Goal: Task Accomplishment & Management: Manage account settings

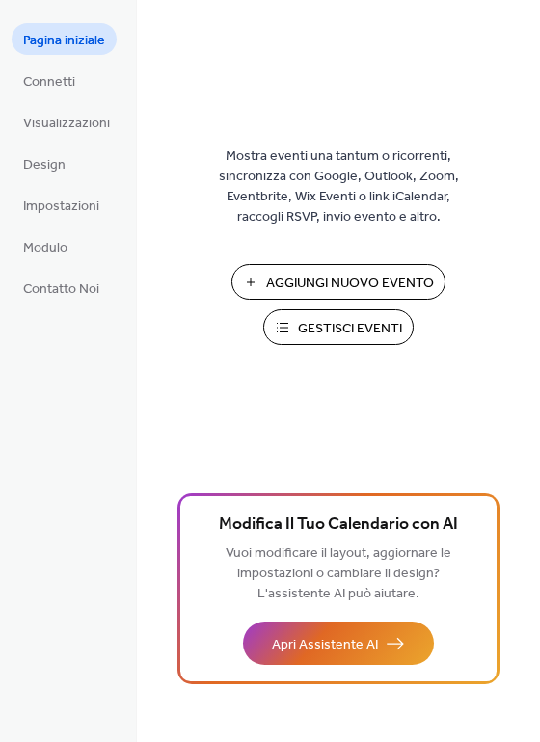
click at [318, 319] on span "Gestisci Eventi" at bounding box center [350, 329] width 104 height 20
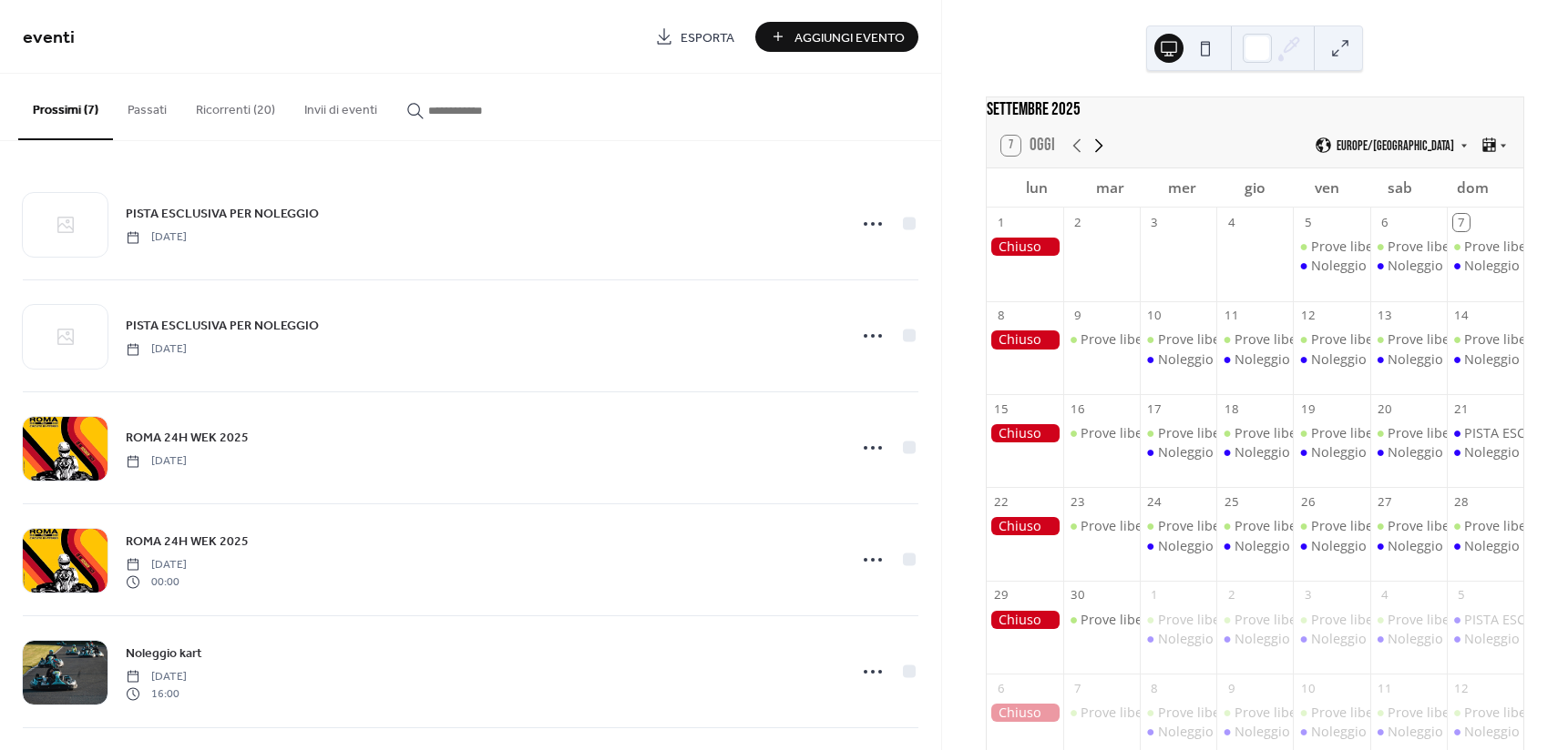
click at [1105, 152] on icon at bounding box center [1098, 145] width 22 height 22
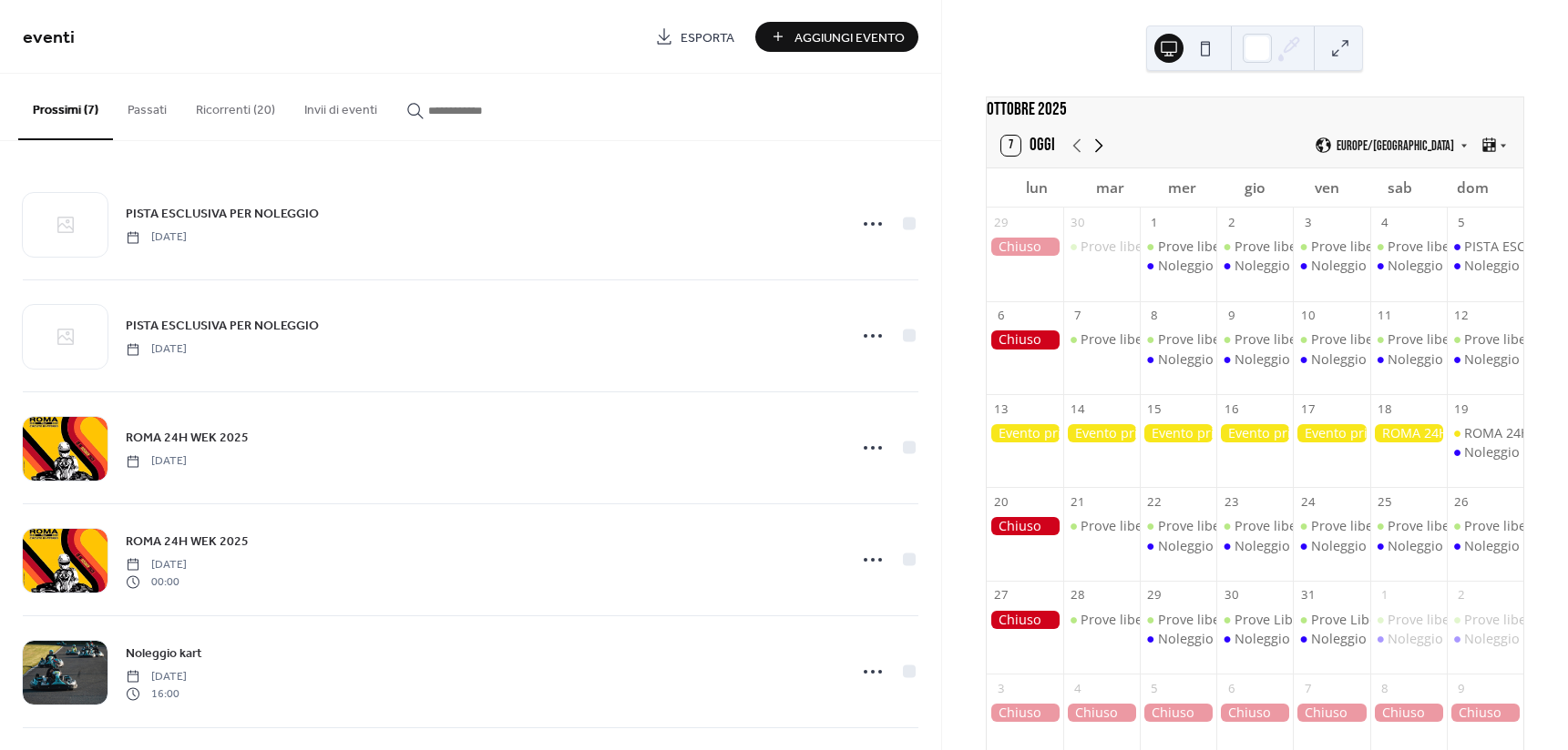
click at [1105, 152] on icon at bounding box center [1098, 145] width 22 height 22
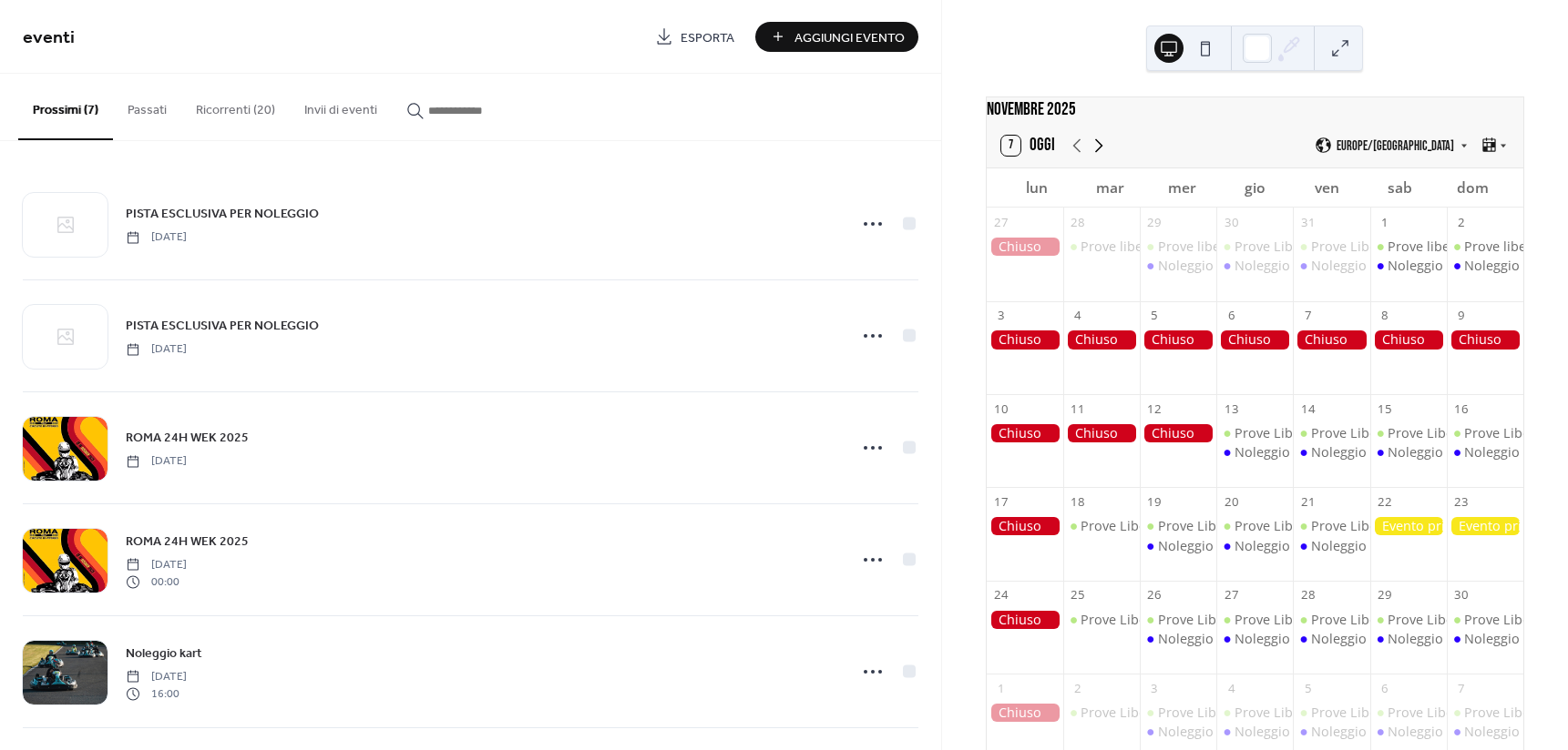
click at [1105, 152] on icon at bounding box center [1098, 145] width 22 height 22
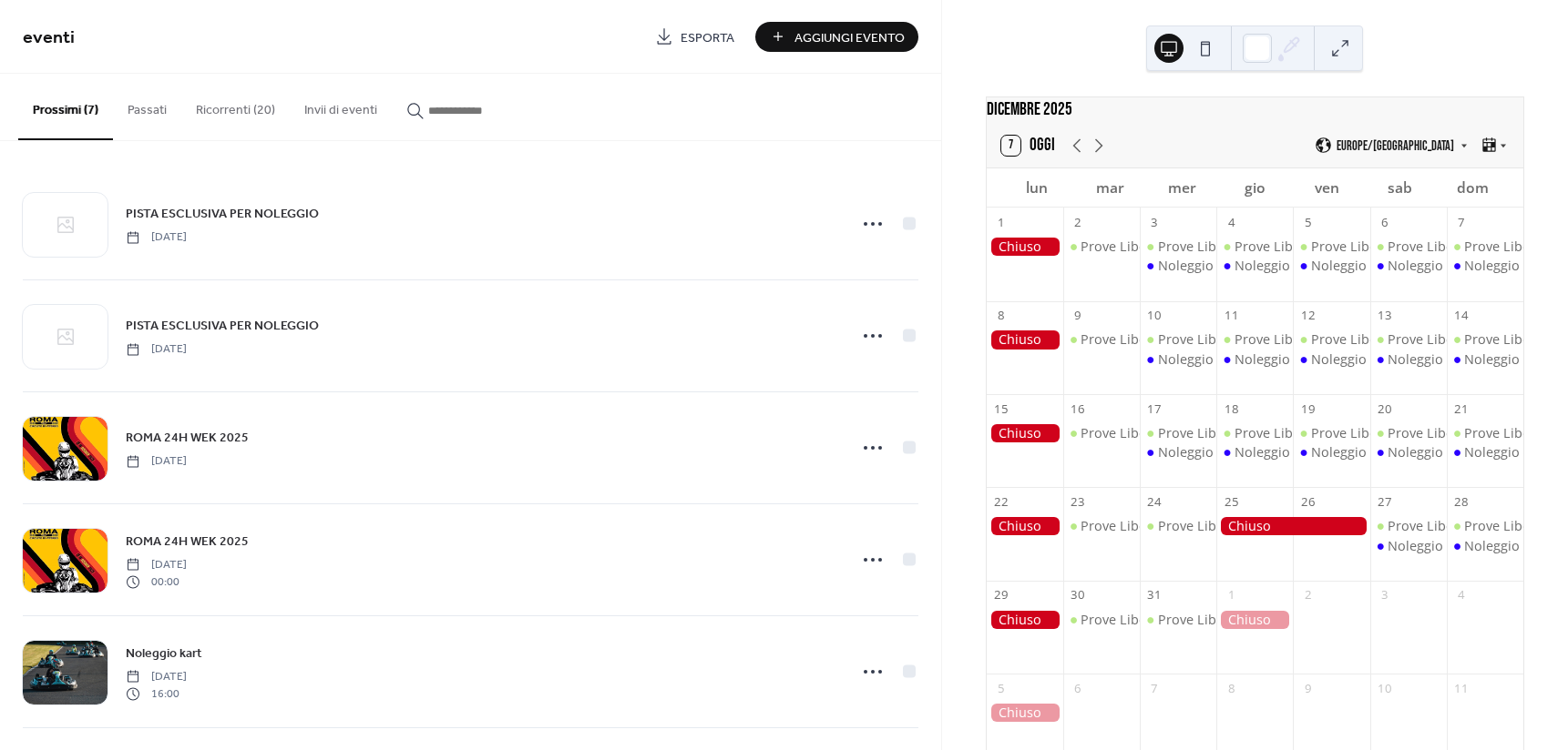
click at [242, 112] on button "Ricorrenti (20)" at bounding box center [235, 106] width 109 height 64
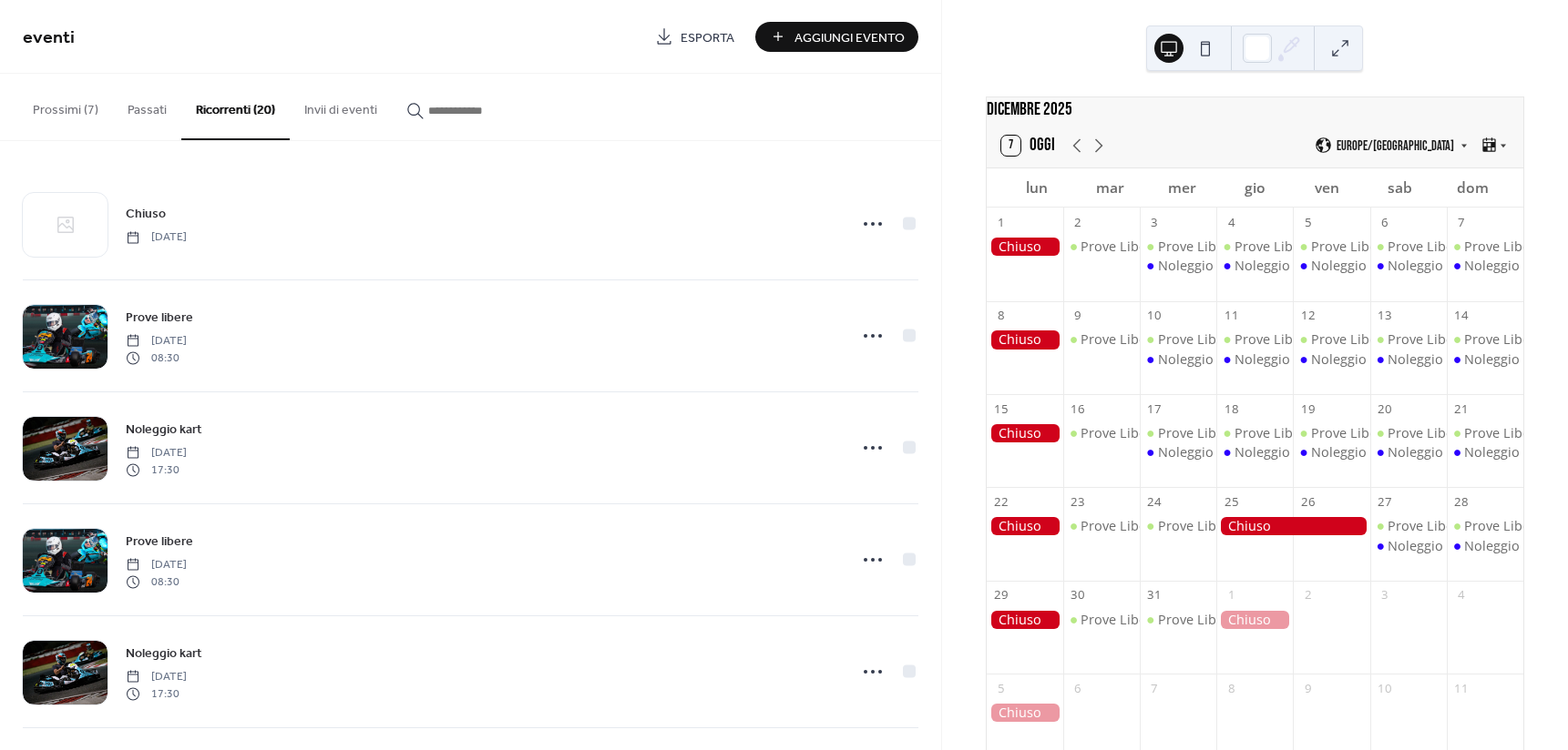
click at [848, 30] on span "Aggiungi Evento" at bounding box center [849, 38] width 111 height 19
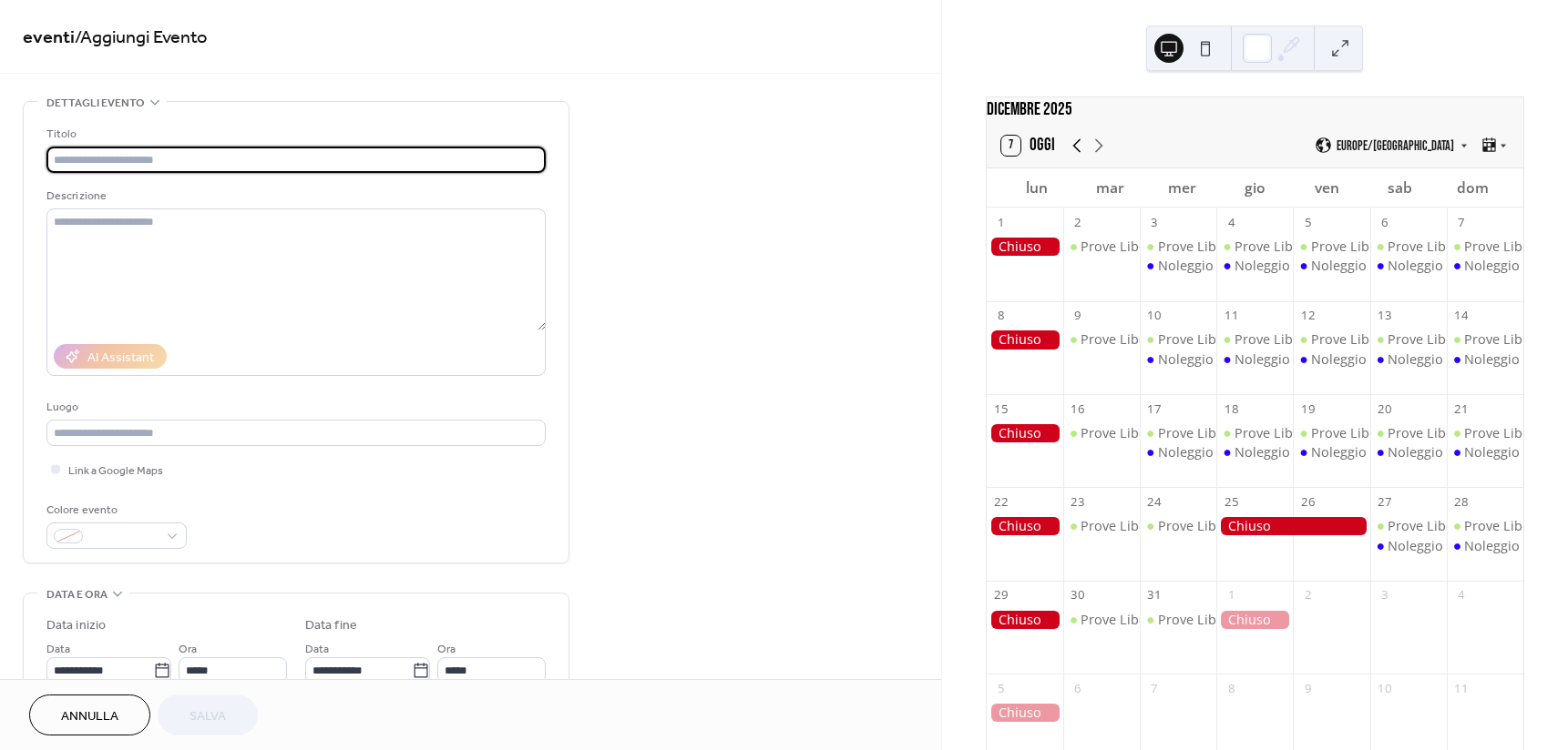
click at [1073, 152] on icon at bounding box center [1077, 145] width 9 height 13
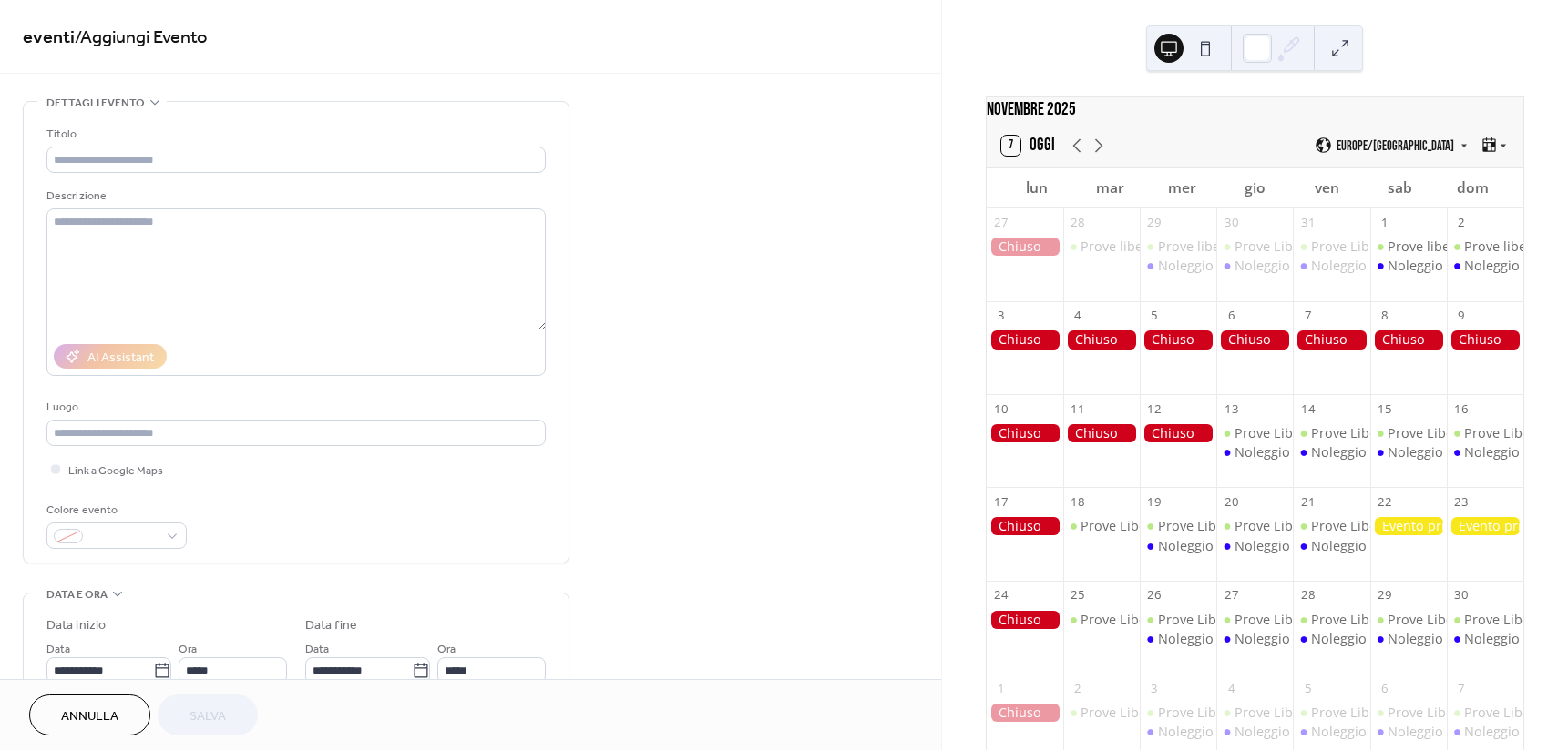
click at [1402, 536] on div at bounding box center [1408, 525] width 77 height 18
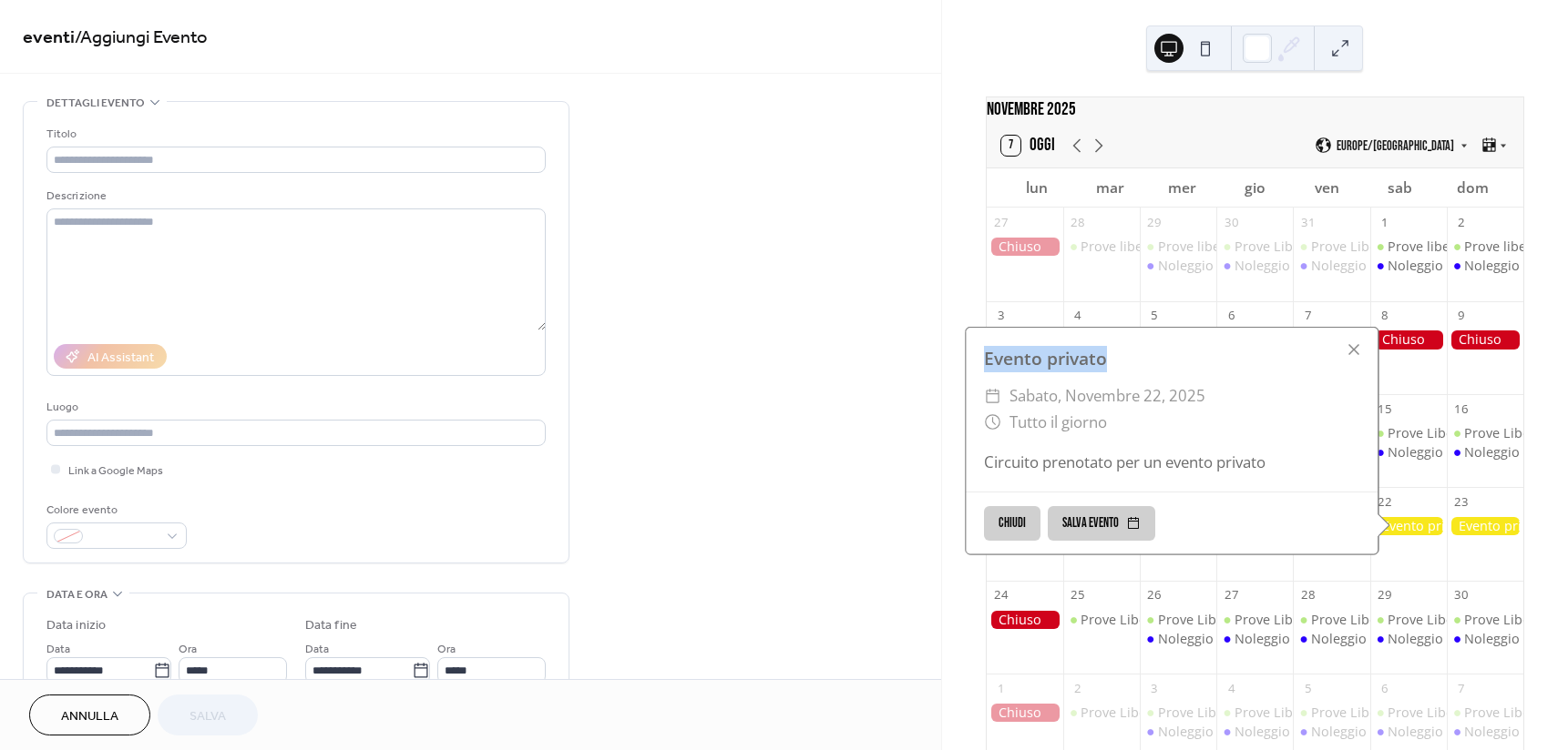
drag, startPoint x: 993, startPoint y: 366, endPoint x: 1158, endPoint y: 366, distance: 165.0
click at [1158, 366] on div "Evento privato" at bounding box center [1172, 359] width 412 height 26
copy div "Evento privato"
click at [291, 174] on div "Titolo Descrizione AI Assistant Luogo Link a Google Maps Colore evento" at bounding box center [296, 336] width 499 height 424
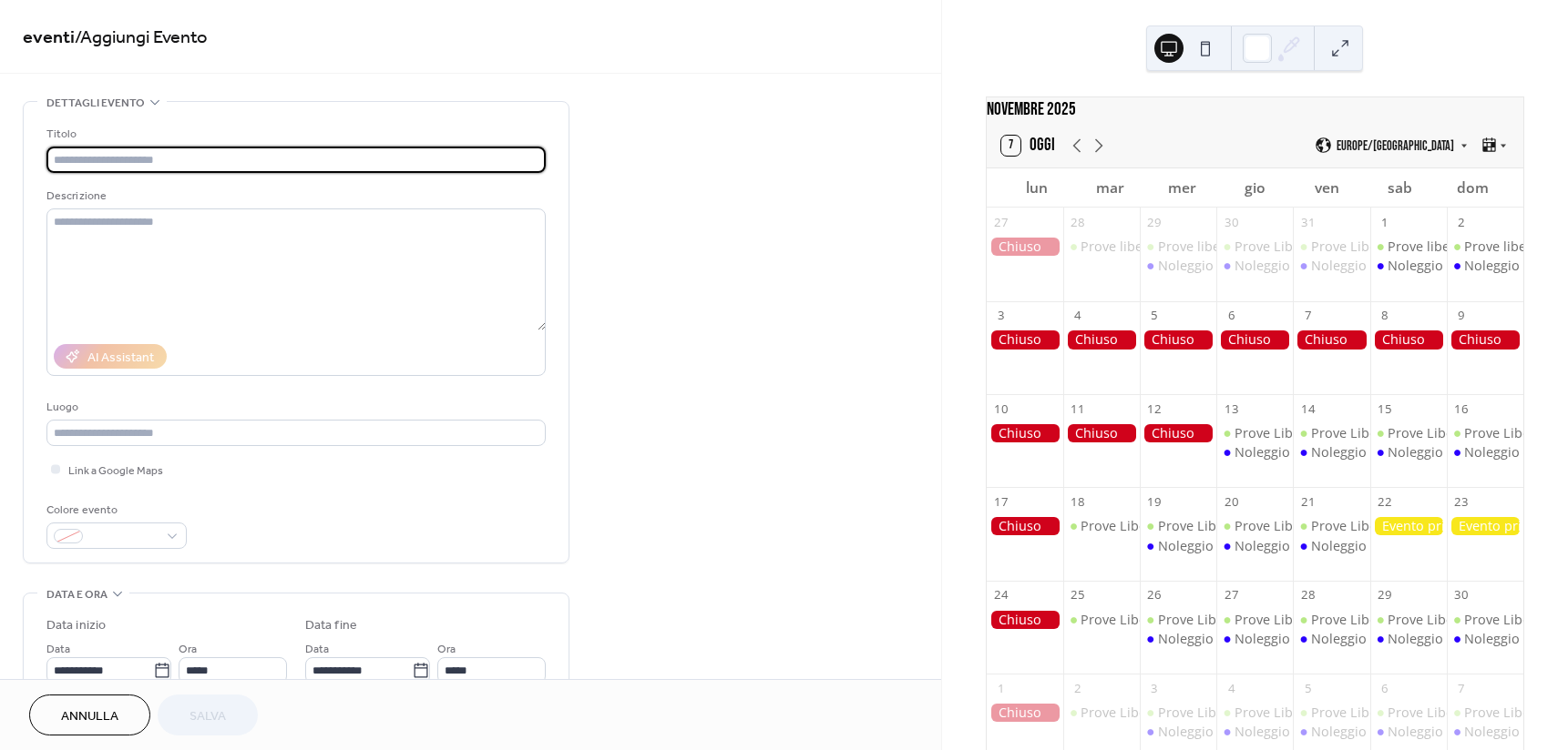
click at [286, 162] on input "text" at bounding box center [296, 160] width 499 height 26
paste input "**********"
type input "**********"
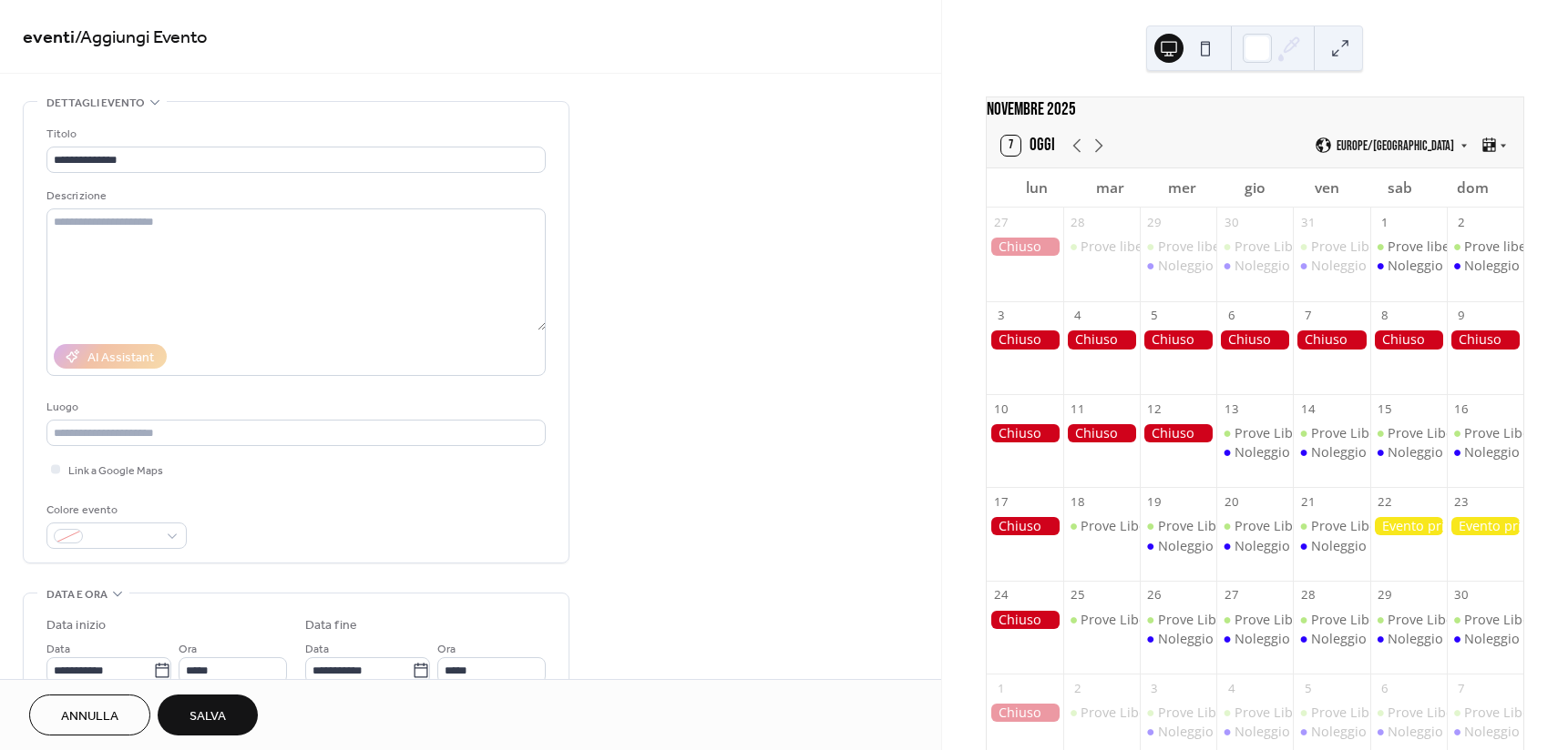
click at [1405, 536] on div at bounding box center [1408, 525] width 77 height 18
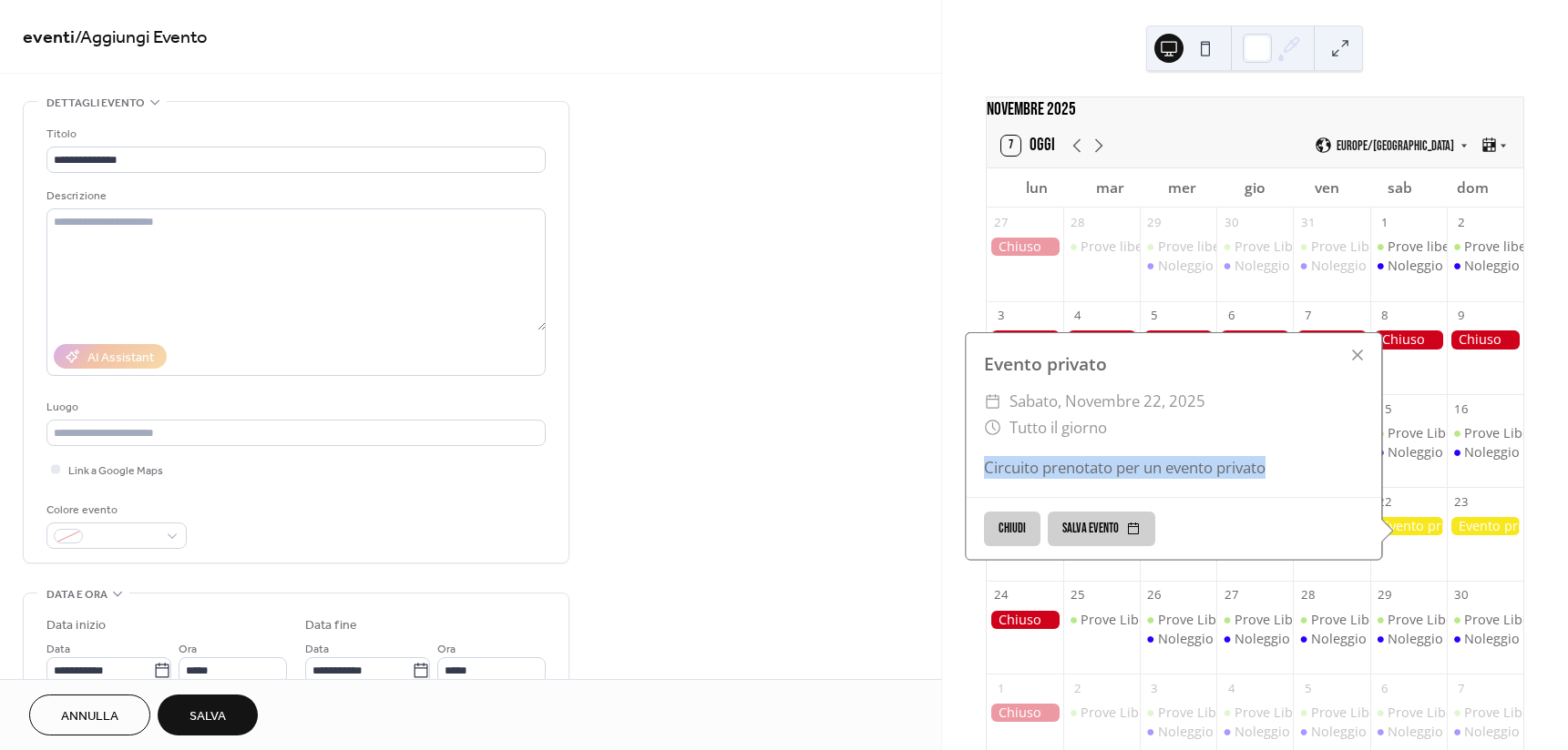
drag, startPoint x: 980, startPoint y: 472, endPoint x: 1266, endPoint y: 473, distance: 286.0
click at [1266, 473] on div "Circuito prenotato per un evento privato" at bounding box center [1173, 468] width 415 height 23
copy div "Circuito prenotato per un evento privato"
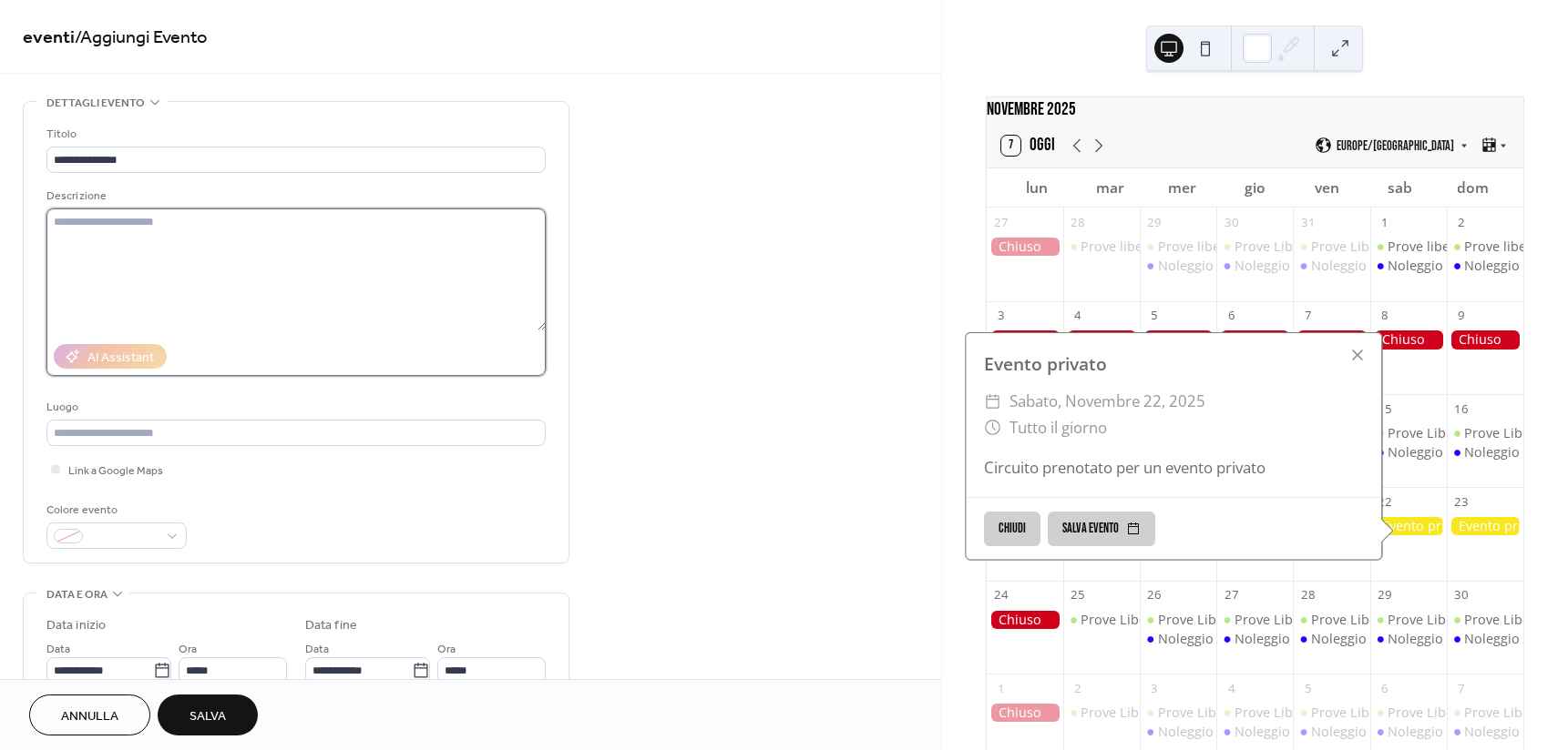
click at [139, 240] on textarea at bounding box center [296, 269] width 499 height 122
paste textarea "**********"
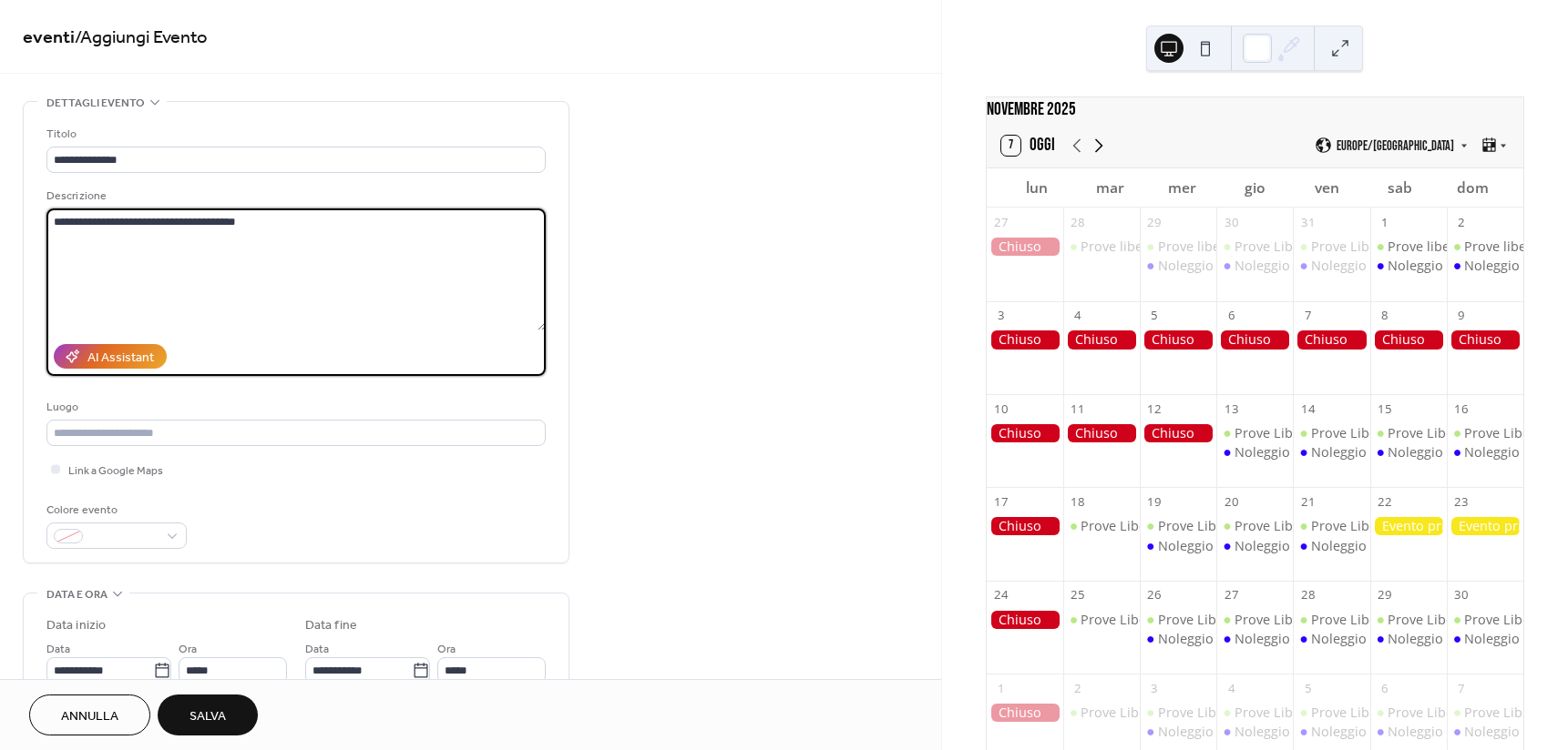
type textarea "**********"
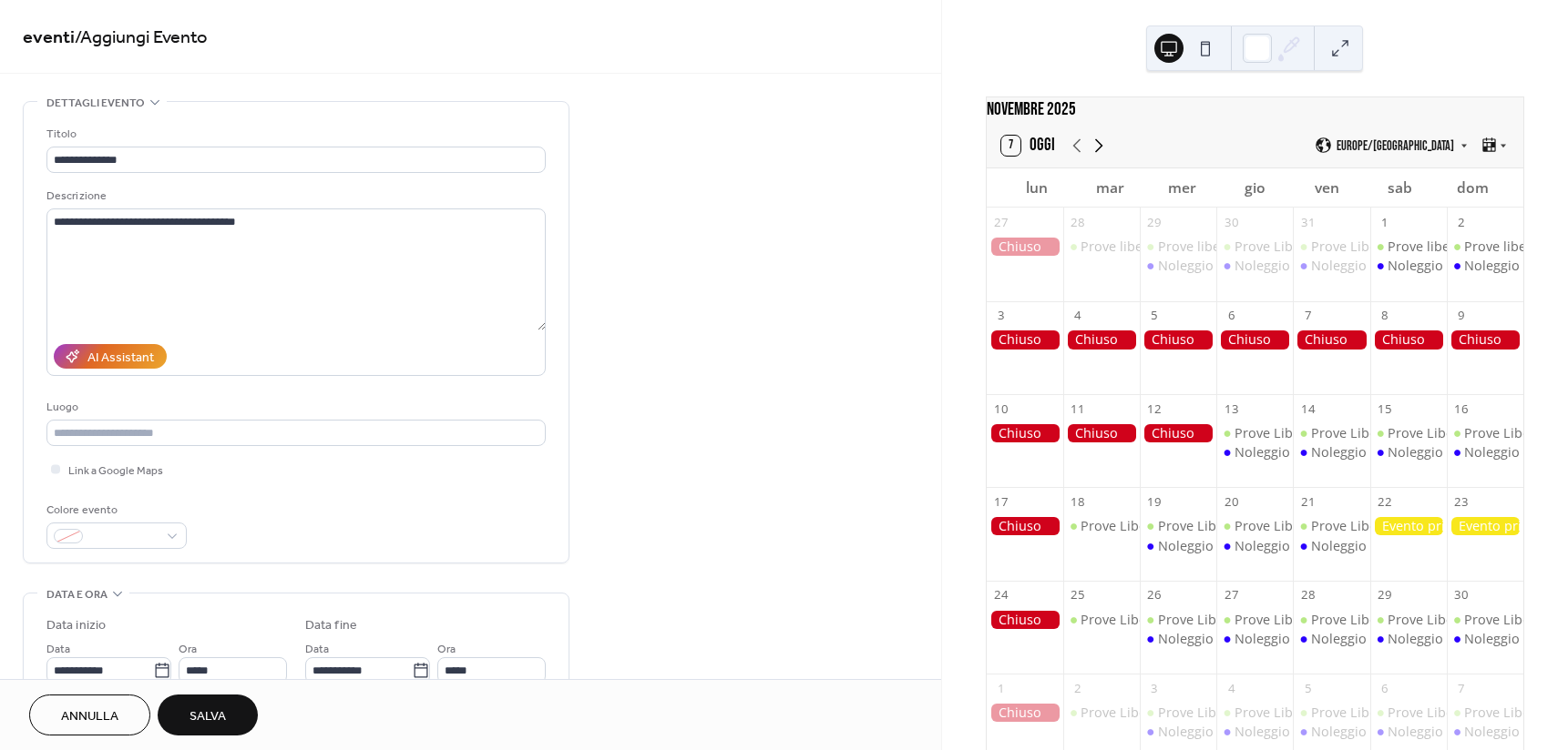
click at [1099, 154] on icon at bounding box center [1098, 145] width 22 height 22
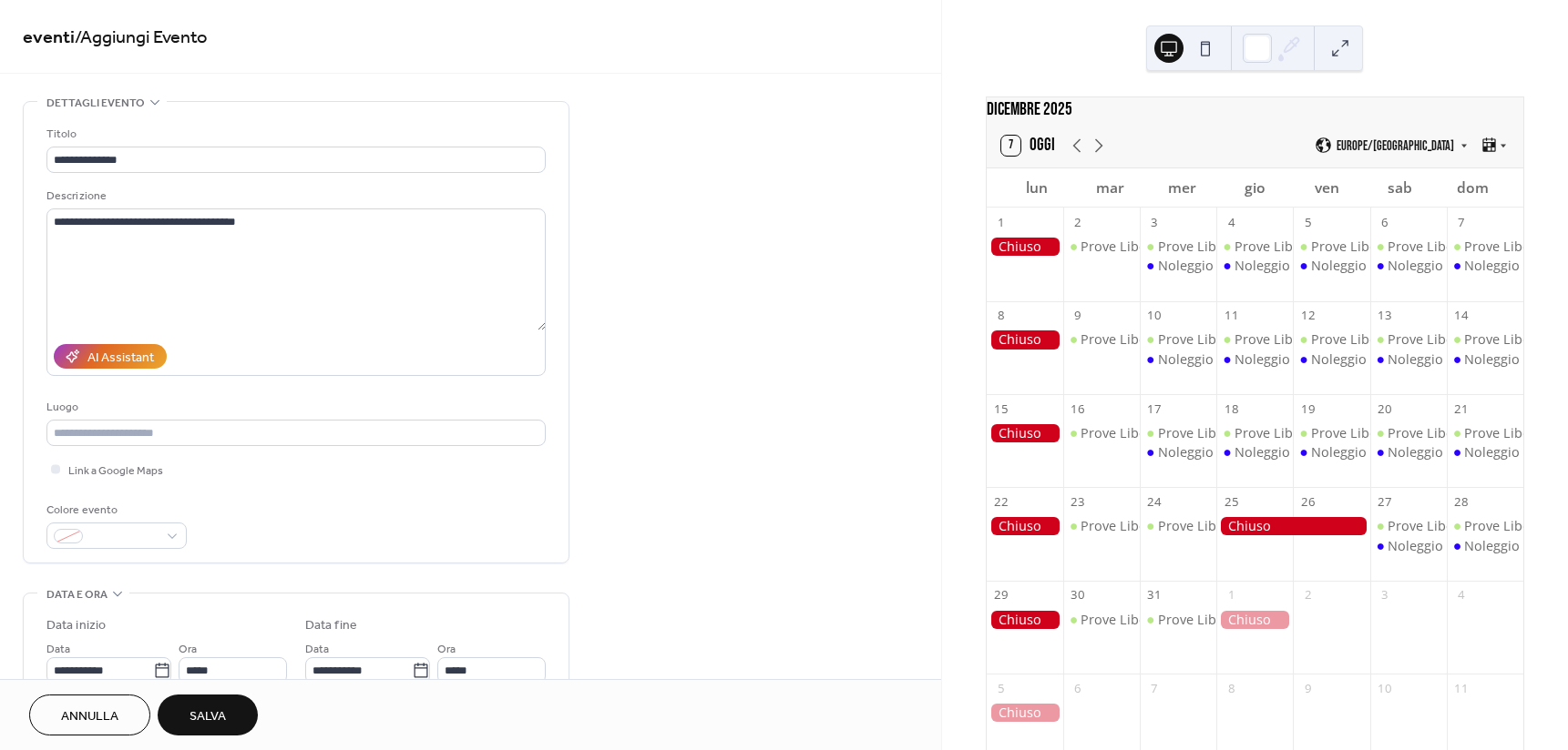
click at [119, 520] on div "Colore evento" at bounding box center [116, 524] width 140 height 48
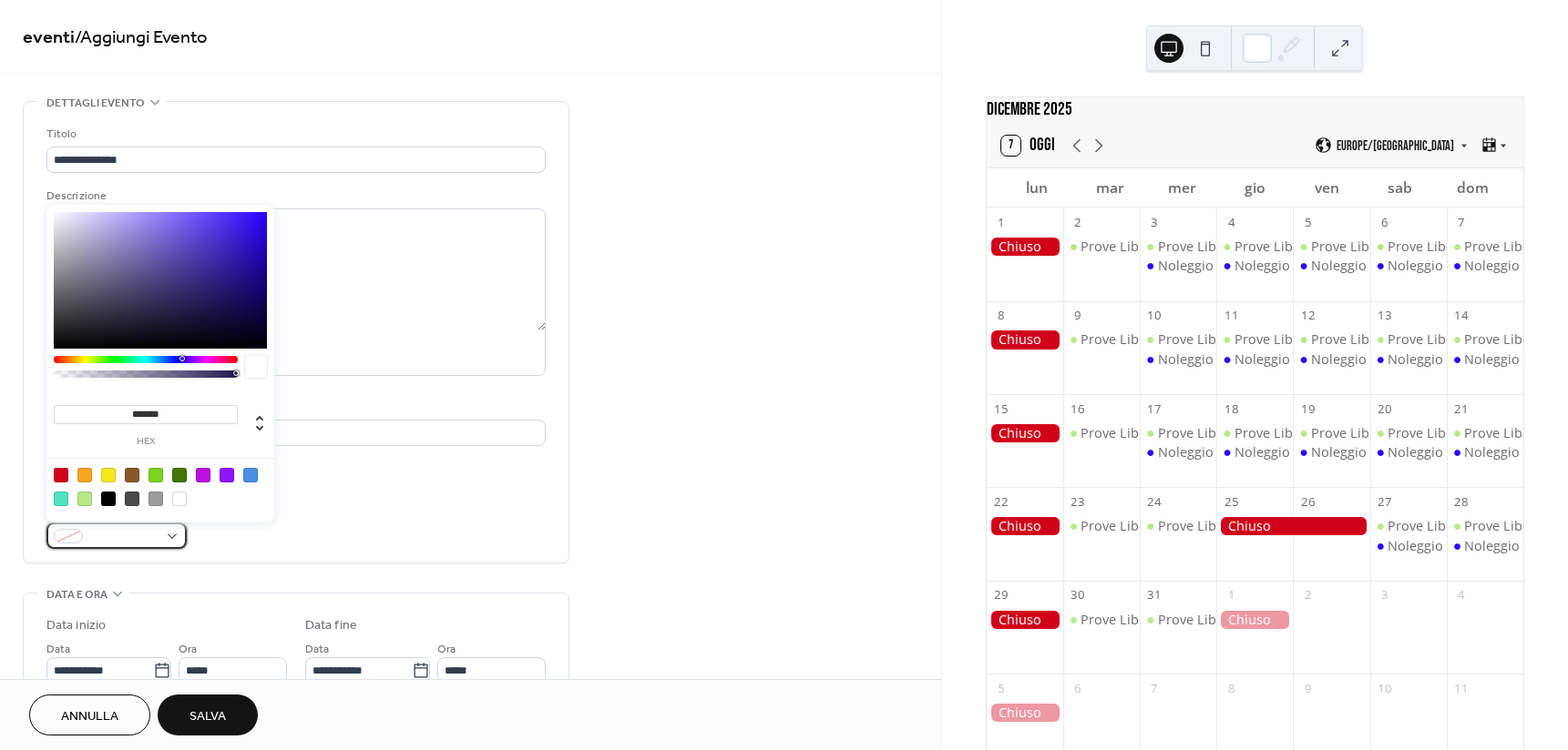
click at [120, 533] on span at bounding box center [123, 537] width 67 height 19
click at [115, 472] on div at bounding box center [160, 486] width 232 height 58
click at [104, 464] on div at bounding box center [160, 486] width 232 height 58
click at [108, 478] on div at bounding box center [108, 474] width 14 height 14
type input "*******"
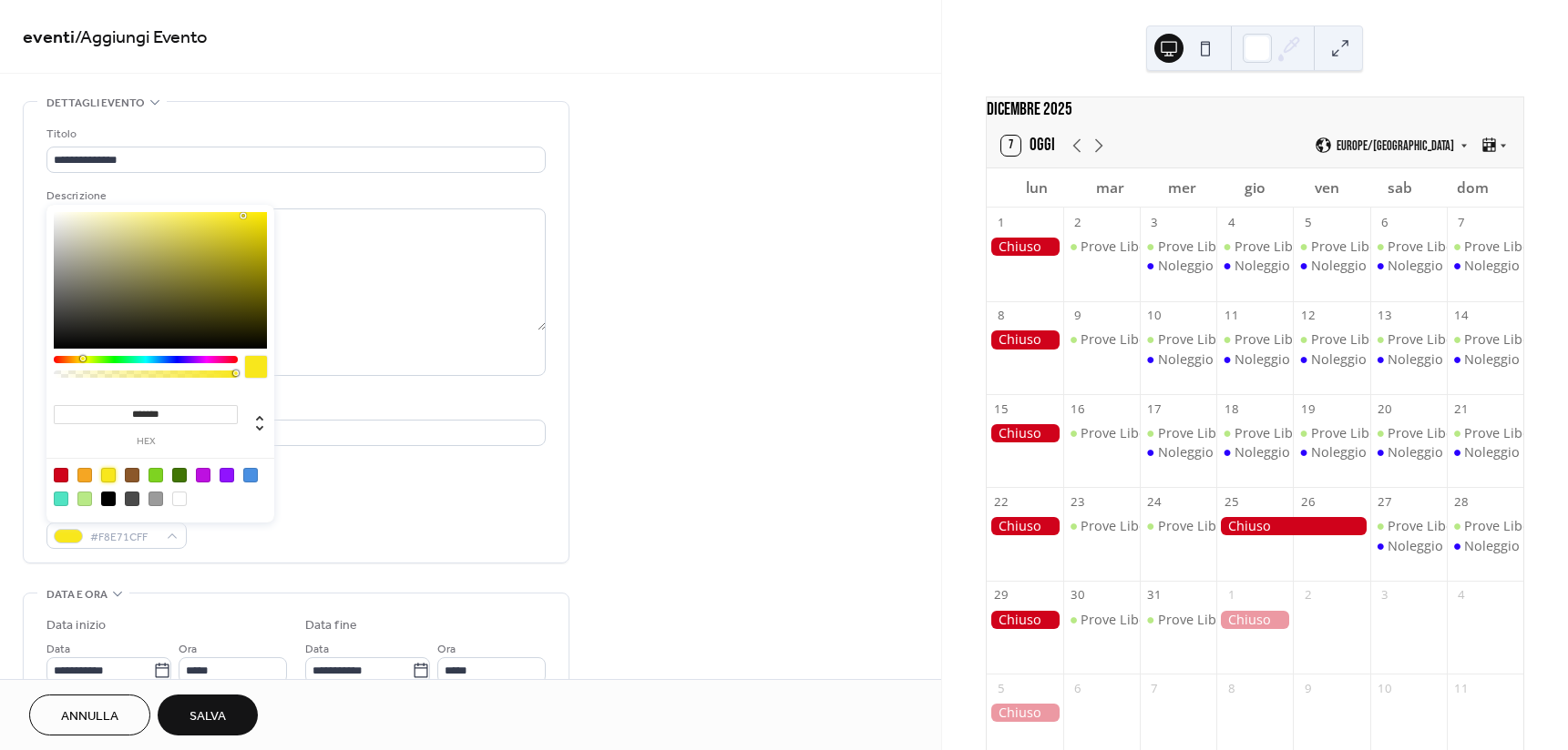
click at [433, 502] on div "Colore evento #F8E71CFF" at bounding box center [296, 524] width 499 height 48
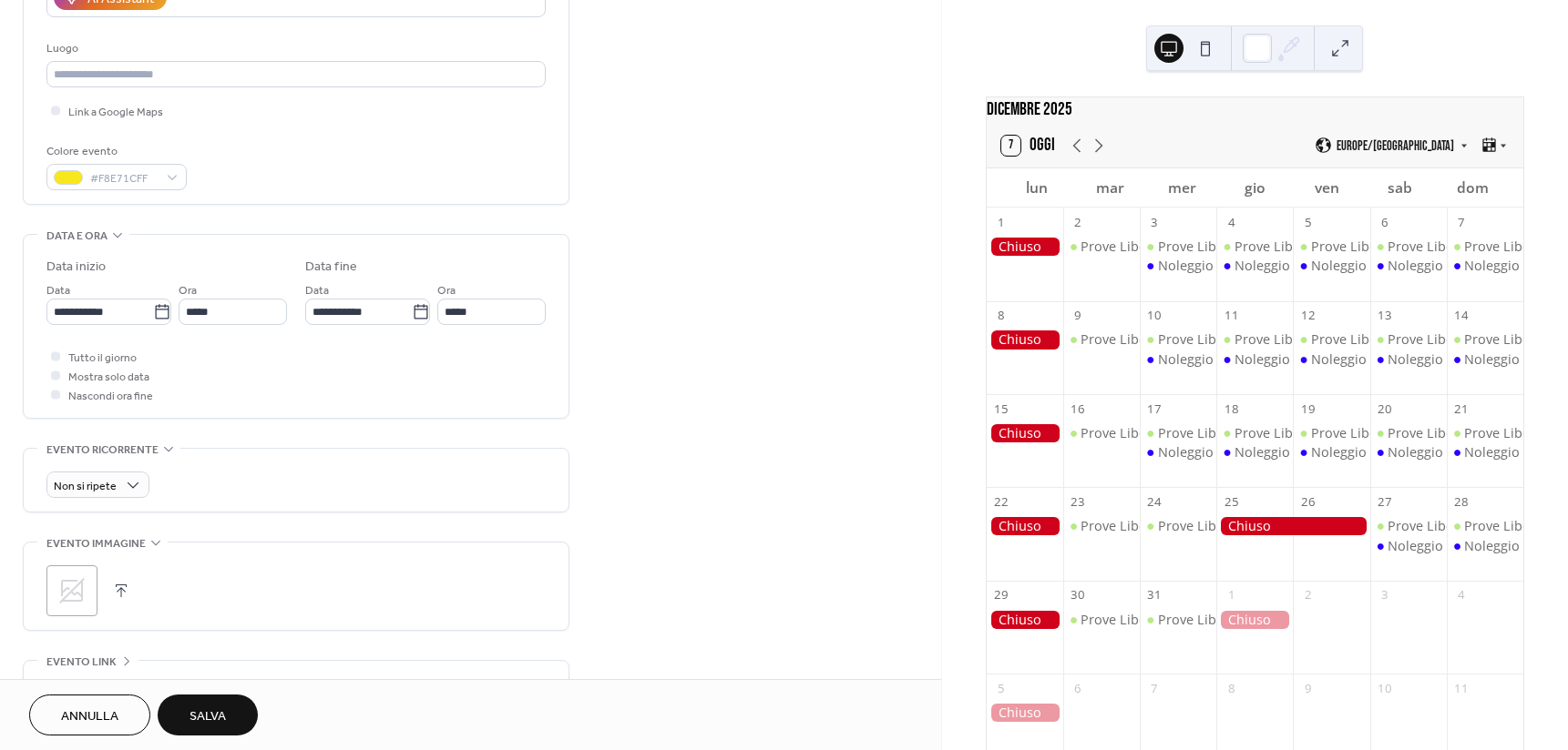
scroll to position [365, 0]
click at [106, 353] on span "Tutto il giorno" at bounding box center [102, 352] width 68 height 19
click at [416, 309] on icon at bounding box center [421, 306] width 18 height 18
click at [412, 309] on input "**********" at bounding box center [358, 306] width 107 height 26
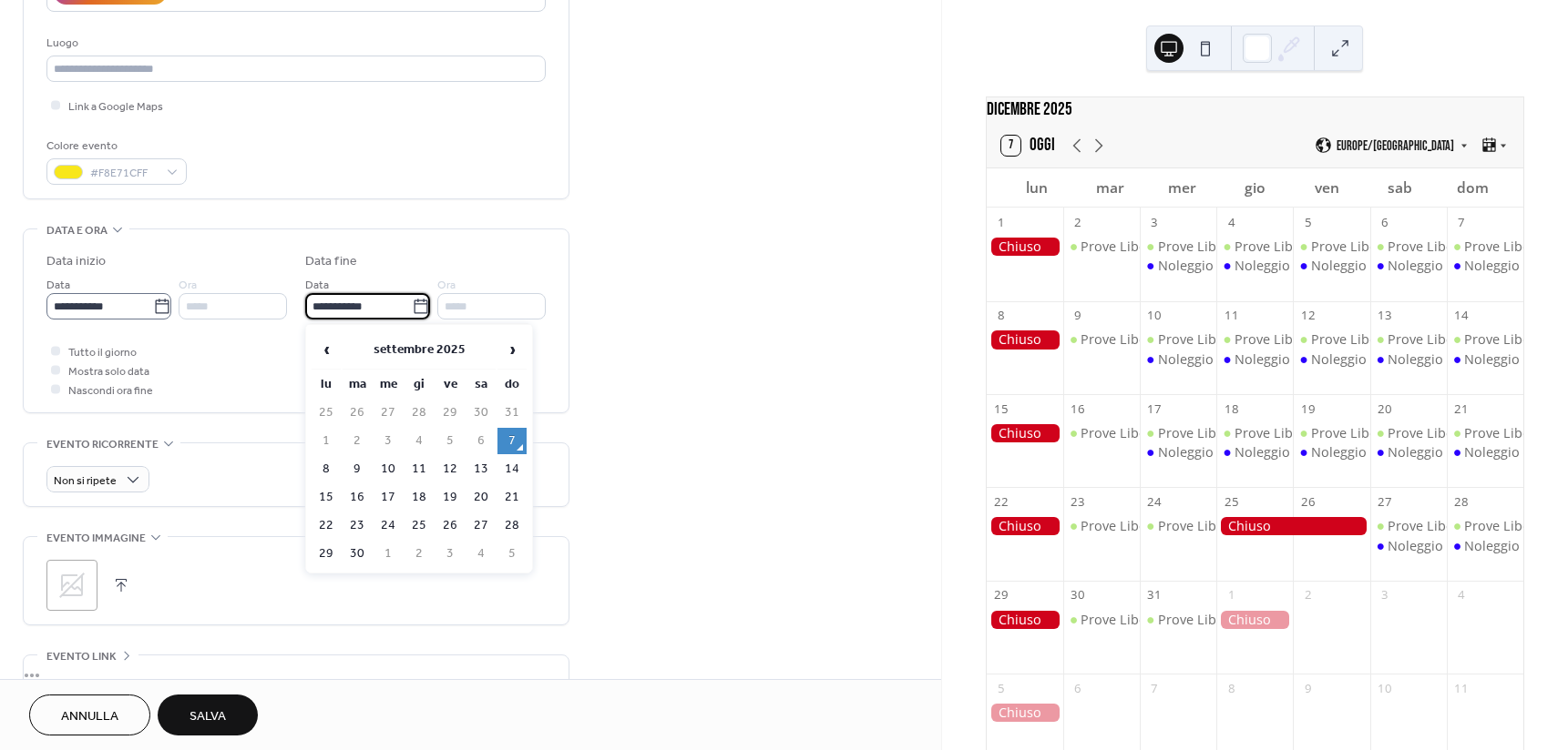
click at [153, 304] on icon at bounding box center [162, 306] width 18 height 18
click at [149, 304] on input "**********" at bounding box center [99, 306] width 107 height 26
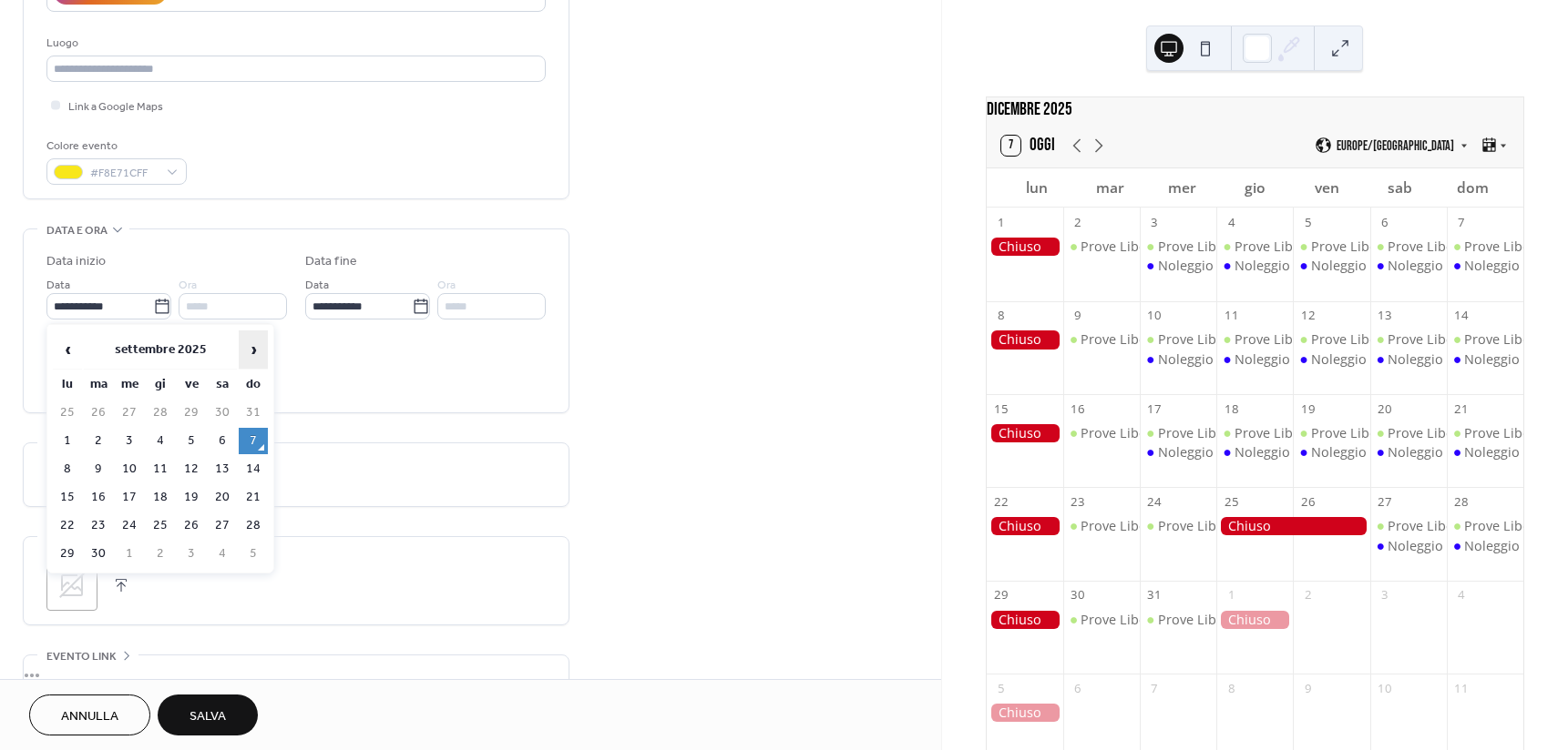
click at [252, 347] on span "›" at bounding box center [252, 349] width 27 height 37
click at [72, 435] on td "1" at bounding box center [67, 441] width 29 height 26
type input "**********"
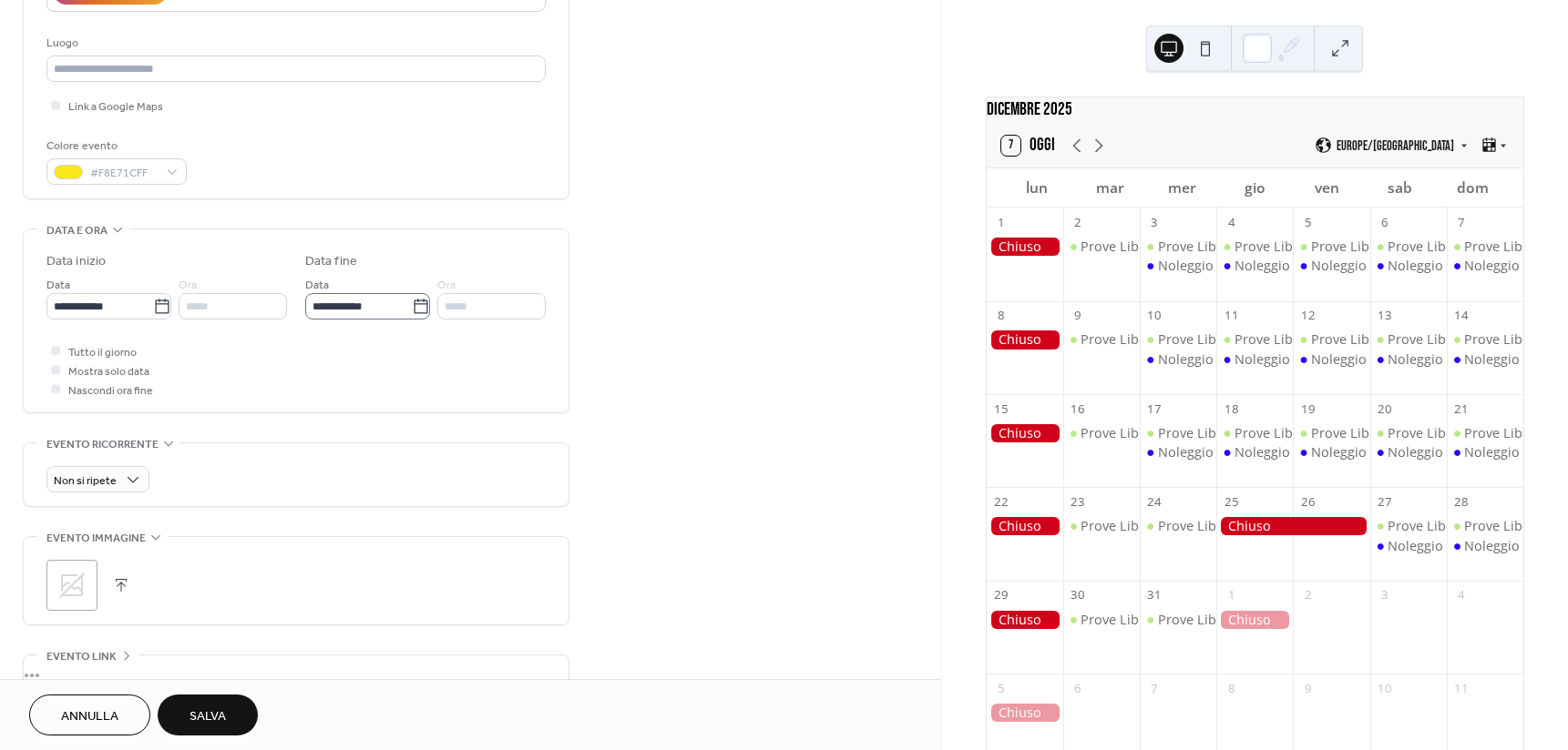
click at [413, 298] on icon at bounding box center [421, 306] width 18 height 18
click at [412, 296] on input "**********" at bounding box center [358, 306] width 107 height 26
click at [390, 439] on td "3" at bounding box center [388, 441] width 29 height 26
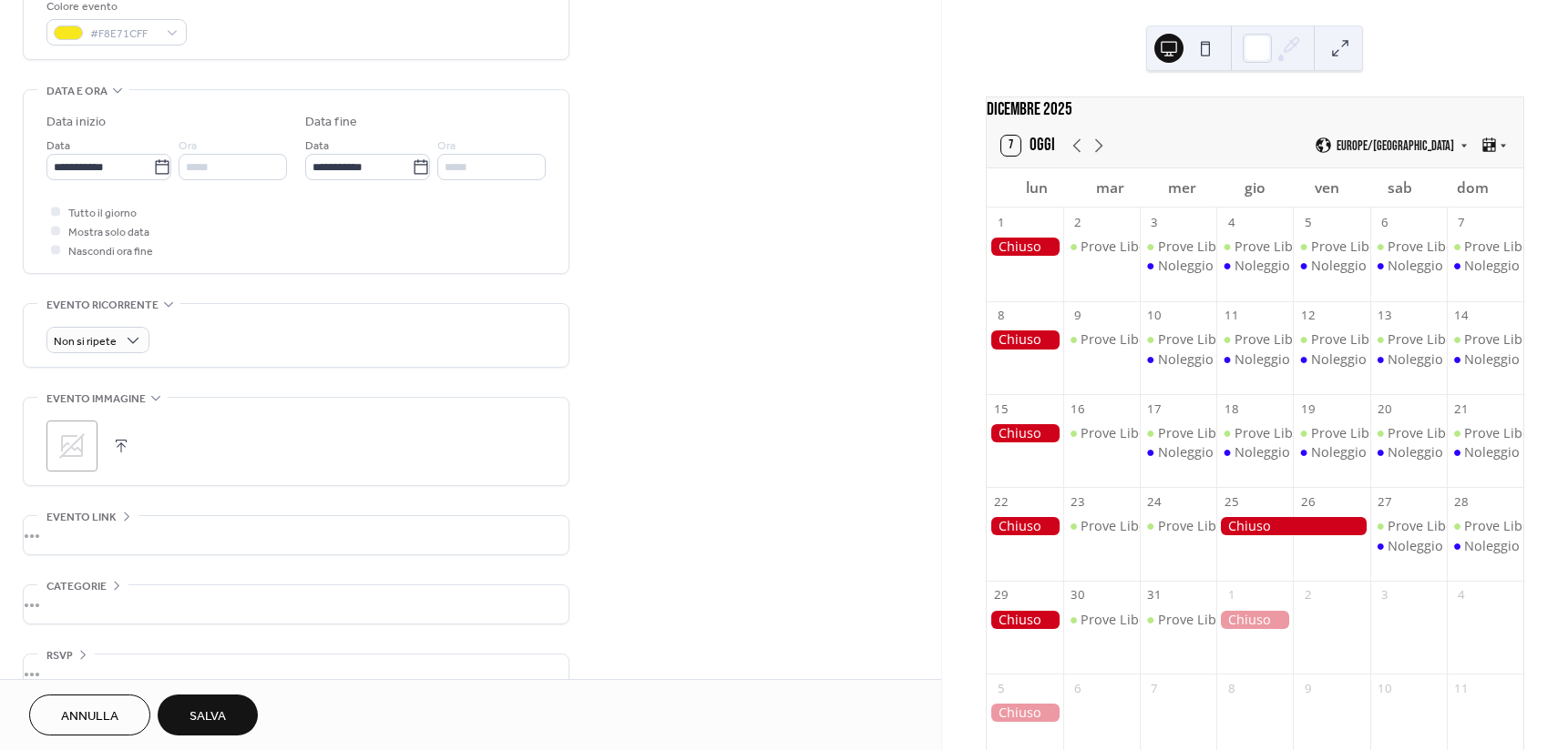
scroll to position [537, 0]
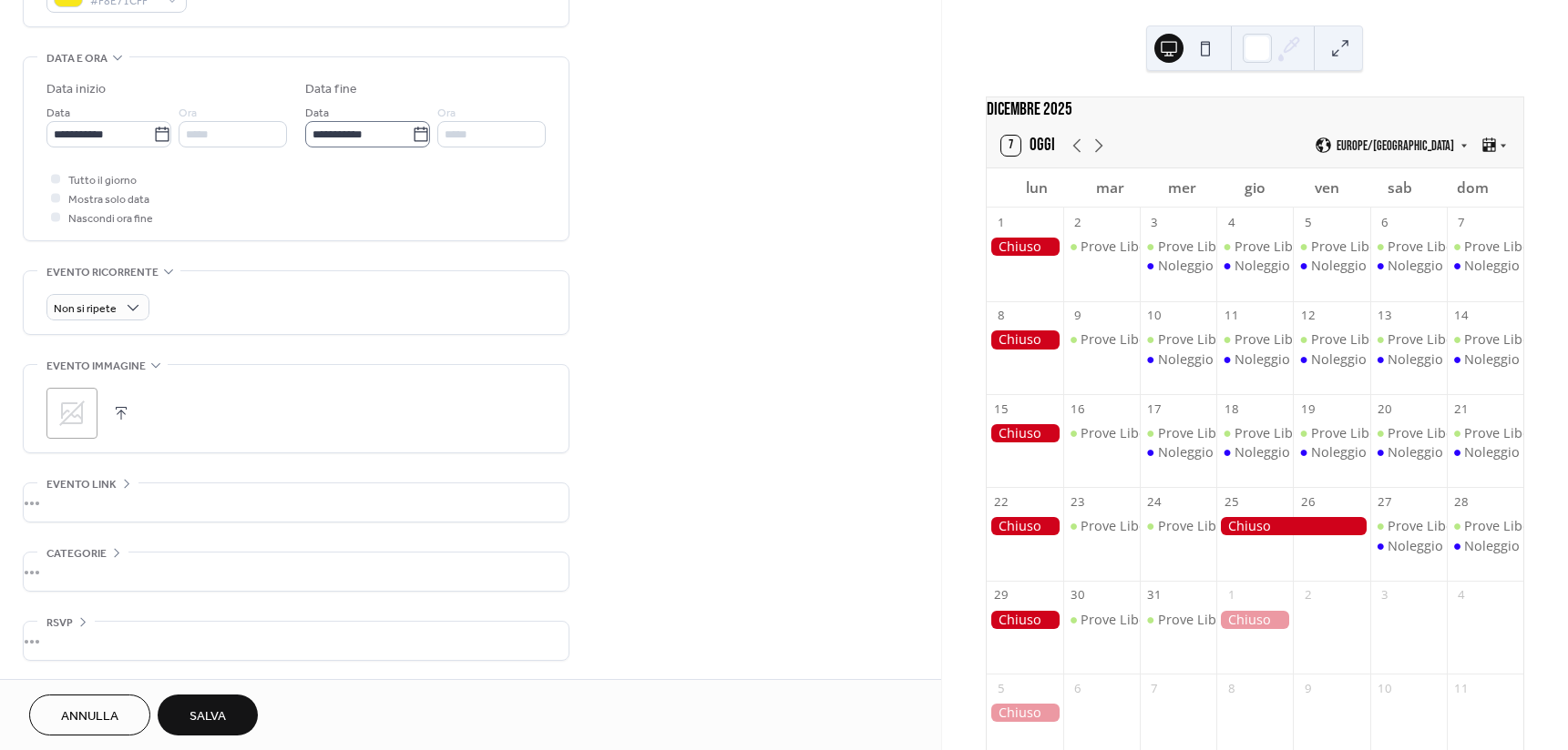
click at [416, 133] on icon at bounding box center [421, 134] width 18 height 18
click at [412, 133] on input "**********" at bounding box center [358, 134] width 107 height 26
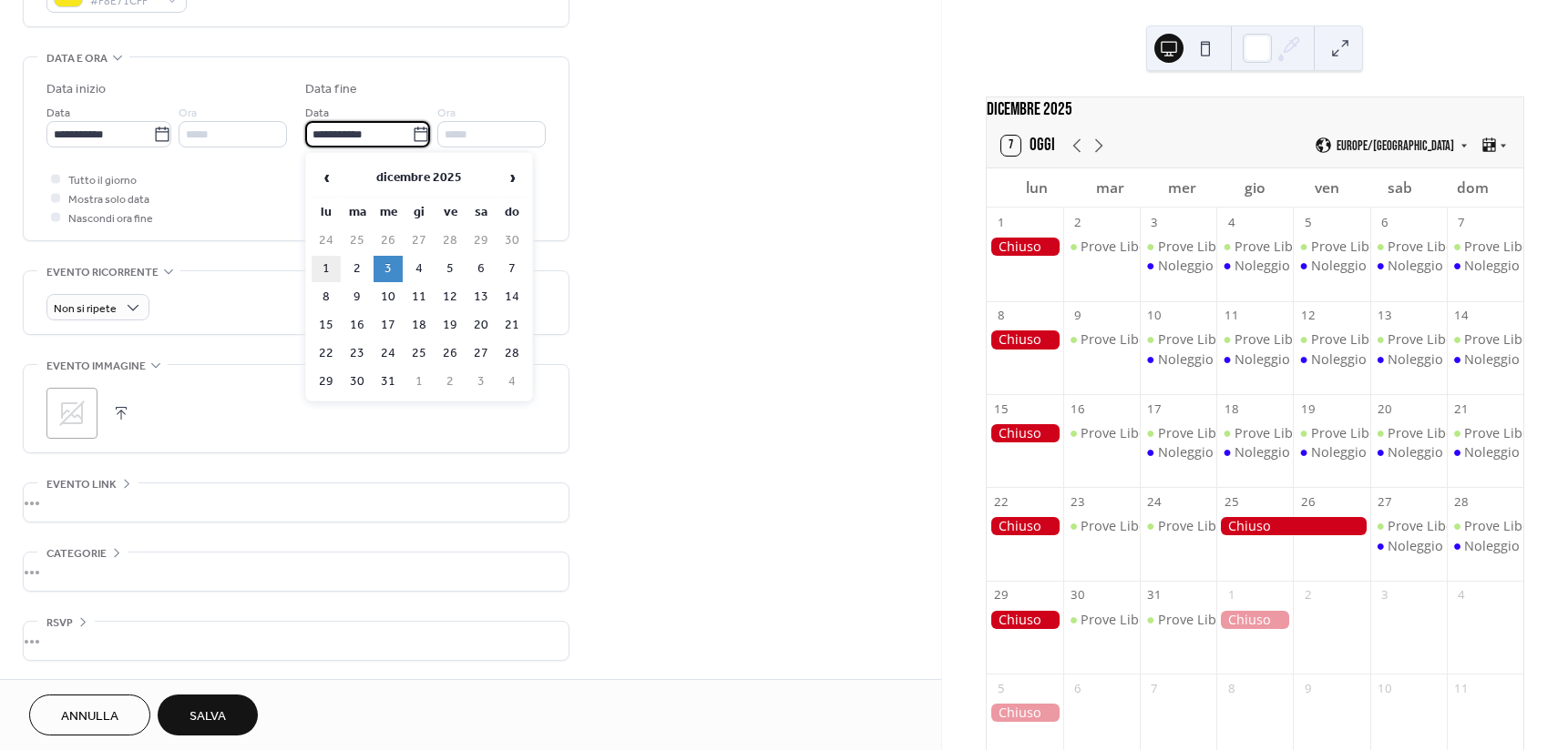
click at [326, 263] on td "1" at bounding box center [326, 269] width 29 height 26
type input "**********"
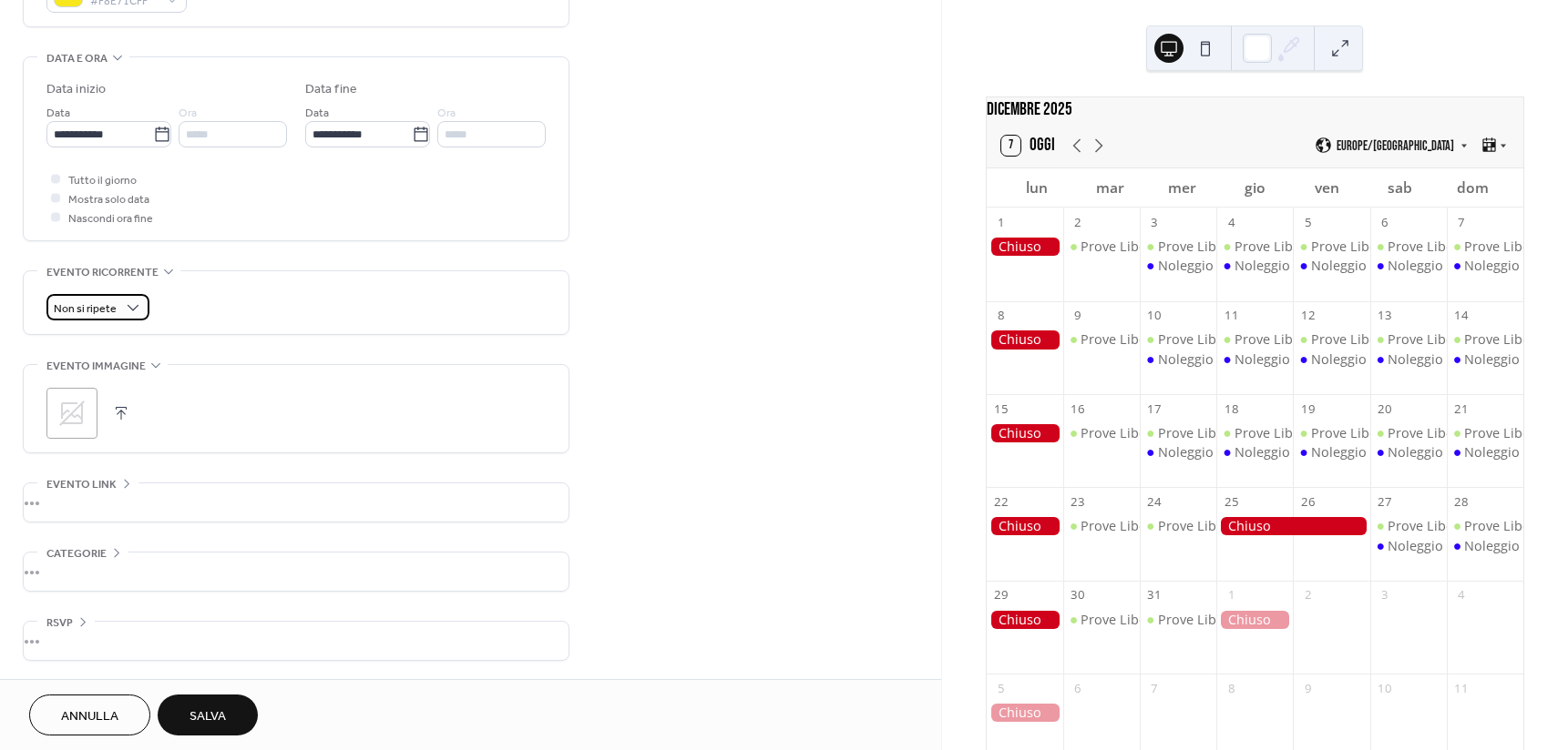
click at [112, 307] on span "Non si ripete" at bounding box center [85, 309] width 63 height 21
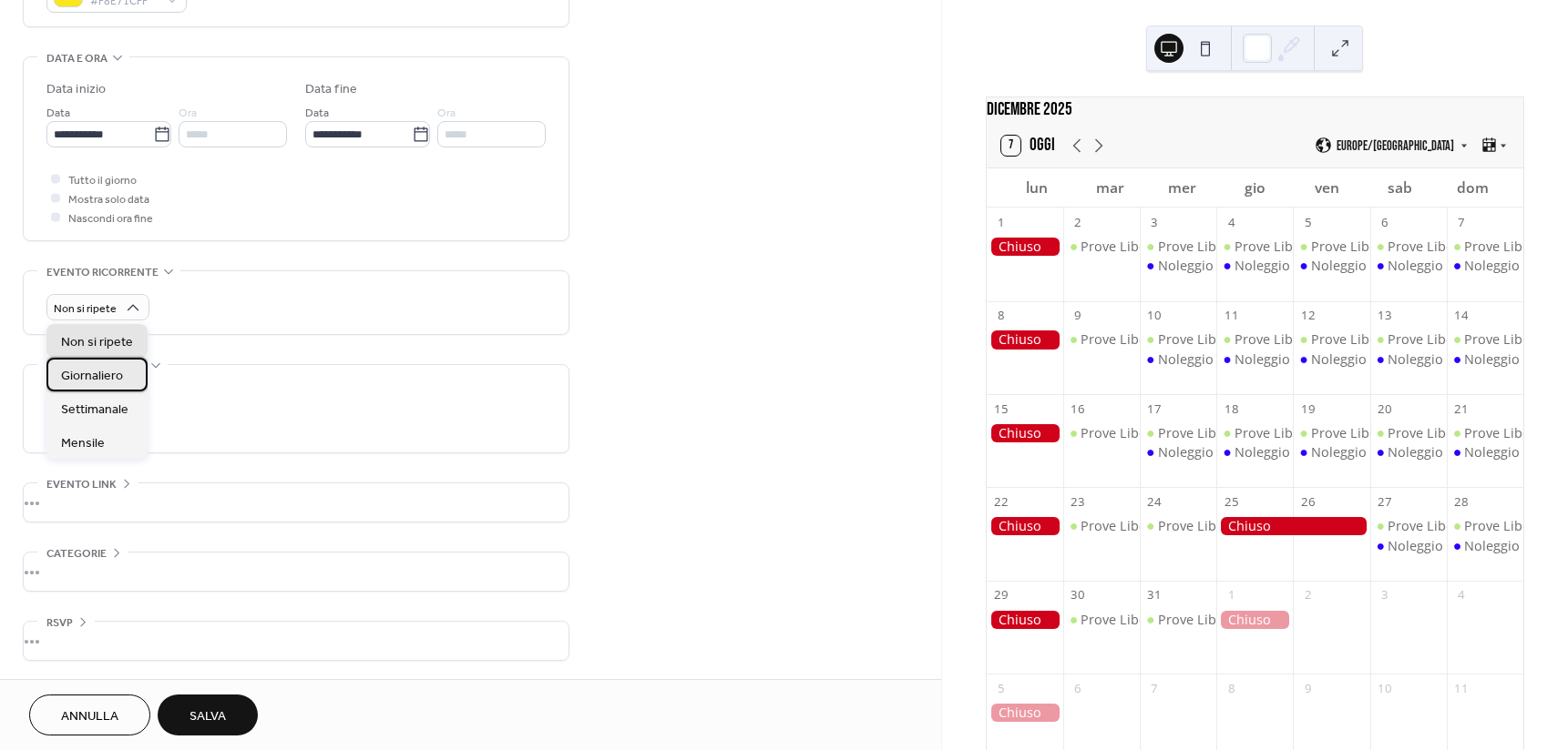
click at [110, 368] on span "Giornaliero" at bounding box center [93, 376] width 62 height 19
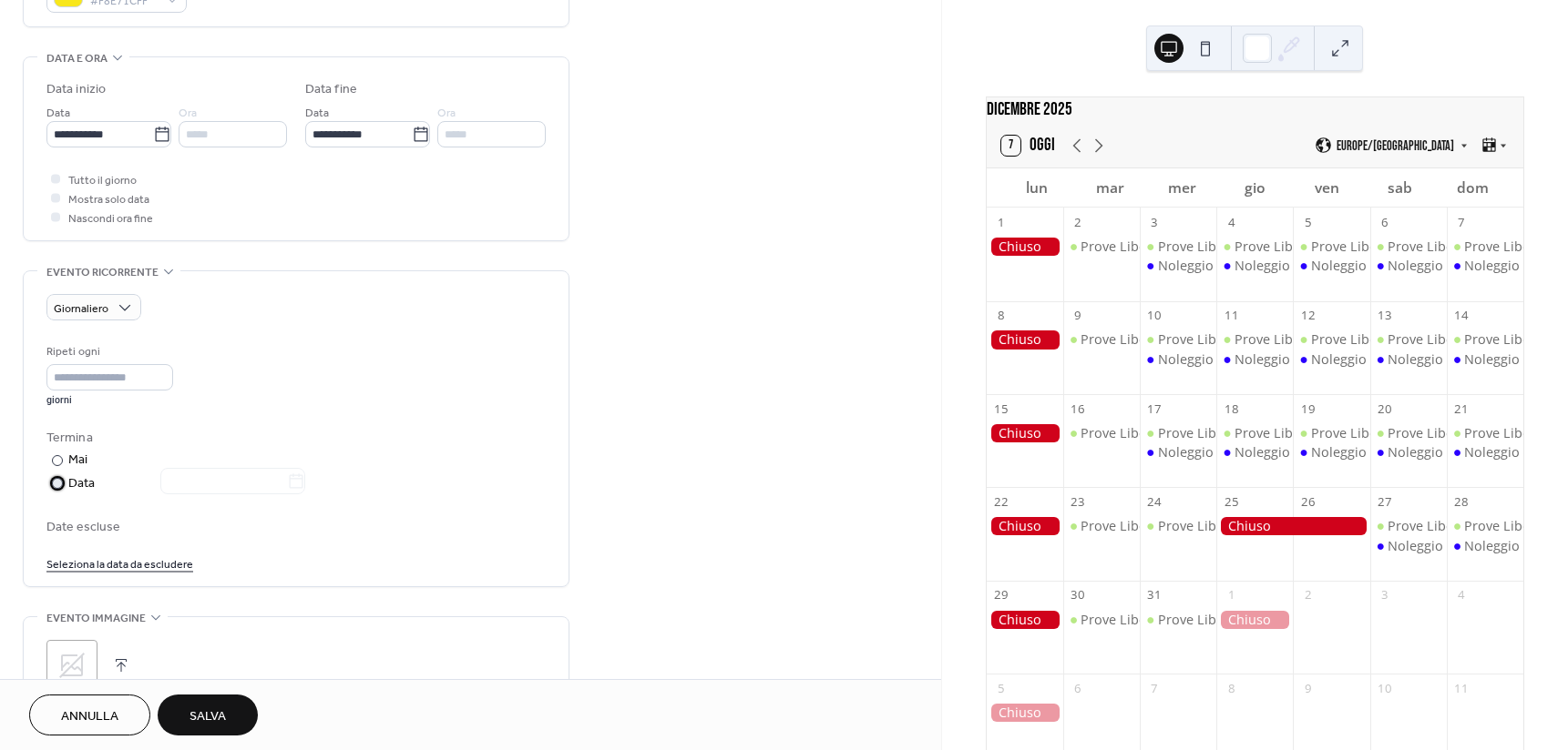
click at [81, 484] on div "Data" at bounding box center [186, 484] width 237 height 21
click at [239, 484] on input "text" at bounding box center [224, 481] width 127 height 26
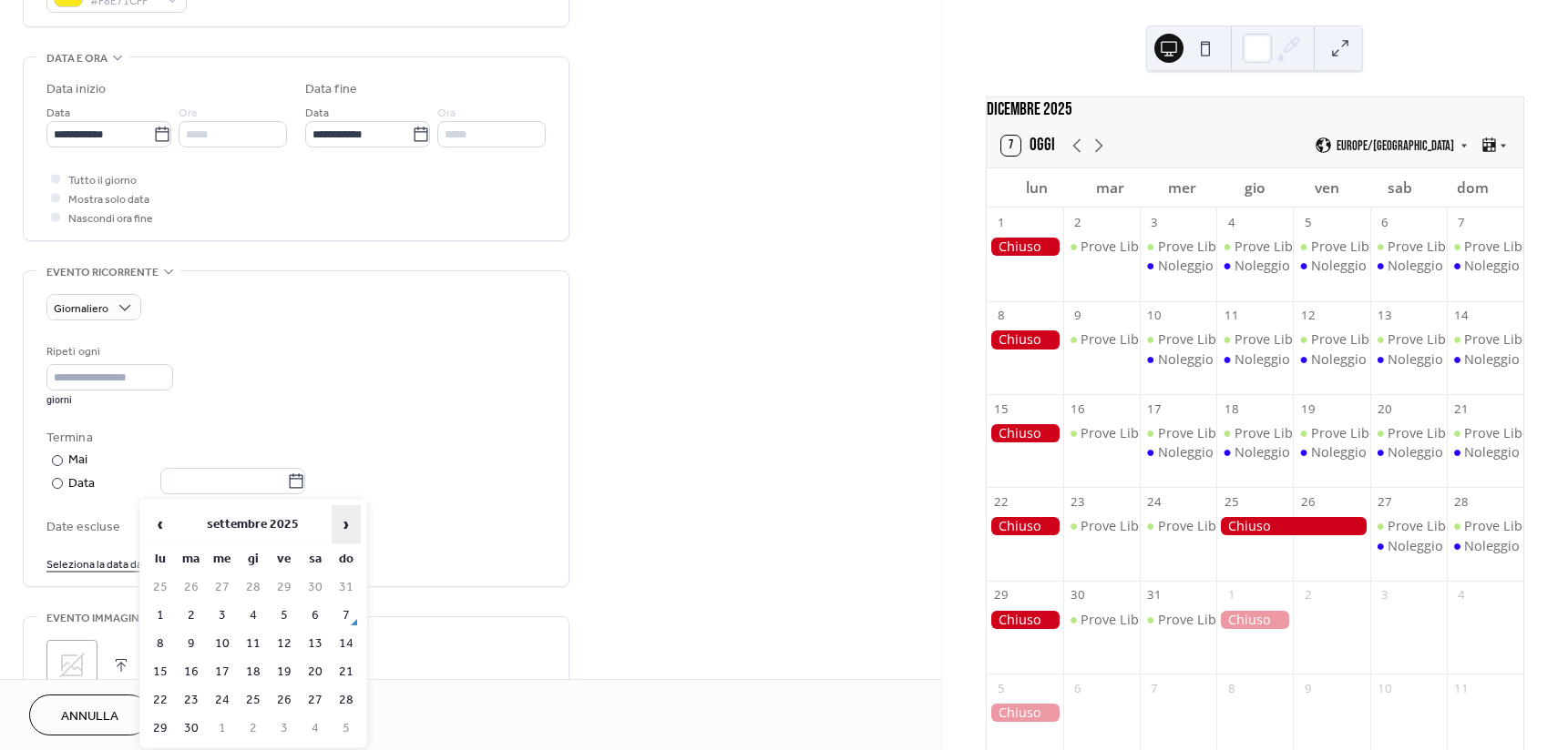
click at [346, 523] on span "›" at bounding box center [346, 524] width 27 height 37
click at [226, 605] on td "3" at bounding box center [222, 616] width 29 height 26
type input "**********"
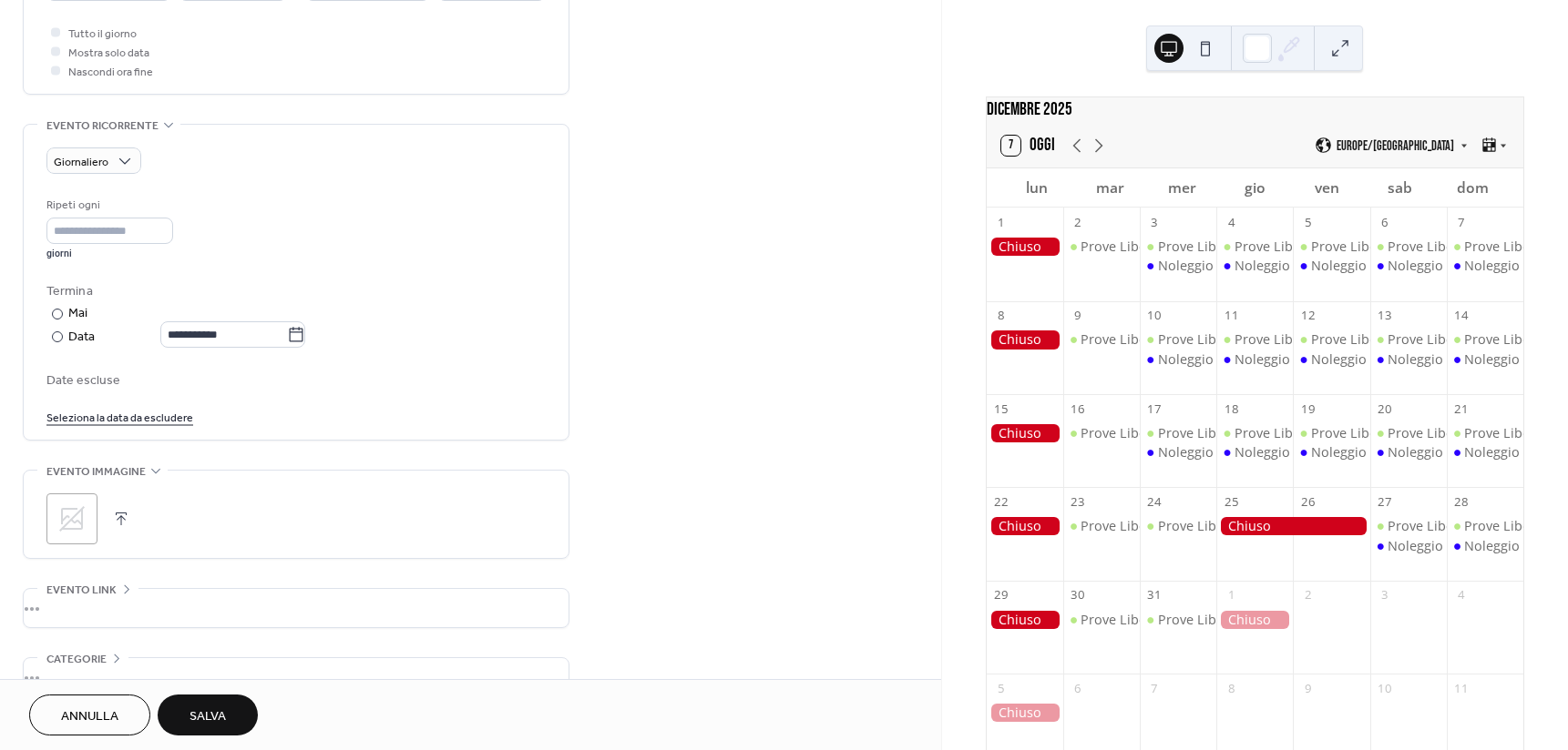
scroll to position [789, 0]
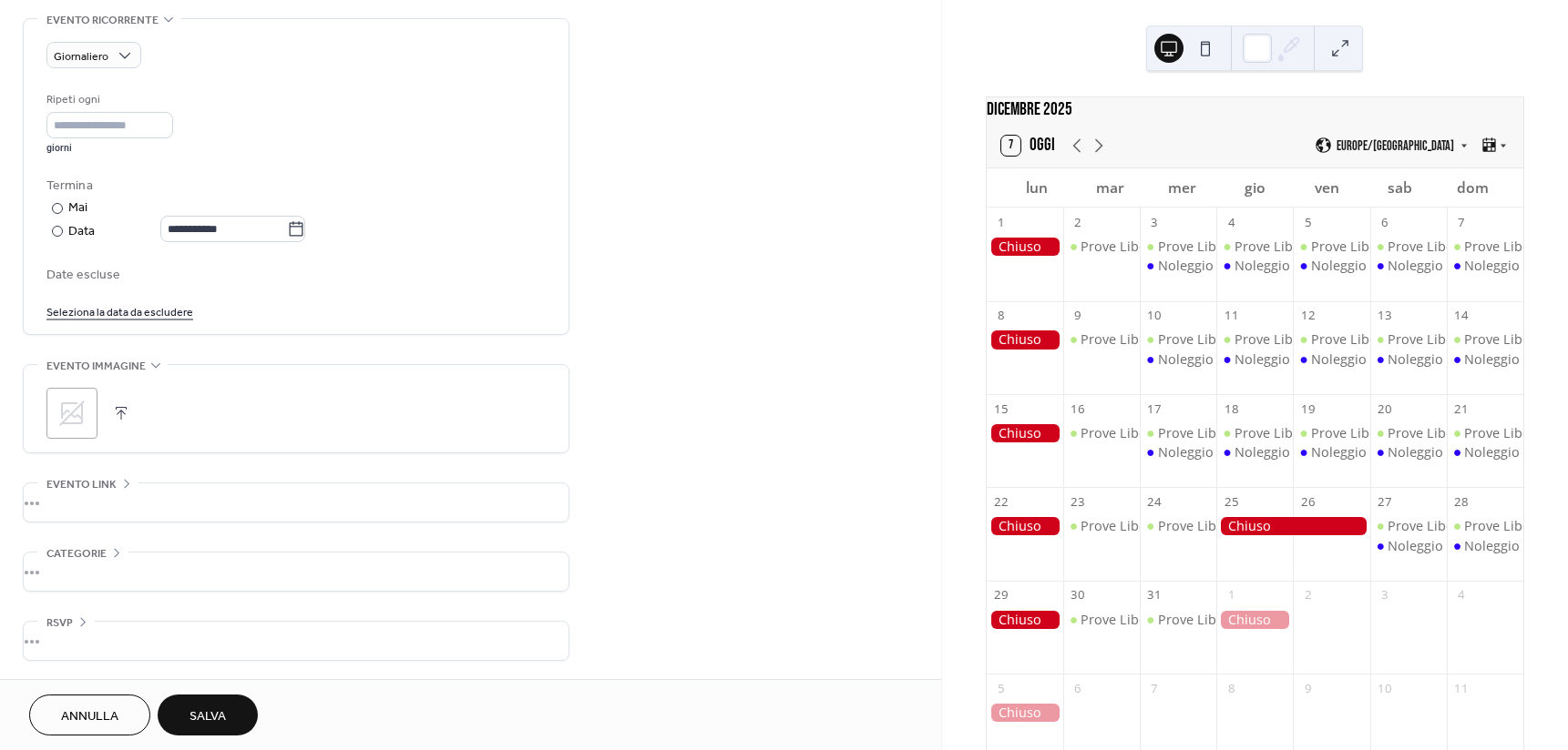
click at [217, 708] on span "Salva" at bounding box center [207, 717] width 37 height 19
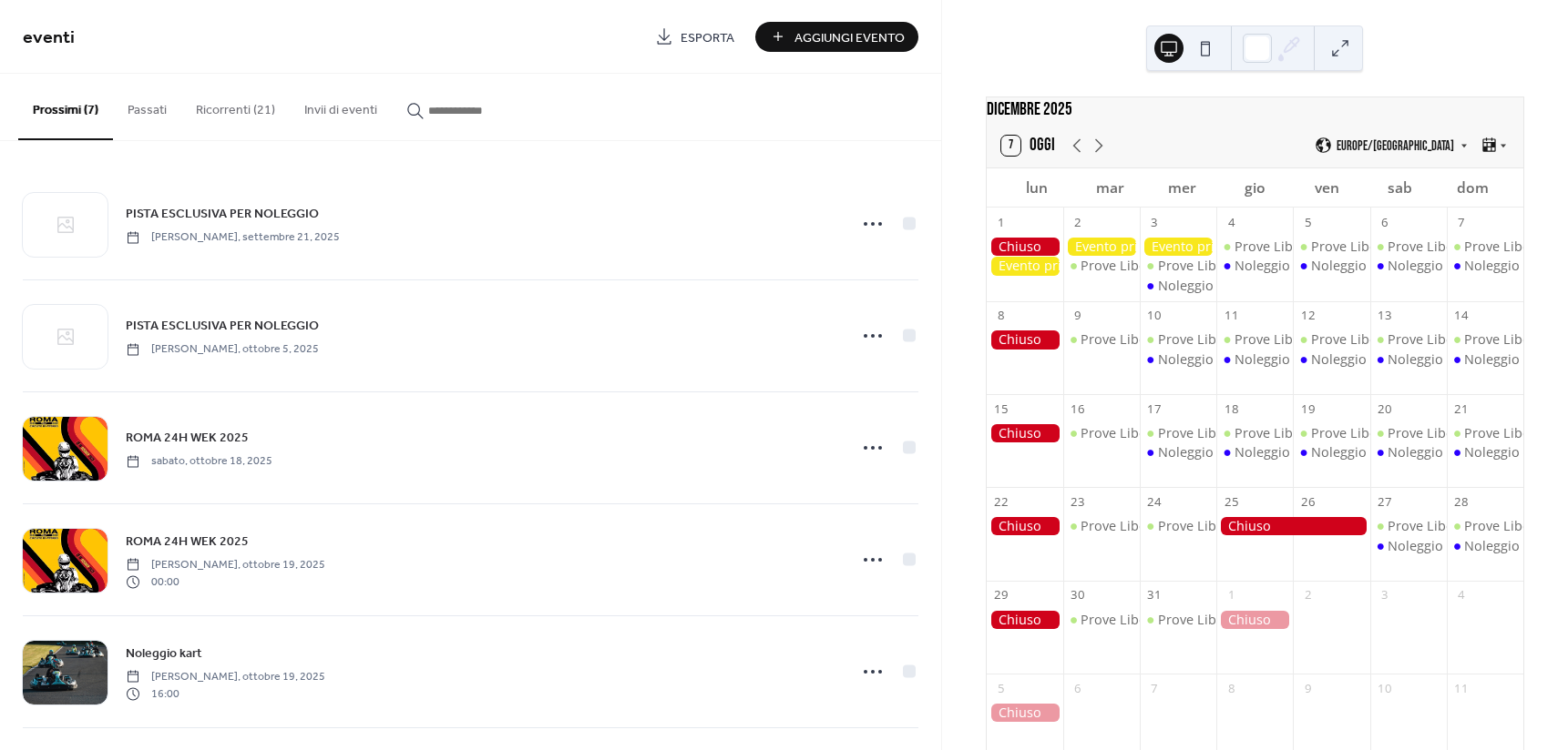
click at [230, 111] on button "Ricorrenti (21)" at bounding box center [235, 106] width 109 height 64
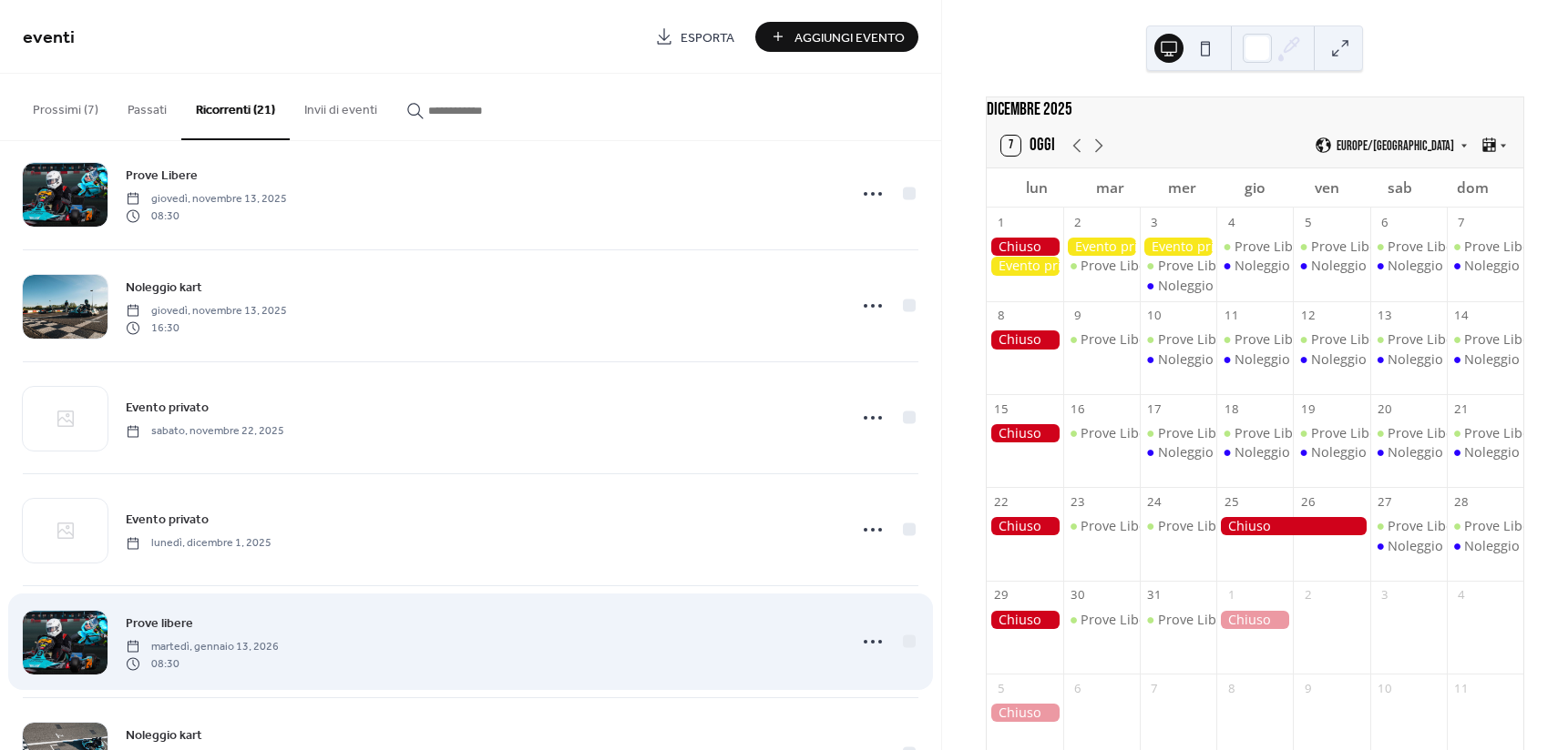
scroll to position [1705, 0]
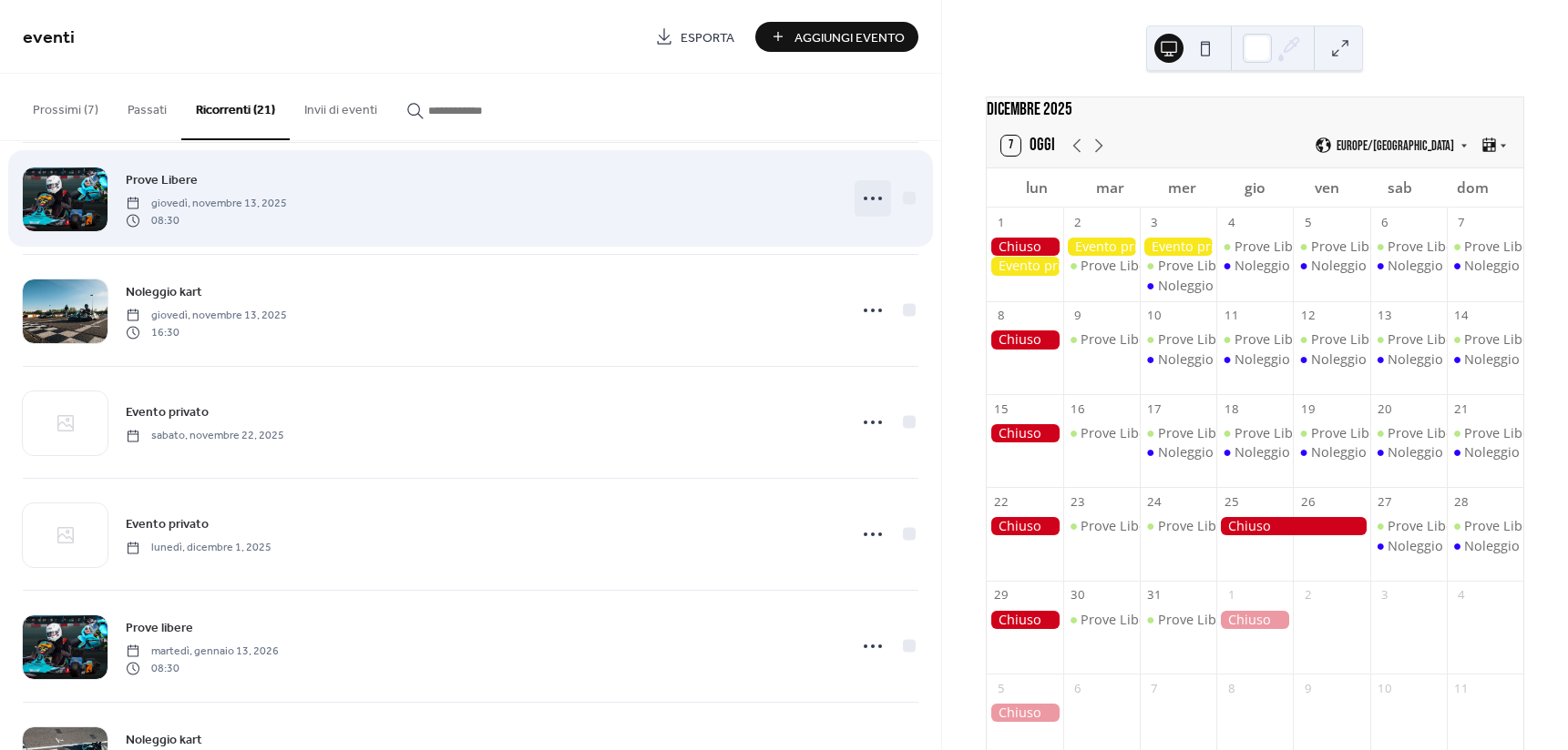
click at [867, 192] on icon at bounding box center [872, 198] width 29 height 29
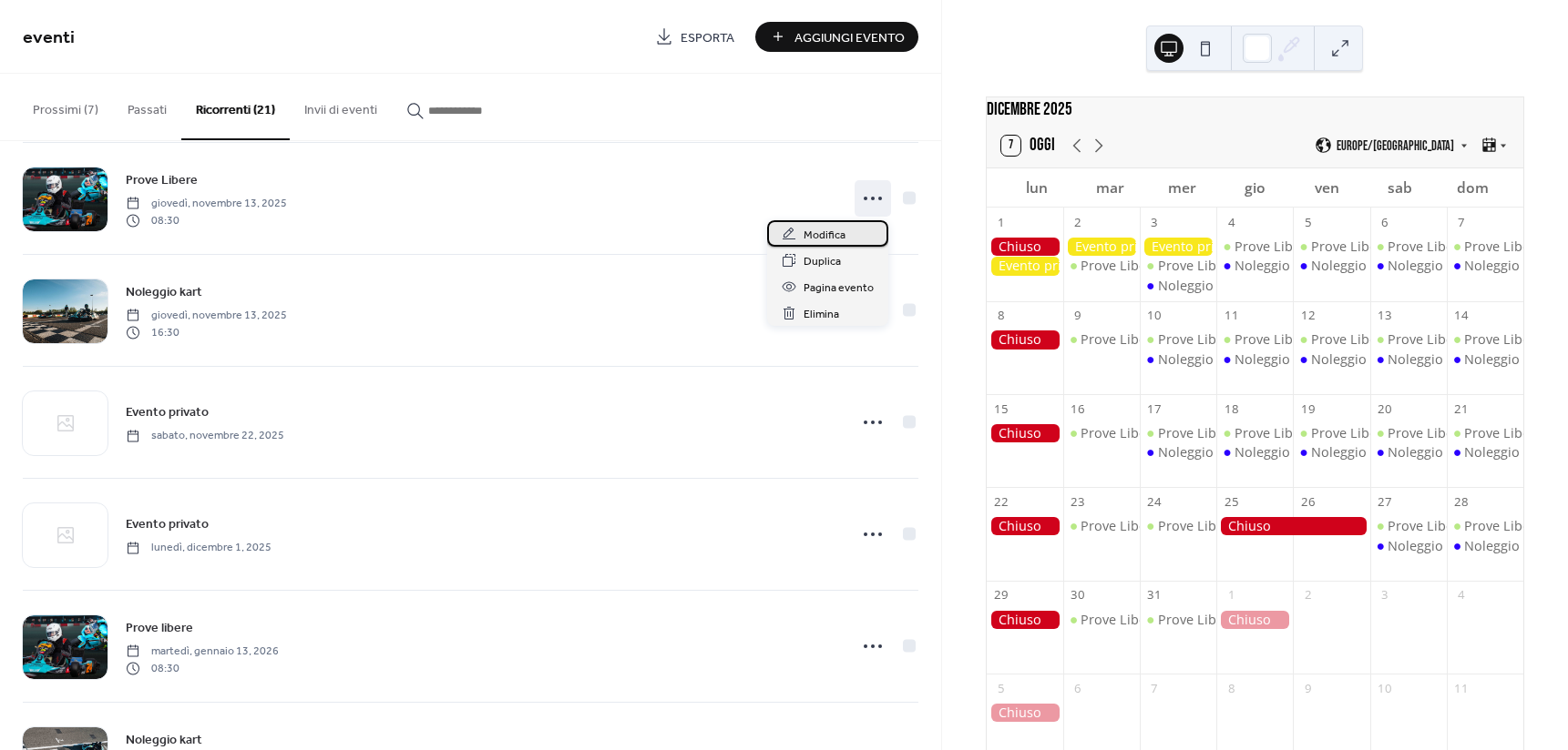
click at [856, 230] on div "Modifica" at bounding box center [828, 233] width 121 height 26
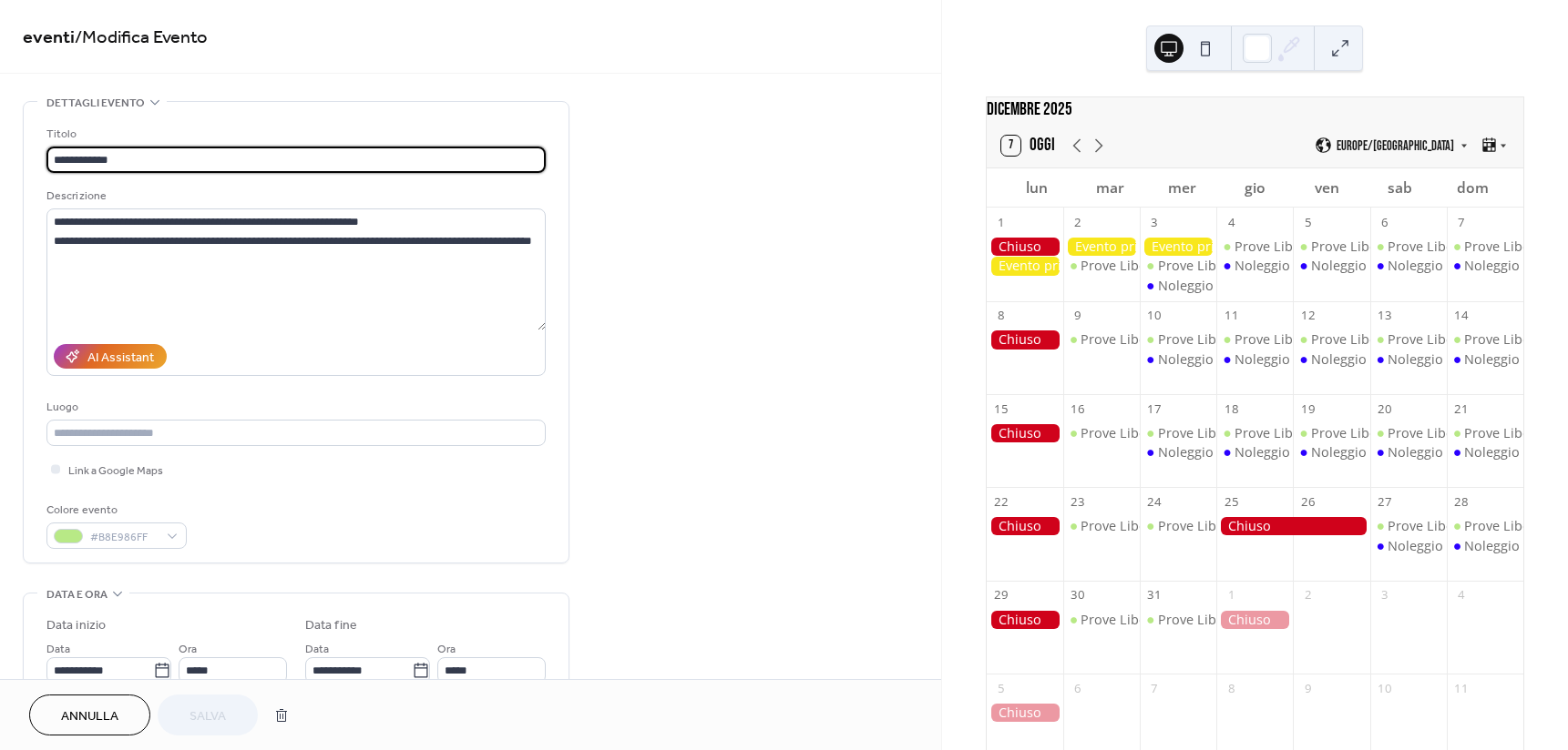
type input "**********"
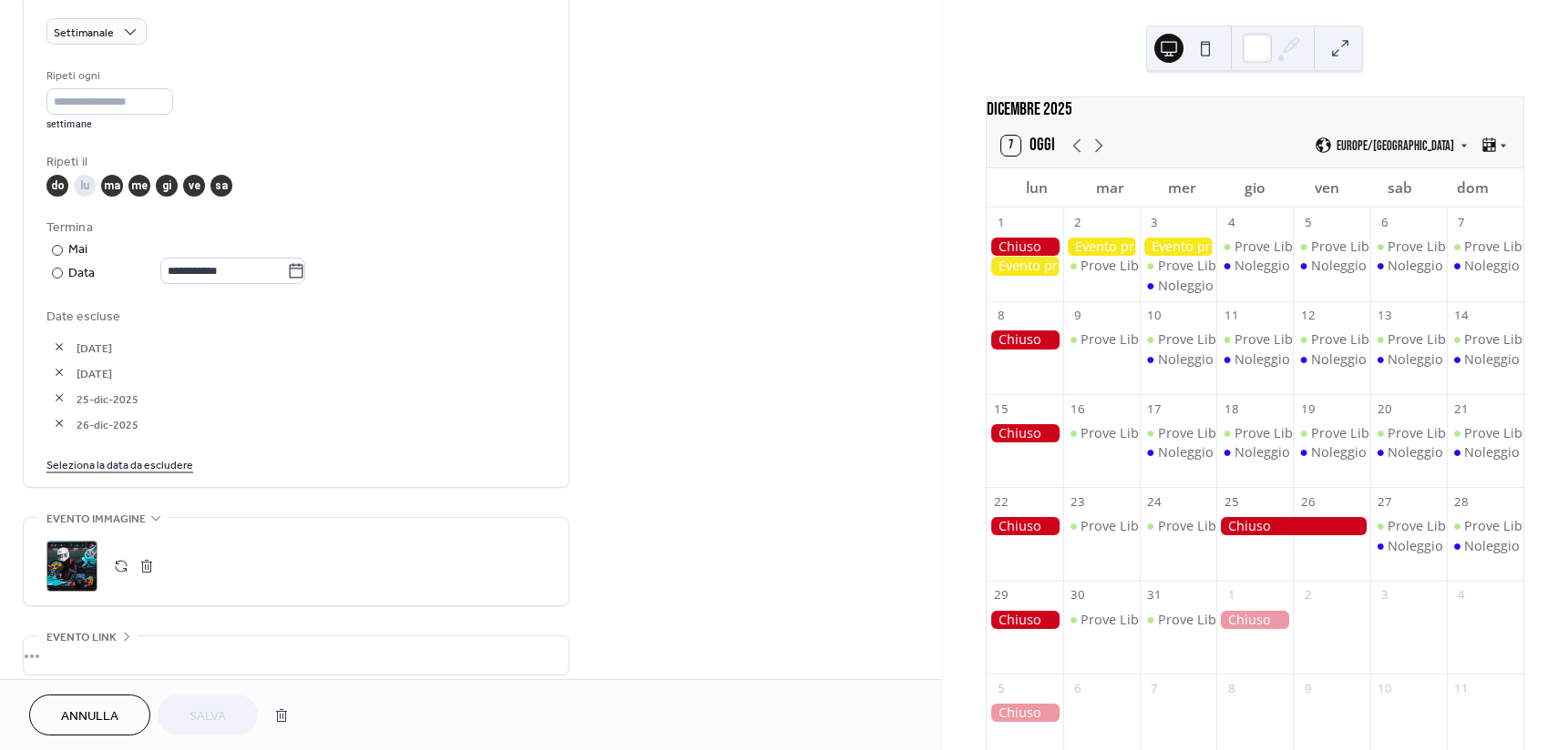
scroll to position [819, 0]
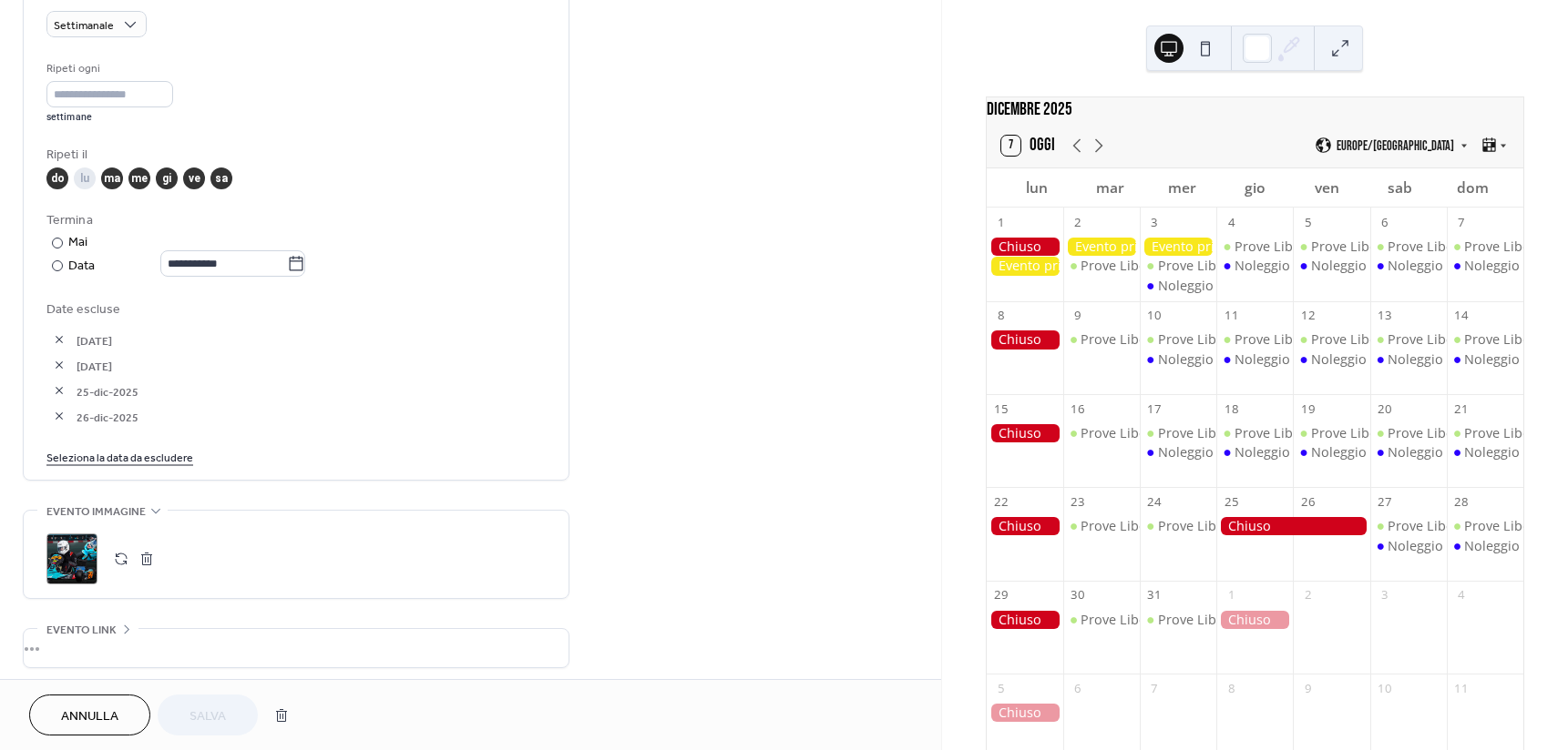
click at [128, 453] on link "Seleziona la data da escludere" at bounding box center [119, 456] width 146 height 19
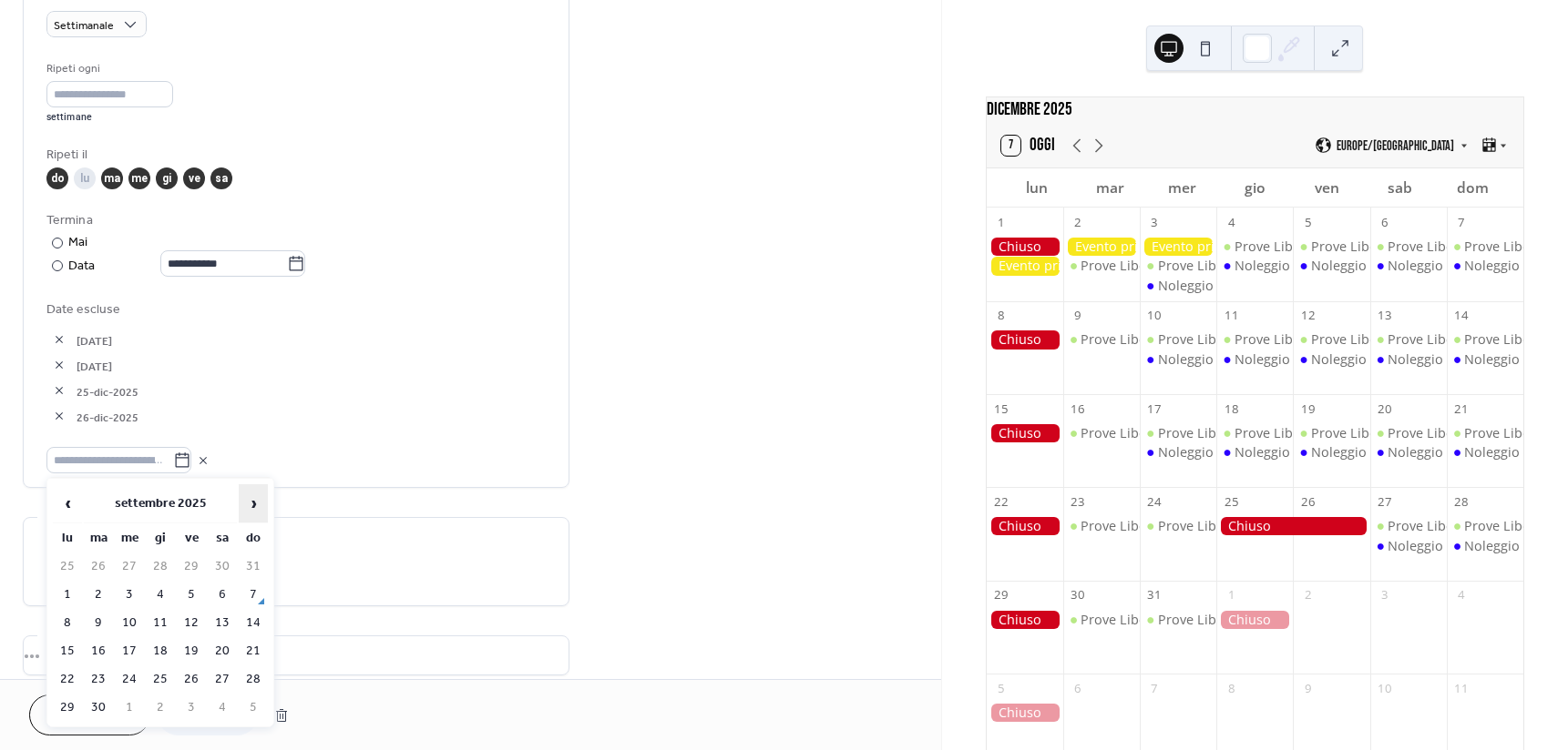
click at [254, 499] on span "›" at bounding box center [252, 503] width 27 height 37
click at [255, 500] on span "›" at bounding box center [252, 503] width 27 height 37
click at [98, 597] on td "2" at bounding box center [98, 595] width 29 height 26
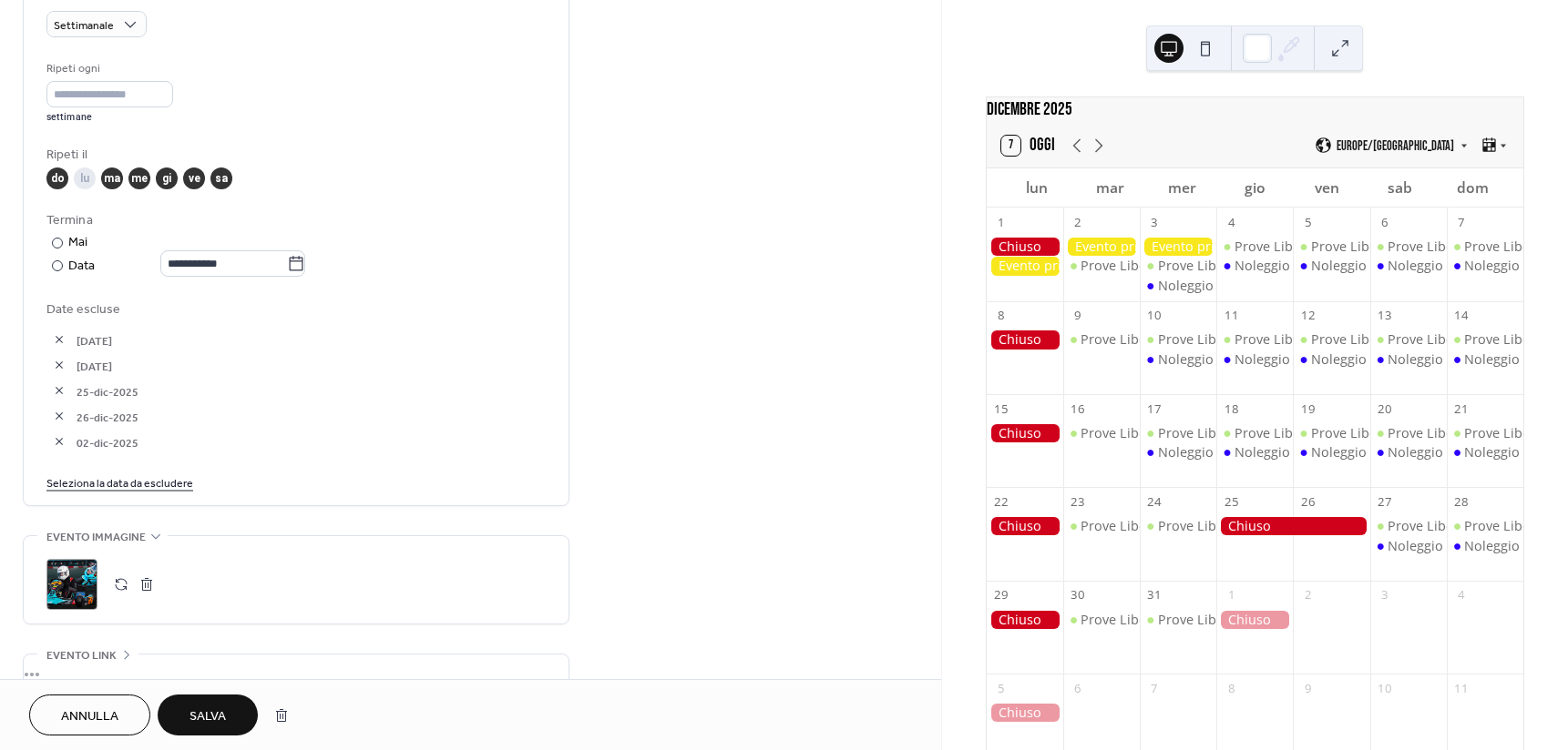
click at [126, 482] on link "Seleziona la data da escludere" at bounding box center [119, 482] width 146 height 19
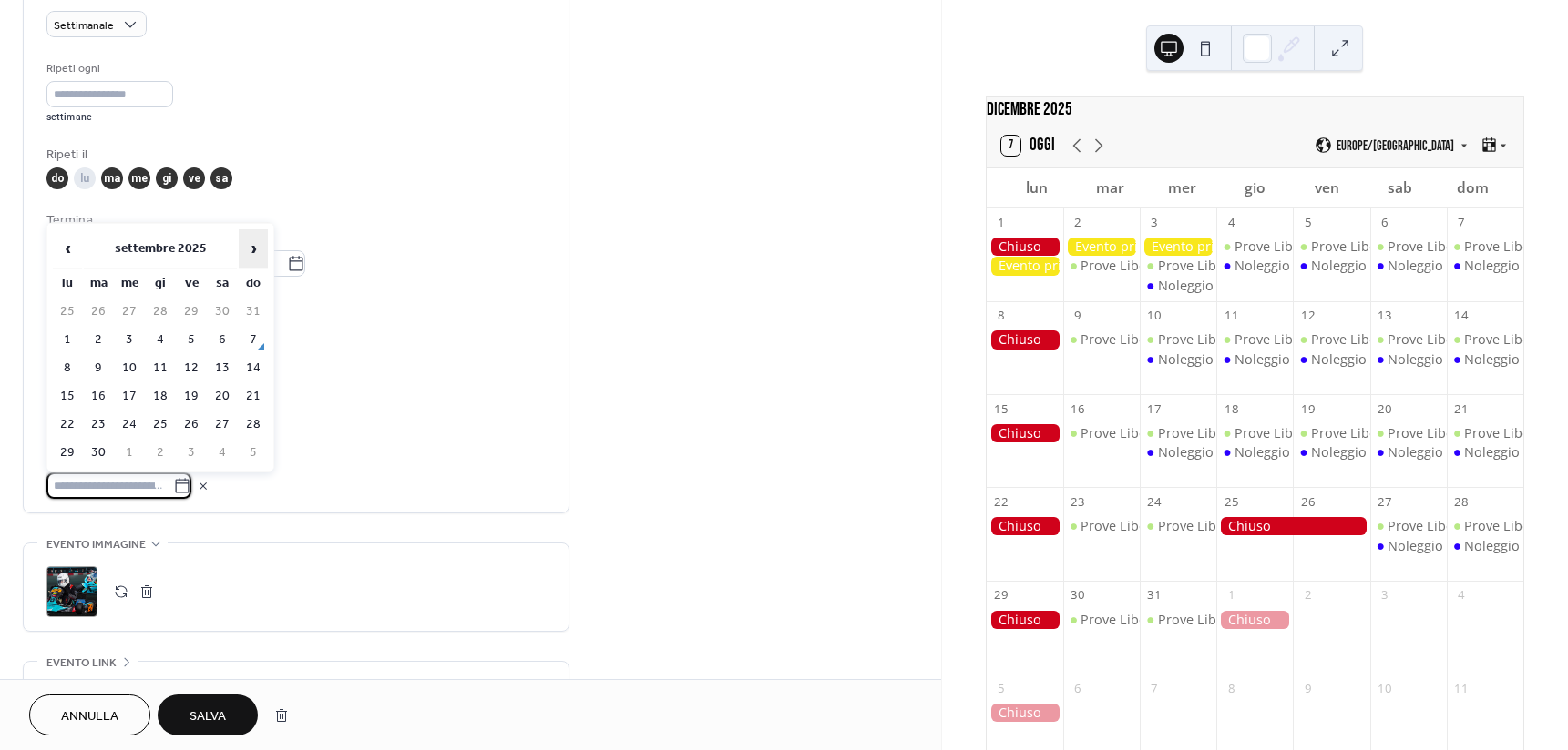
click at [254, 250] on span "›" at bounding box center [252, 248] width 27 height 37
click at [129, 333] on td "3" at bounding box center [129, 340] width 29 height 26
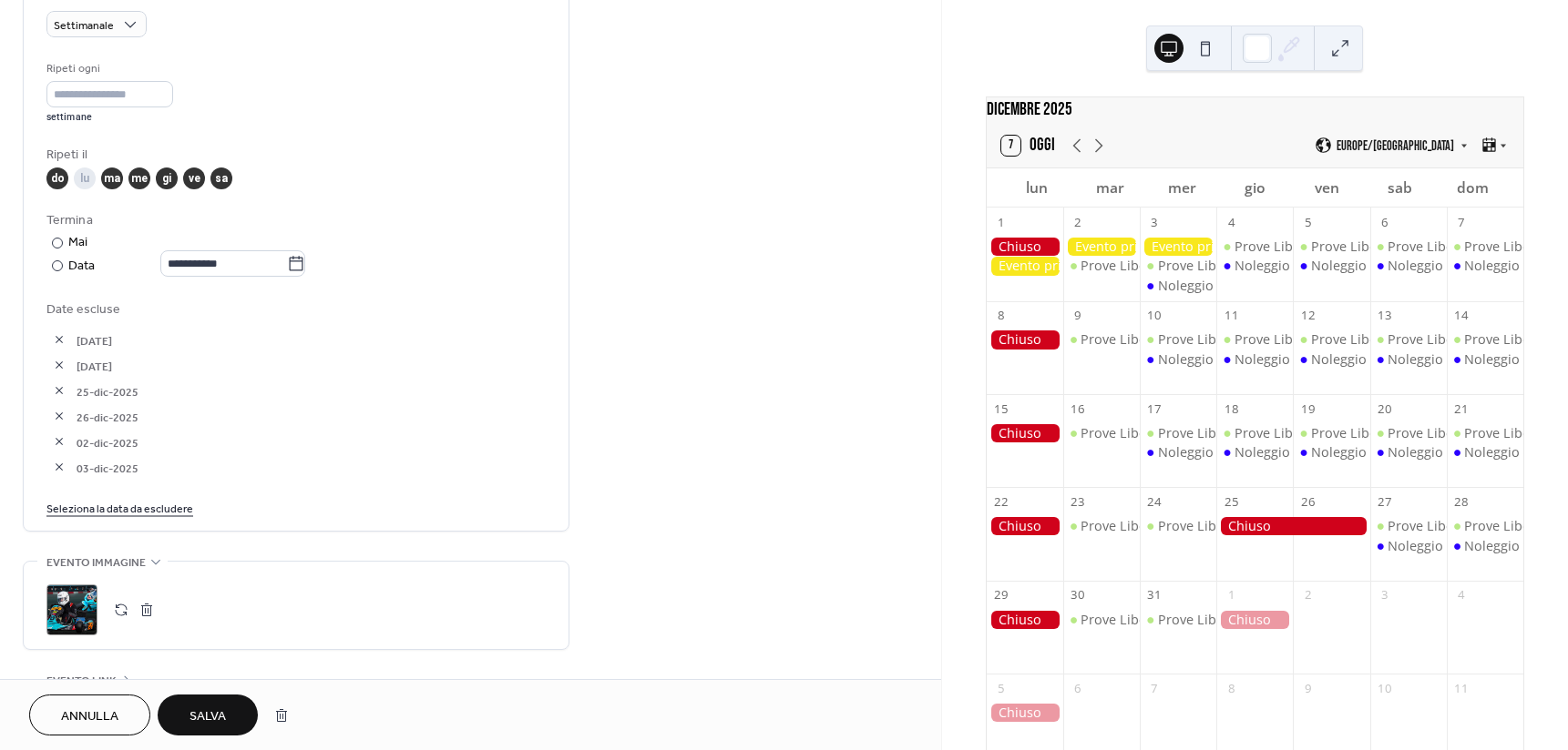
click at [207, 711] on span "Salva" at bounding box center [207, 717] width 37 height 19
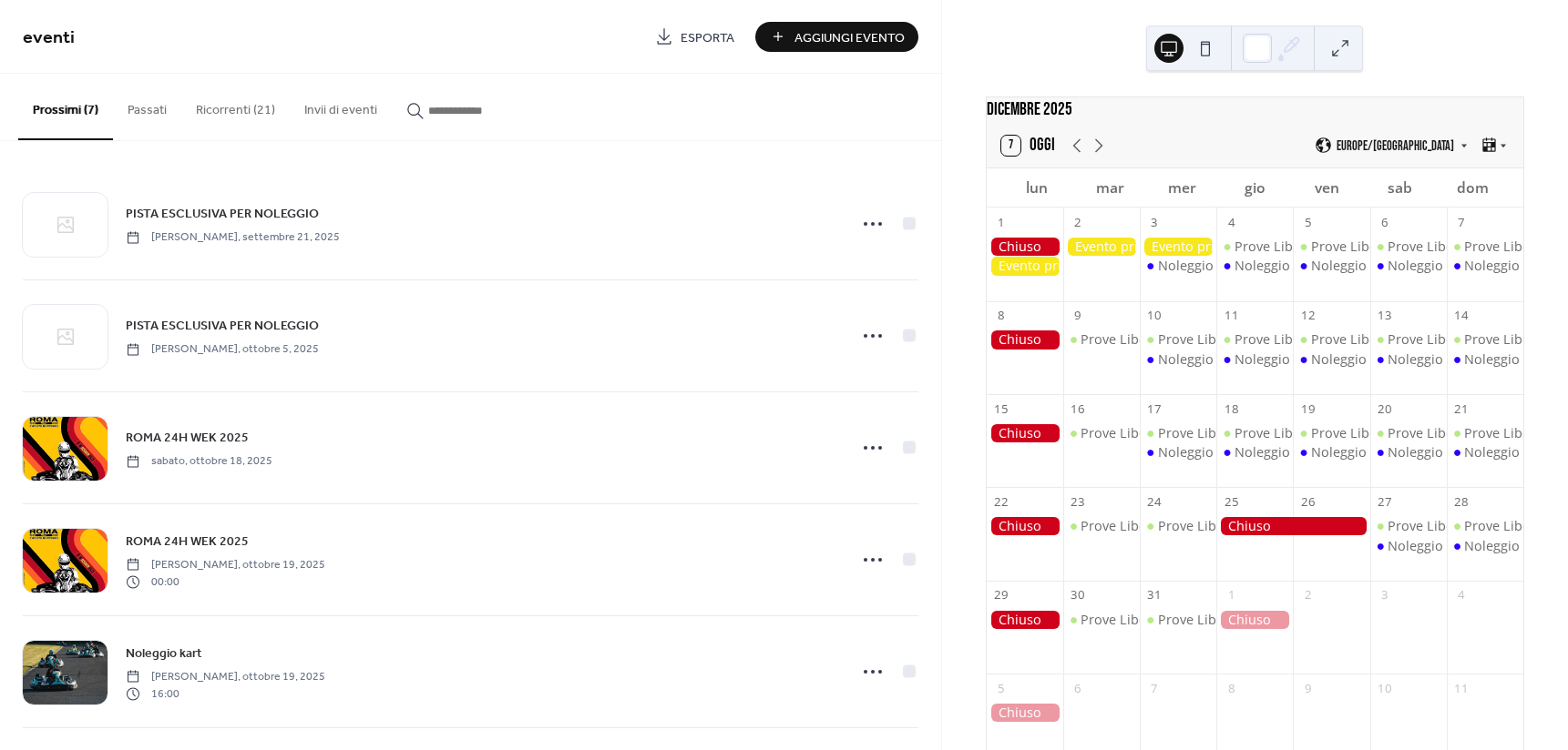
click at [219, 111] on button "Ricorrenti (21)" at bounding box center [235, 106] width 109 height 64
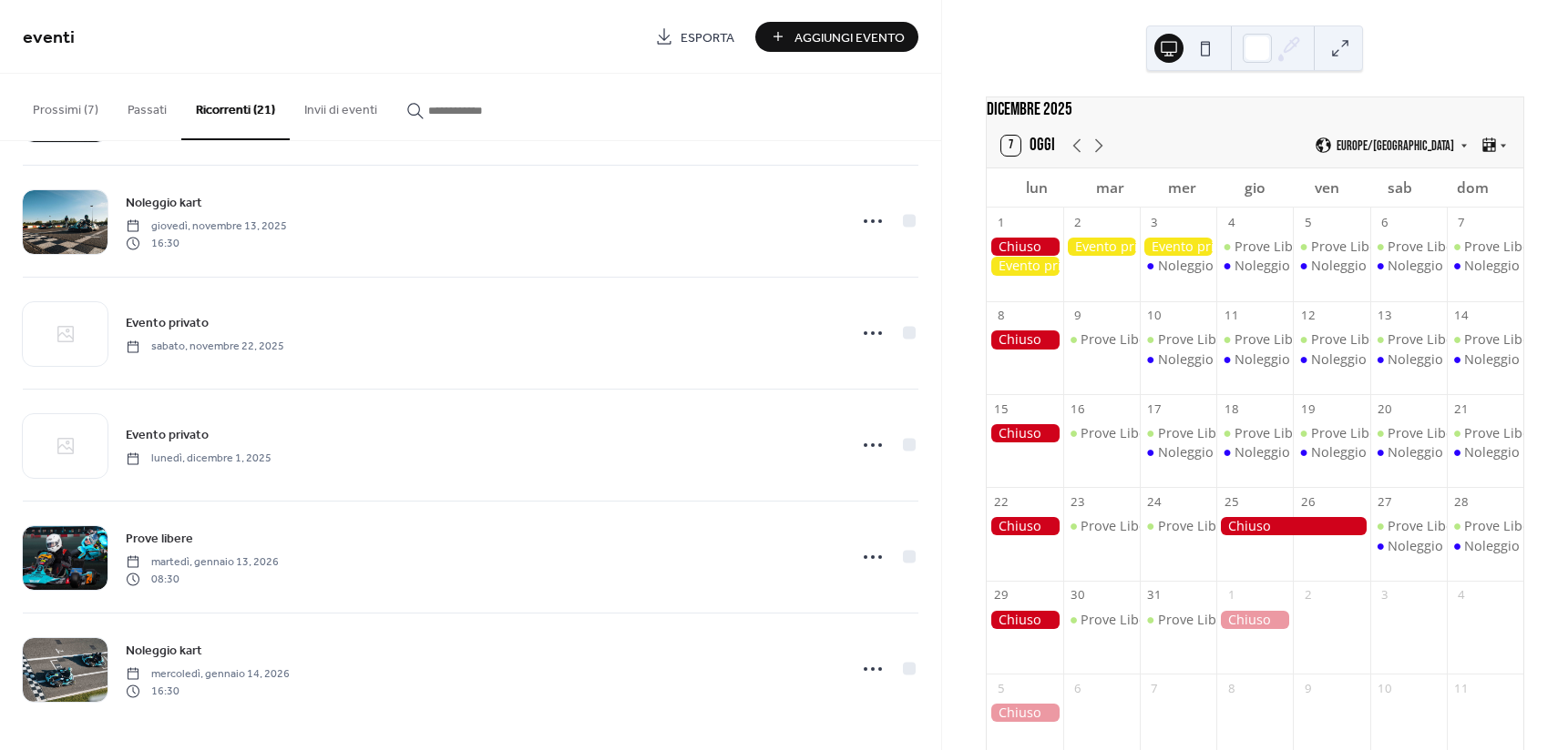
scroll to position [1797, 0]
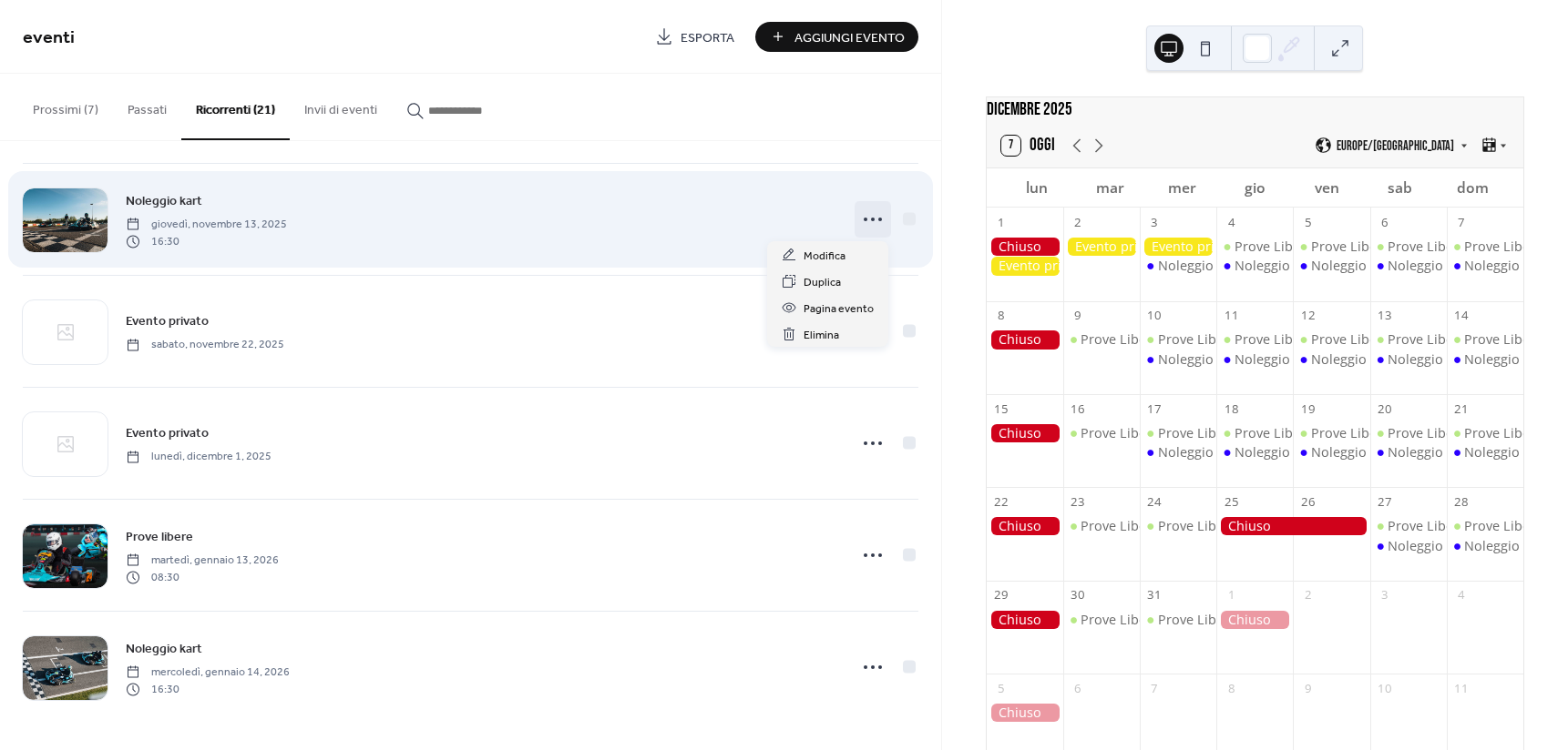
click at [871, 213] on icon at bounding box center [872, 219] width 29 height 29
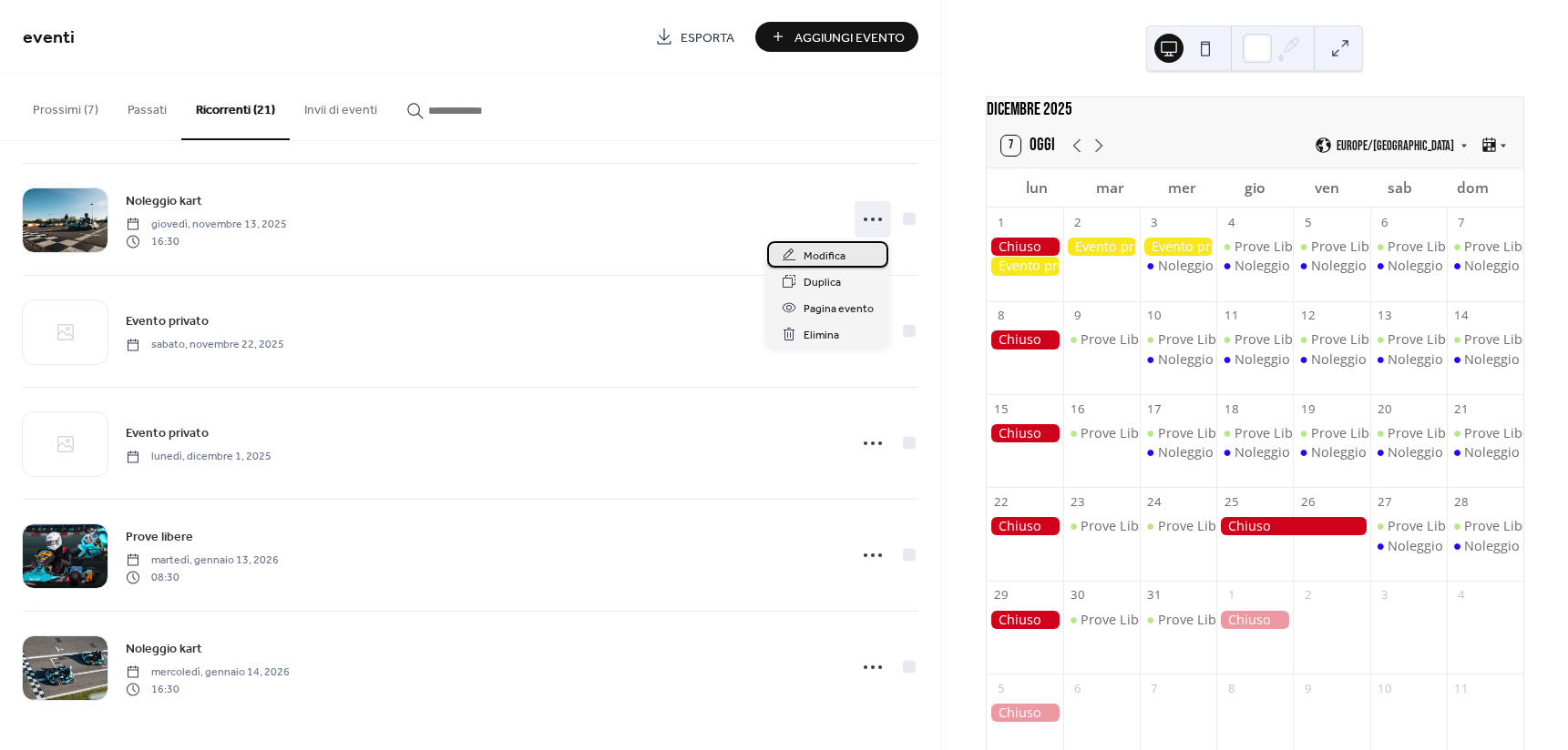
click at [828, 255] on span "Modifica" at bounding box center [824, 256] width 42 height 19
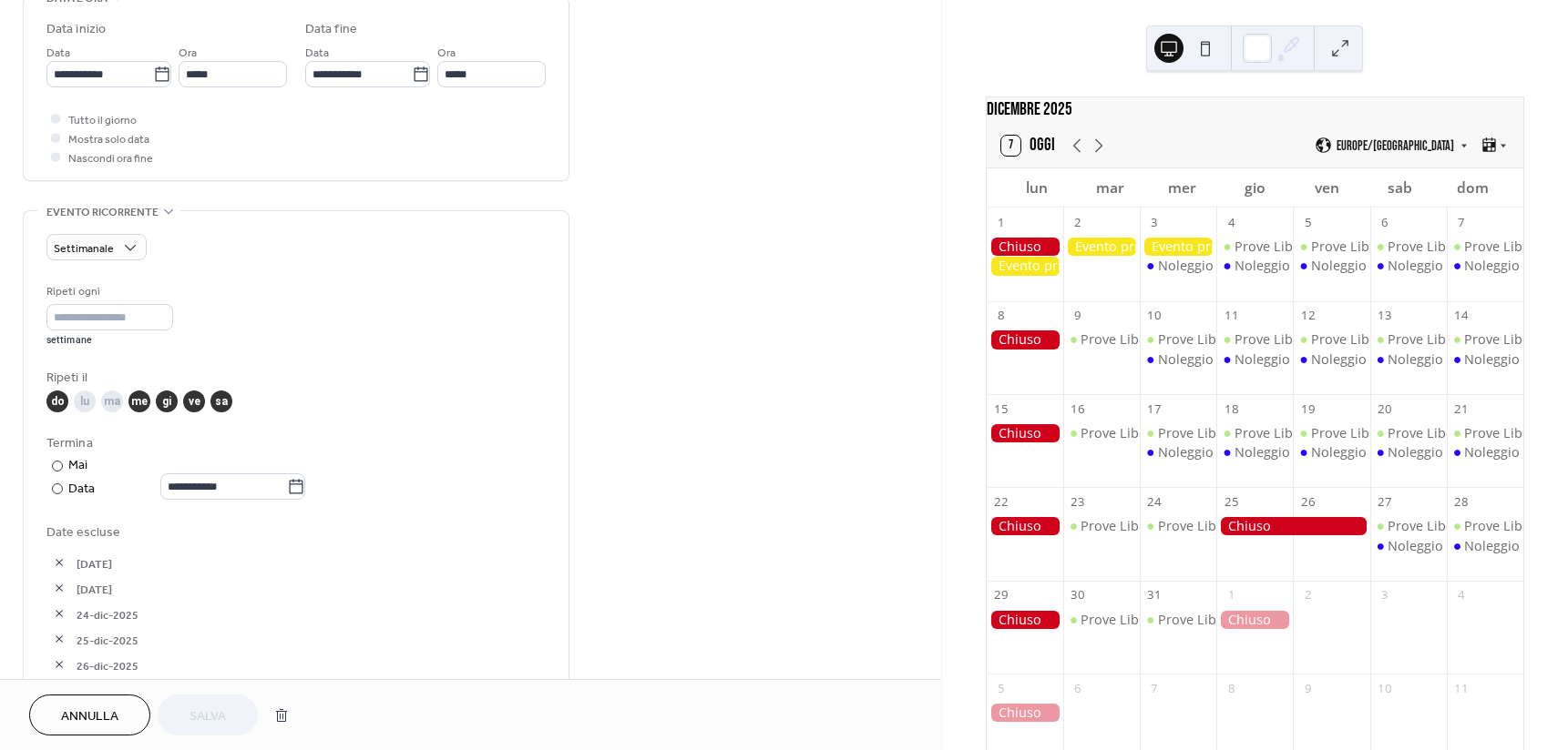
scroll to position [819, 0]
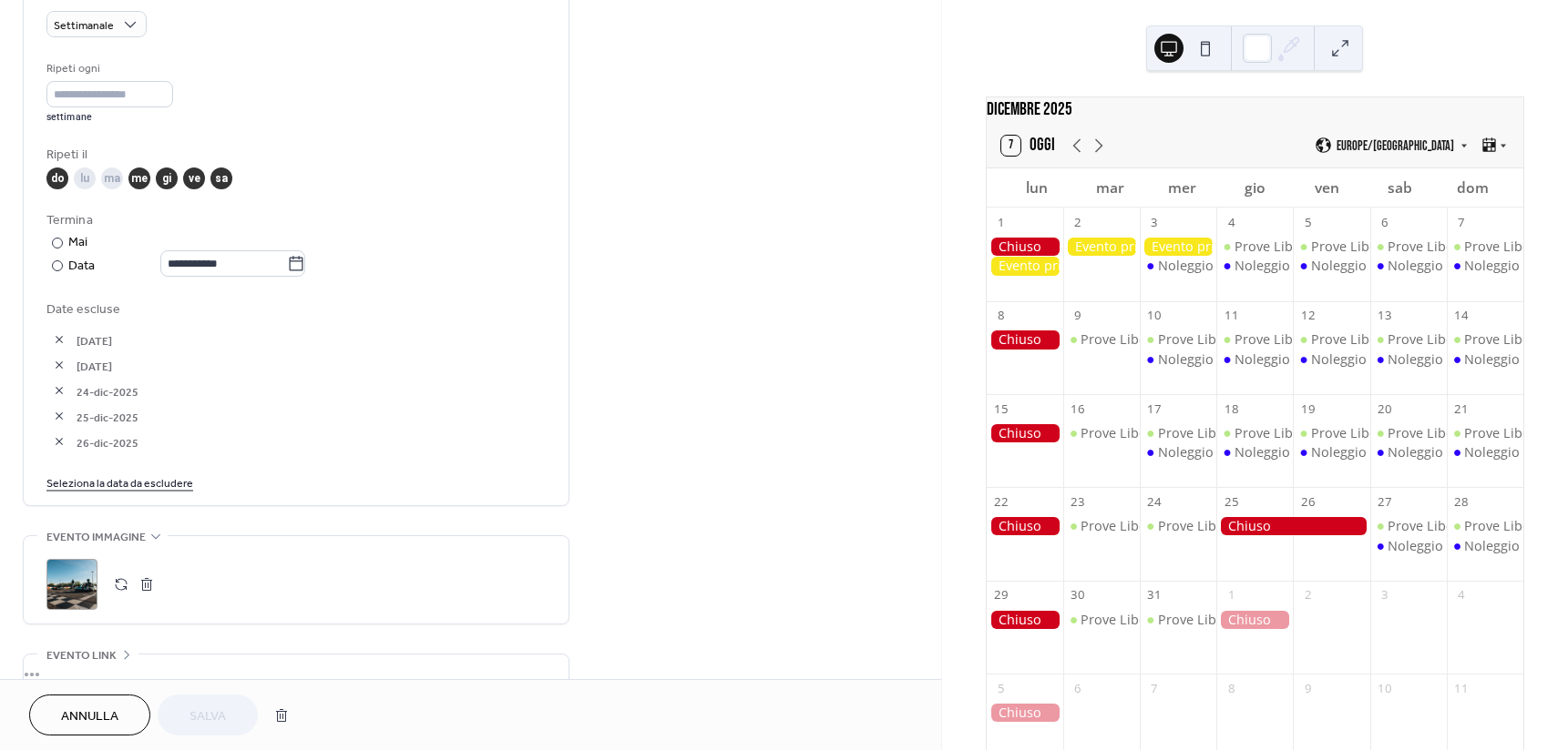
click at [146, 479] on link "Seleziona la data da escludere" at bounding box center [119, 482] width 146 height 19
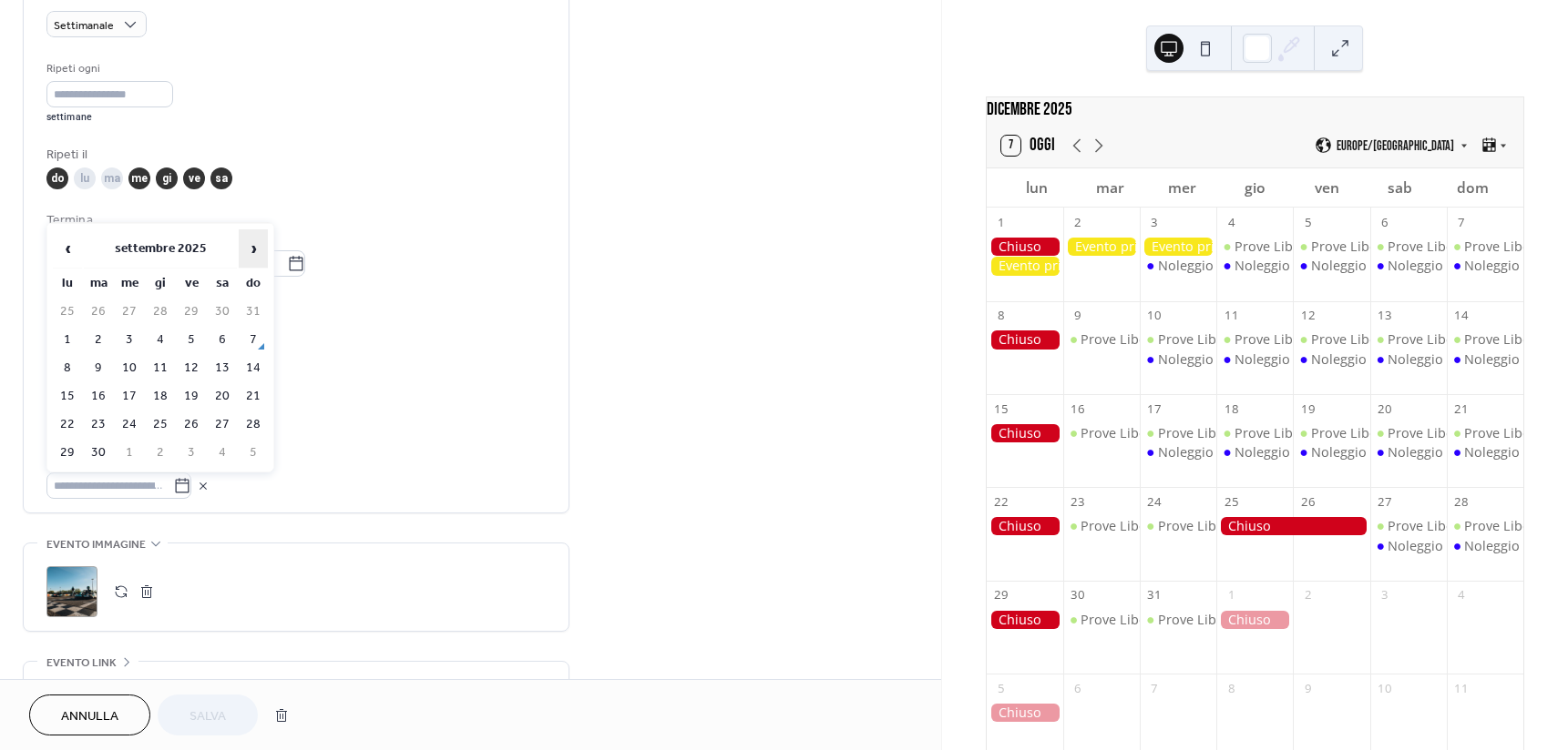
click at [262, 250] on span "›" at bounding box center [252, 248] width 27 height 37
click at [135, 333] on td "3" at bounding box center [129, 340] width 29 height 26
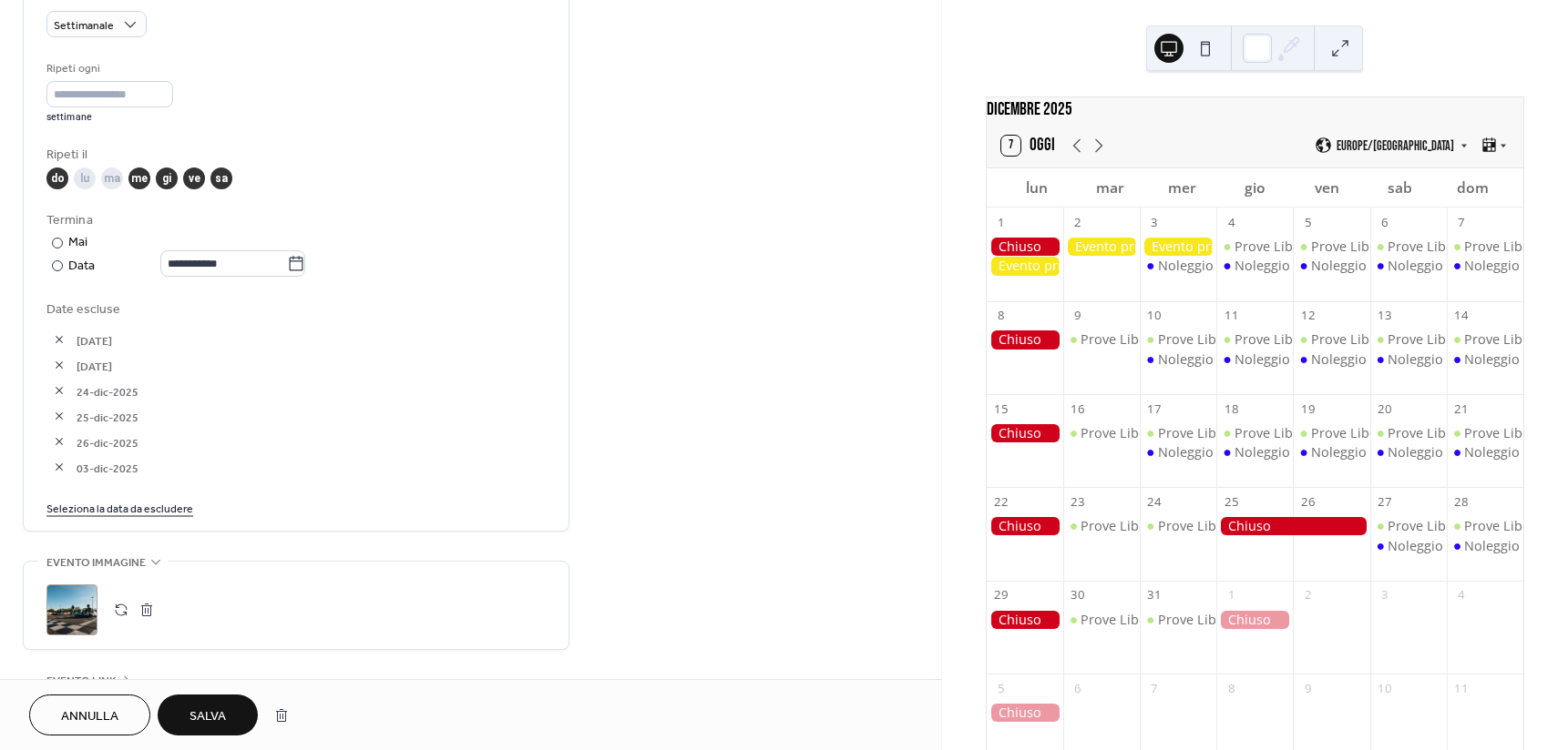
click at [215, 711] on span "Salva" at bounding box center [207, 717] width 37 height 19
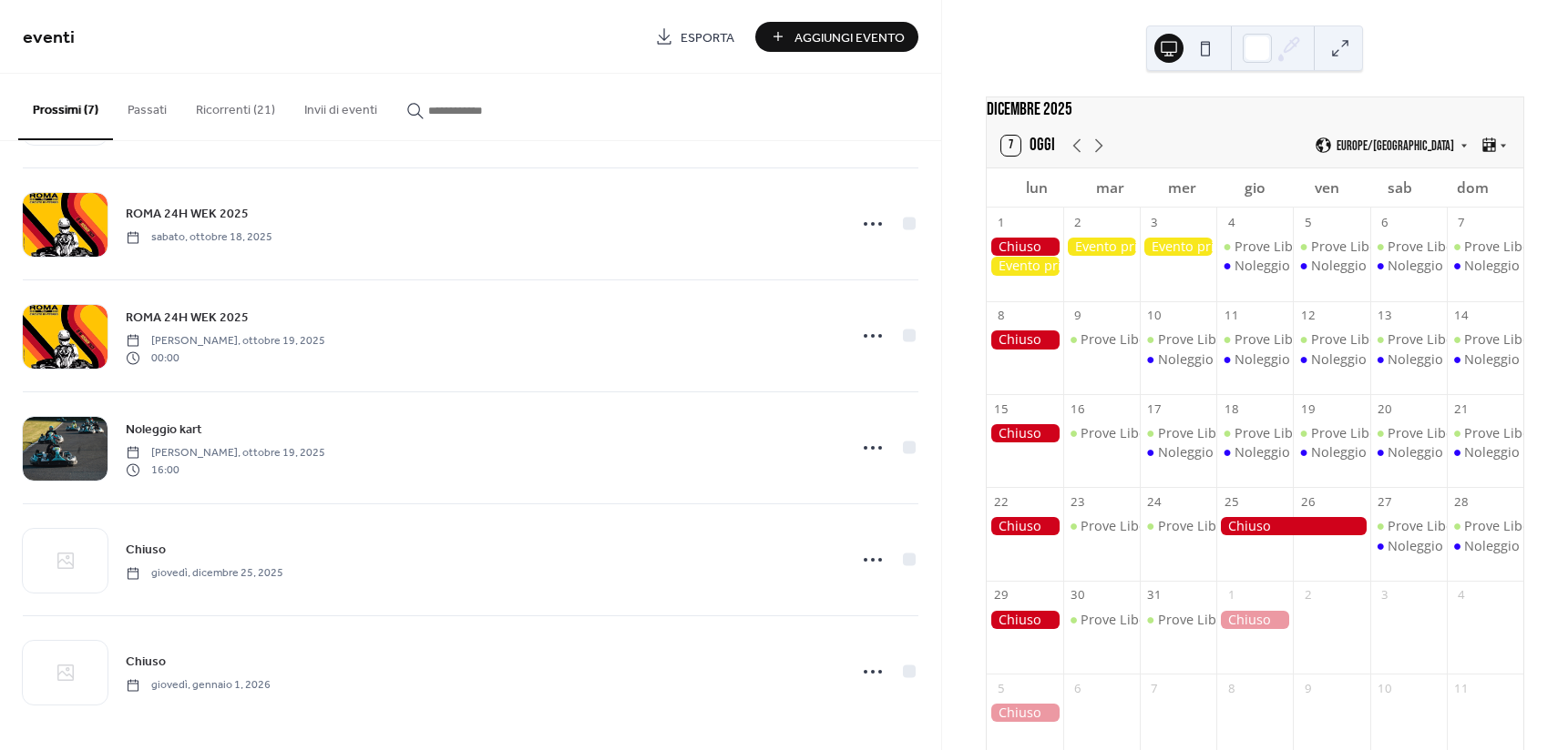
scroll to position [229, 0]
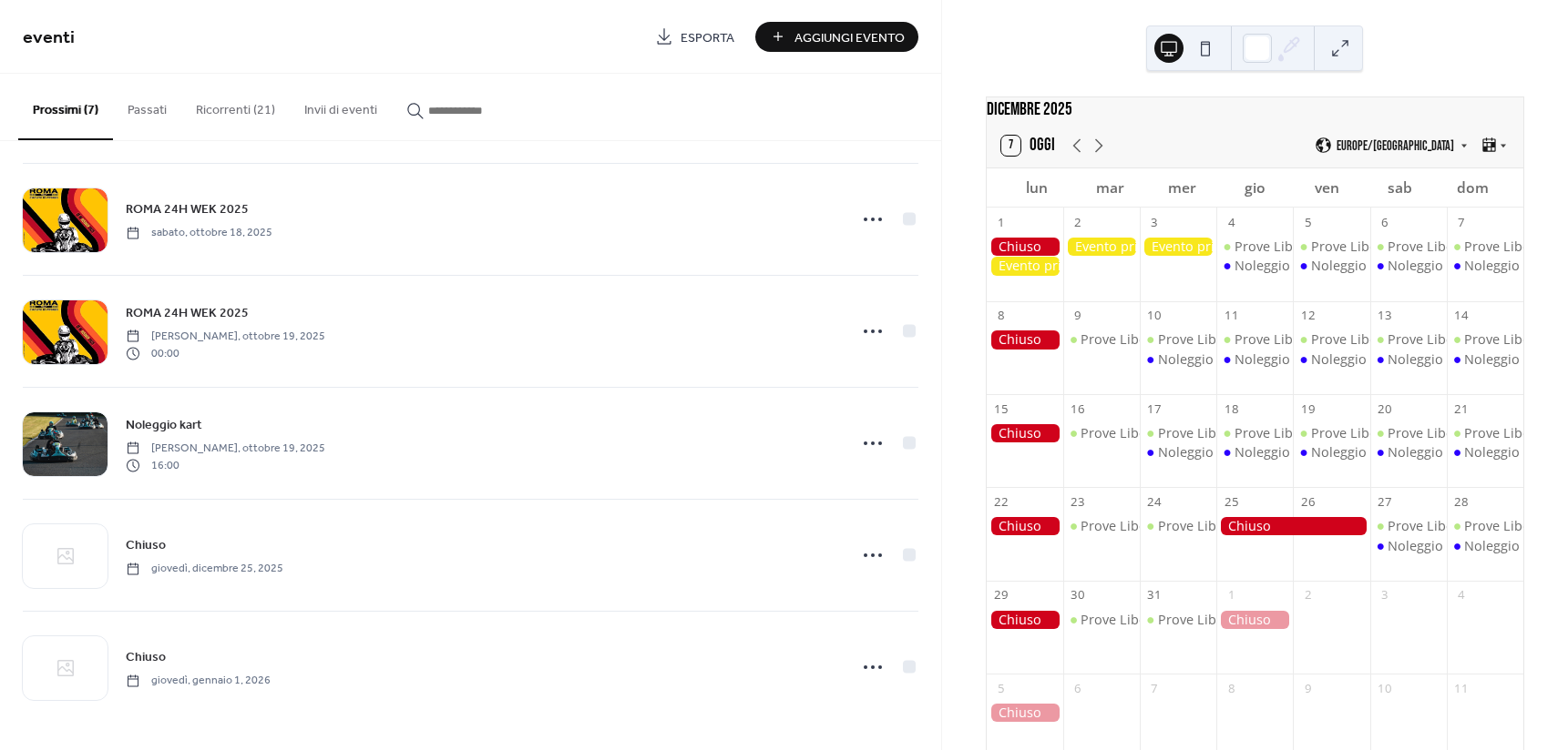
click at [232, 126] on button "Ricorrenti (21)" at bounding box center [235, 106] width 109 height 64
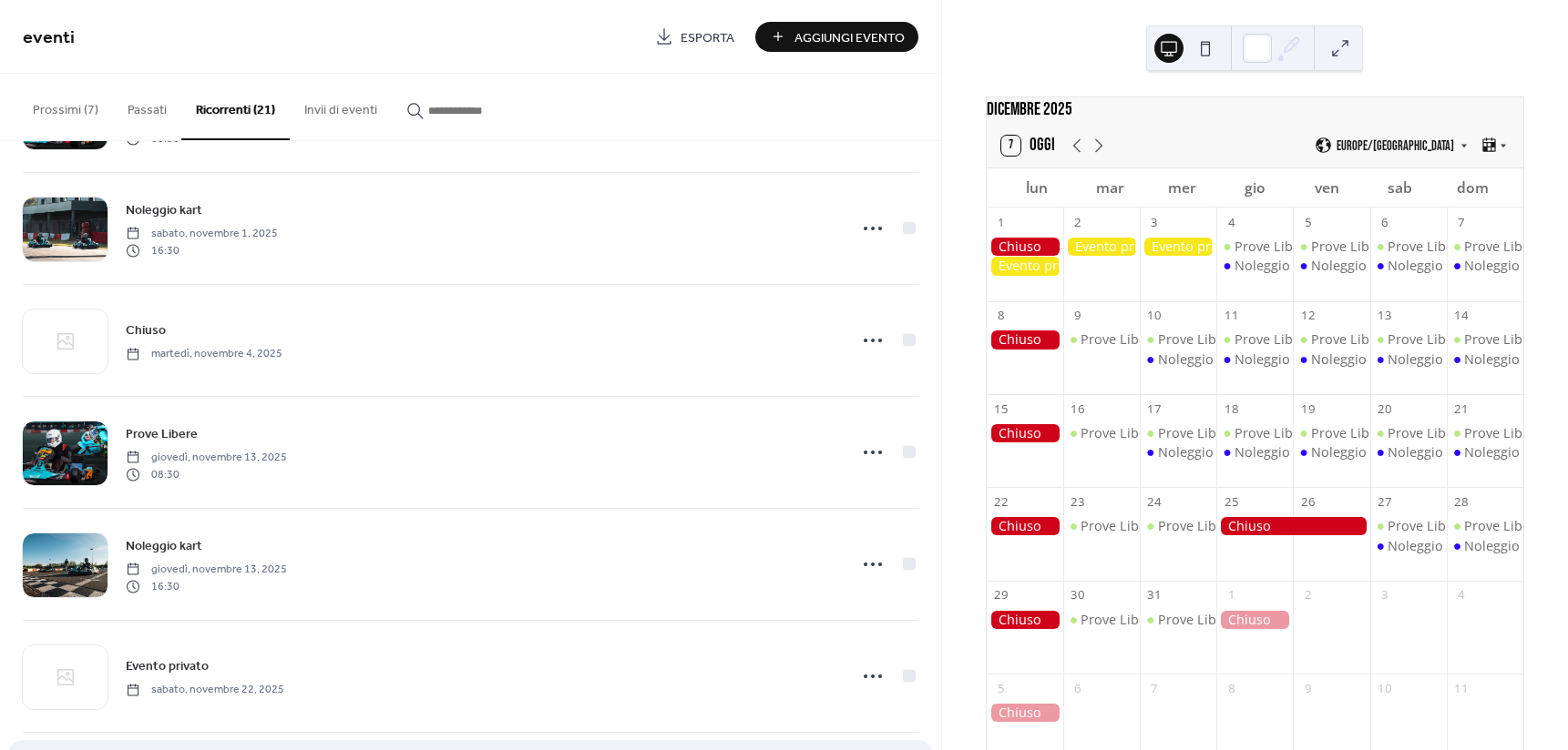
scroll to position [1432, 0]
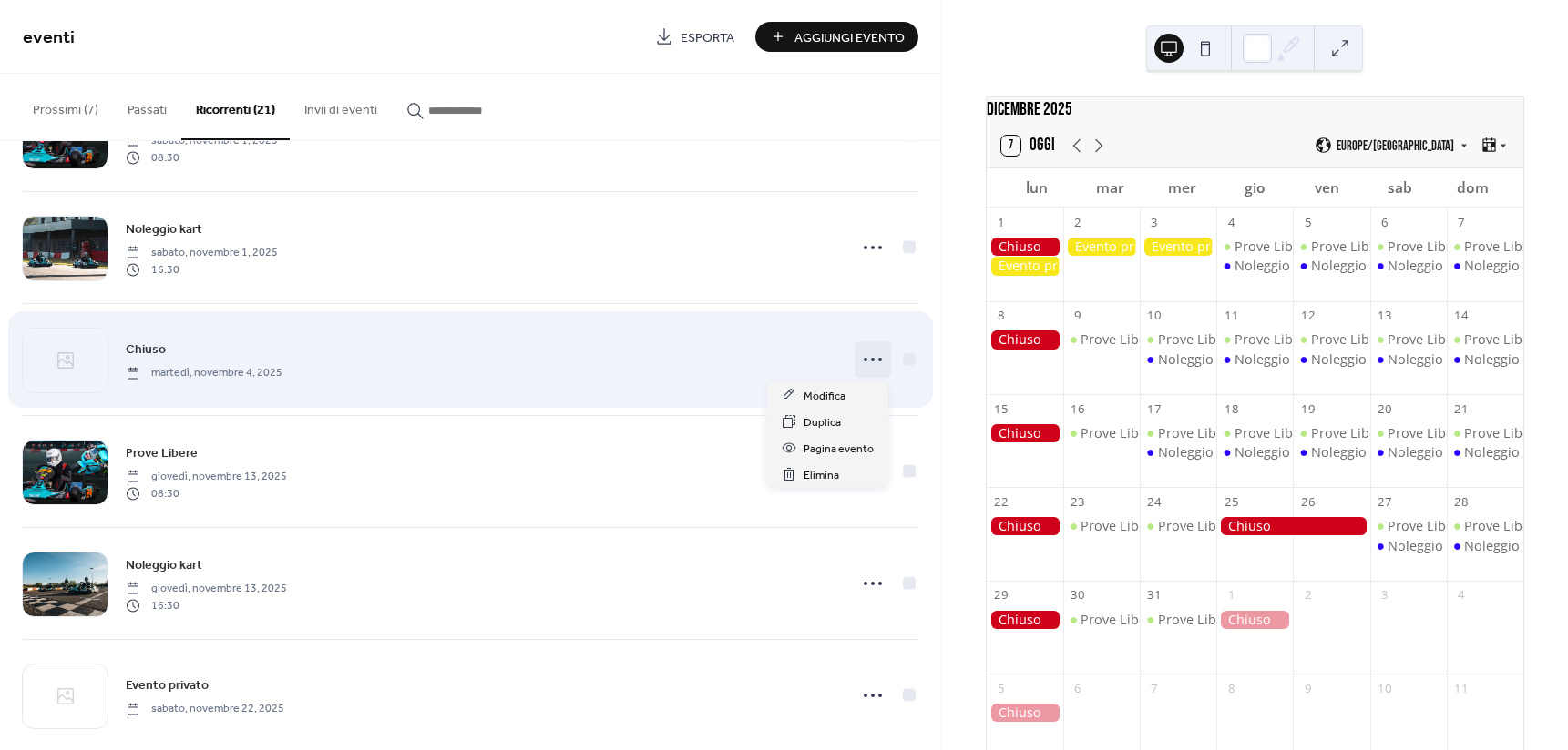
click at [870, 358] on circle at bounding box center [872, 360] width 4 height 4
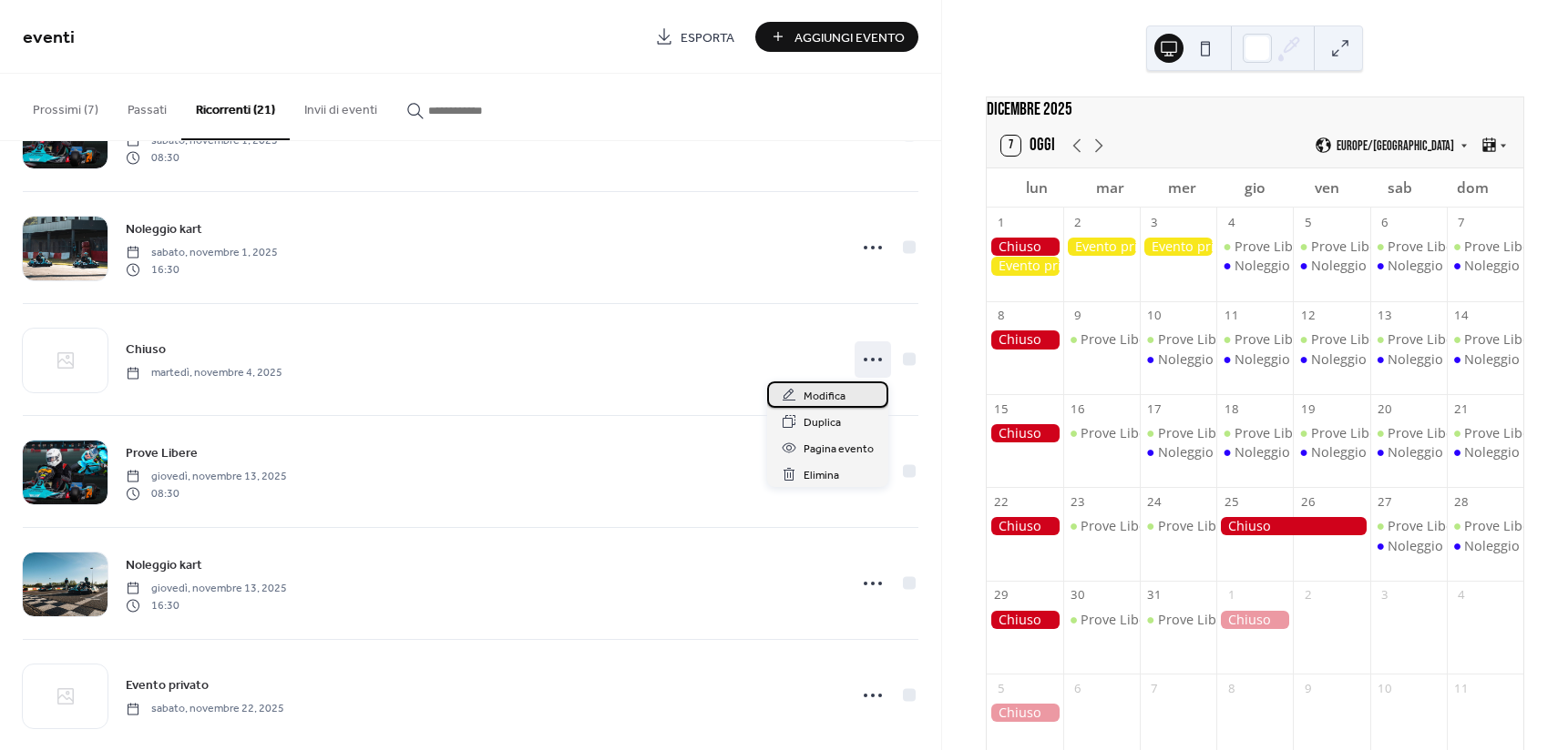
click at [843, 390] on span "Modifica" at bounding box center [824, 397] width 42 height 19
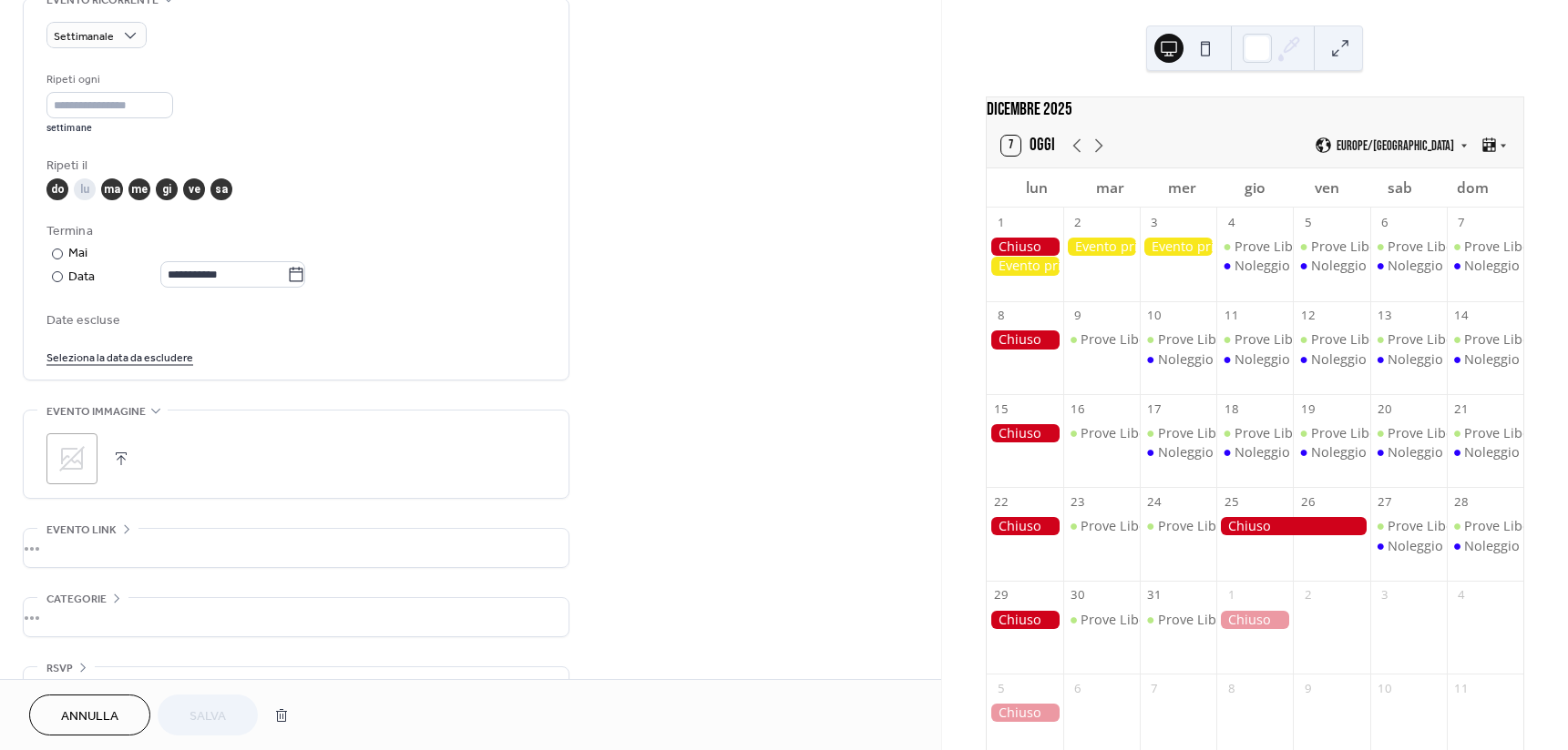
scroll to position [854, 0]
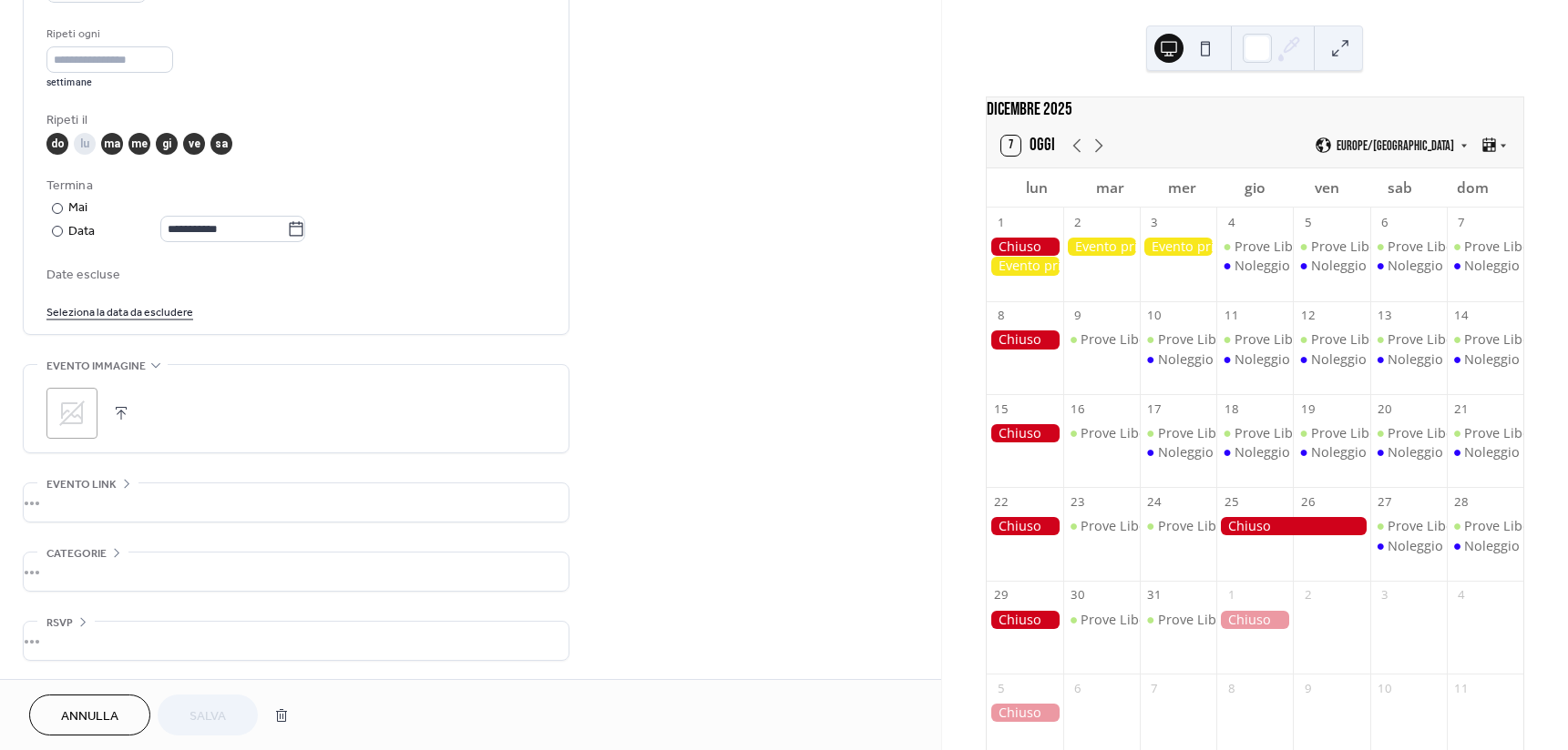
click at [141, 312] on link "Seleziona la data da escludere" at bounding box center [119, 311] width 146 height 19
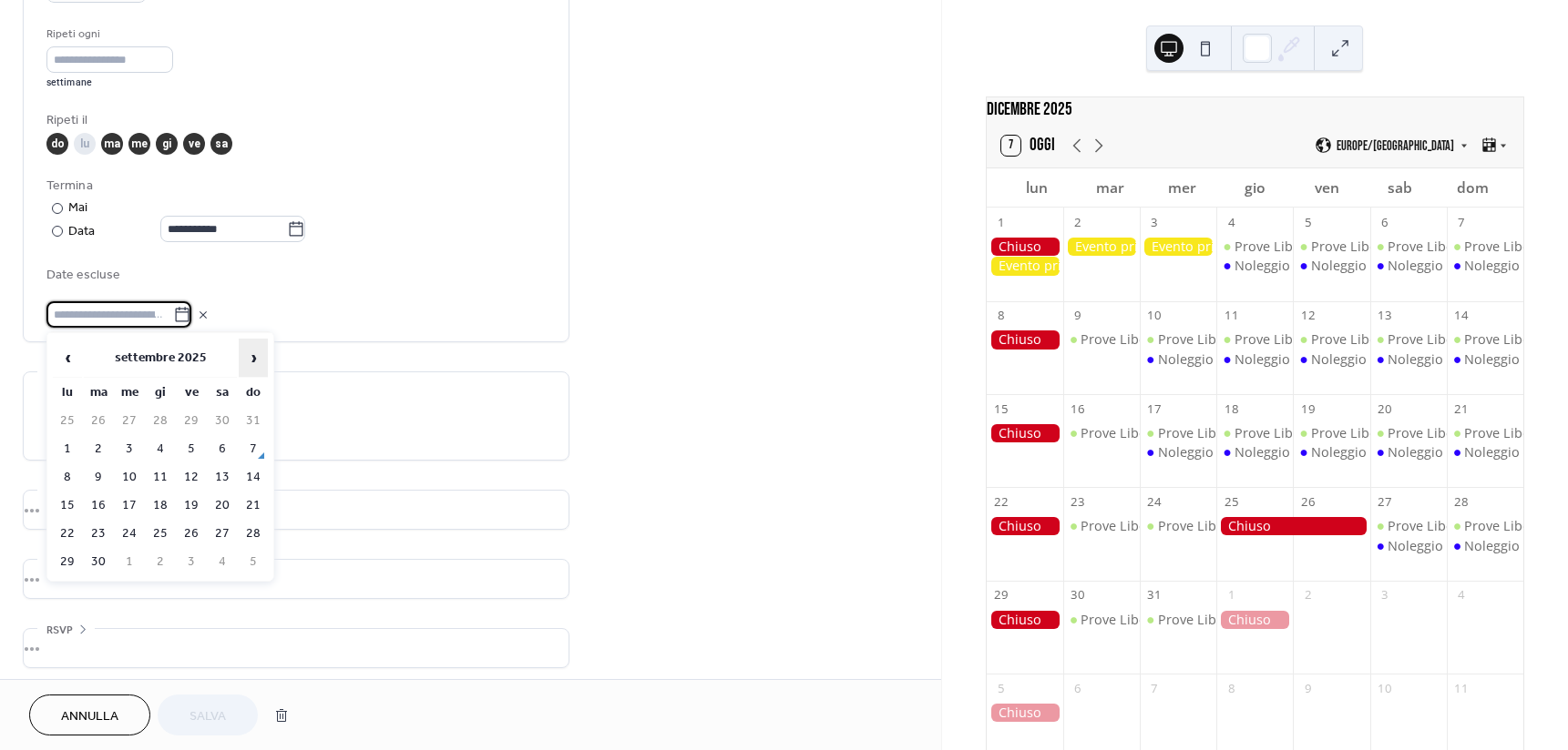
click at [264, 363] on th "›" at bounding box center [253, 358] width 29 height 39
click at [259, 361] on span "›" at bounding box center [252, 357] width 27 height 37
click at [77, 440] on td "1" at bounding box center [67, 450] width 29 height 26
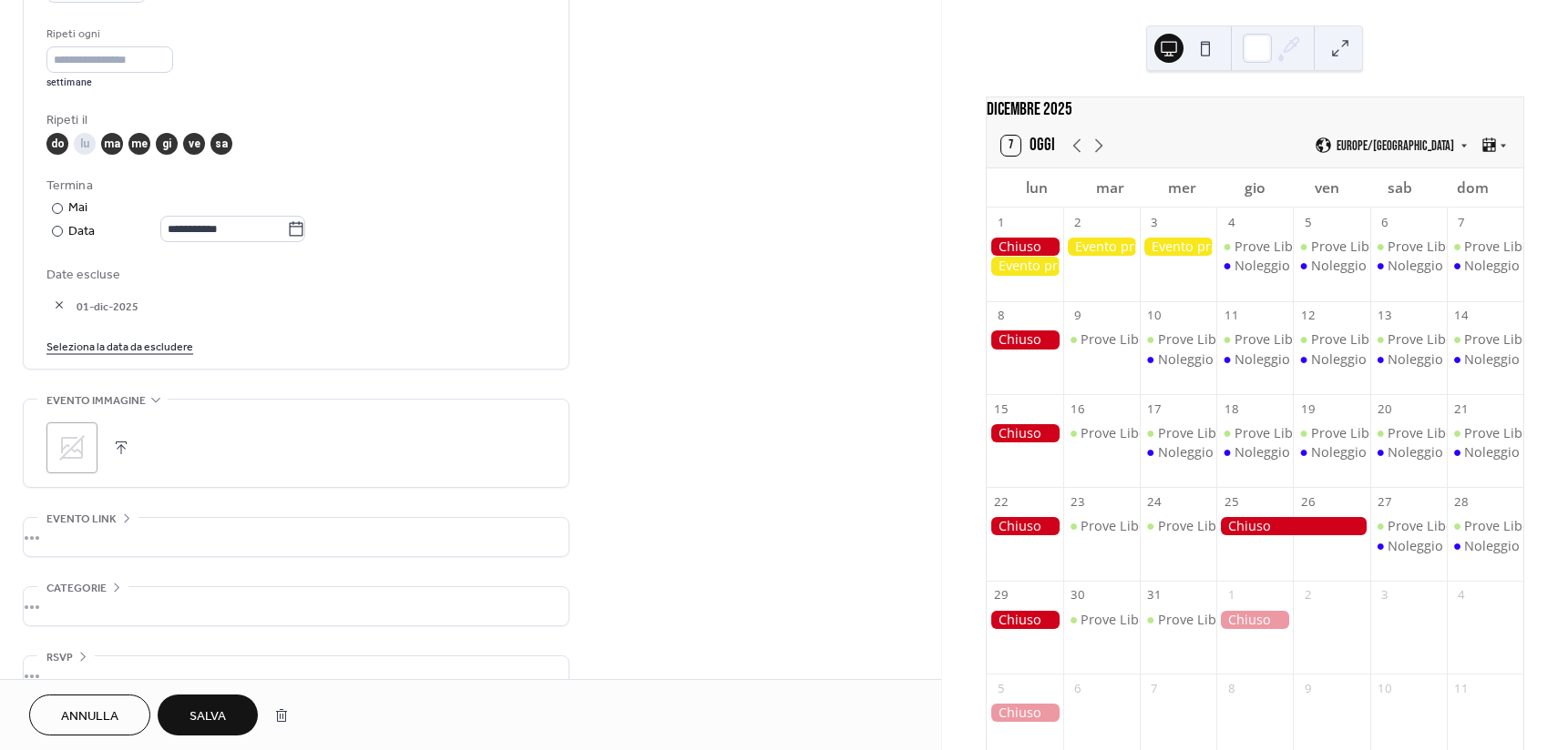
click at [206, 712] on span "Salva" at bounding box center [207, 717] width 37 height 19
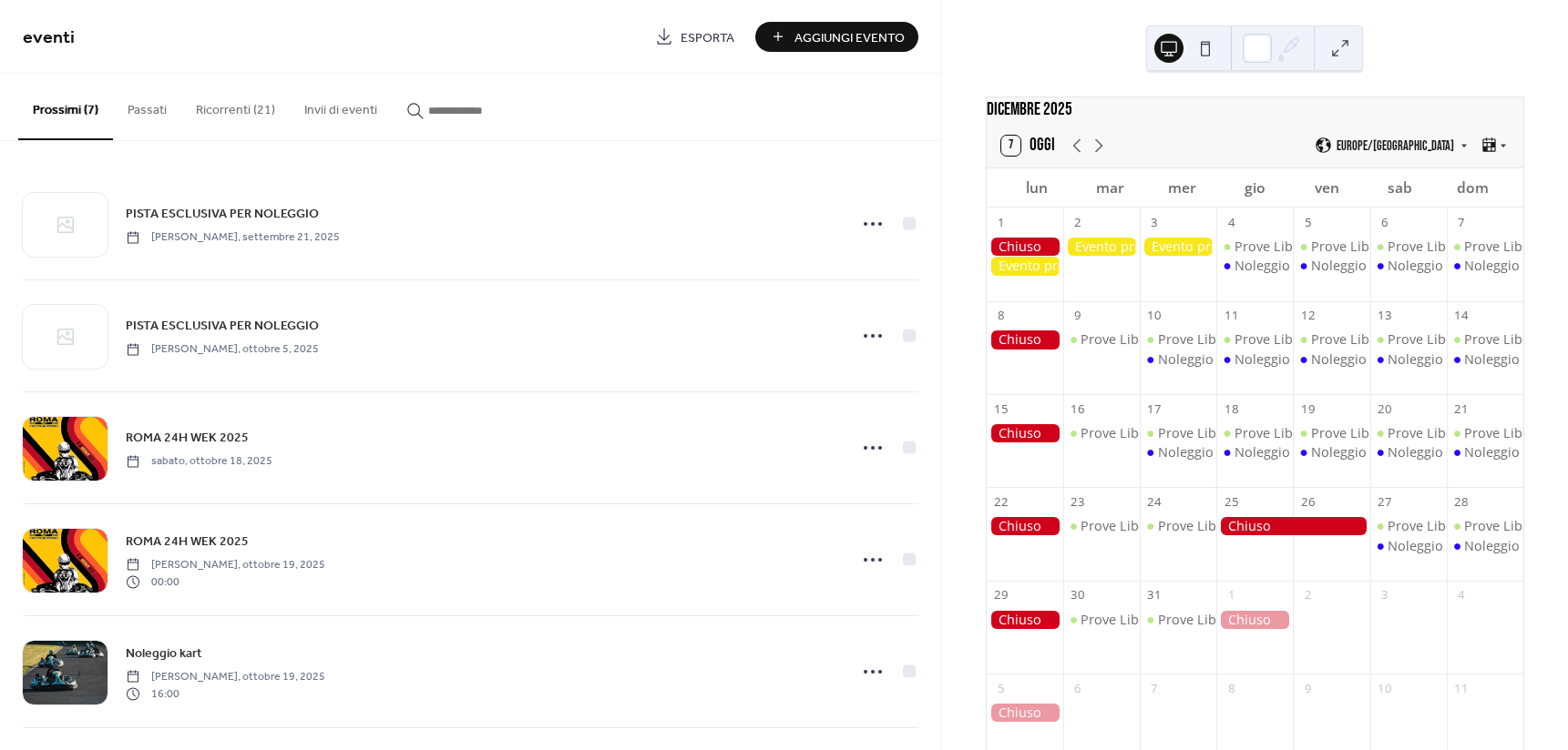
click at [232, 94] on button "Ricorrenti (21)" at bounding box center [235, 106] width 109 height 64
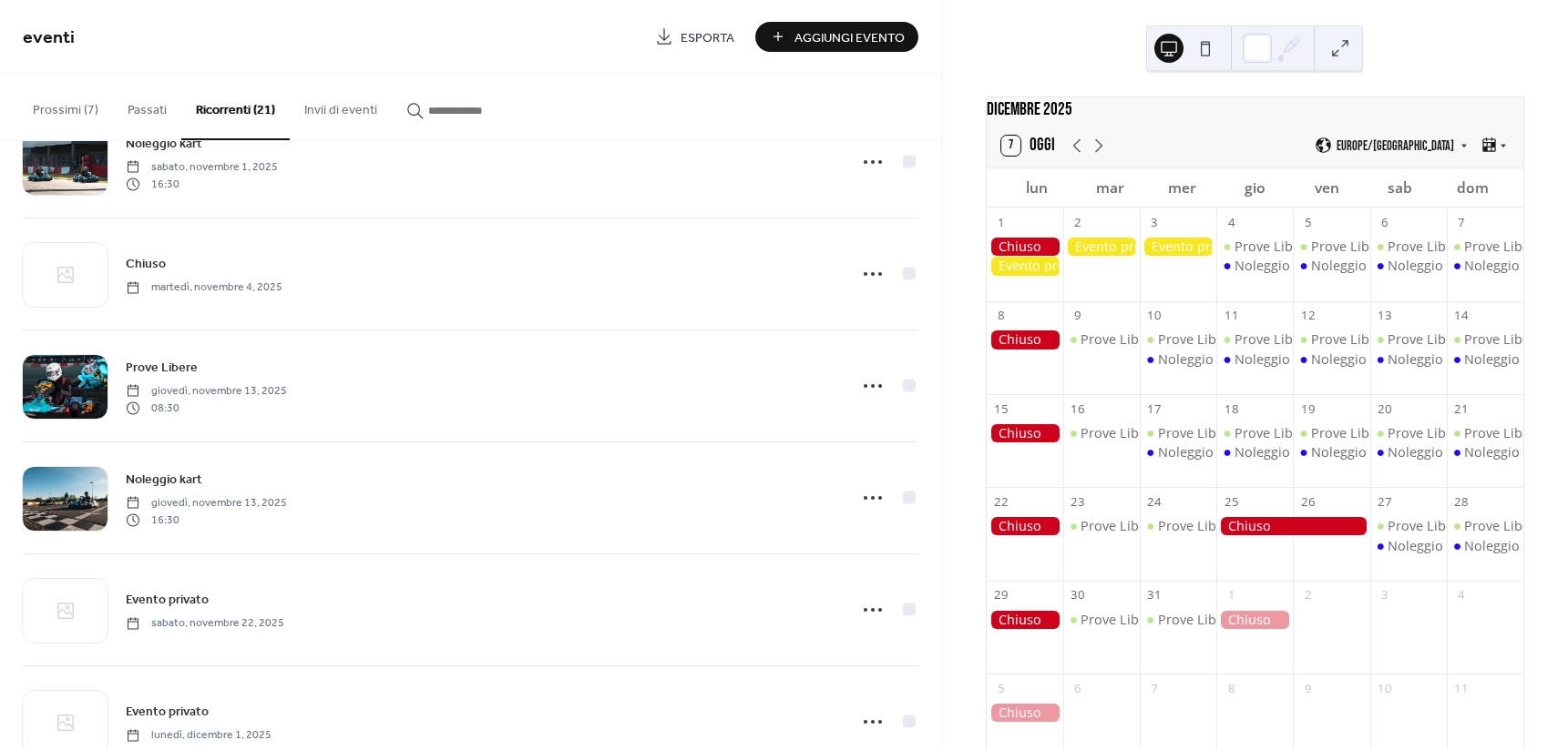
scroll to position [1547, 0]
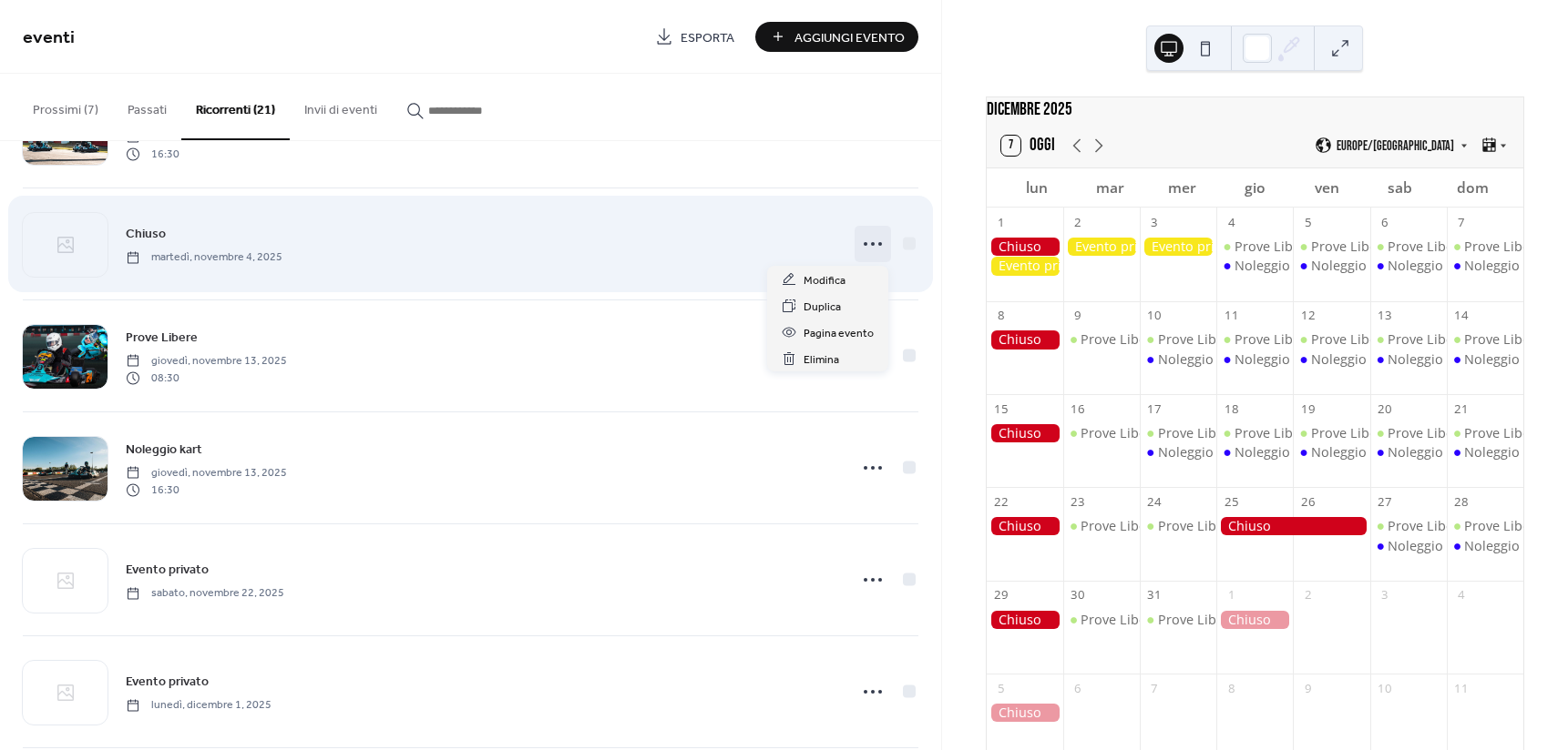
click at [863, 247] on icon at bounding box center [872, 244] width 29 height 29
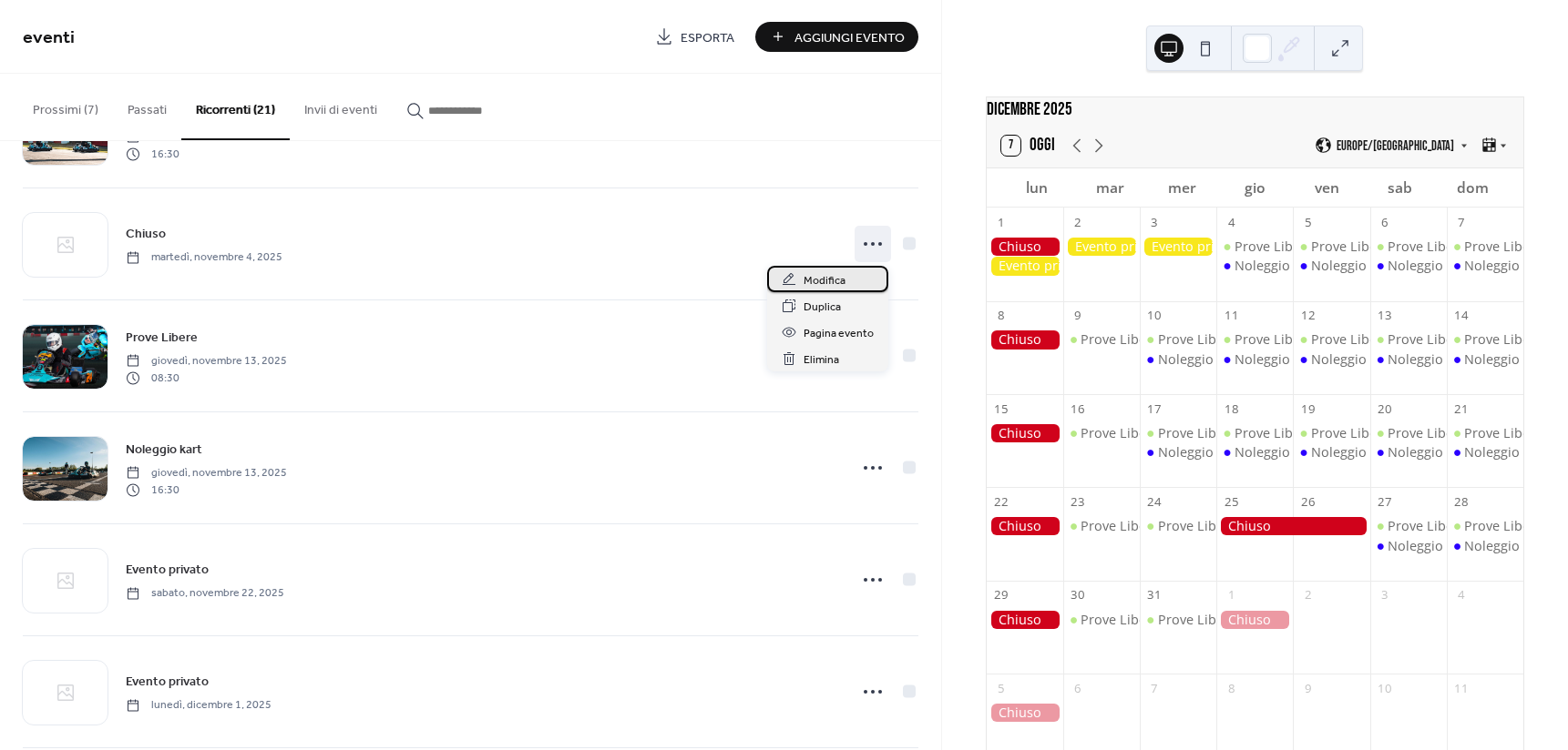
click at [793, 283] on icon at bounding box center [788, 279] width 12 height 12
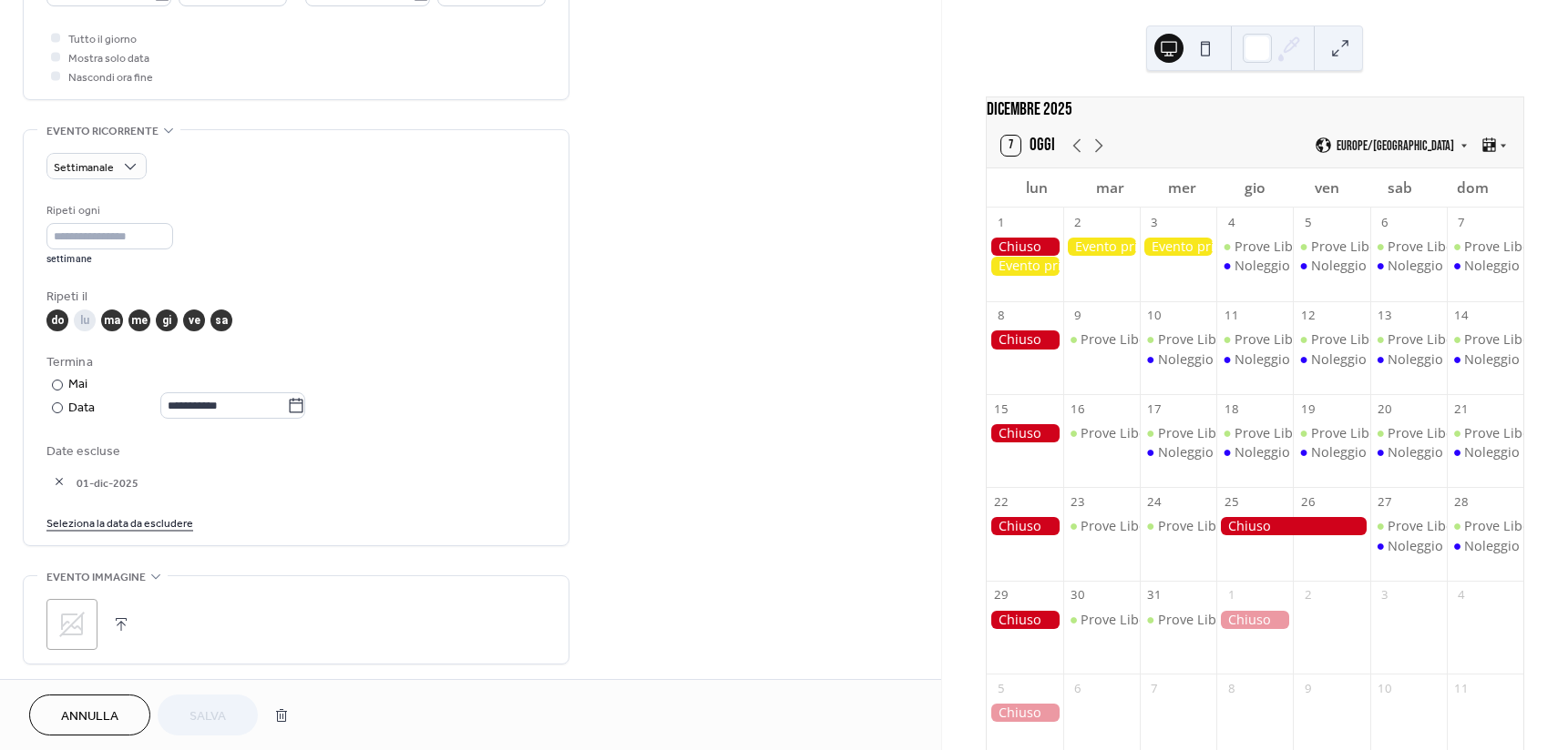
scroll to position [728, 0]
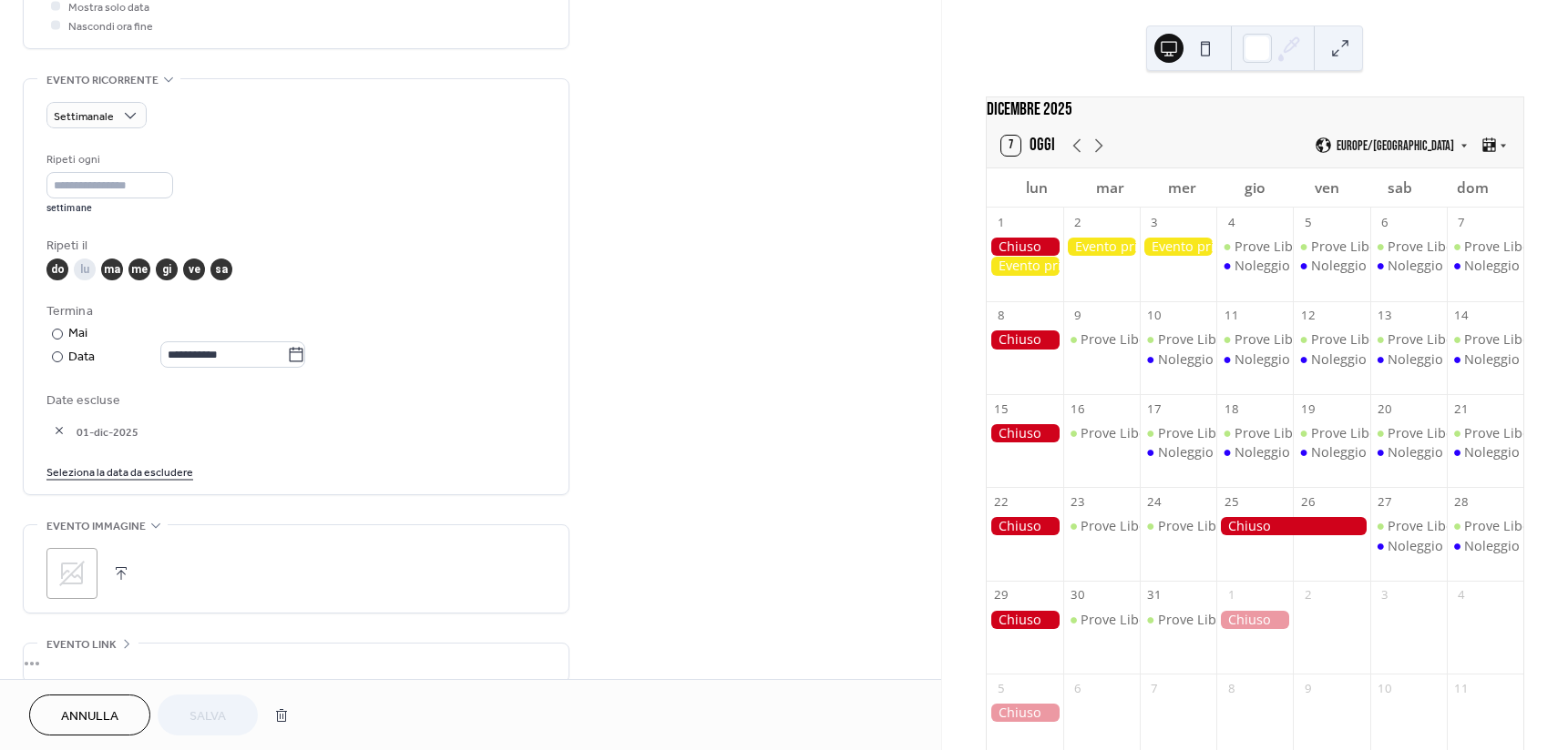
click at [56, 434] on button "button" at bounding box center [59, 430] width 26 height 26
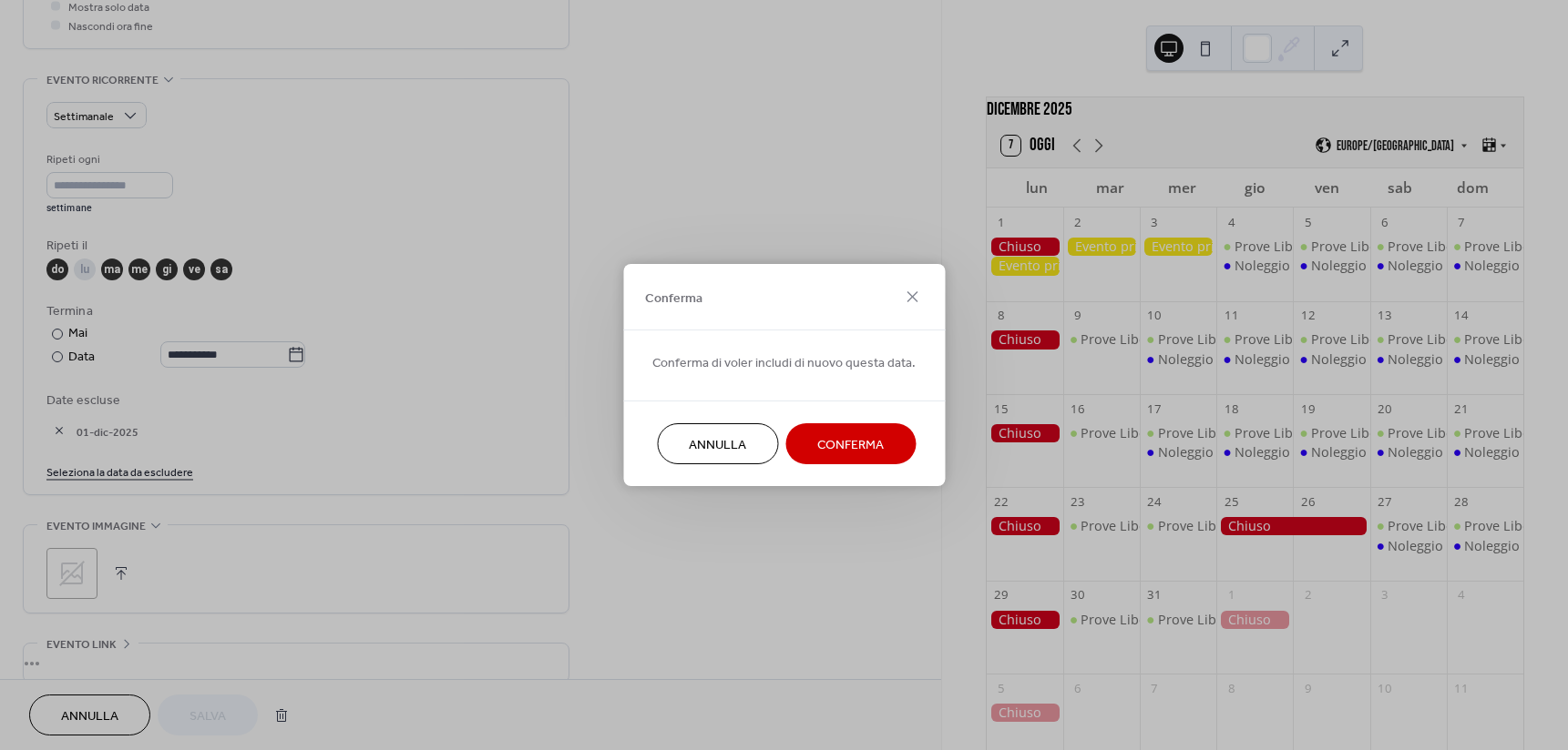
click at [847, 443] on span "Conferma" at bounding box center [851, 446] width 66 height 19
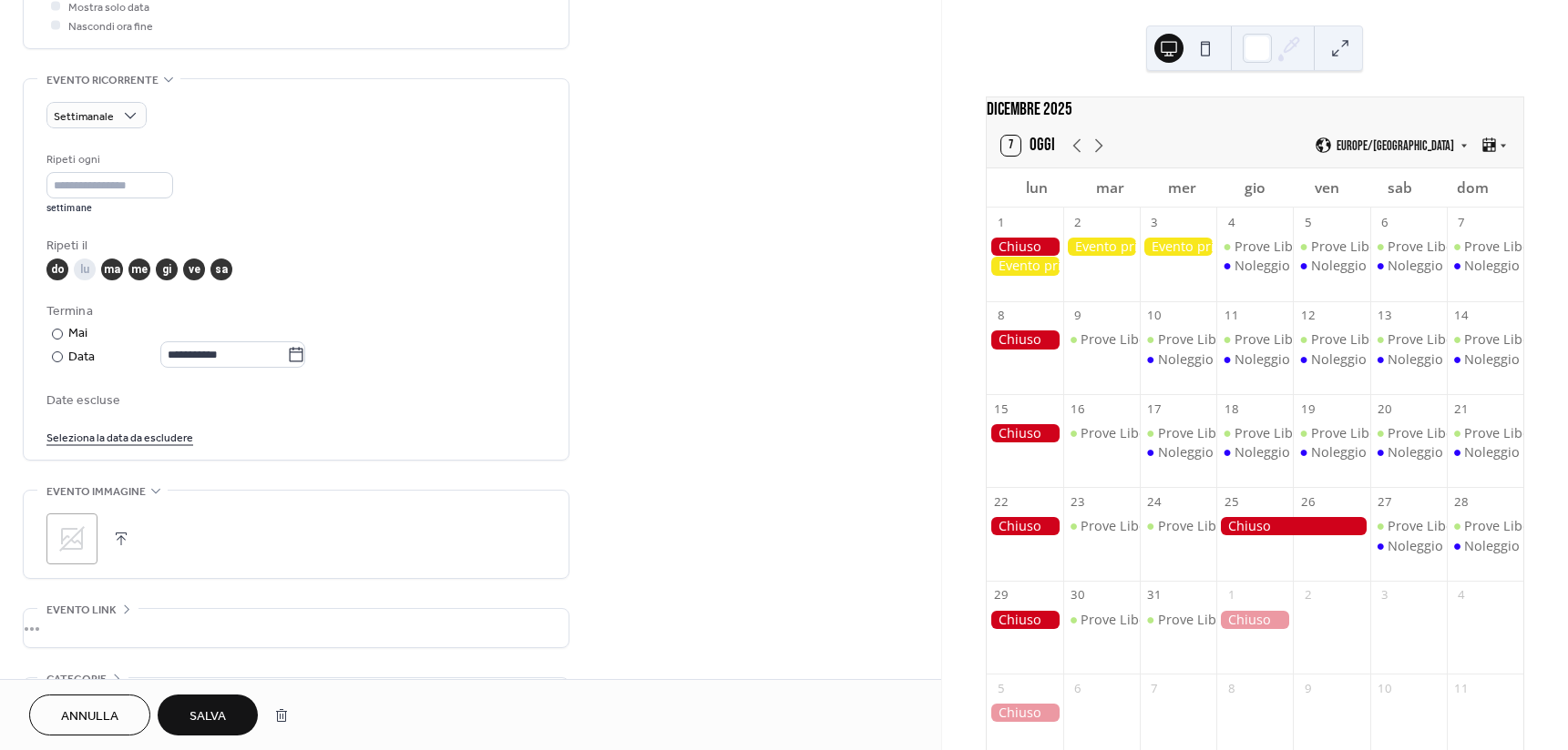
click at [218, 713] on span "Salva" at bounding box center [207, 717] width 37 height 19
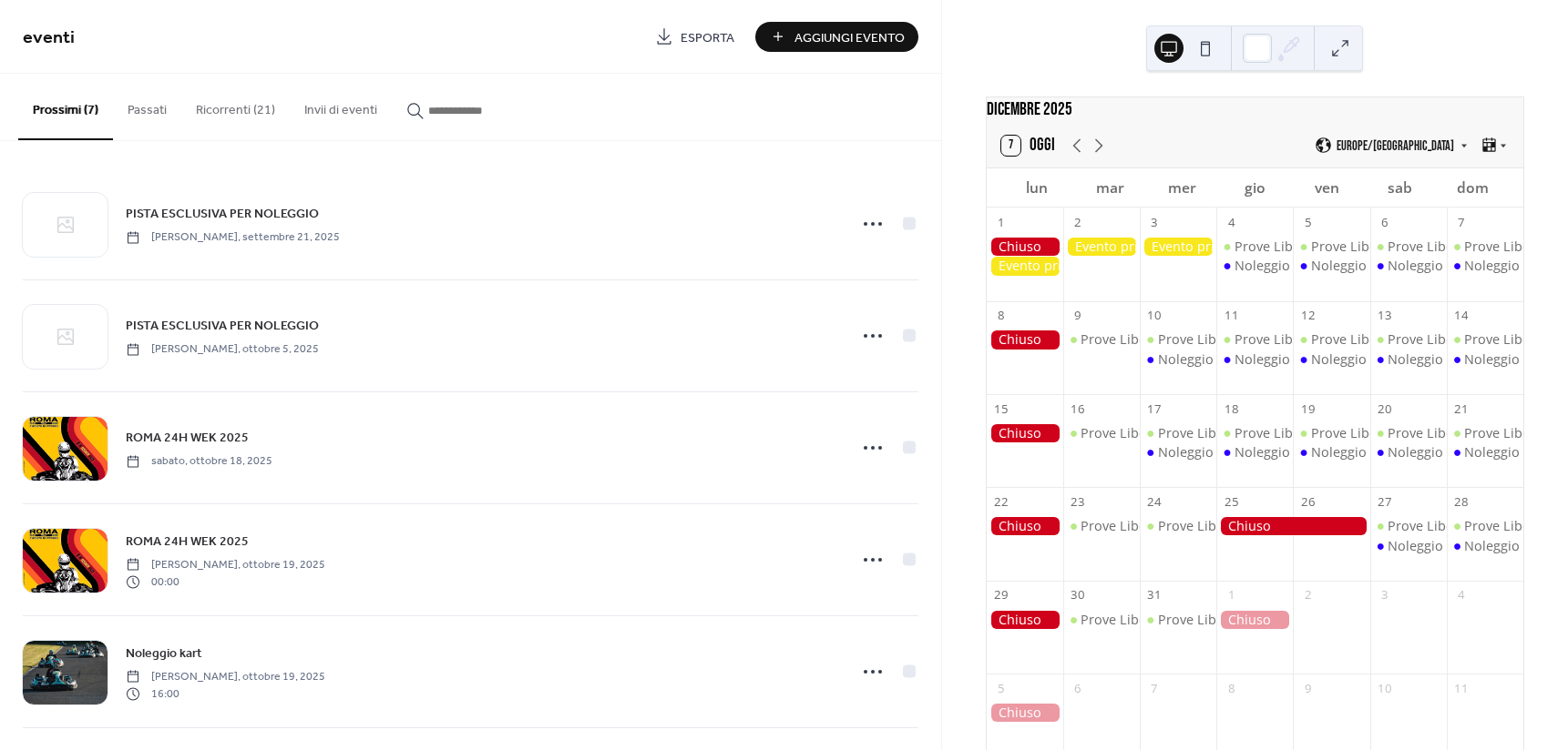
click at [235, 93] on button "Ricorrenti (21)" at bounding box center [235, 106] width 109 height 64
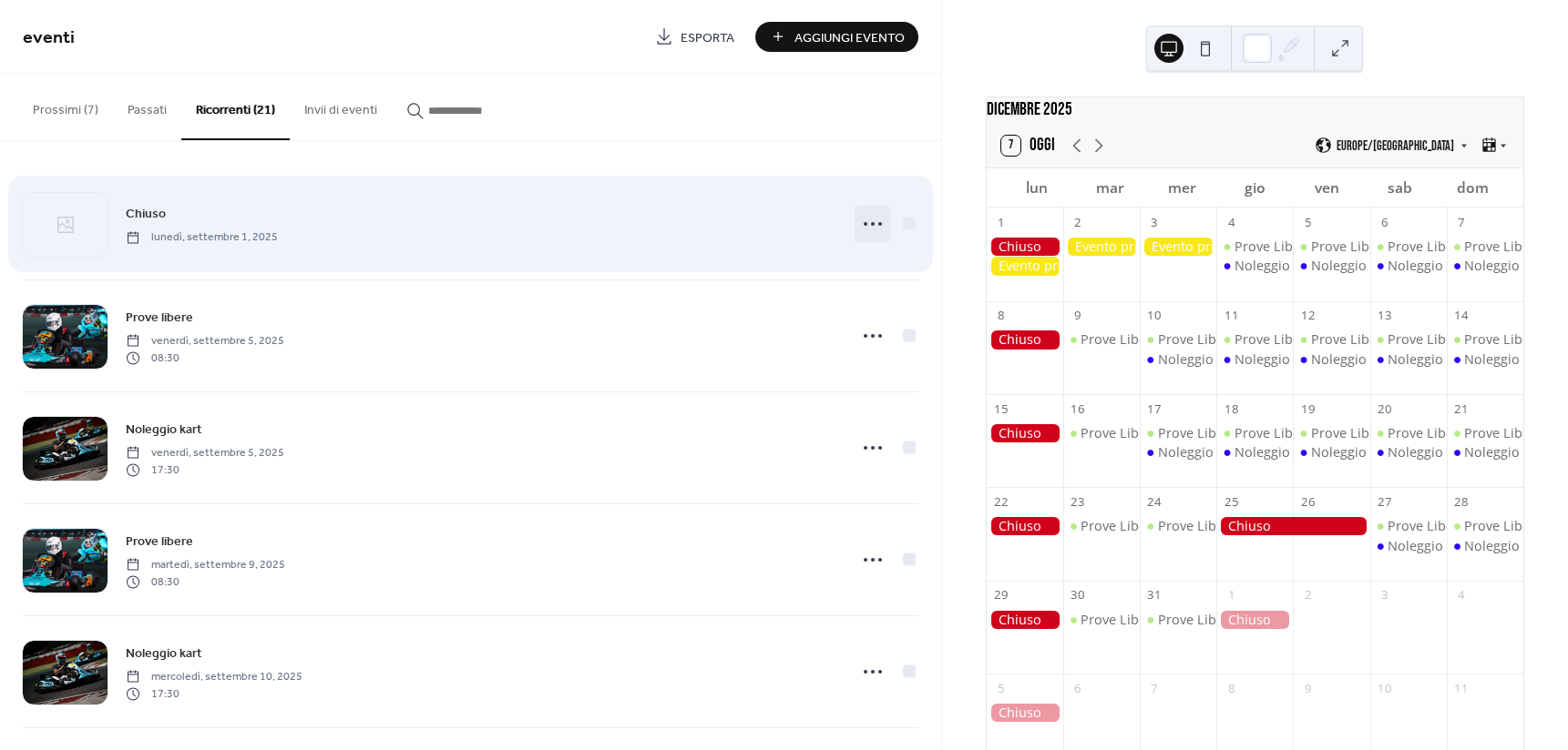
click at [870, 222] on circle at bounding box center [872, 224] width 4 height 4
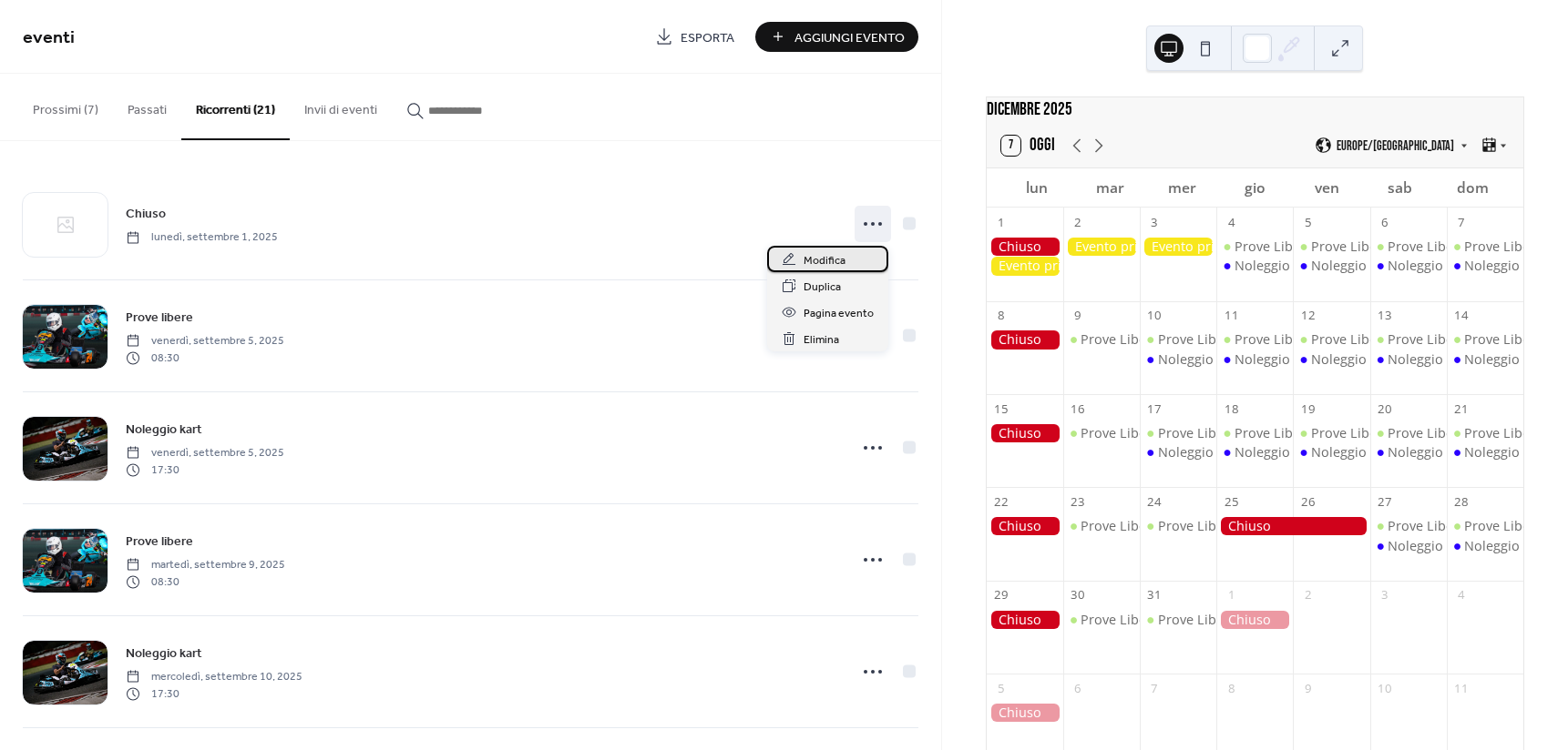
click at [821, 261] on span "Modifica" at bounding box center [824, 261] width 42 height 19
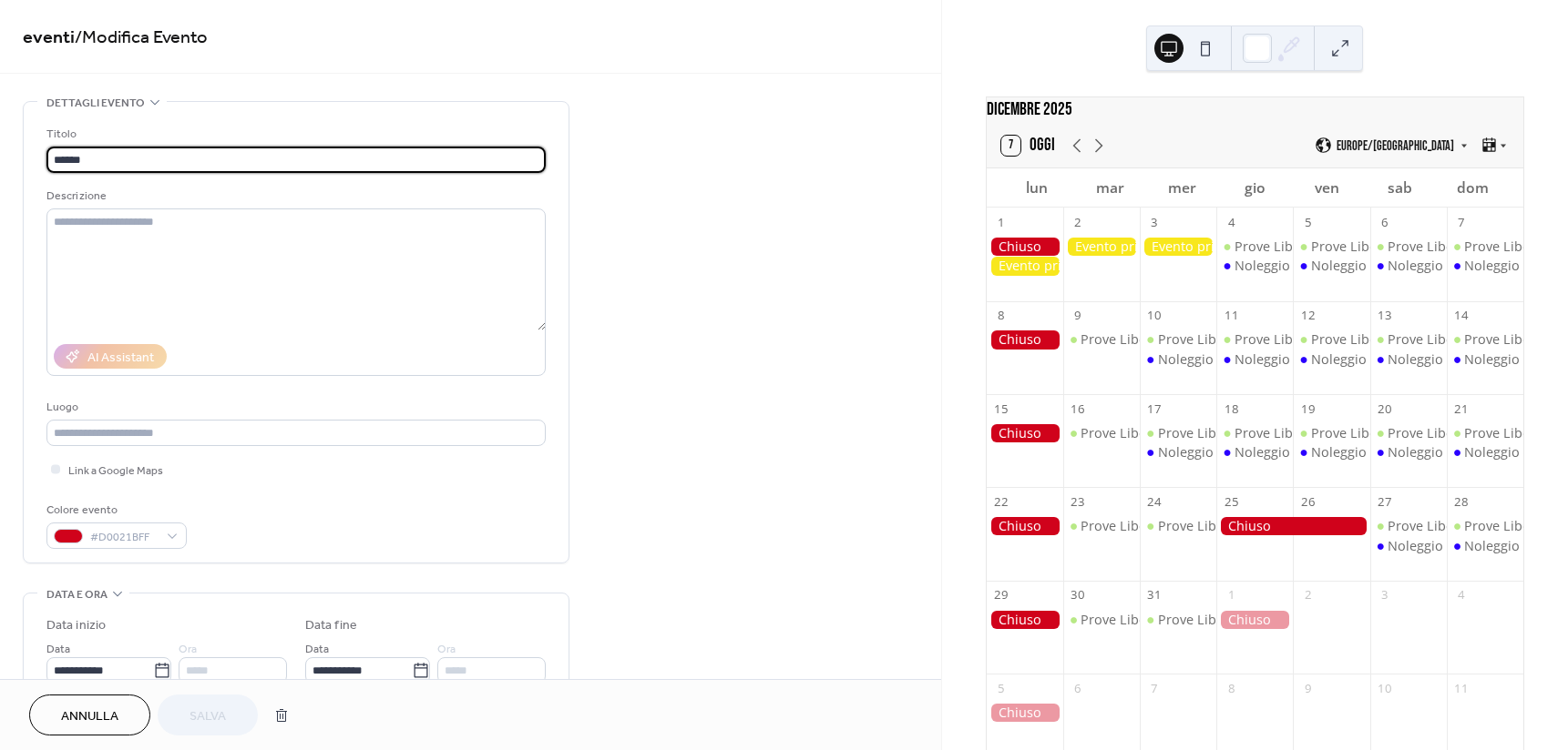
click at [113, 720] on span "Annulla" at bounding box center [90, 717] width 58 height 19
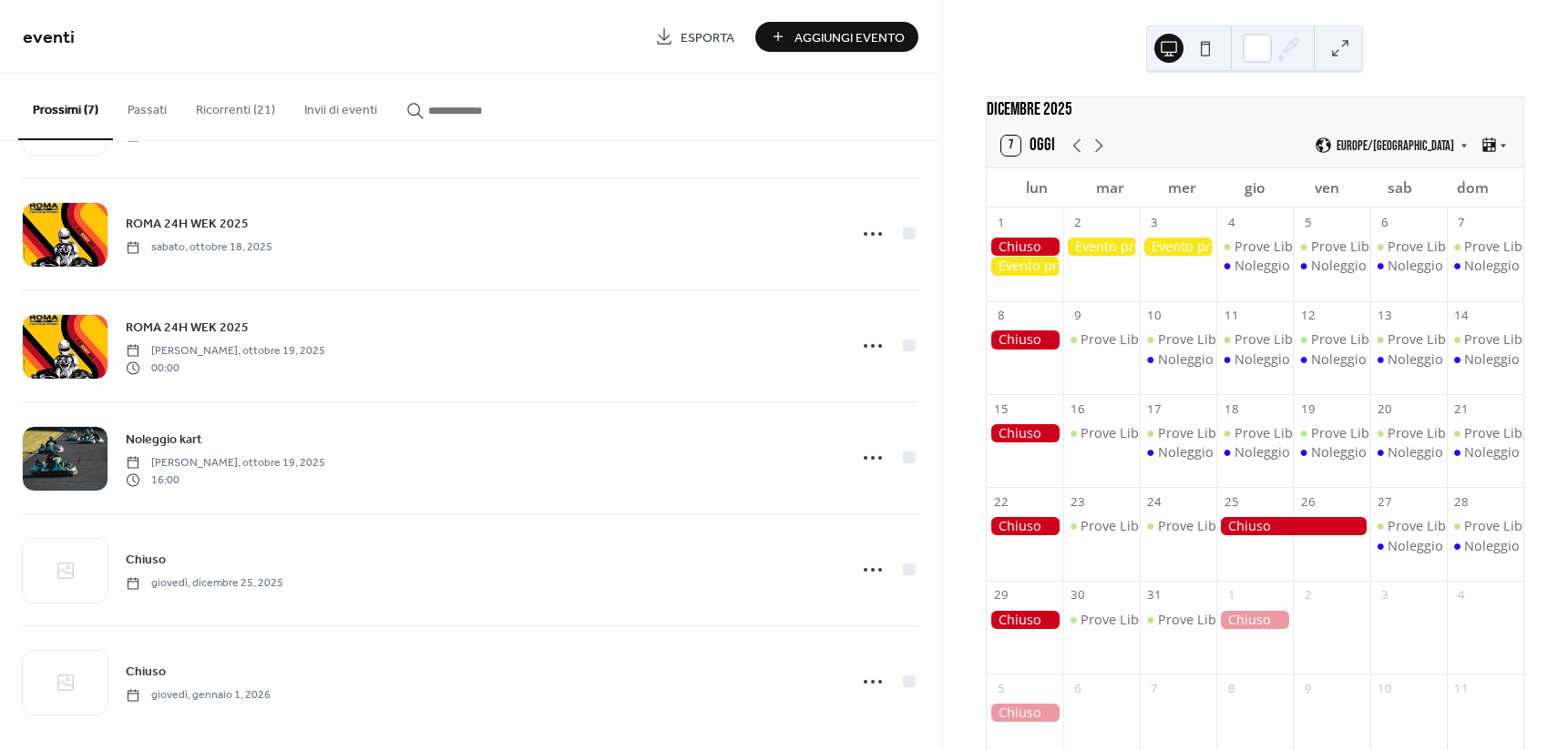
scroll to position [229, 0]
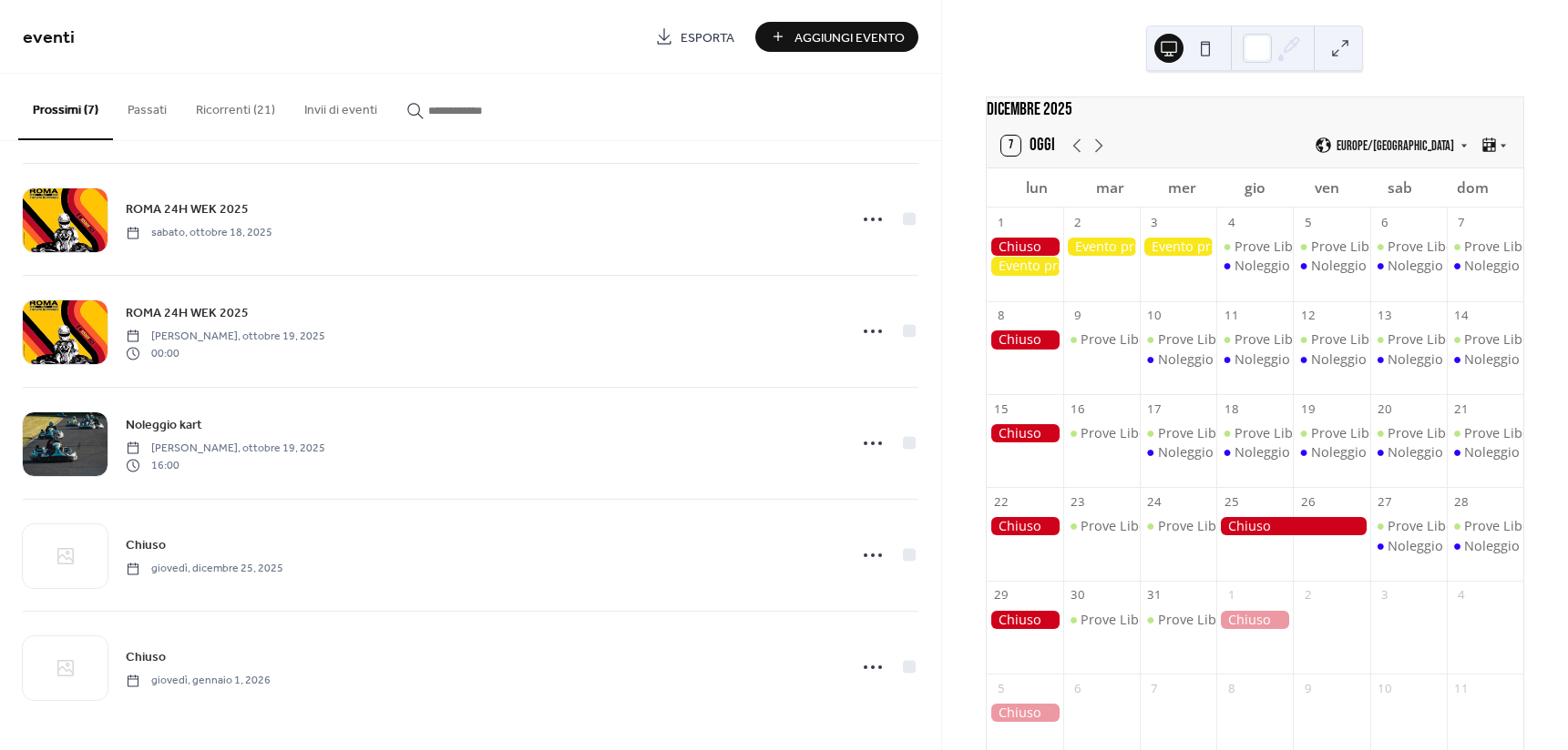
click at [232, 88] on button "Ricorrenti (21)" at bounding box center [235, 106] width 109 height 64
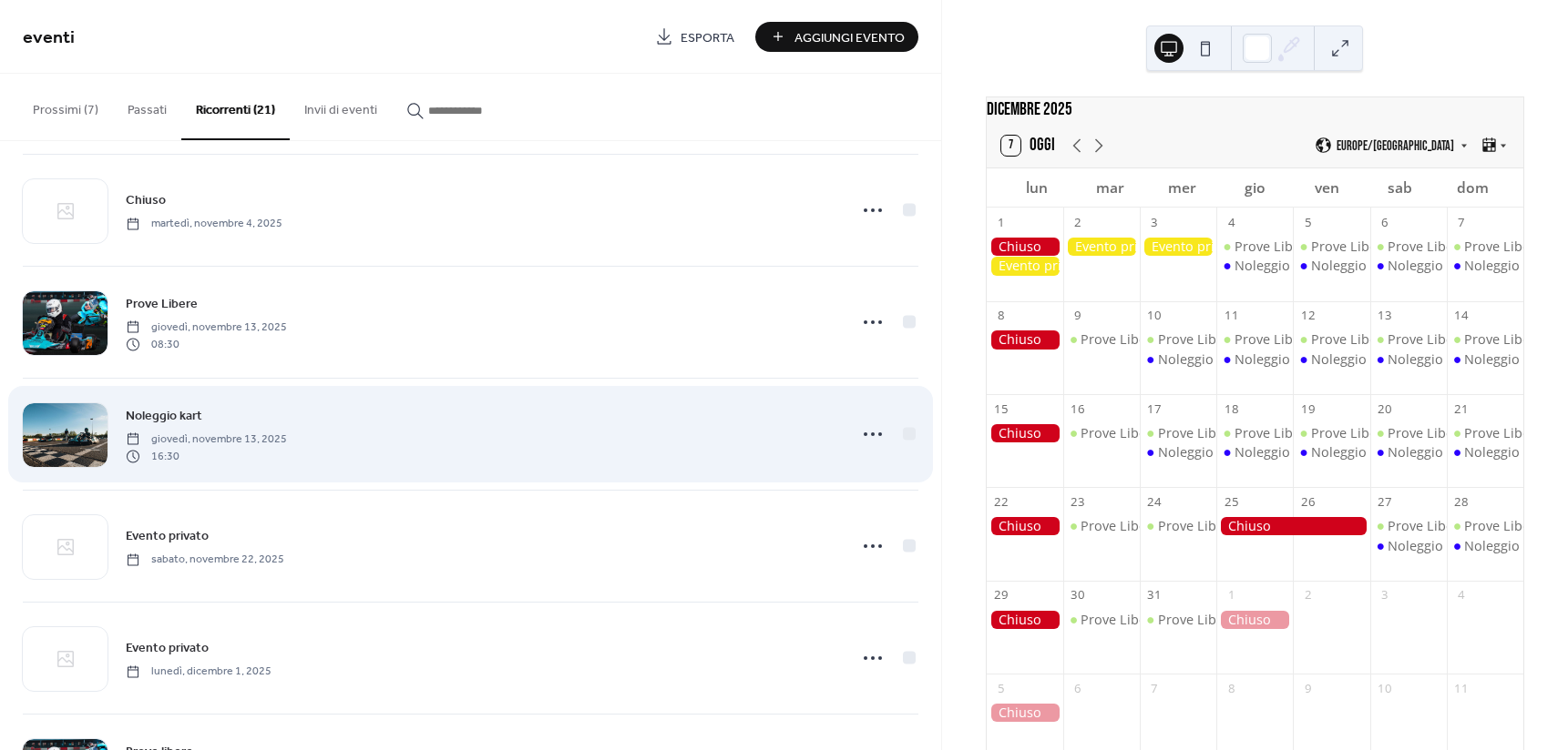
scroll to position [1523, 0]
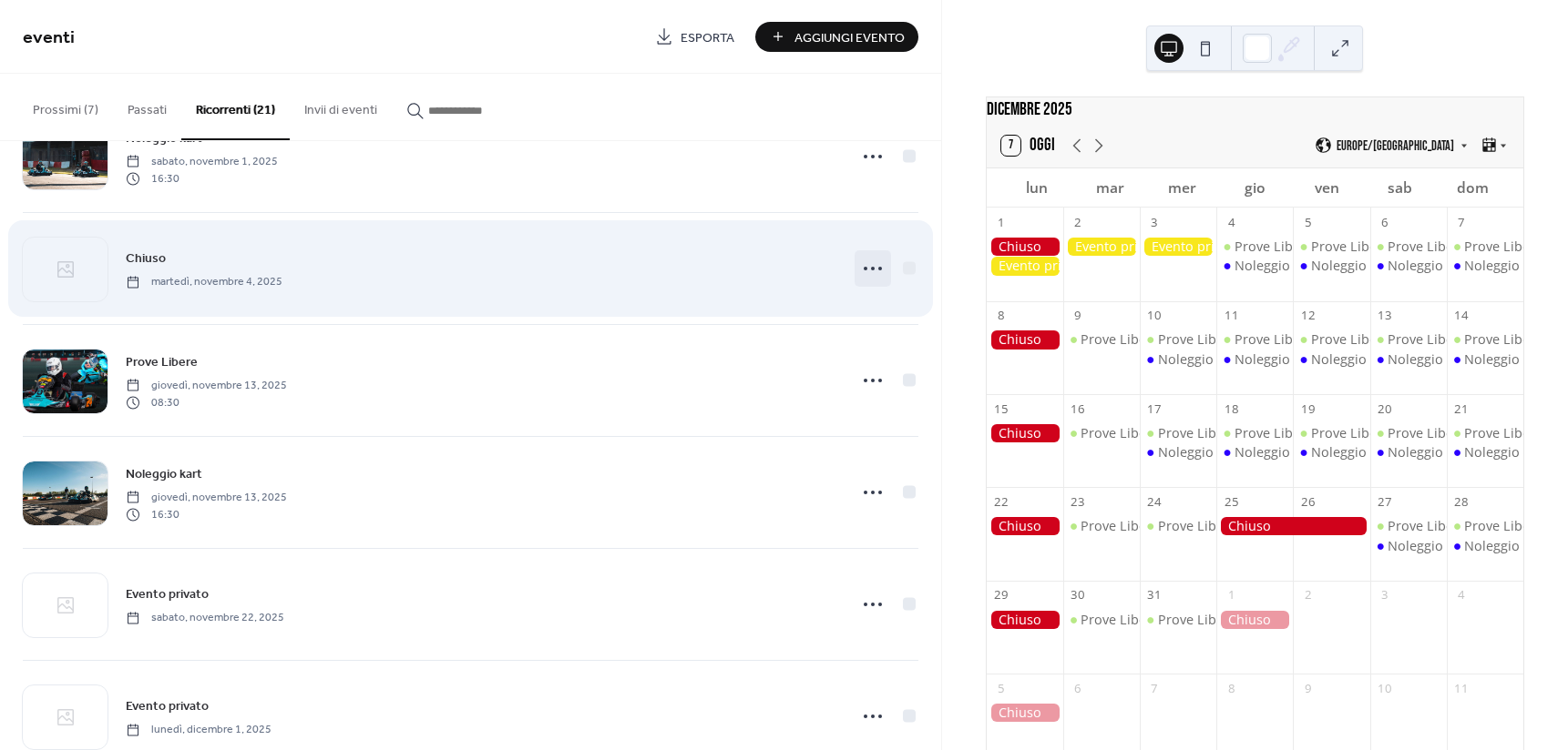
click at [864, 267] on circle at bounding box center [866, 268] width 4 height 4
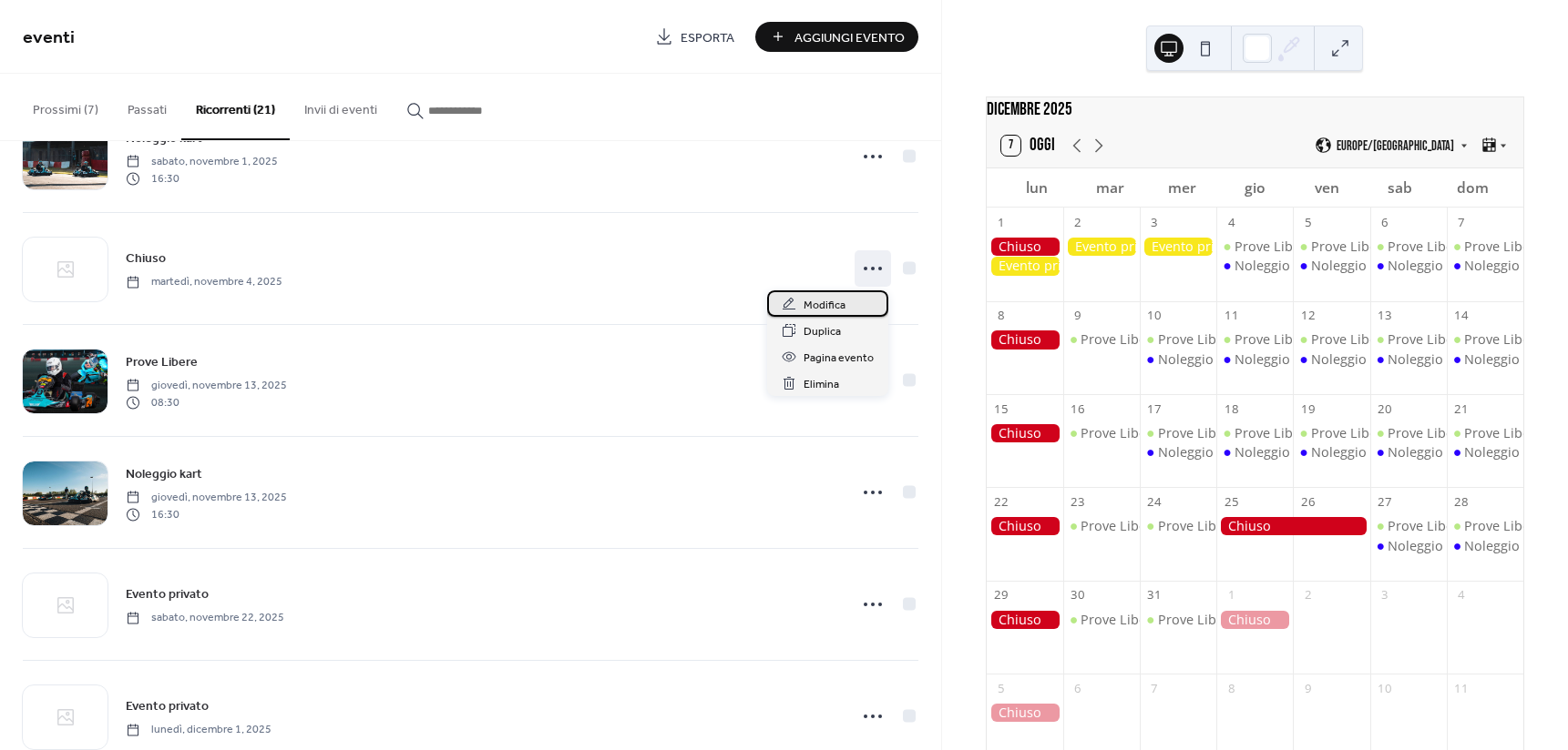
click at [840, 298] on span "Modifica" at bounding box center [824, 305] width 42 height 19
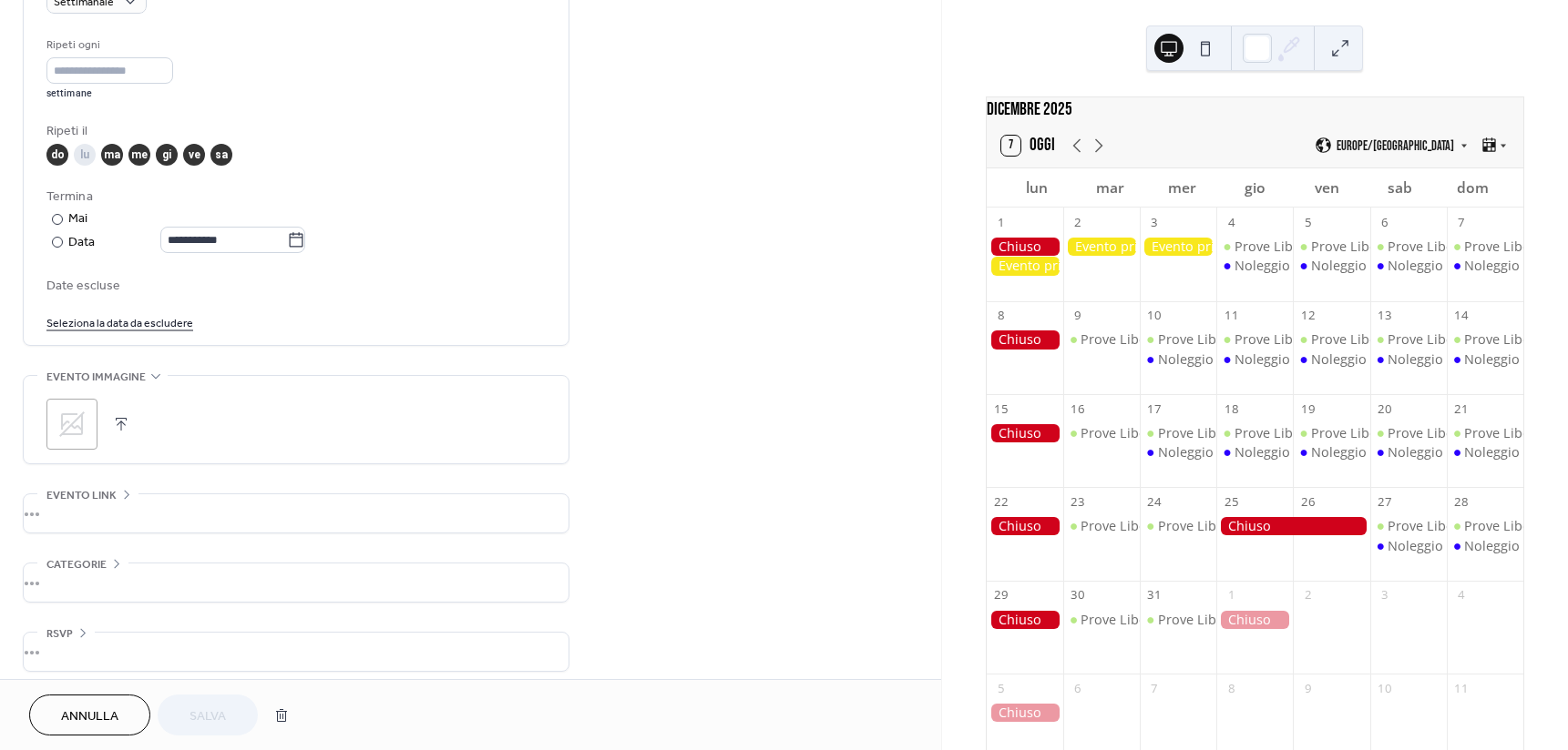
scroll to position [854, 0]
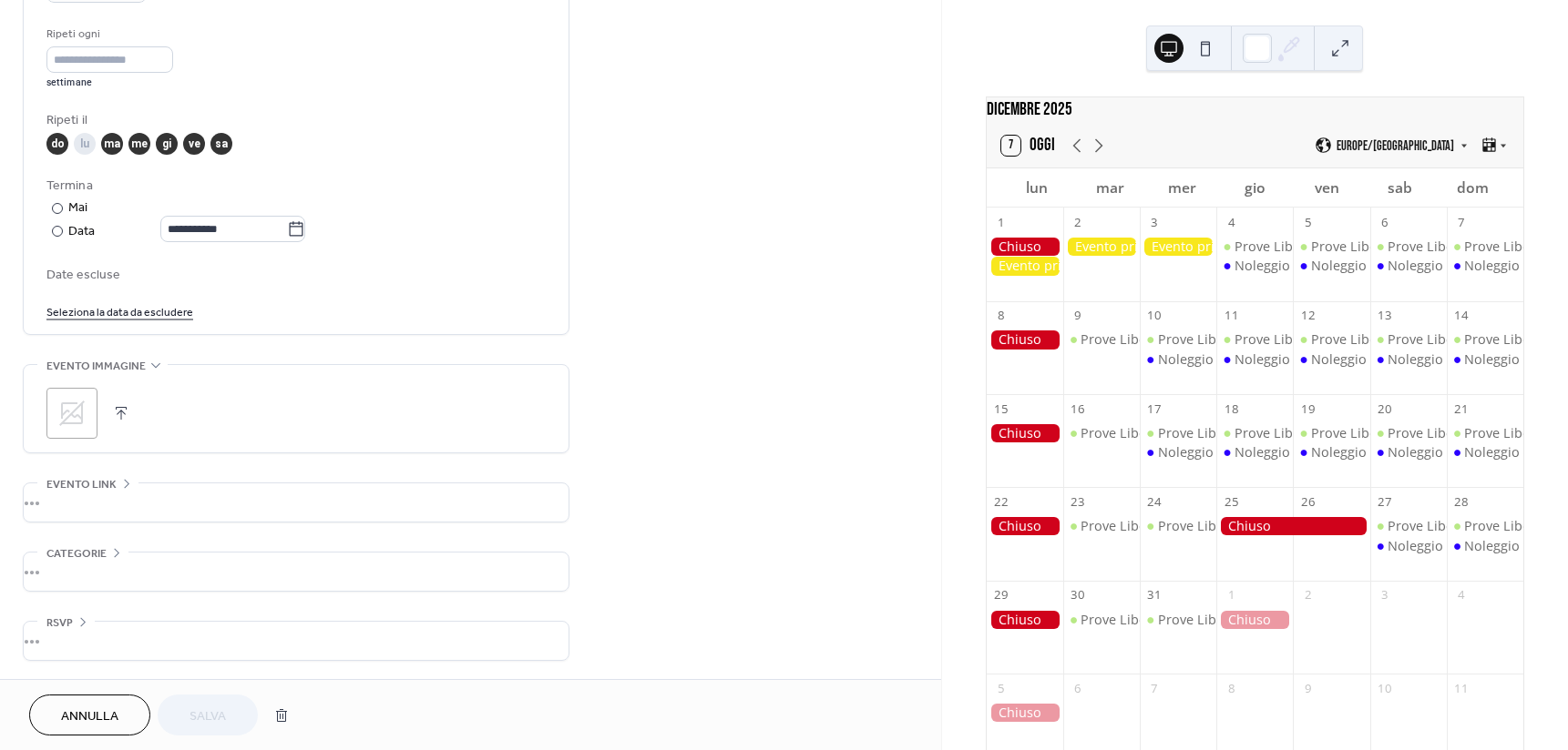
click at [123, 708] on button "Annulla" at bounding box center [90, 714] width 121 height 41
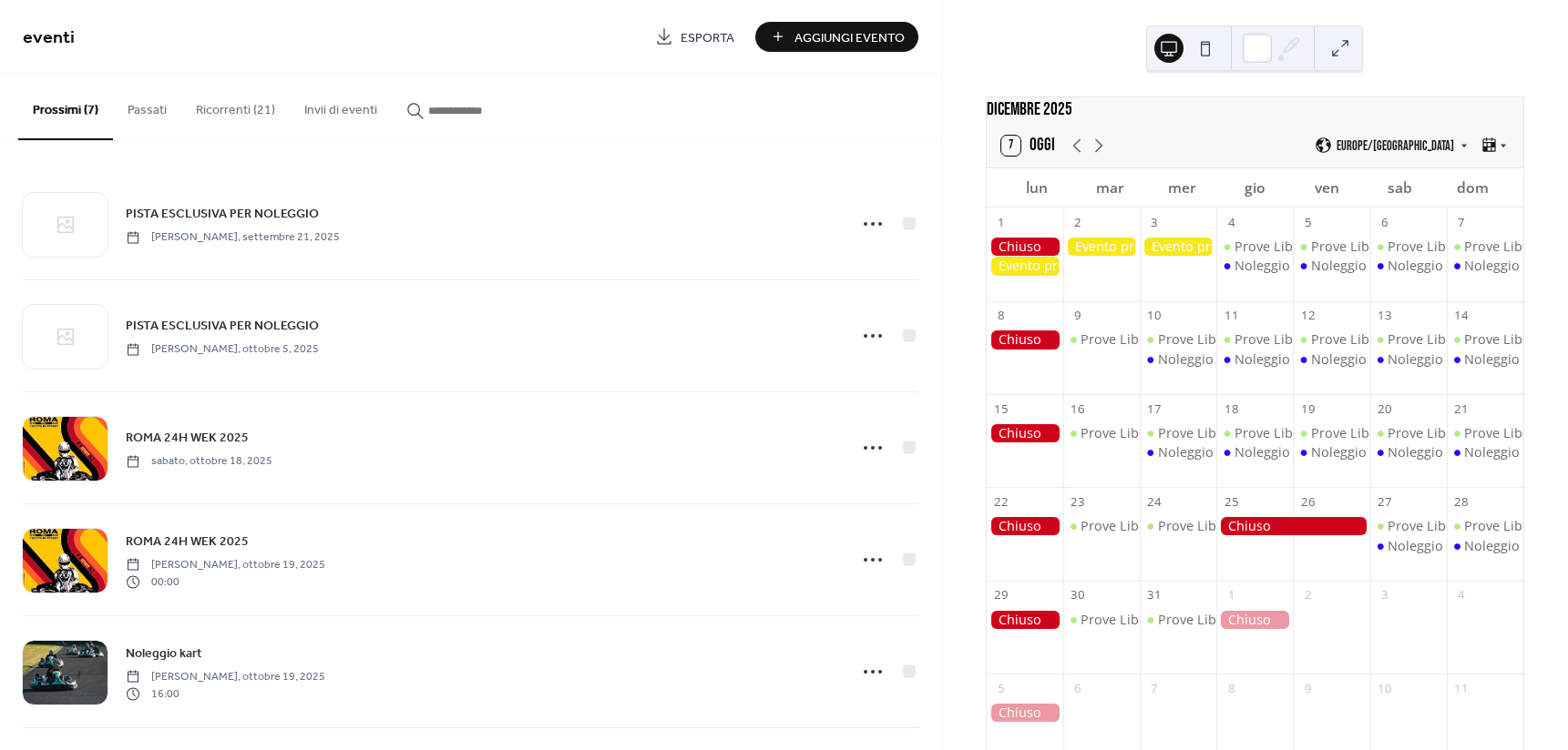
click at [256, 109] on button "Ricorrenti (21)" at bounding box center [235, 106] width 109 height 64
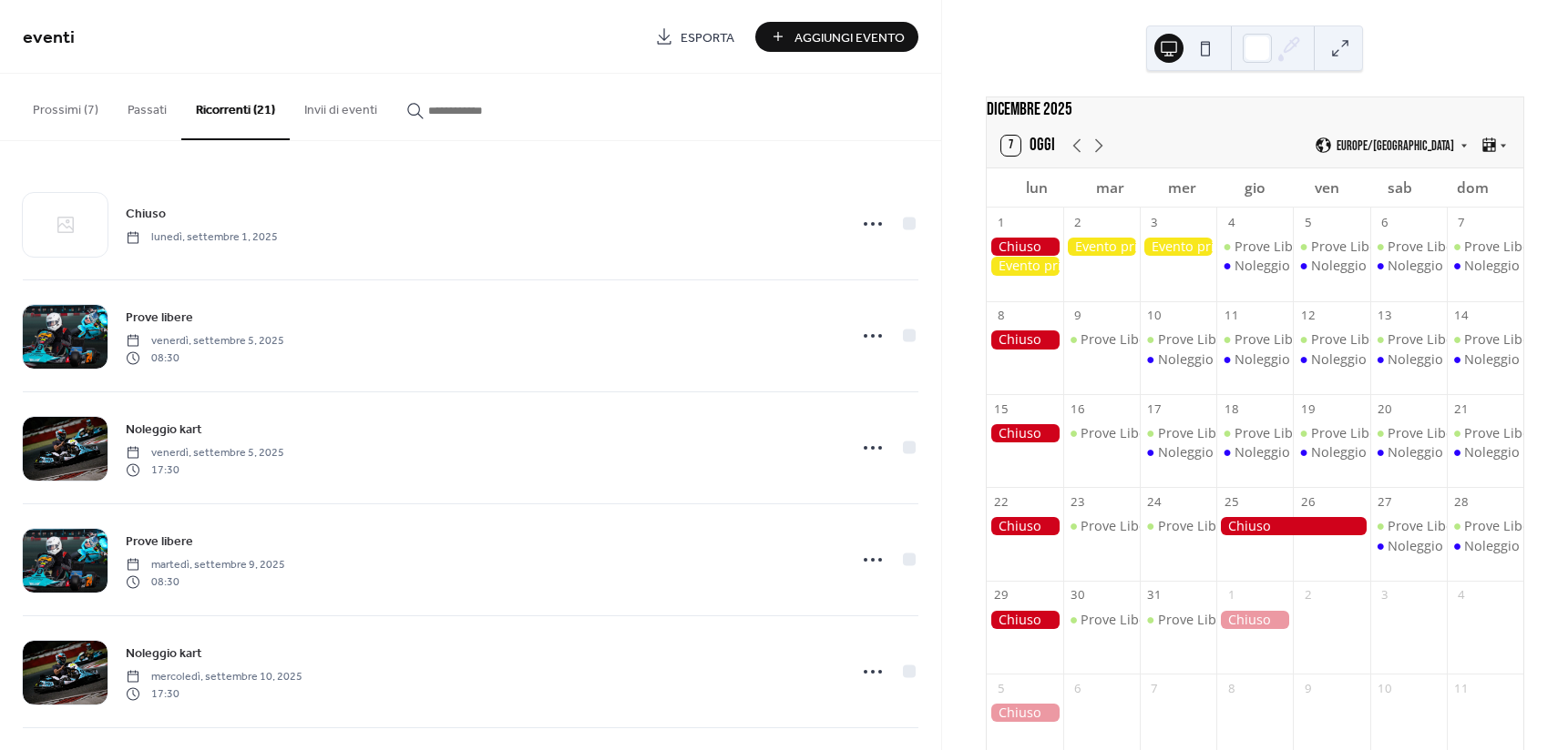
click at [456, 110] on input "button" at bounding box center [483, 111] width 110 height 19
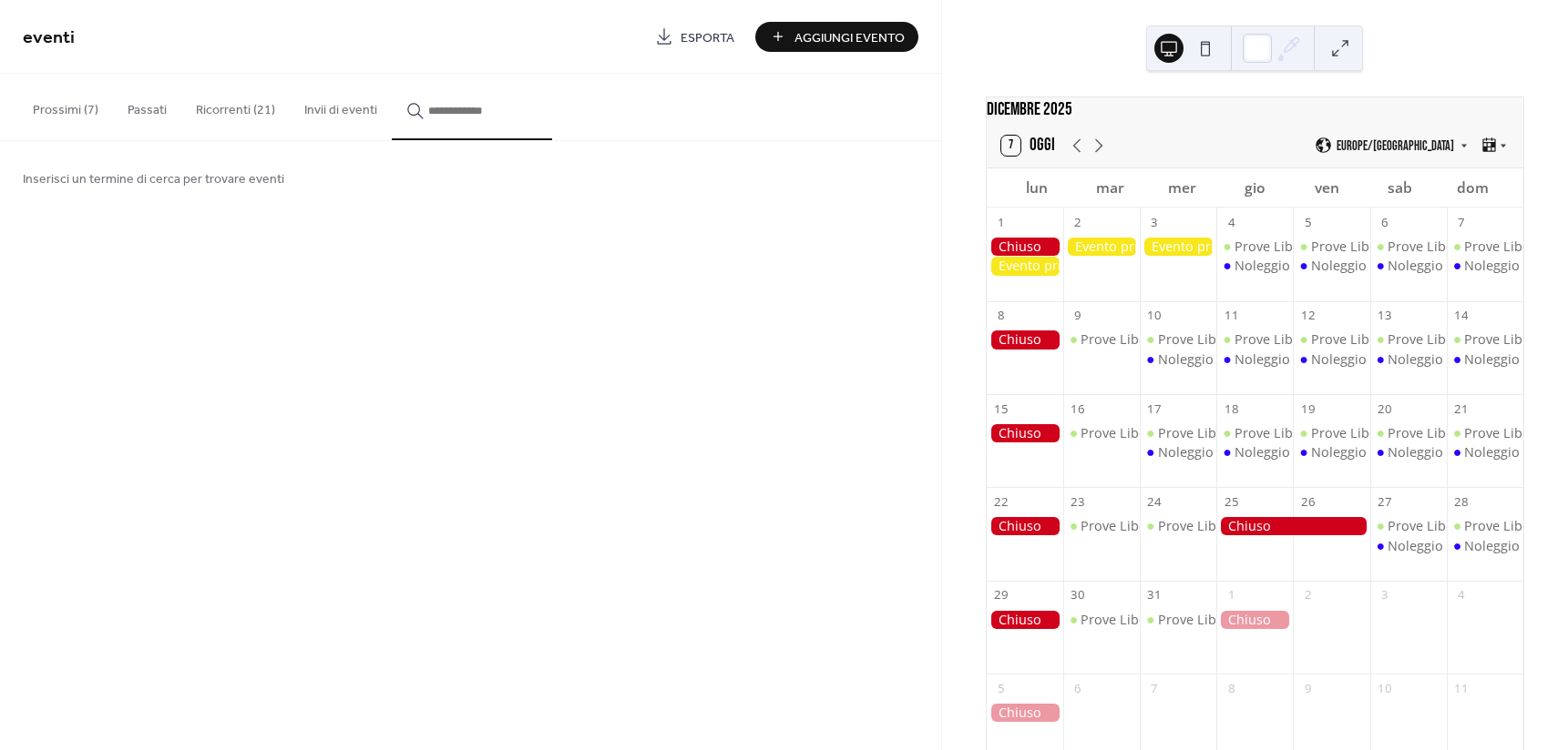
click at [185, 170] on span "Inserisci un termine di cerca per trovare eventi" at bounding box center [153, 179] width 262 height 19
click at [63, 170] on span "Inserisci un termine di cerca per trovare eventi" at bounding box center [153, 179] width 262 height 19
click at [107, 192] on div "Inserisci un termine di cerca per trovare eventi" at bounding box center [471, 178] width 941 height 74
click at [153, 184] on span "Inserisci un termine di cerca per trovare eventi" at bounding box center [153, 179] width 262 height 19
click at [428, 107] on input "button" at bounding box center [483, 111] width 110 height 19
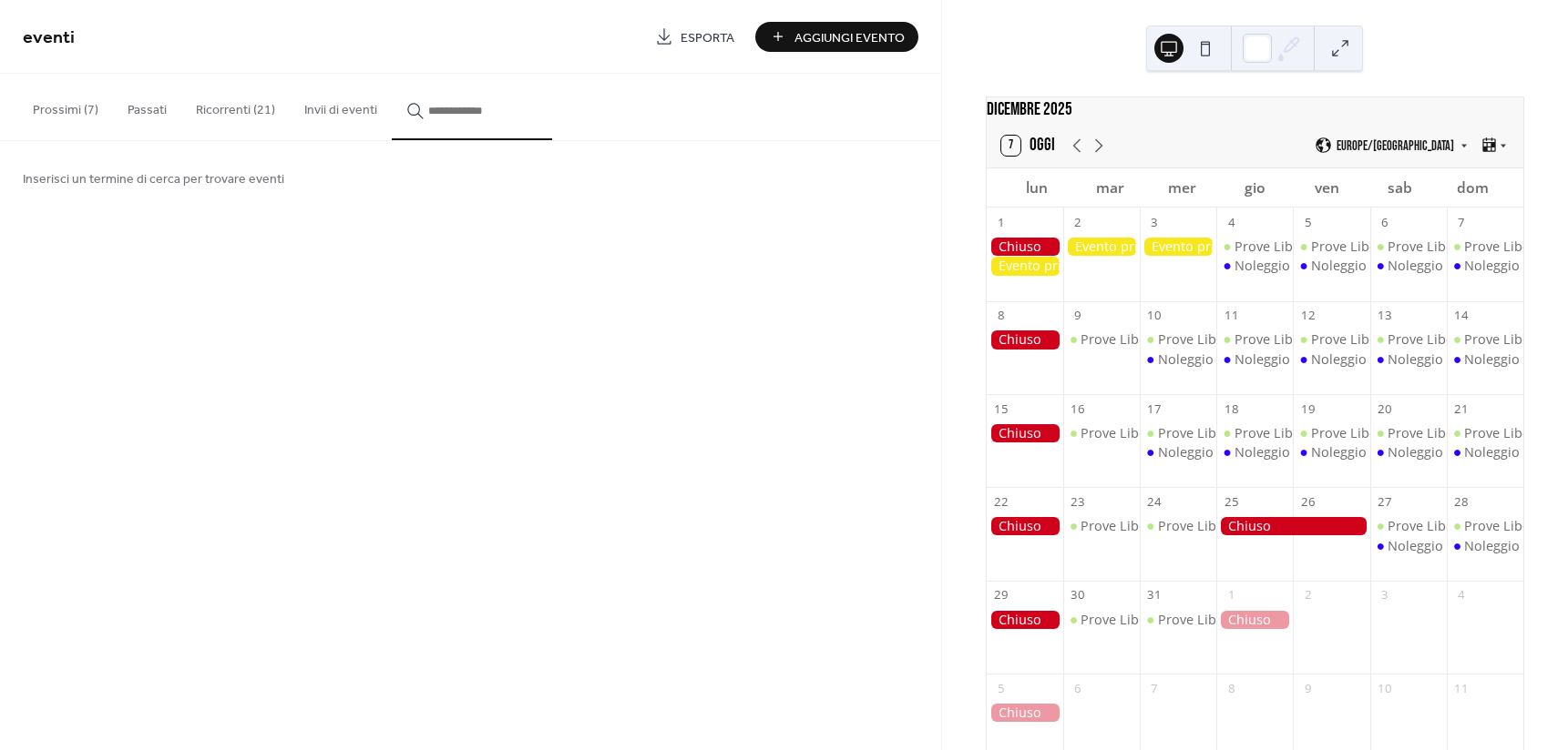
type input "*"
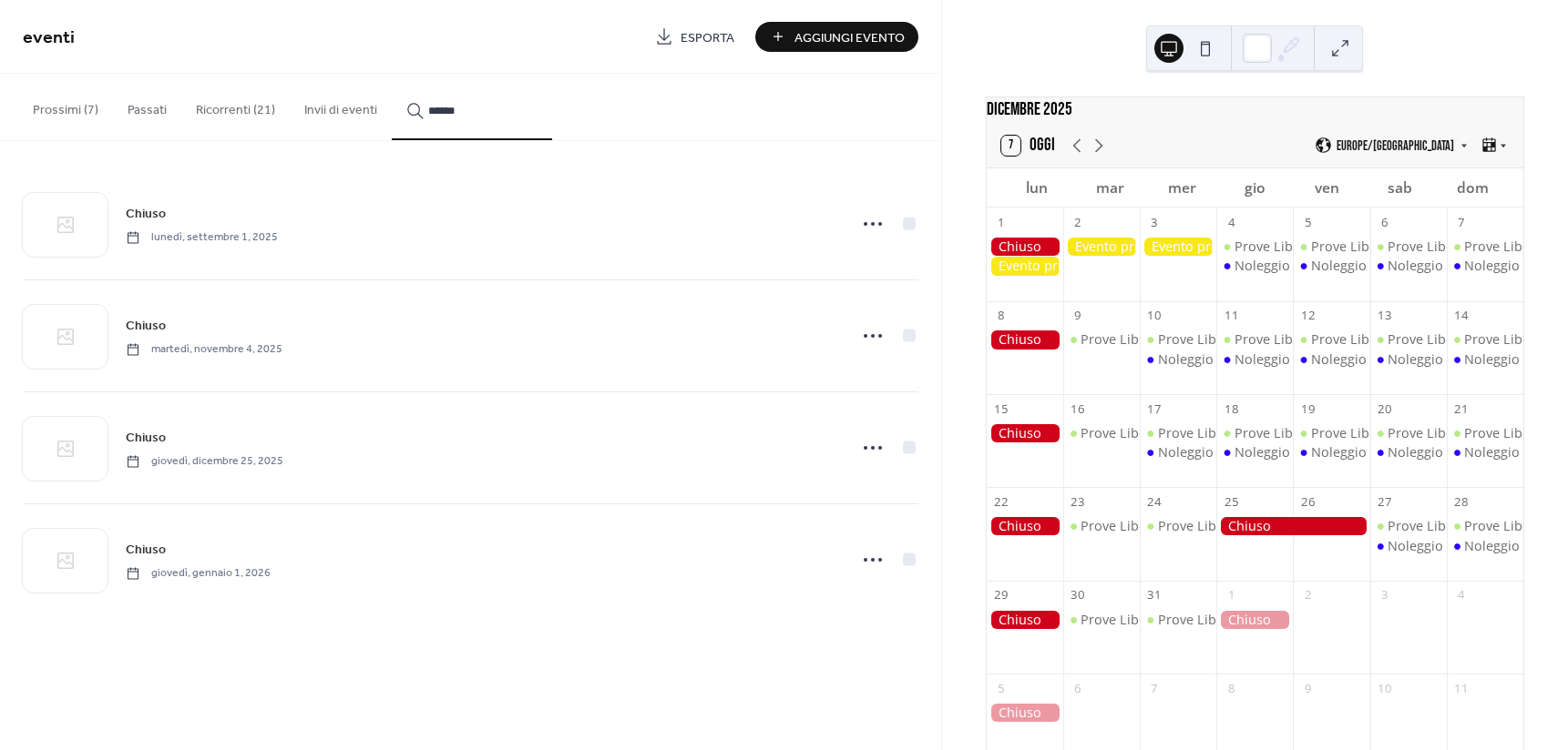
type input "******"
click at [884, 439] on icon at bounding box center [872, 448] width 29 height 29
click at [855, 476] on div "Modifica" at bounding box center [833, 483] width 121 height 26
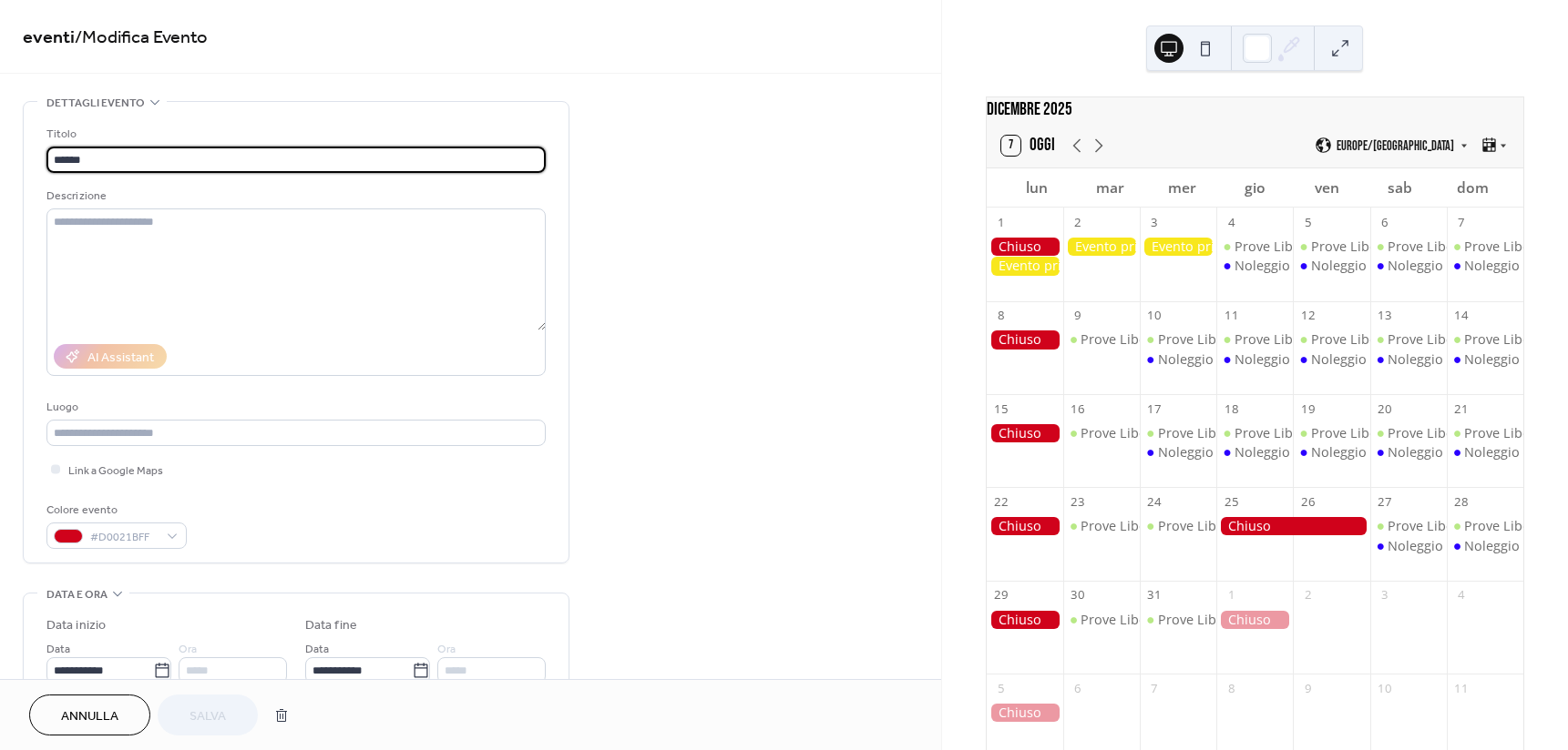
click at [84, 713] on span "Annulla" at bounding box center [90, 717] width 58 height 19
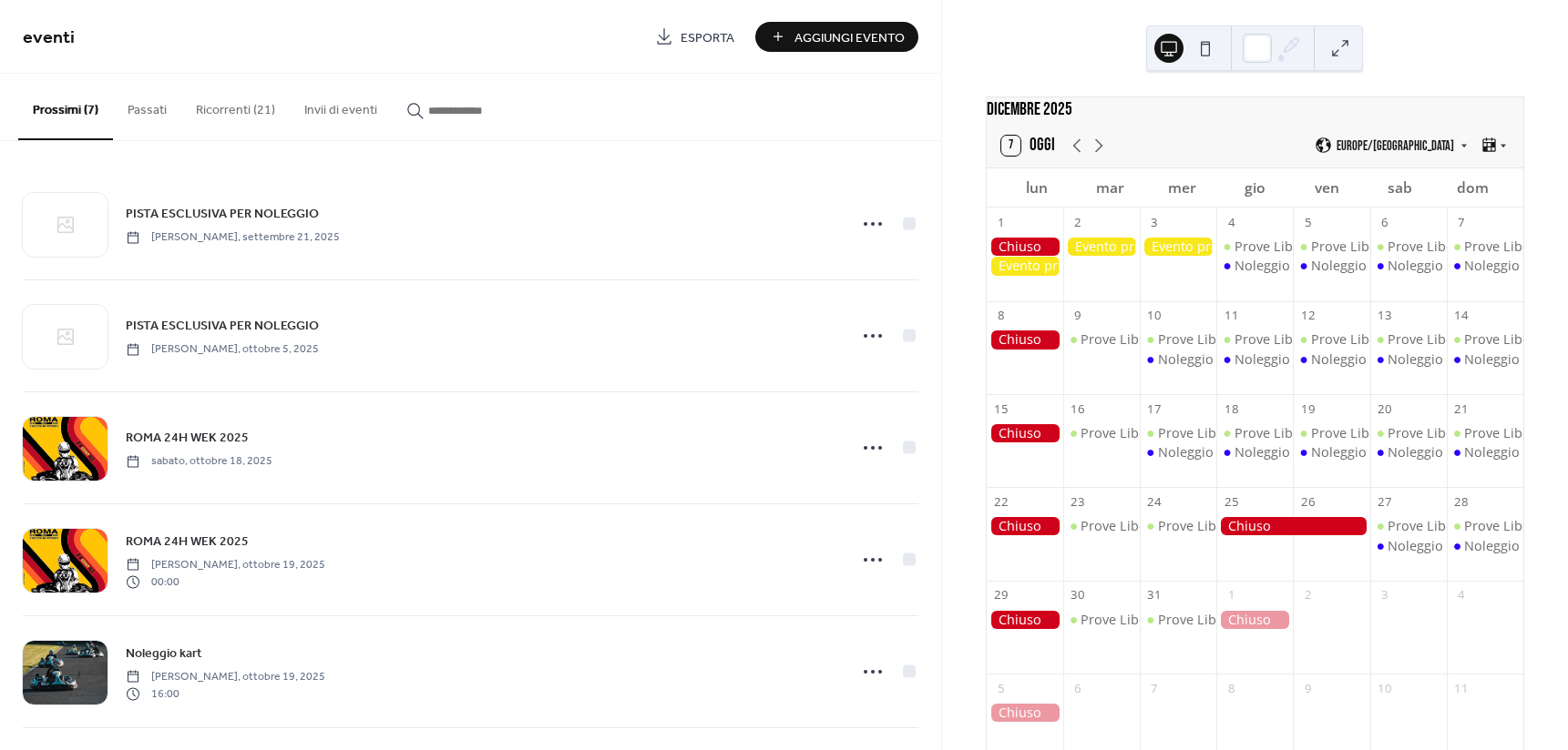
click at [431, 116] on input "button" at bounding box center [483, 111] width 110 height 19
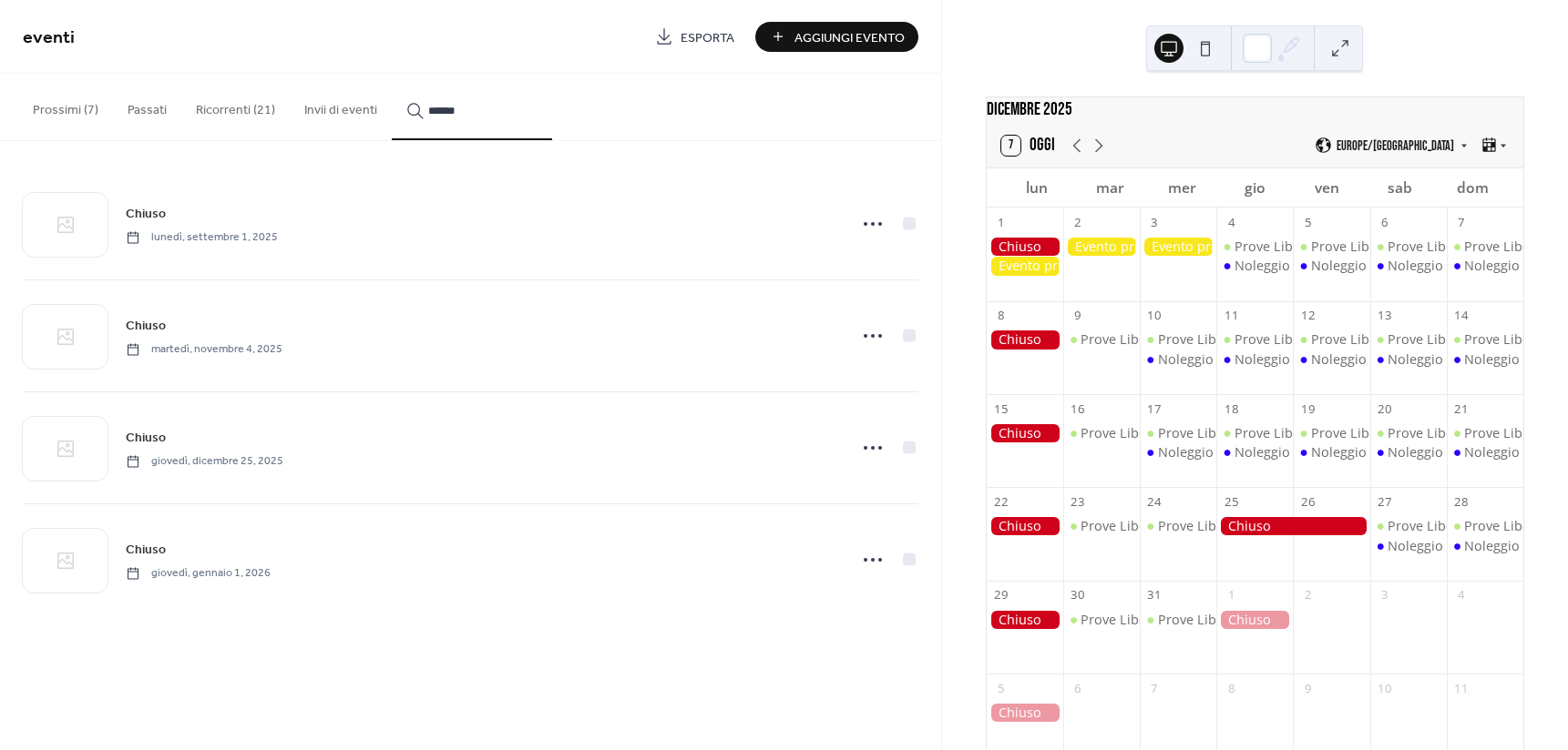
type input "******"
drag, startPoint x: 863, startPoint y: 228, endPoint x: 865, endPoint y: 256, distance: 28.1
click at [862, 230] on icon at bounding box center [872, 224] width 29 height 29
click at [862, 266] on div "Modifica" at bounding box center [833, 259] width 121 height 26
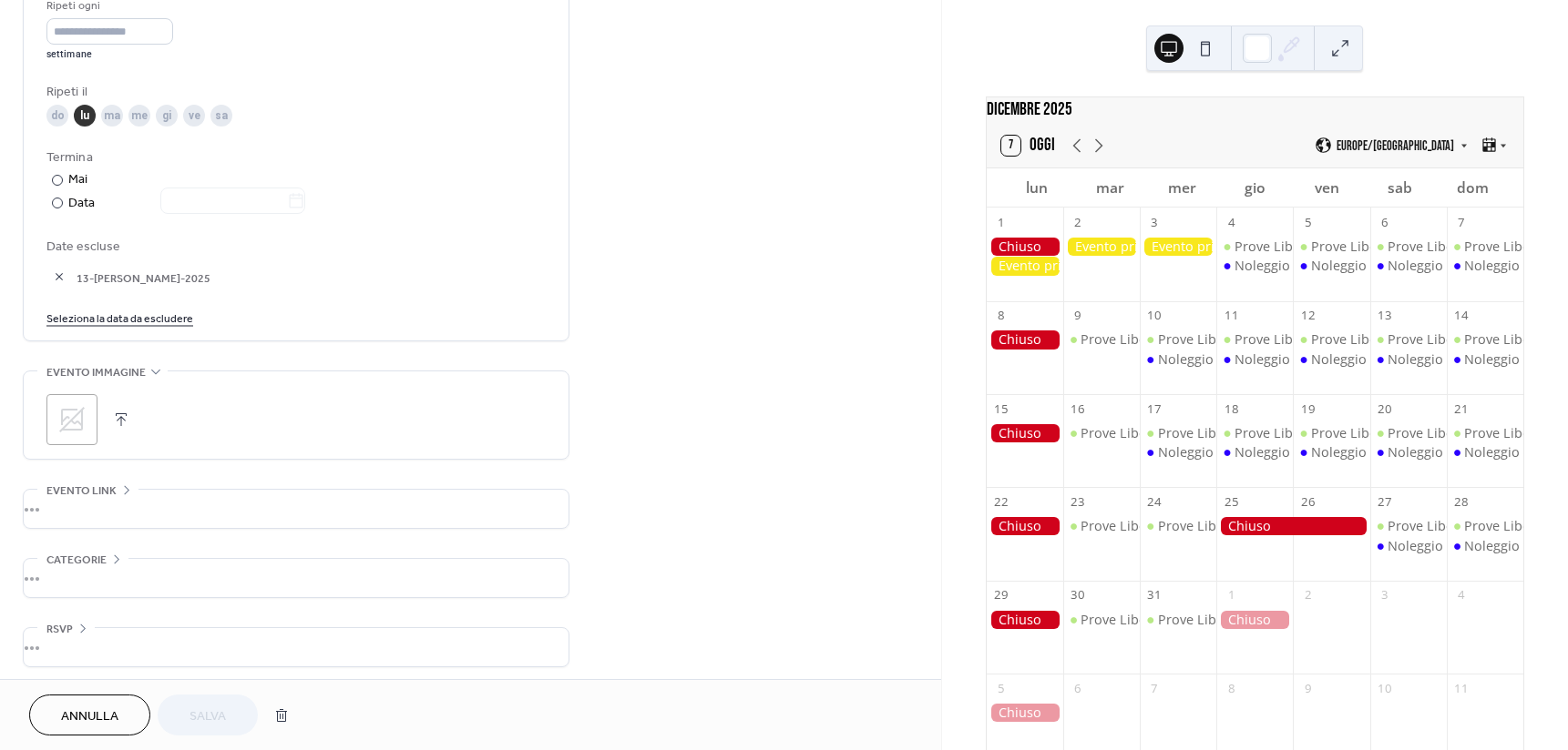
scroll to position [889, 0]
click at [93, 696] on button "Annulla" at bounding box center [90, 714] width 121 height 41
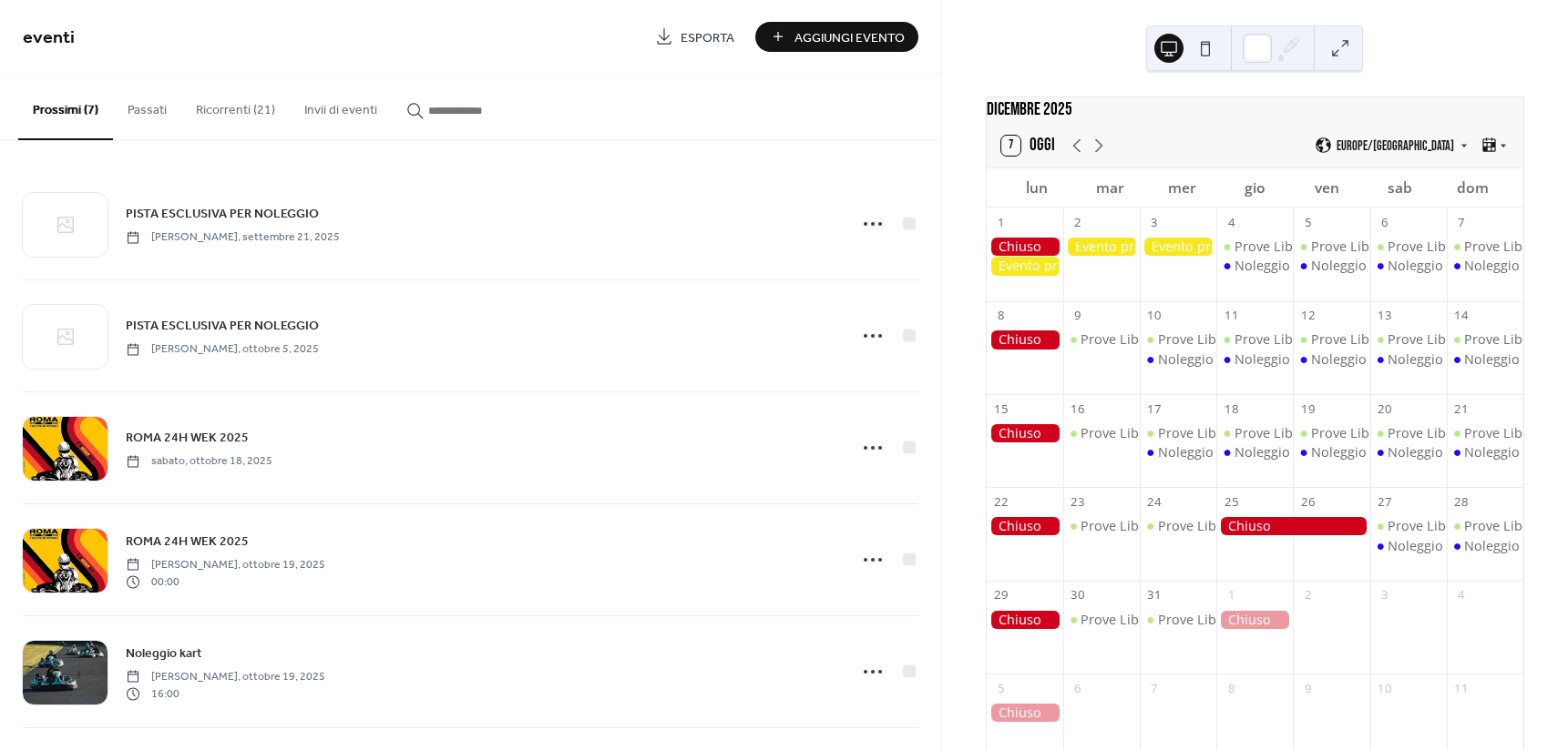
click at [459, 108] on input "button" at bounding box center [483, 111] width 110 height 19
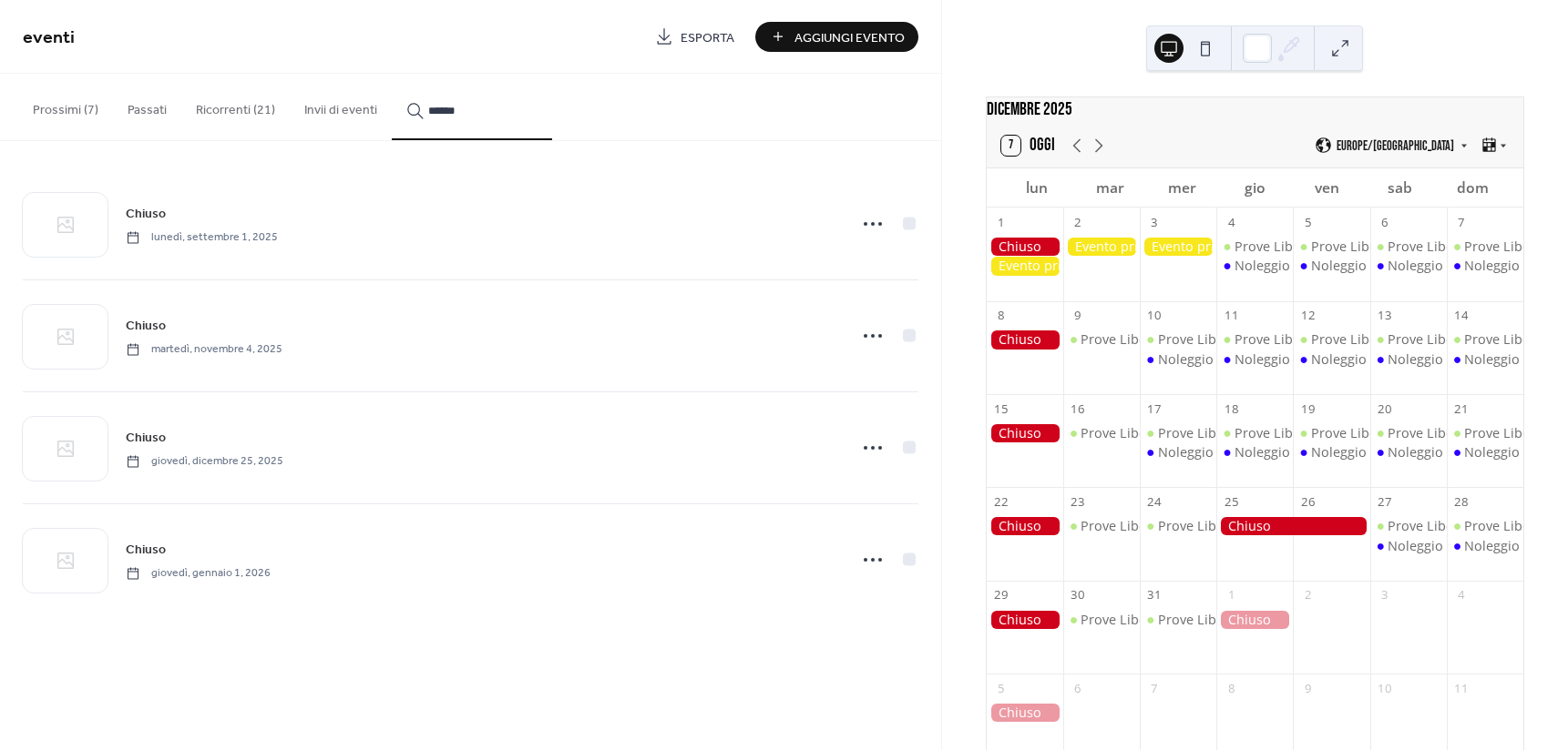
type input "******"
click at [877, 333] on icon at bounding box center [872, 335] width 29 height 29
click at [851, 377] on div "Modifica" at bounding box center [833, 371] width 121 height 26
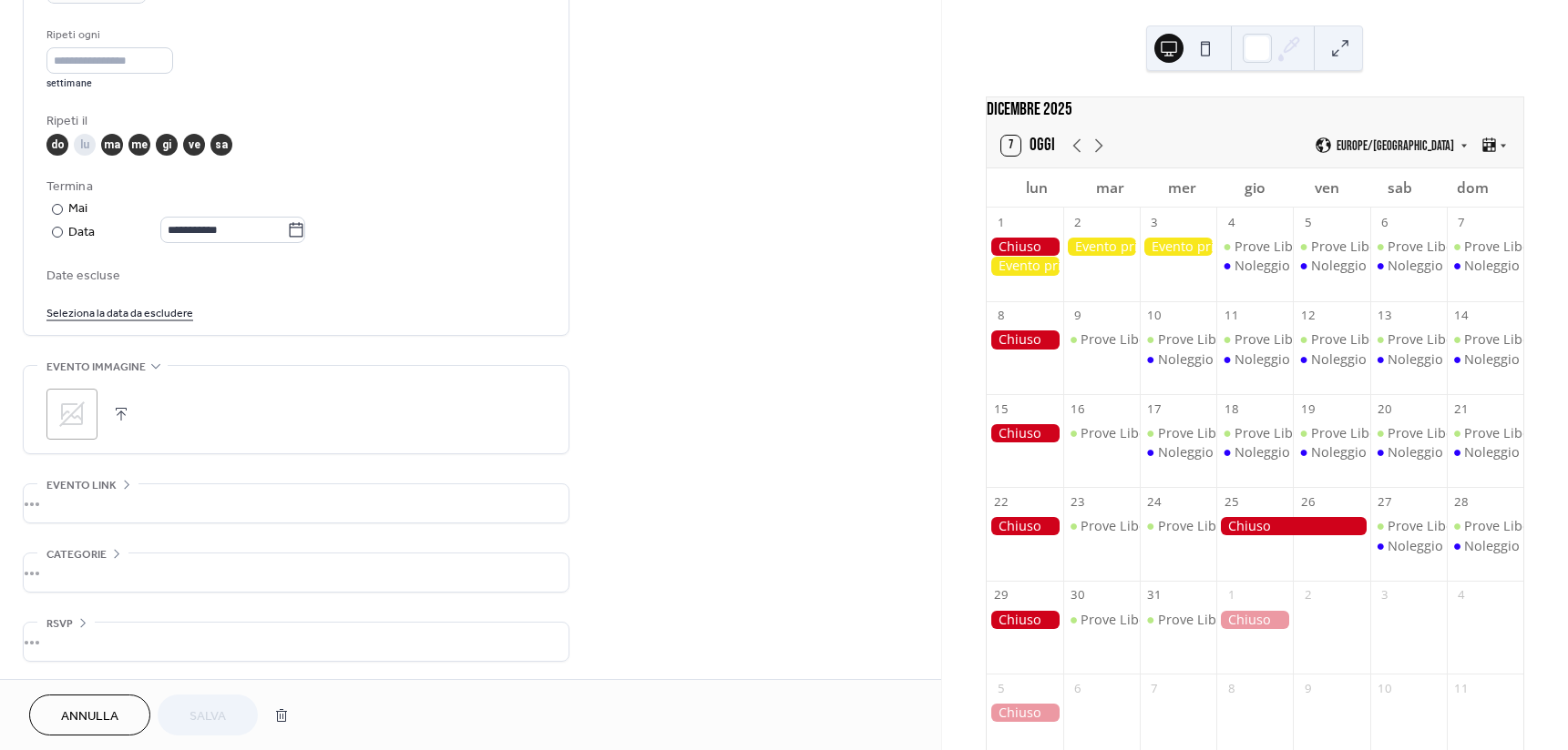
scroll to position [854, 0]
click at [129, 704] on button "Annulla" at bounding box center [90, 714] width 121 height 41
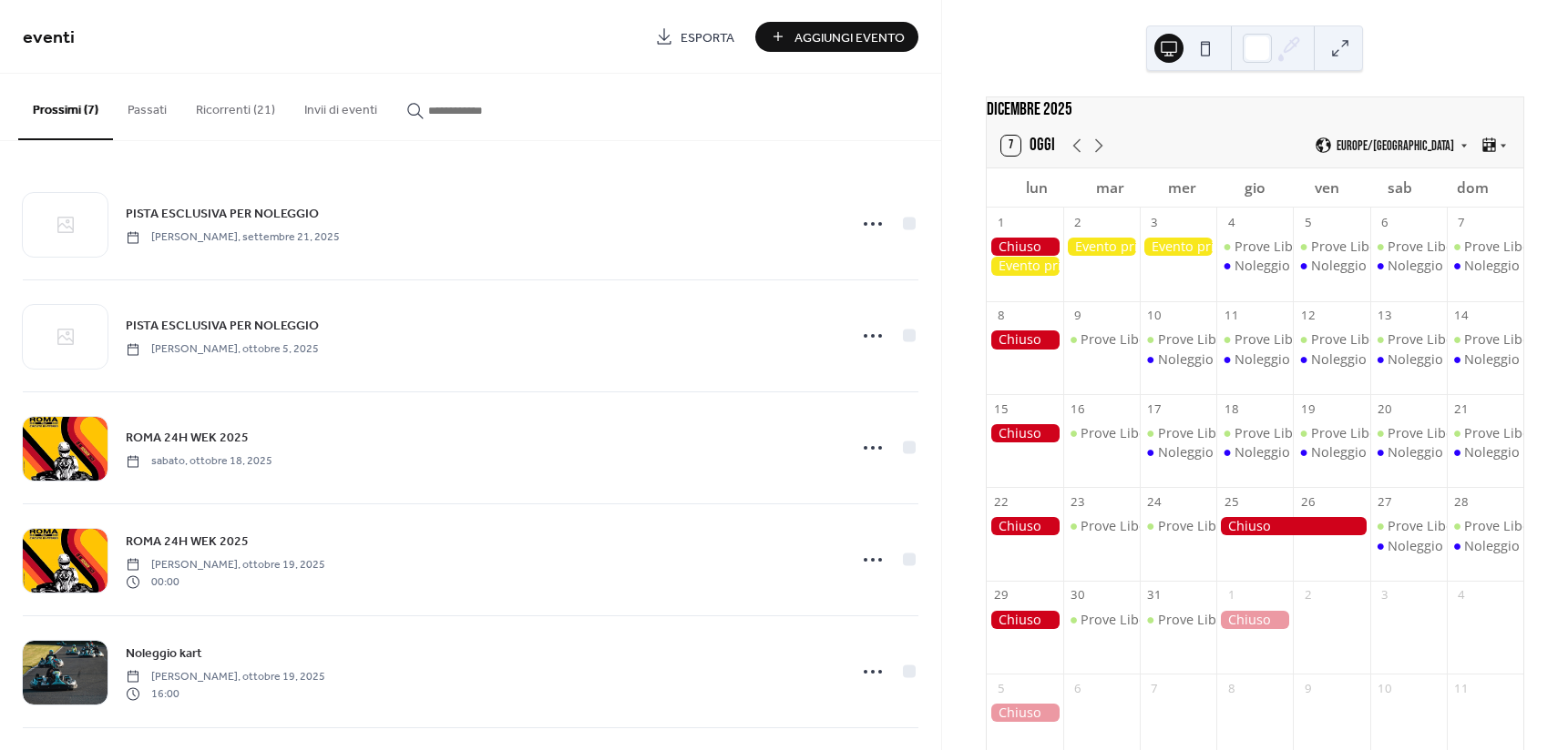
click at [468, 106] on input "button" at bounding box center [483, 111] width 110 height 19
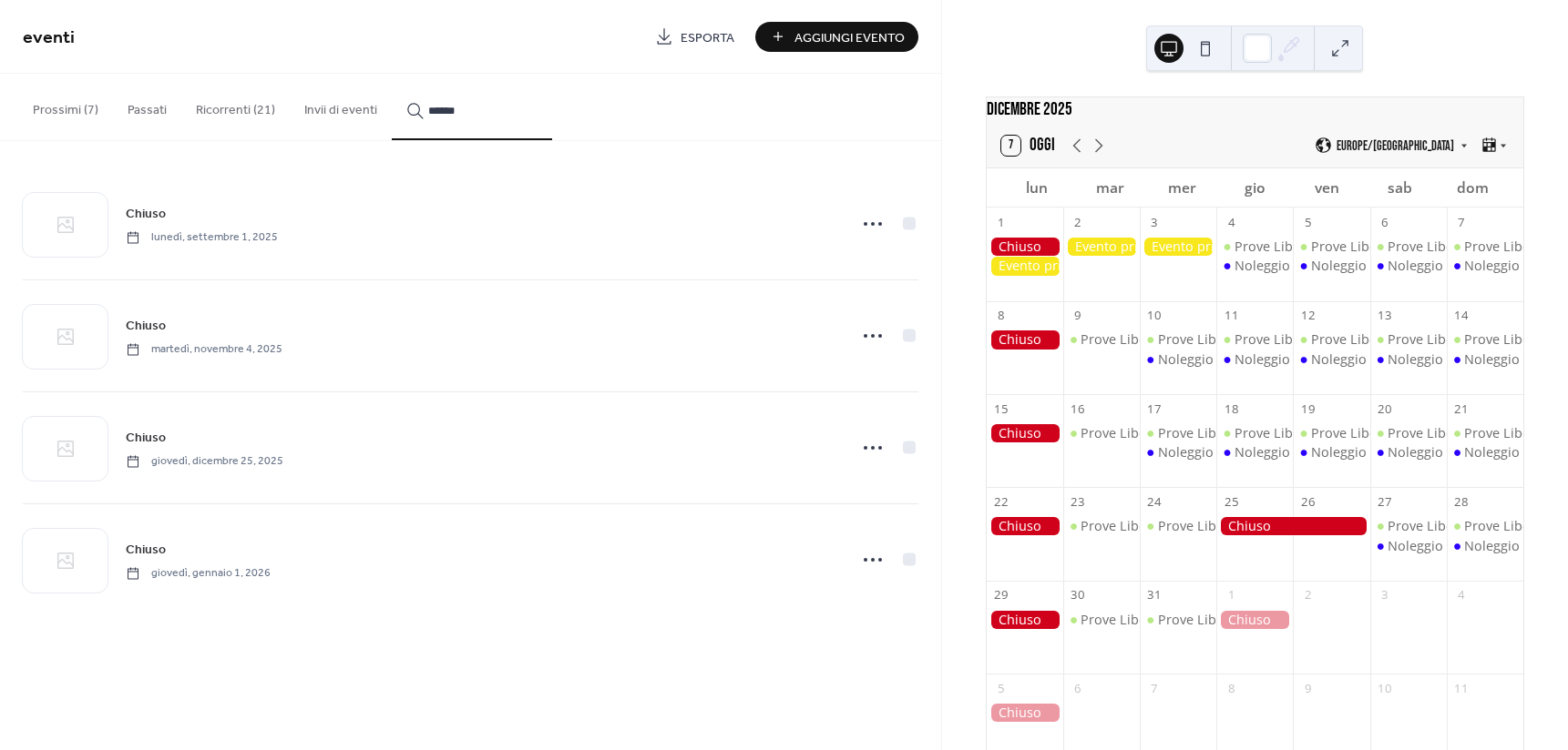
type input "******"
click at [872, 441] on icon at bounding box center [872, 448] width 29 height 29
click at [843, 480] on span "Modifica" at bounding box center [830, 485] width 42 height 19
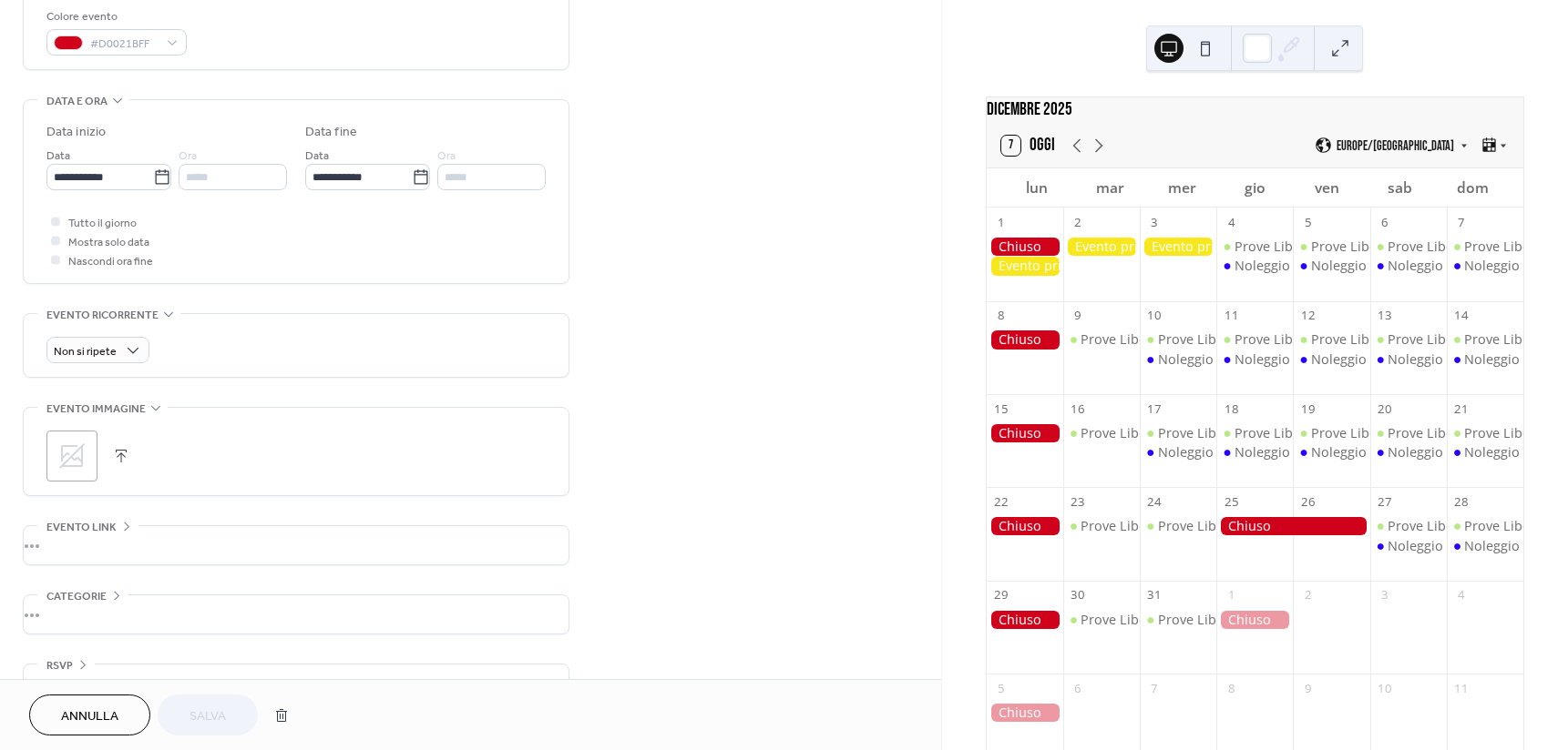
scroll to position [537, 0]
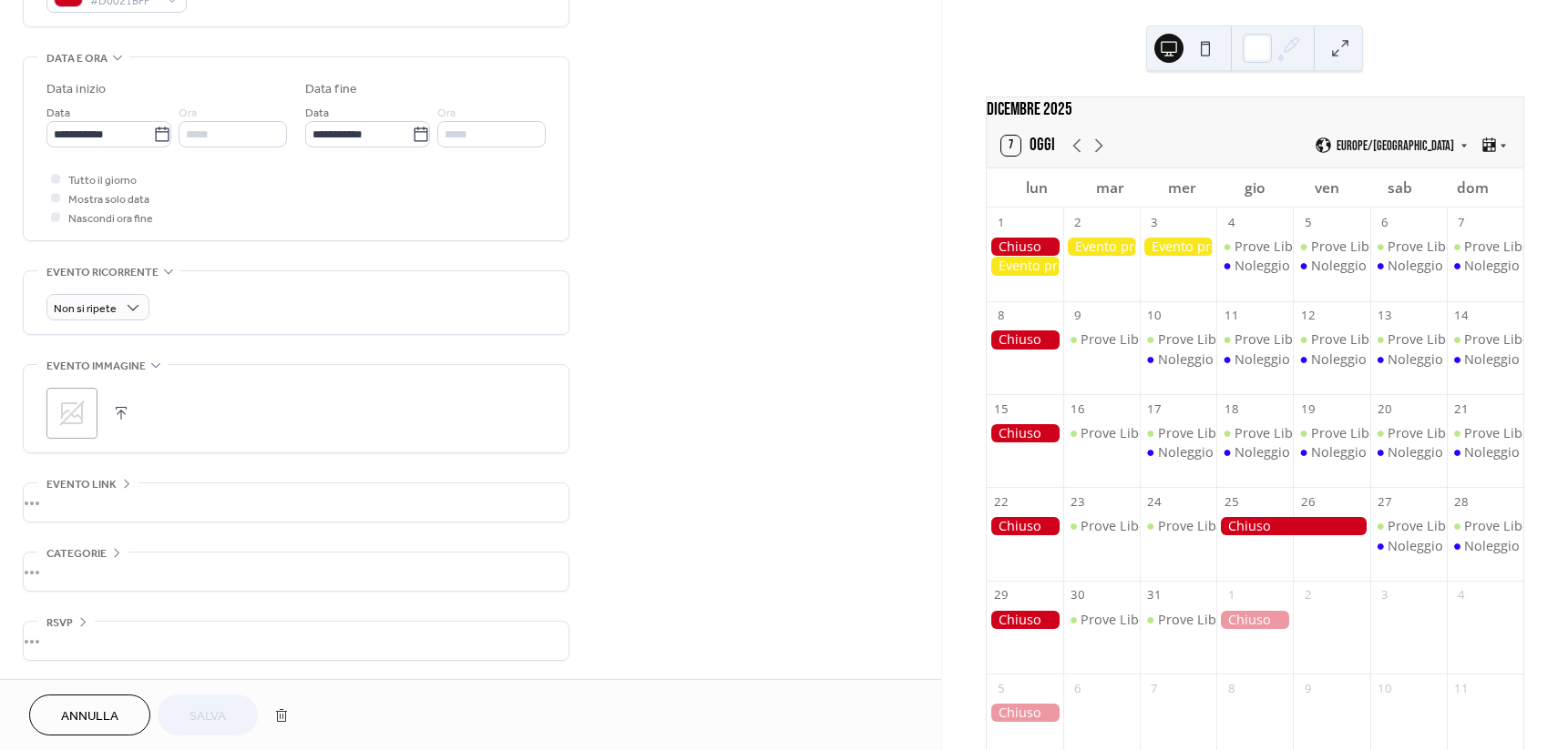
click at [83, 721] on span "Annulla" at bounding box center [90, 717] width 58 height 19
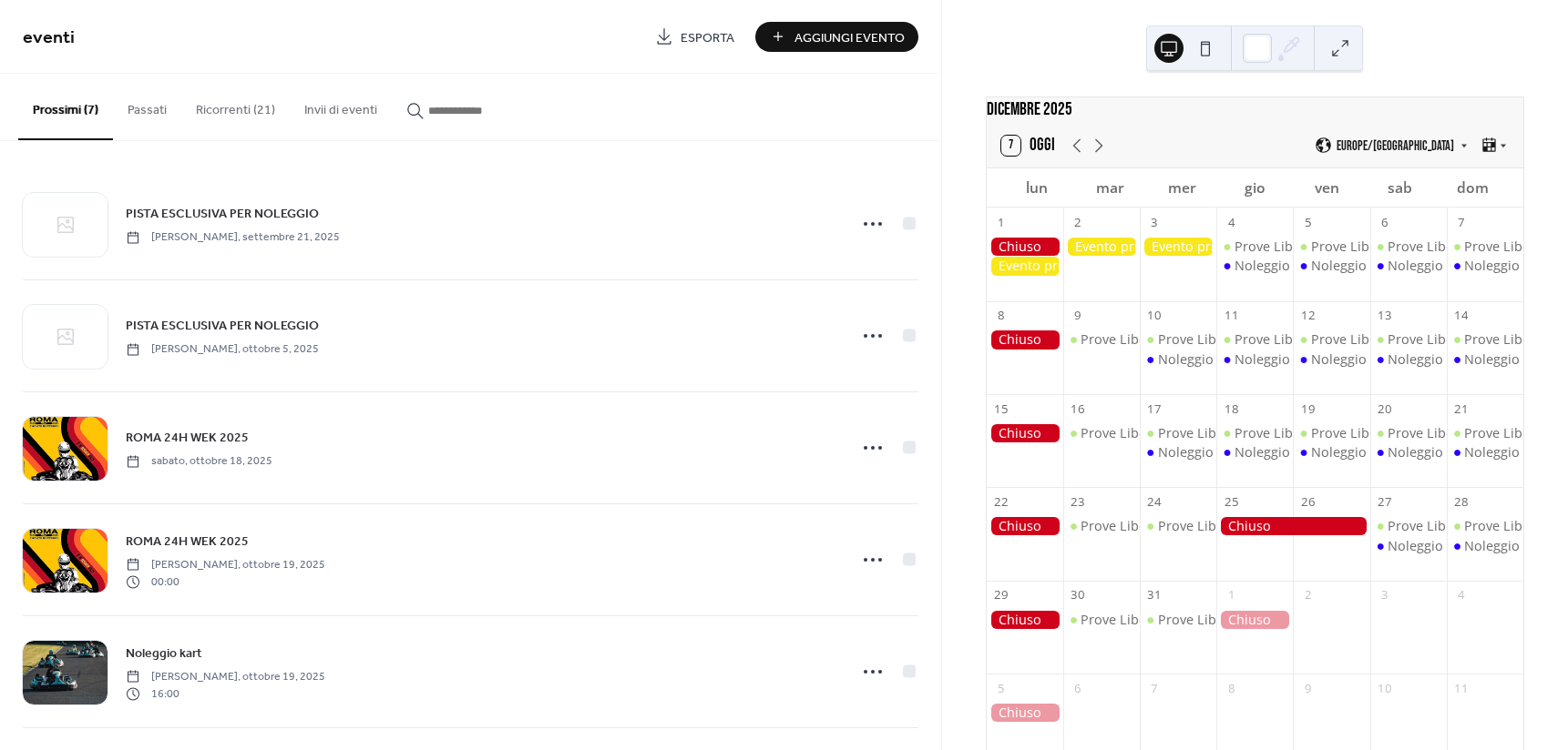
click at [454, 113] on input "button" at bounding box center [483, 111] width 110 height 19
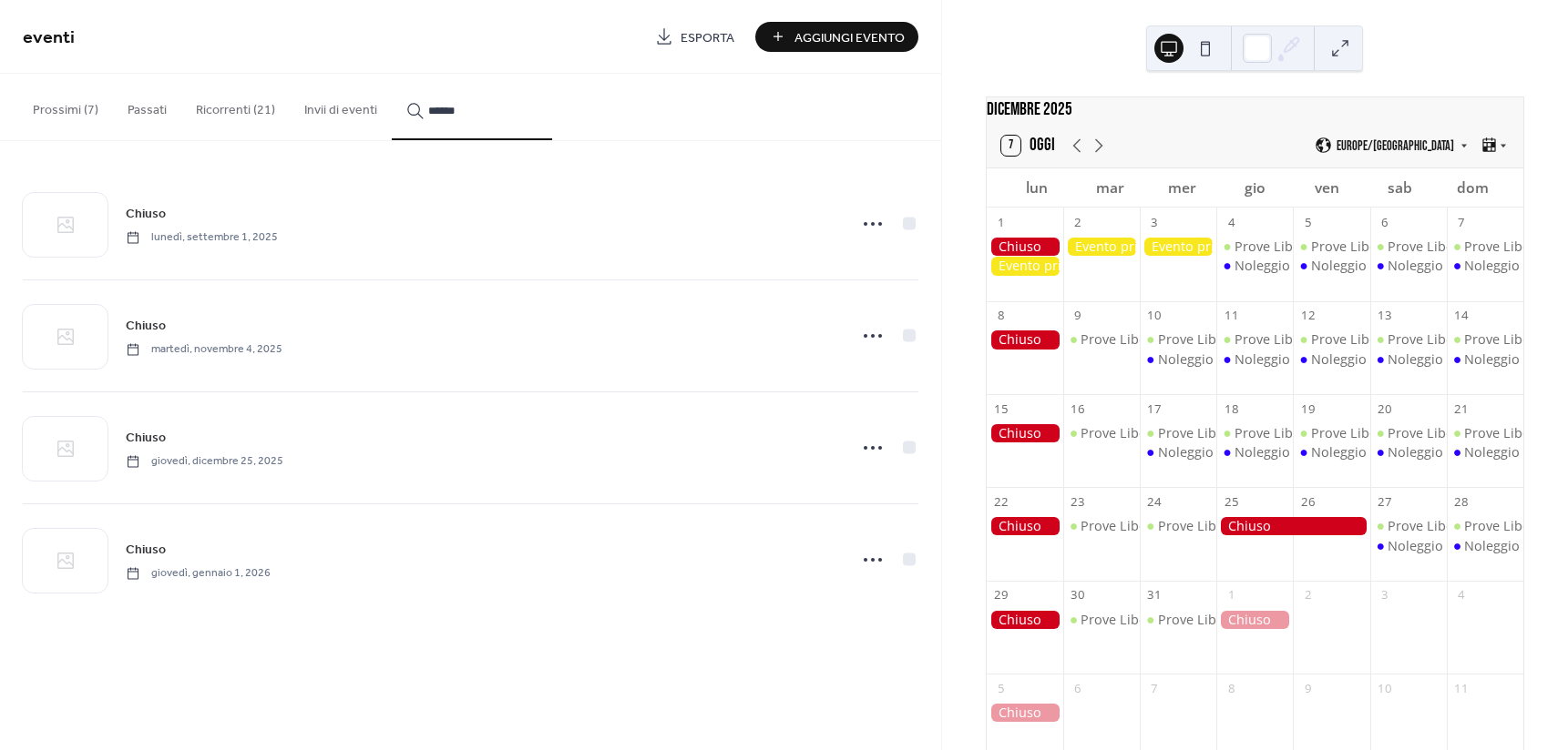
type input "******"
click at [868, 558] on icon at bounding box center [872, 559] width 29 height 29
click at [834, 584] on div "Modifica" at bounding box center [833, 595] width 121 height 26
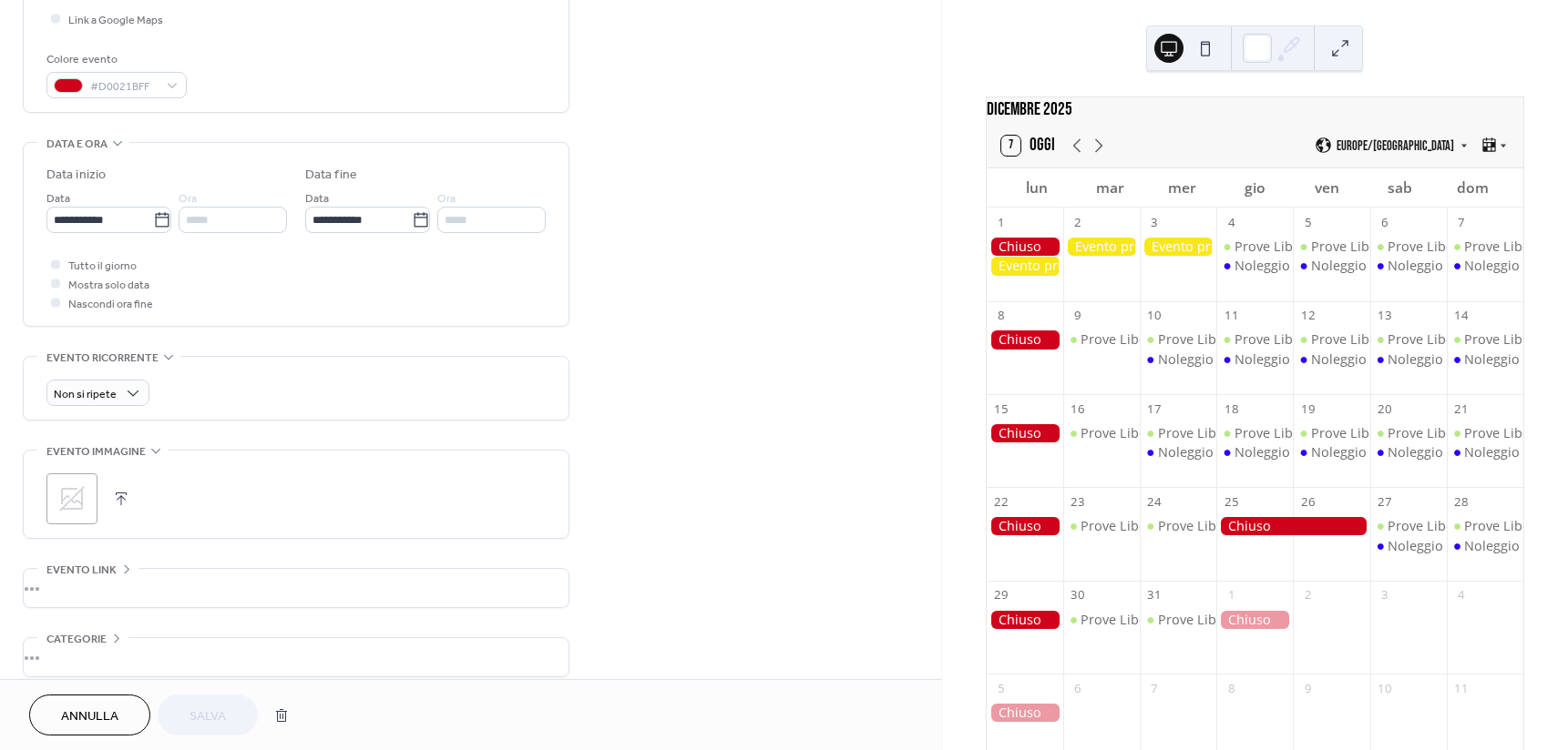
scroll to position [455, 0]
click at [112, 712] on span "Annulla" at bounding box center [90, 717] width 58 height 19
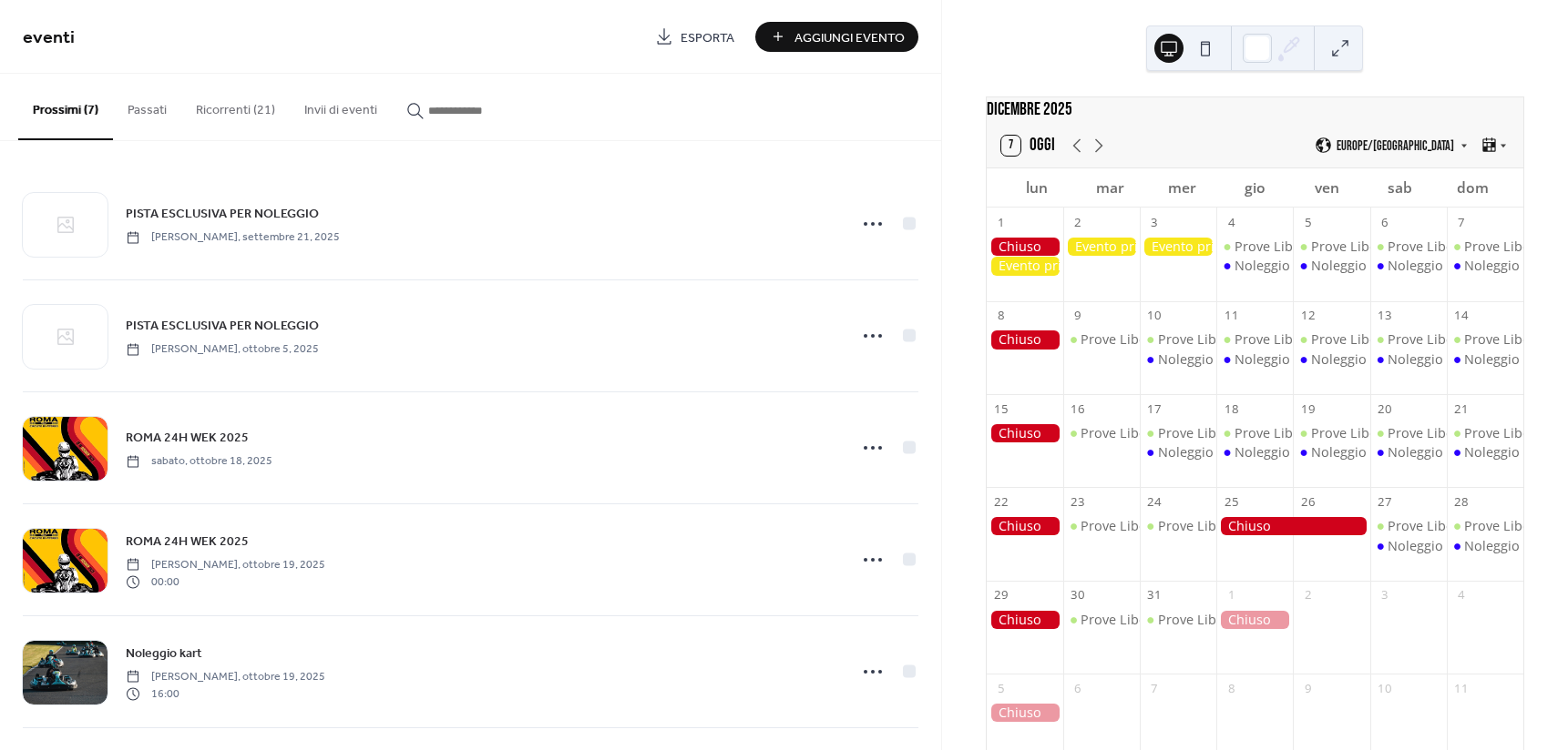
click at [420, 101] on div "button" at bounding box center [472, 111] width 131 height 19
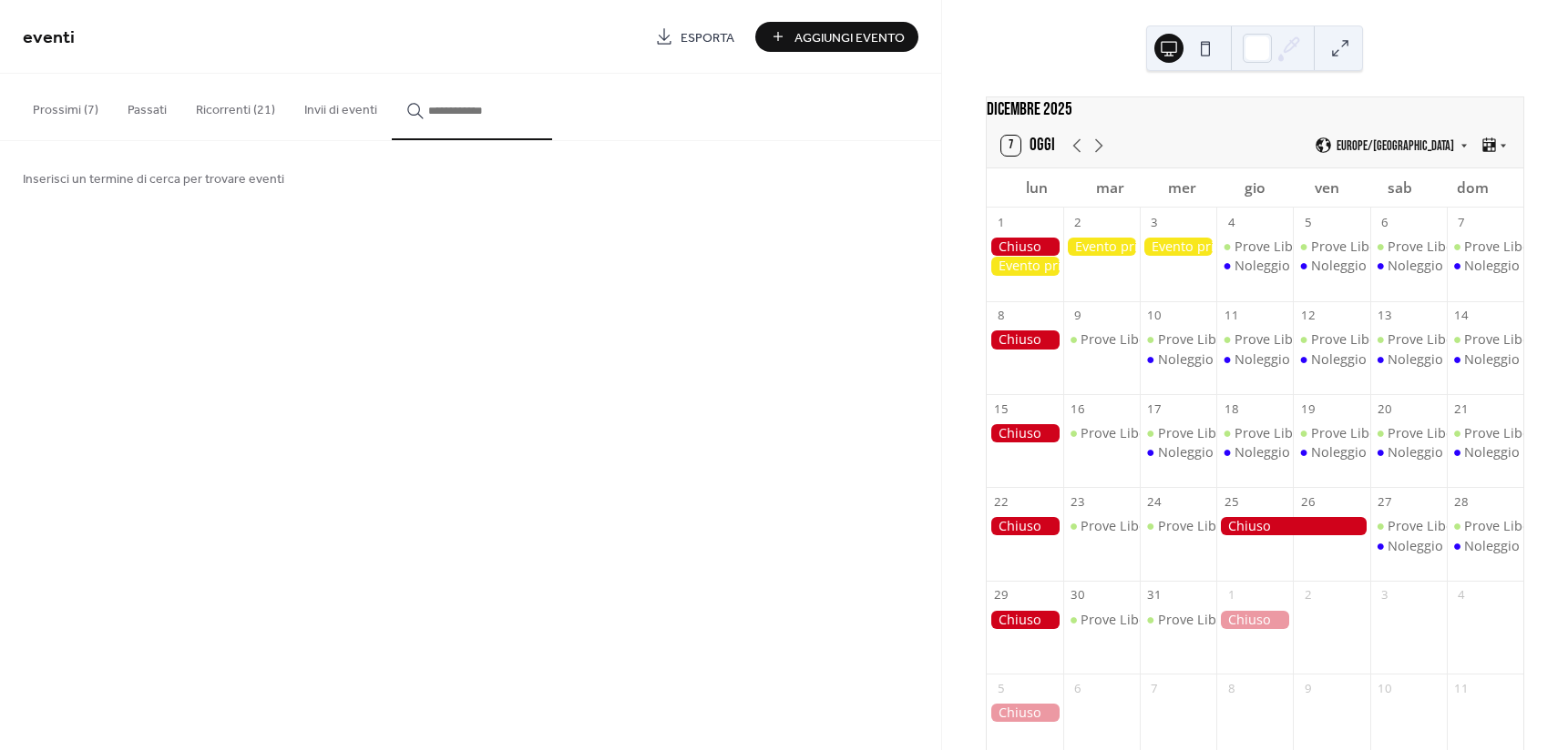
click at [465, 118] on input "button" at bounding box center [483, 111] width 110 height 19
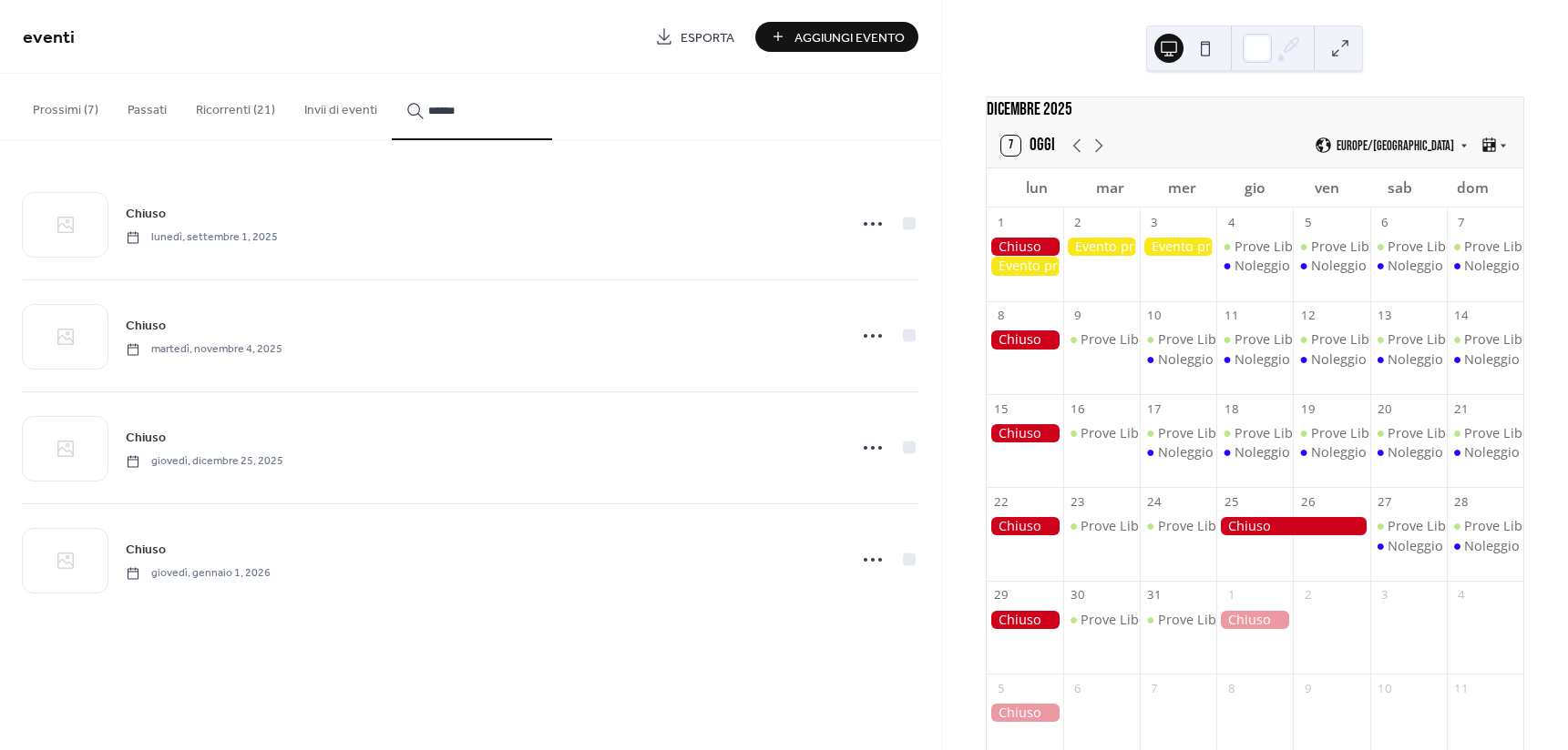
type input "******"
click at [880, 219] on icon at bounding box center [872, 224] width 29 height 29
click at [865, 252] on div "Modifica" at bounding box center [833, 259] width 121 height 26
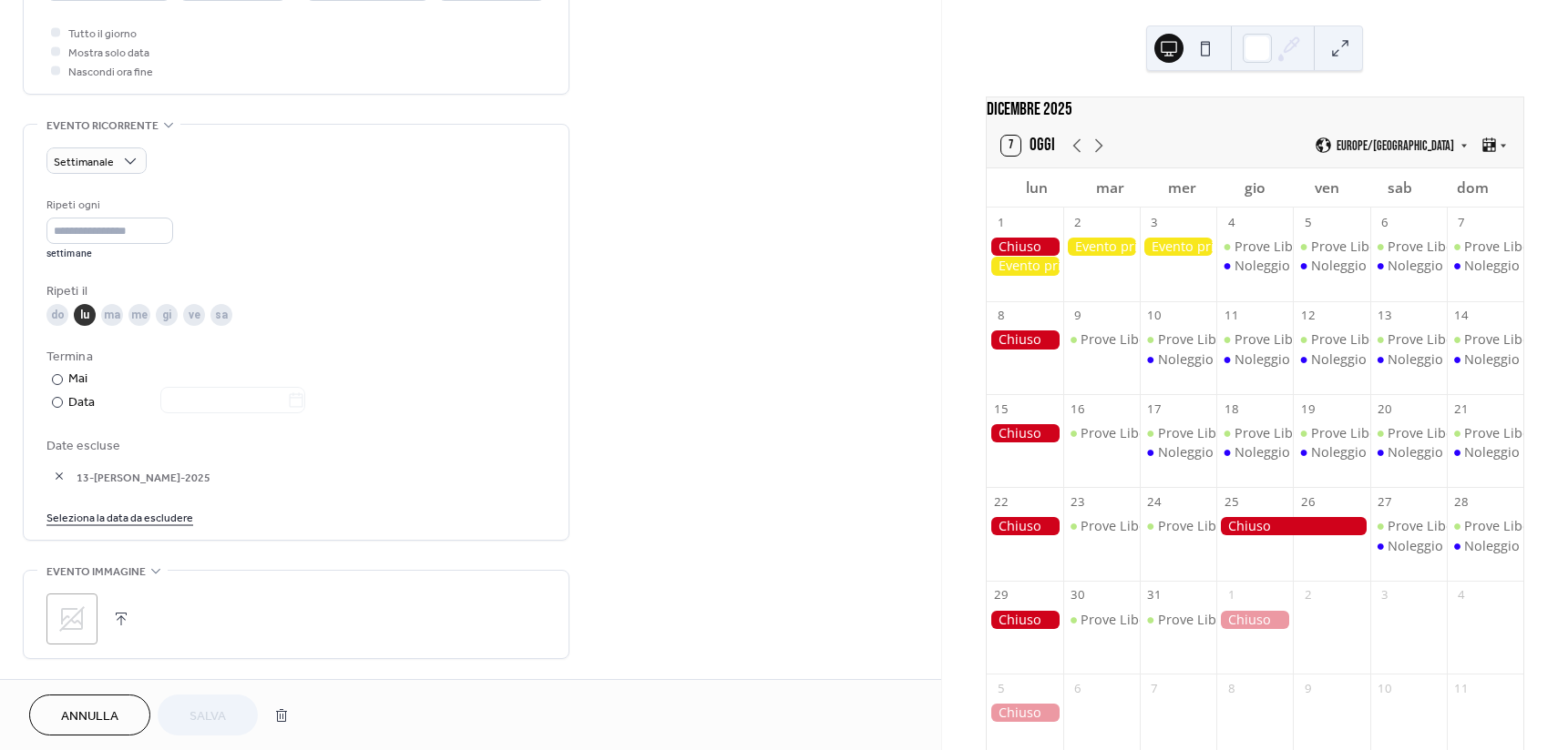
scroll to position [728, 0]
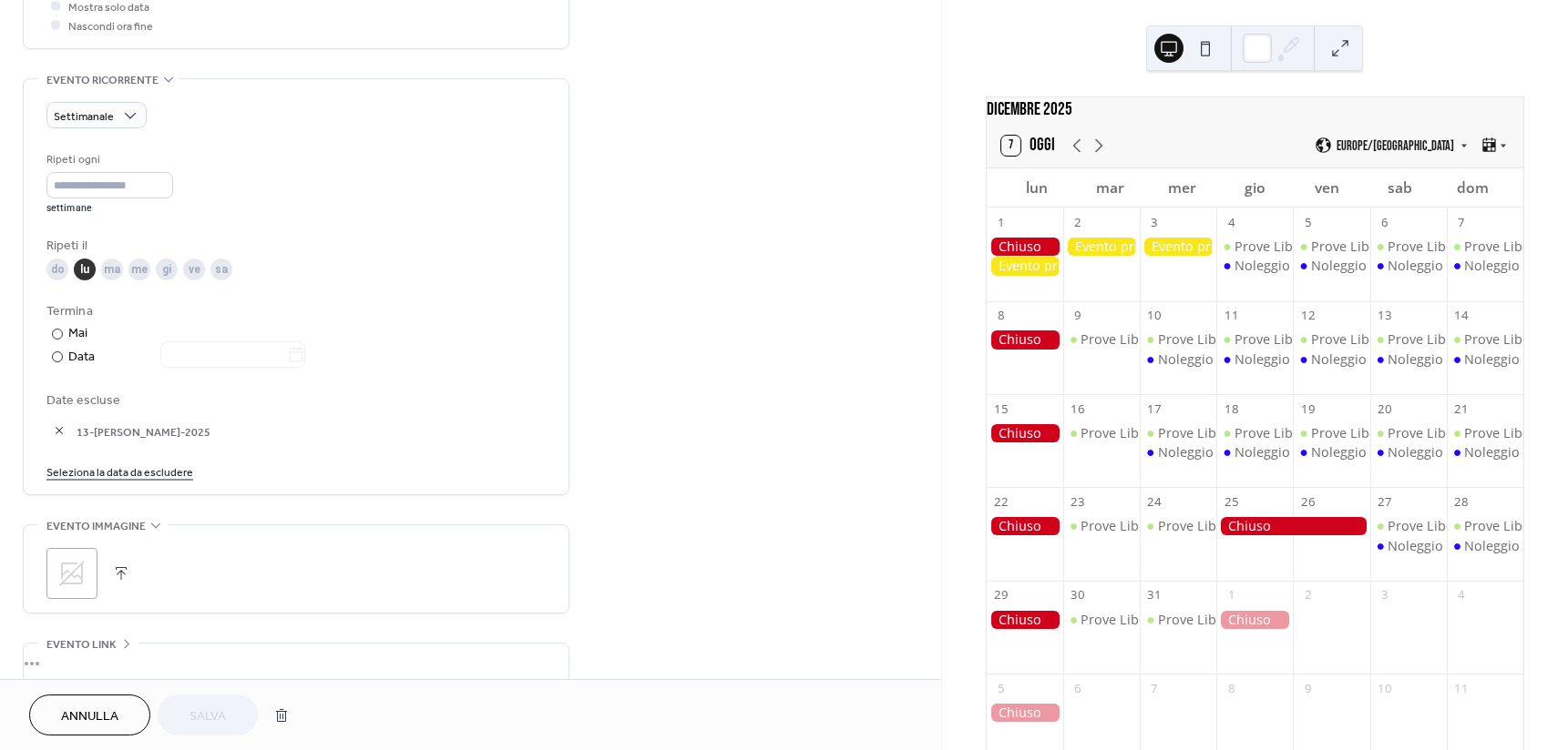
click at [152, 479] on link "Seleziona la data da escludere" at bounding box center [119, 471] width 146 height 19
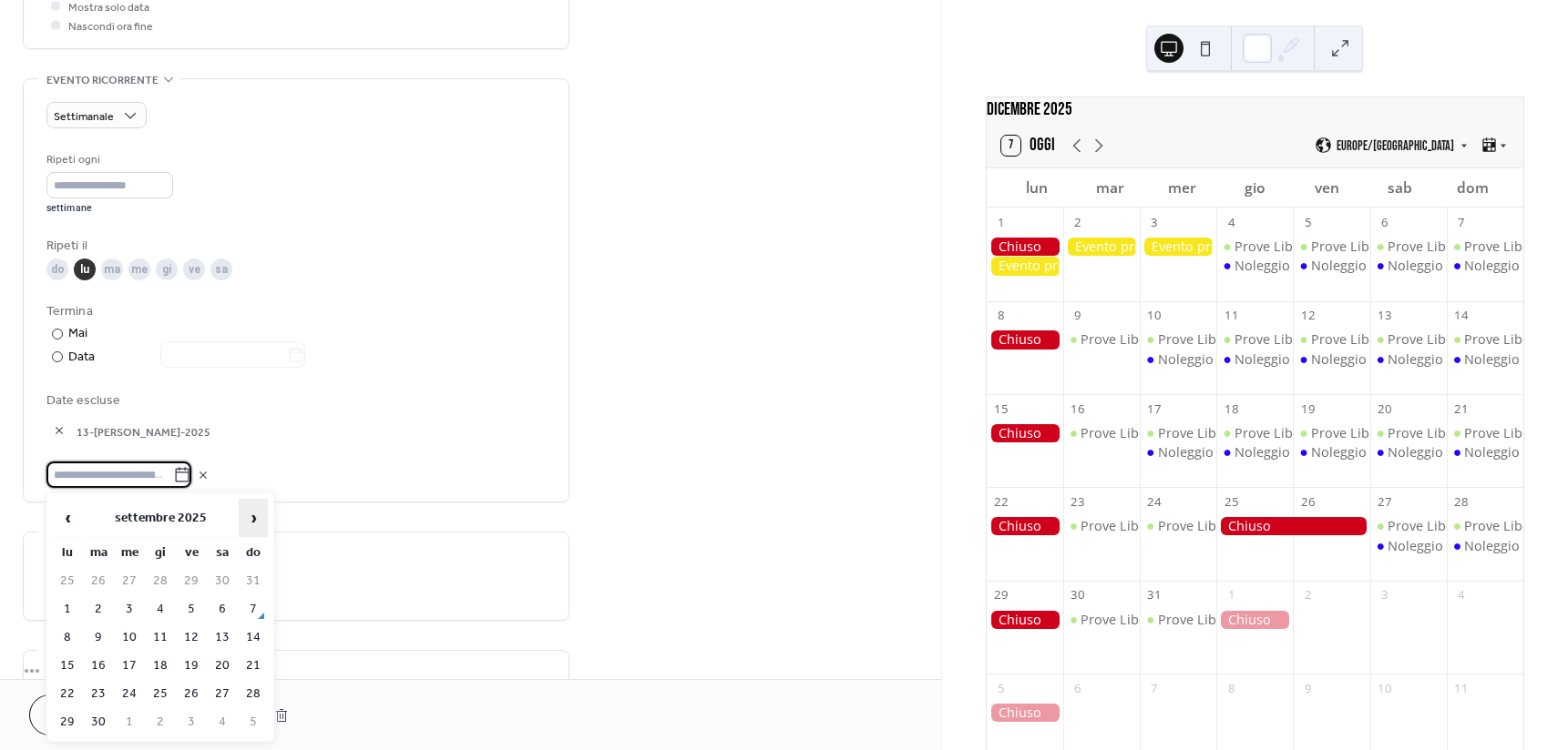
click at [247, 514] on span "›" at bounding box center [252, 518] width 27 height 37
click at [72, 602] on td "1" at bounding box center [67, 609] width 29 height 26
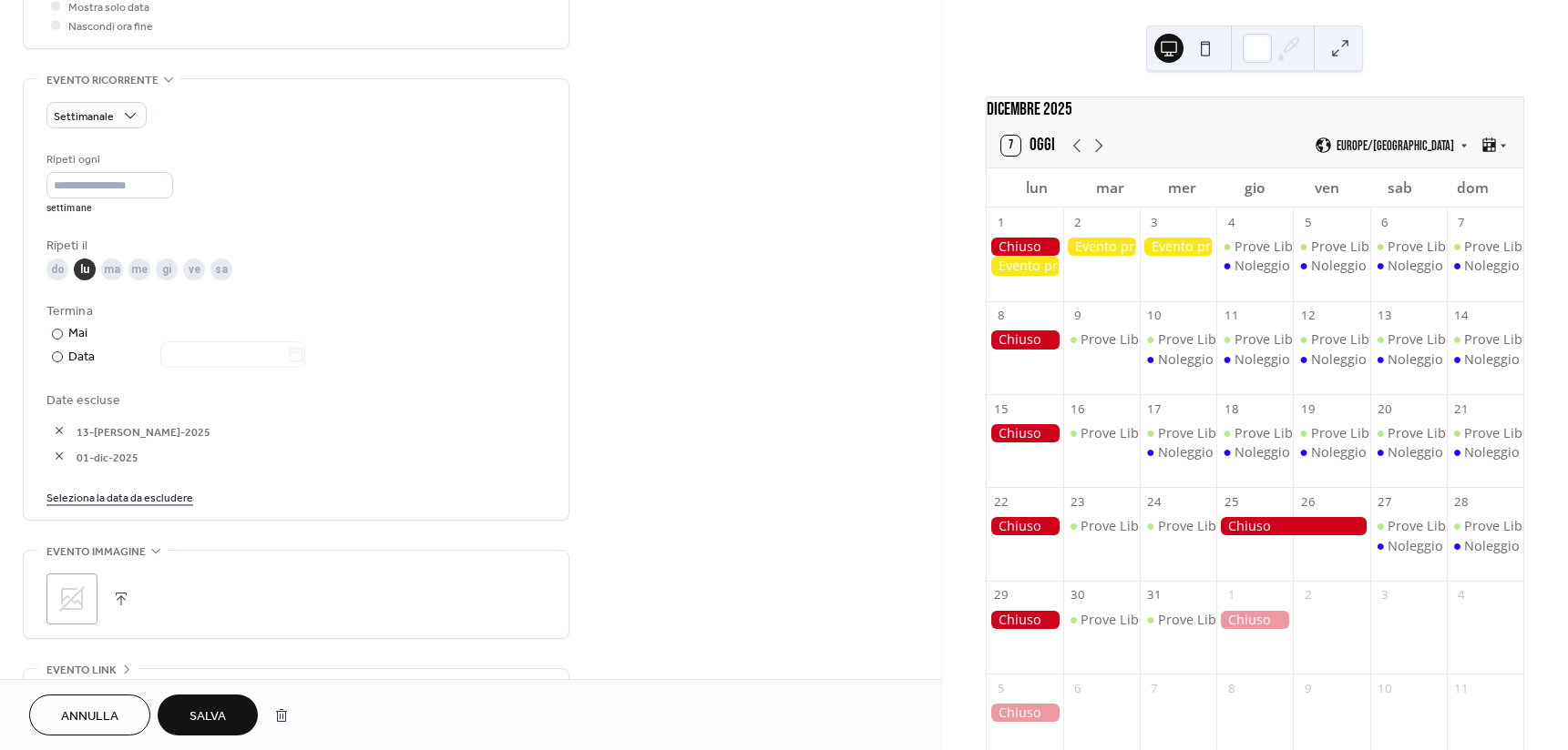
click at [218, 707] on span "Salva" at bounding box center [207, 717] width 37 height 19
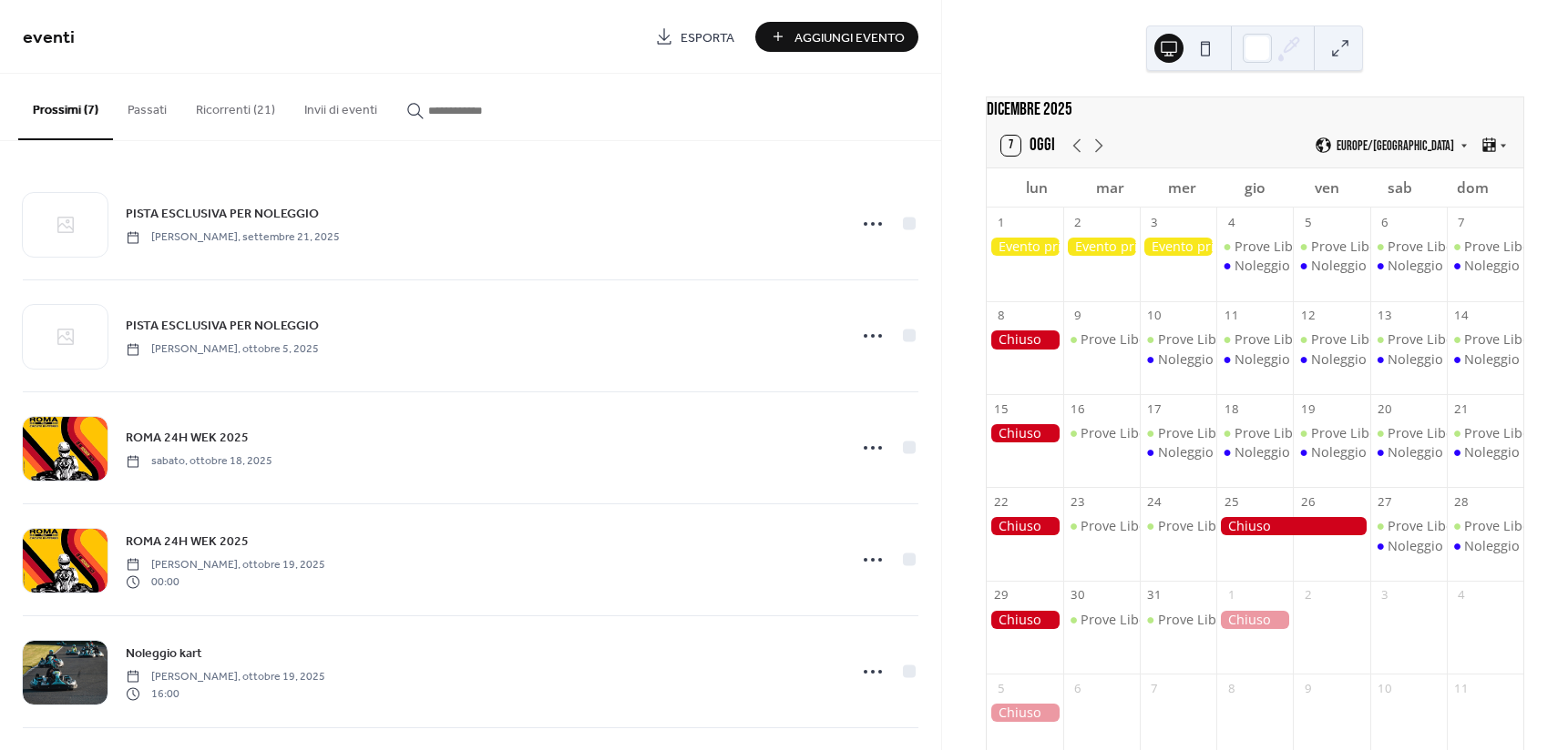
click at [1174, 255] on div at bounding box center [1178, 247] width 77 height 18
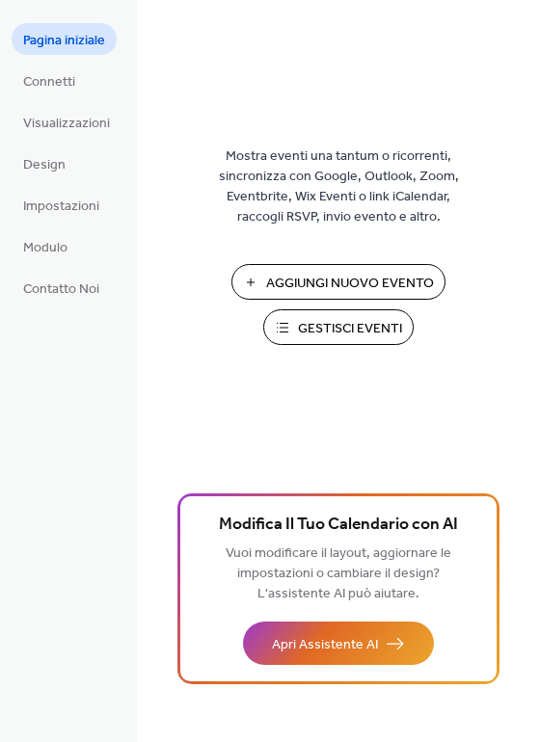
click at [346, 313] on button "Gestisci Eventi" at bounding box center [338, 327] width 150 height 36
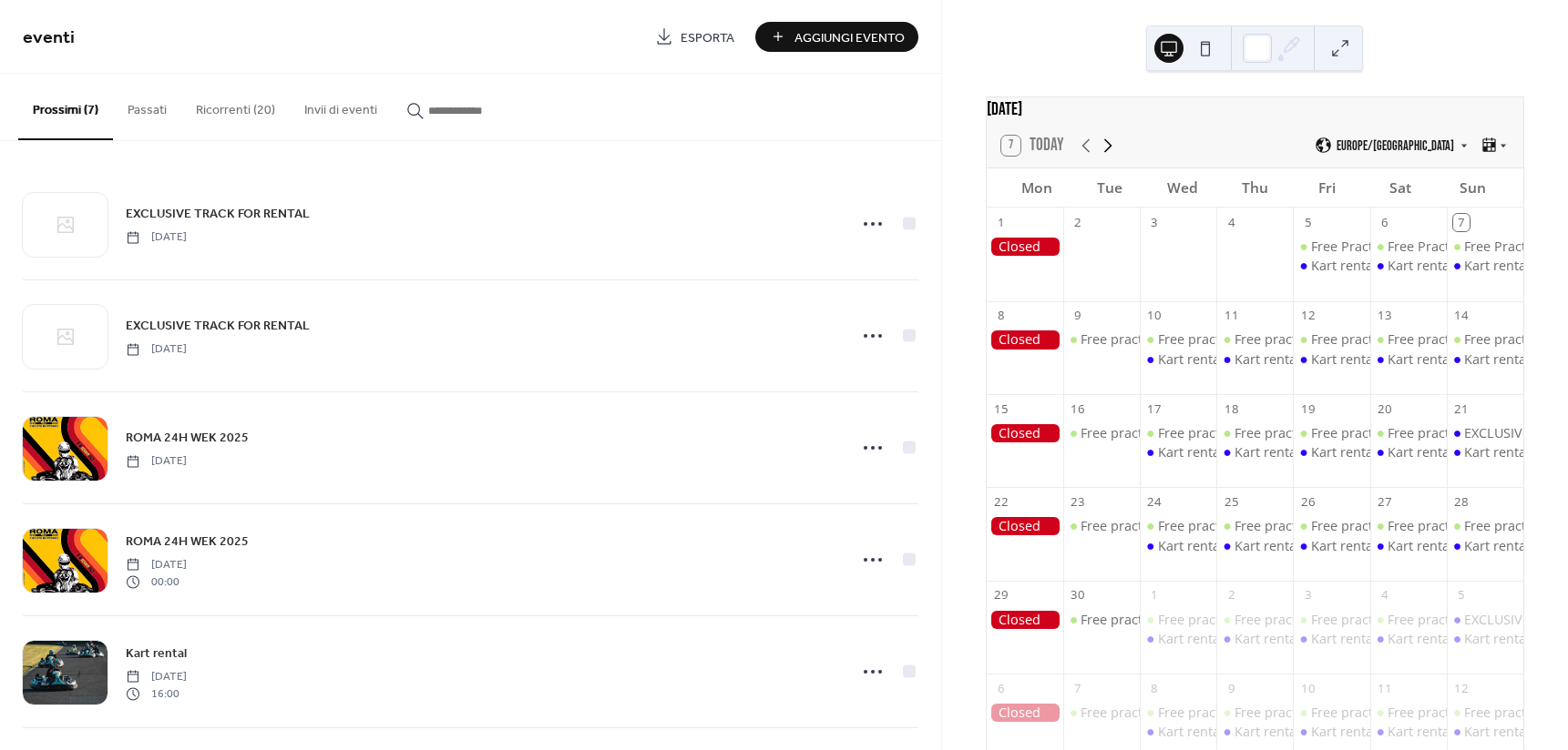
click at [1106, 155] on icon at bounding box center [1107, 145] width 22 height 22
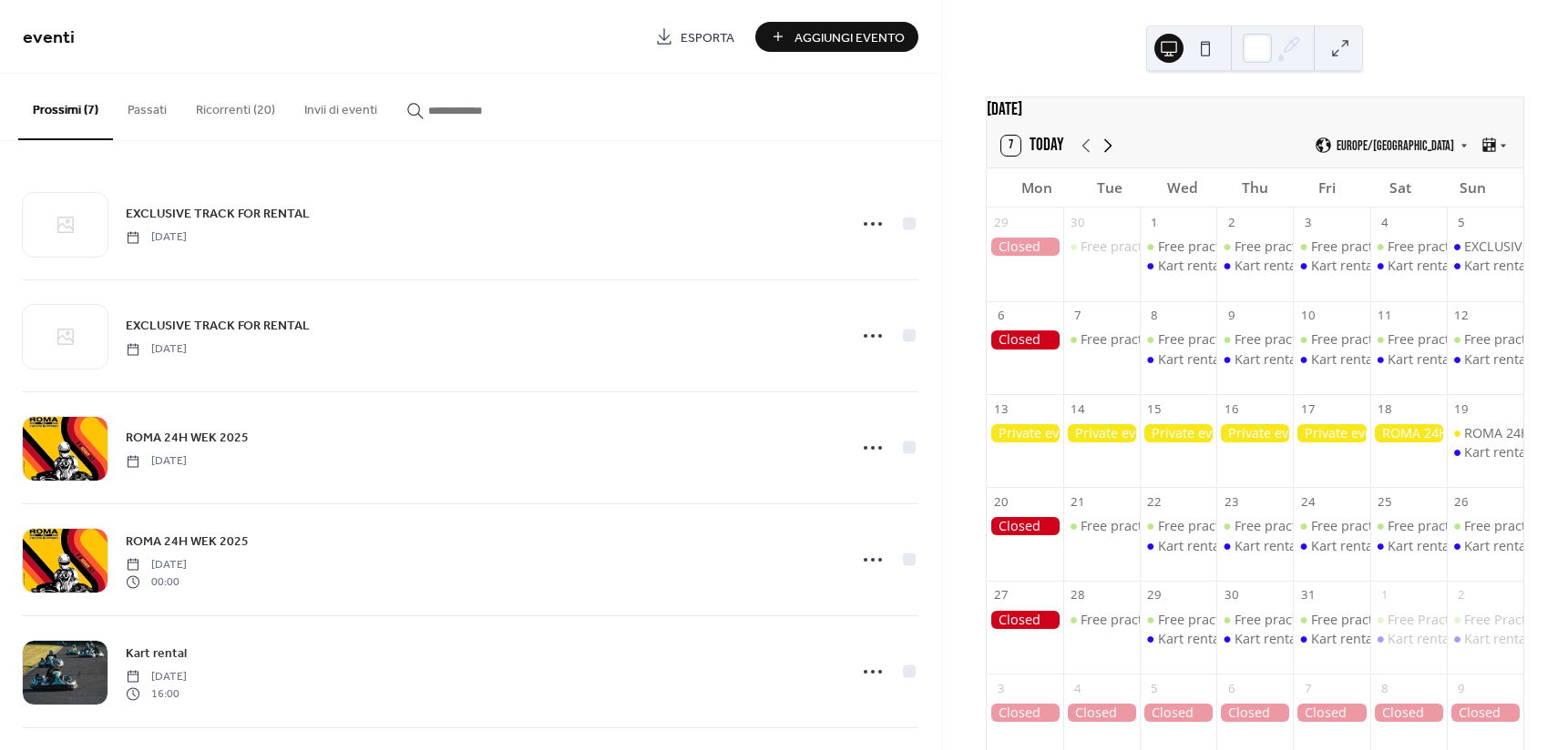
click at [1106, 155] on icon at bounding box center [1107, 145] width 22 height 22
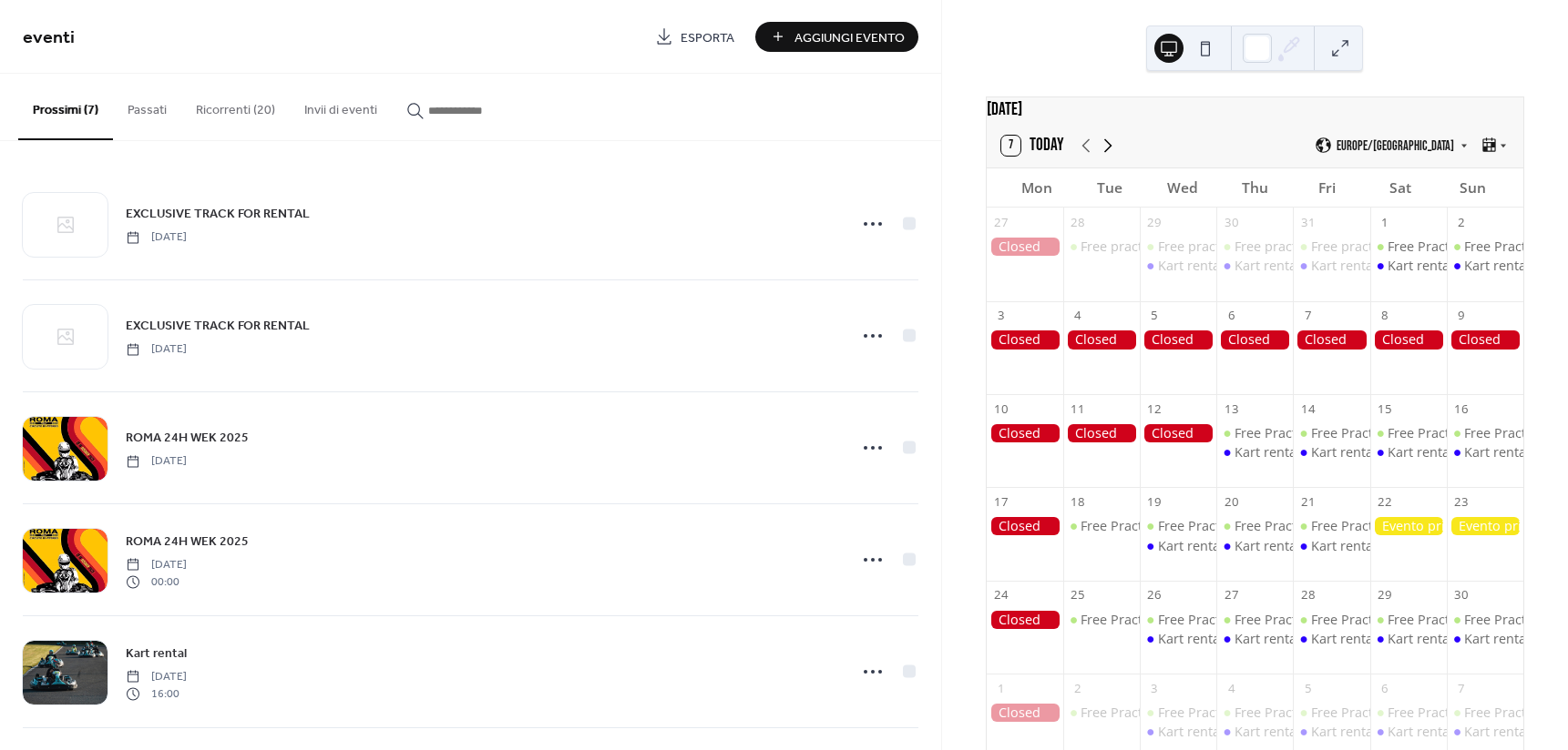
click at [1106, 155] on icon at bounding box center [1107, 145] width 22 height 22
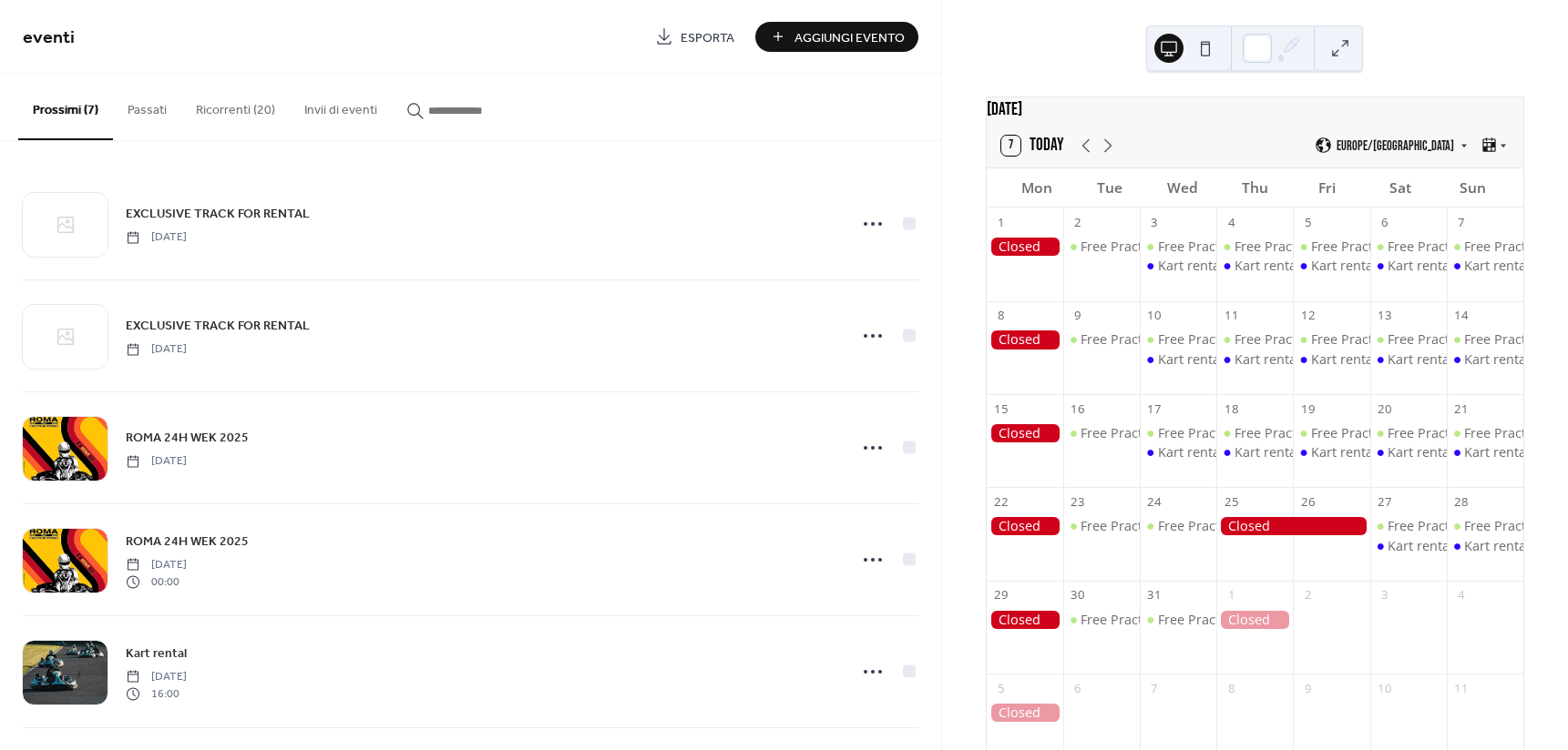
click at [246, 115] on button "Ricorrenti (20)" at bounding box center [235, 106] width 109 height 64
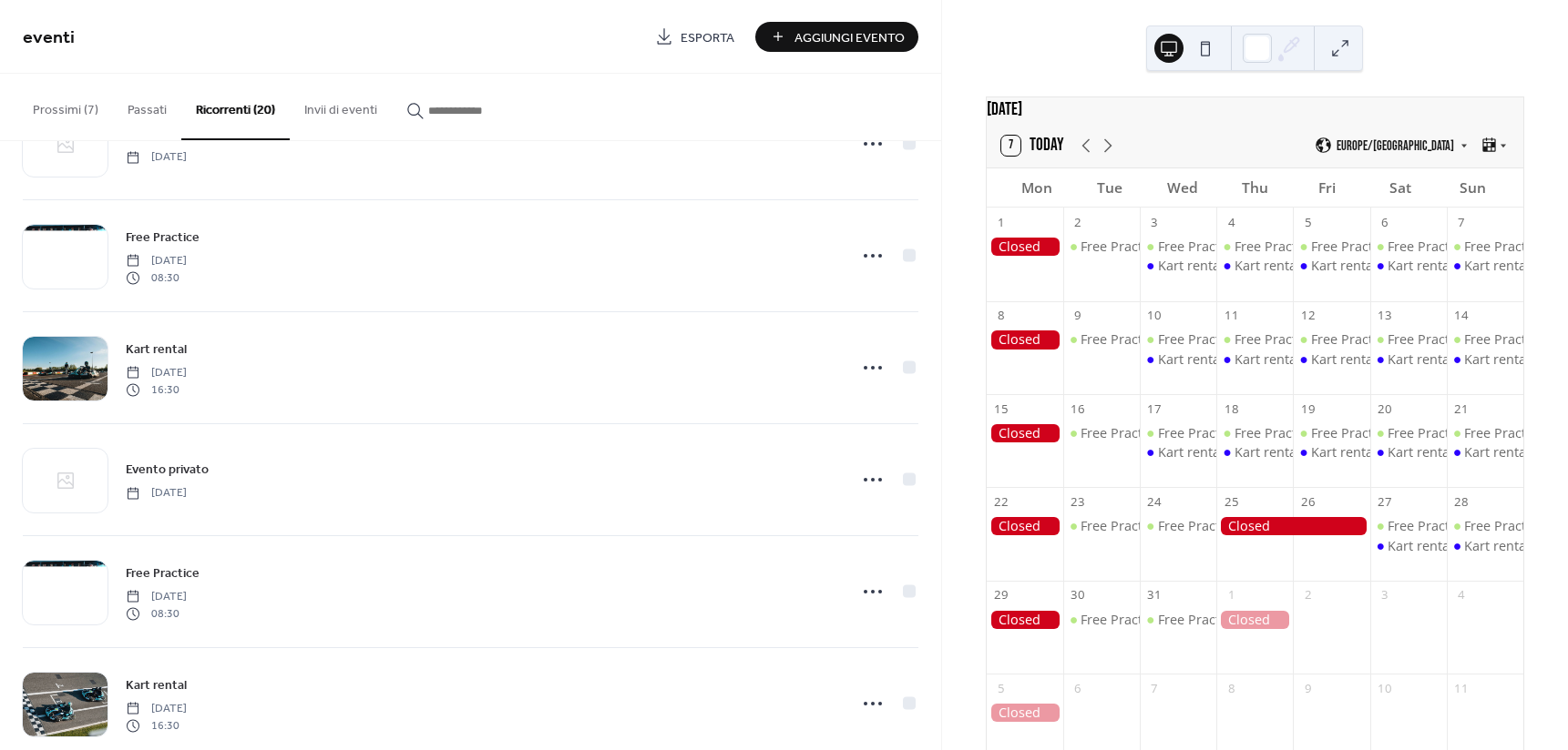
scroll to position [1684, 0]
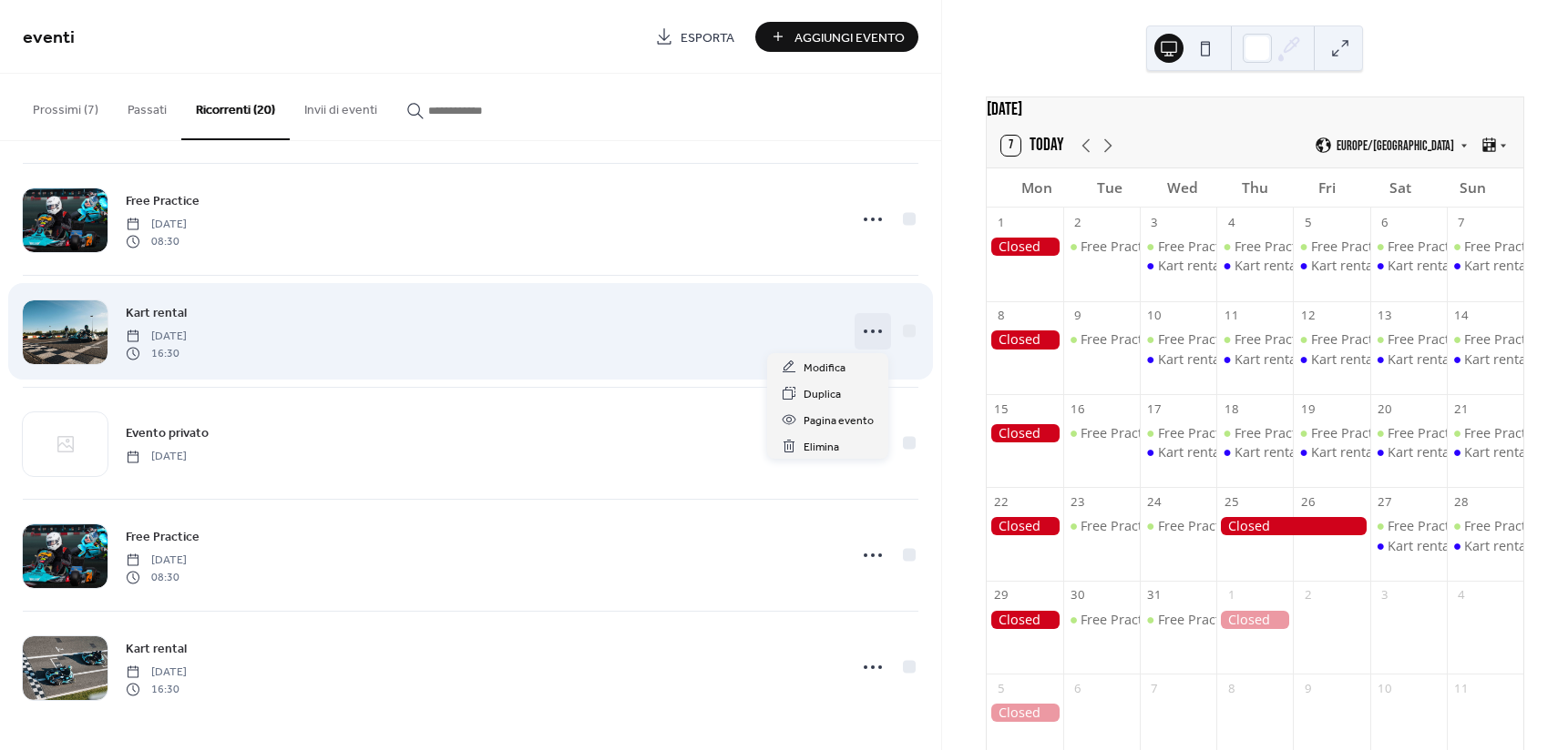
click at [878, 332] on circle at bounding box center [880, 332] width 4 height 4
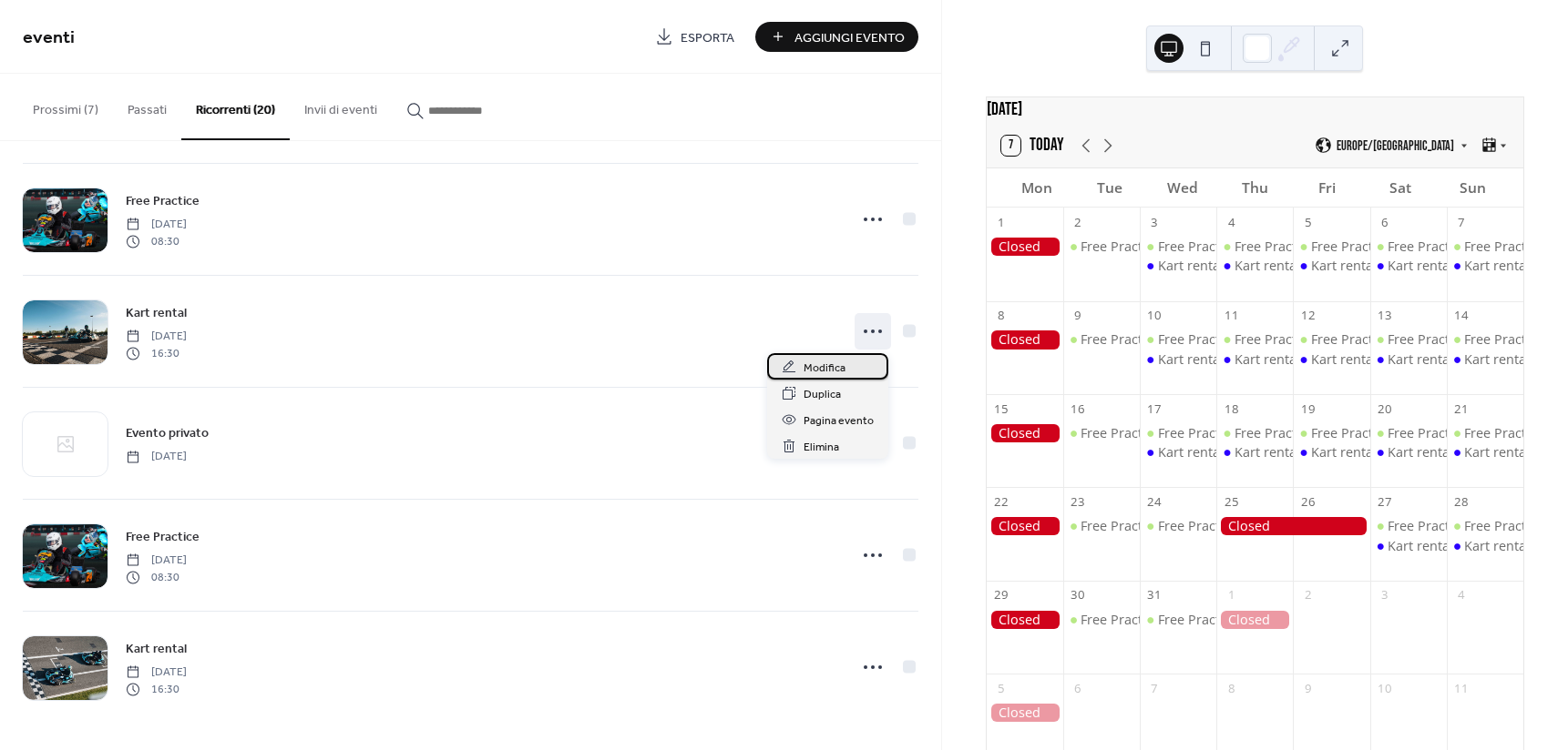
click at [846, 369] on div "Modifica" at bounding box center [828, 366] width 121 height 26
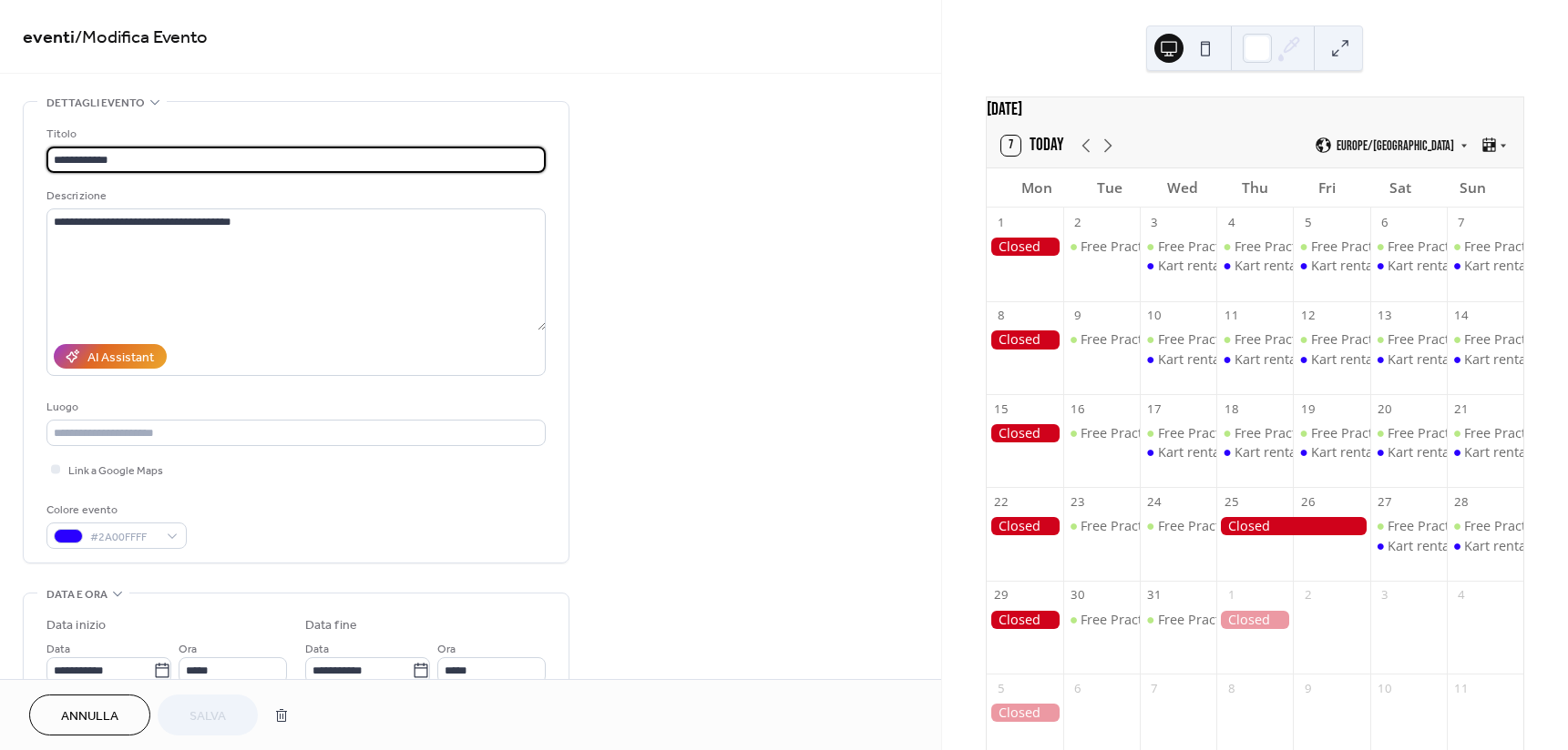
type input "**********"
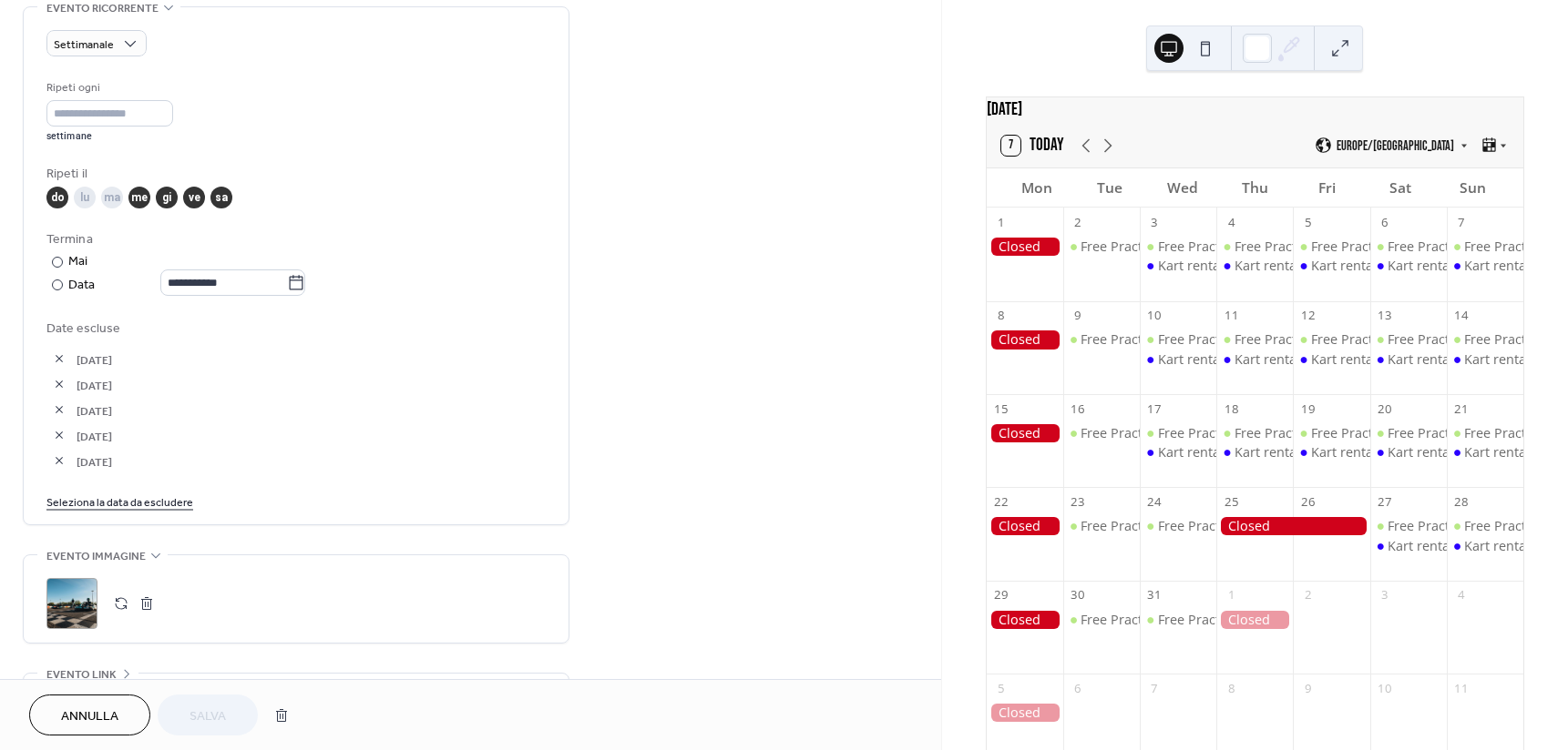
scroll to position [819, 0]
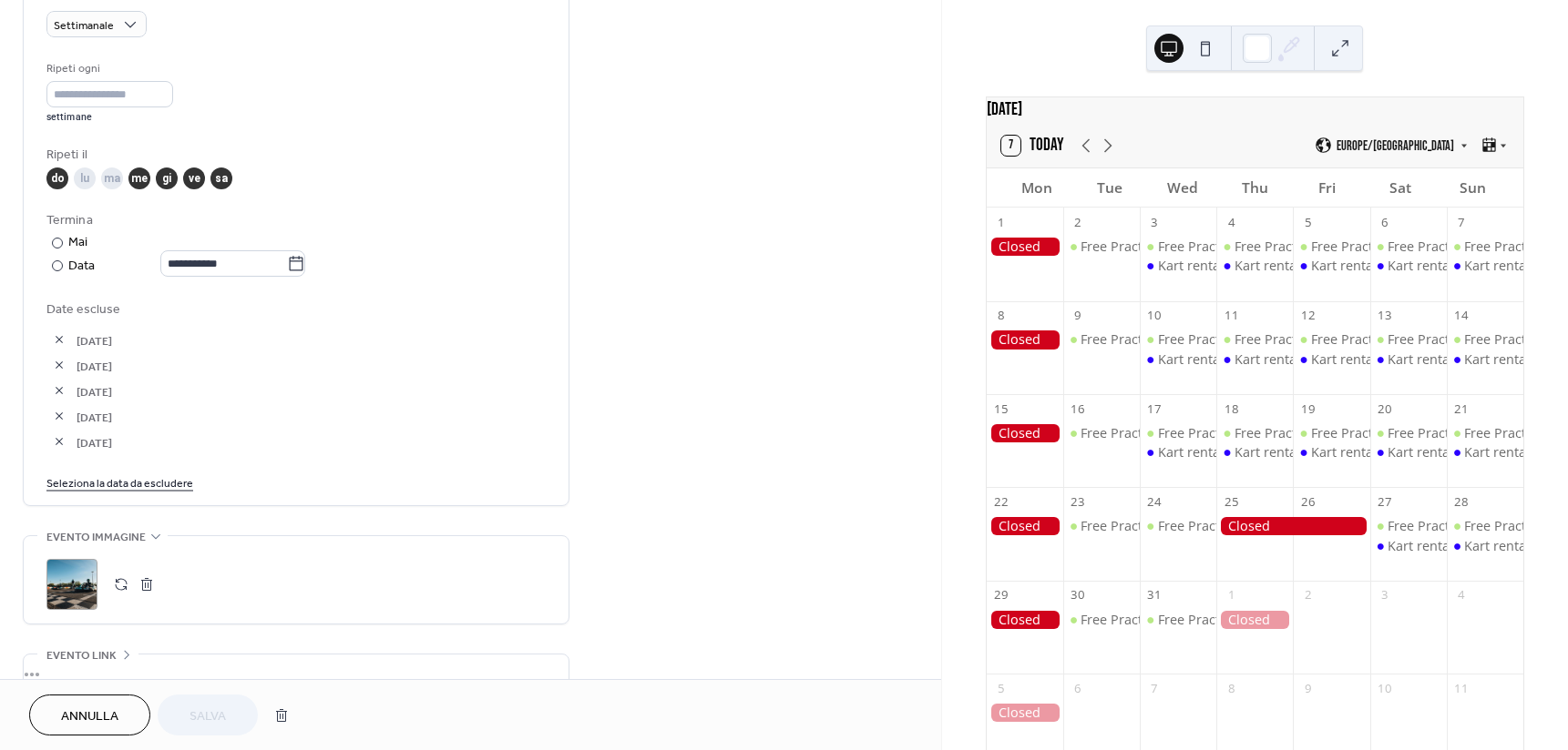
click at [124, 479] on link "Seleziona la data da escludere" at bounding box center [119, 482] width 146 height 19
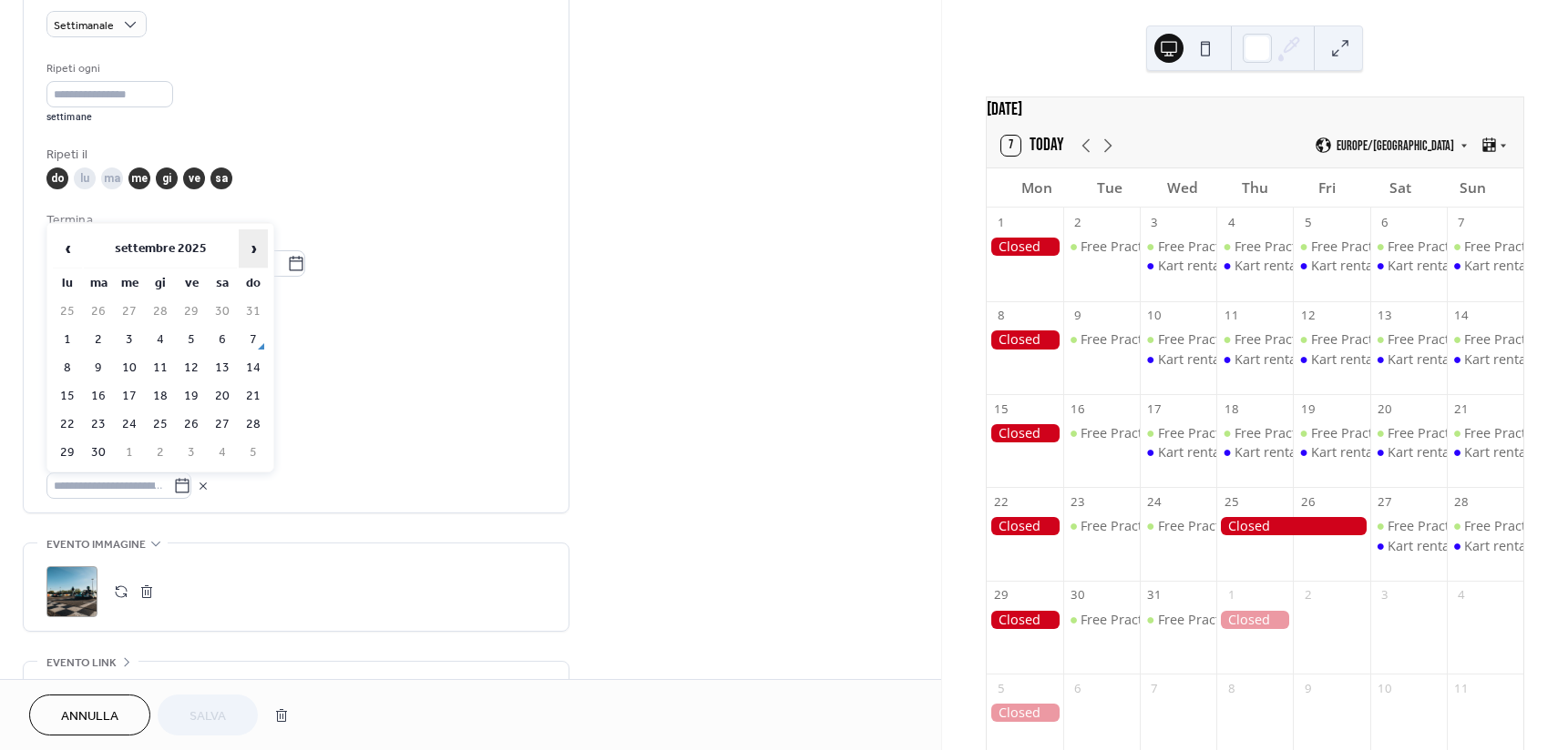
click at [249, 247] on span "›" at bounding box center [252, 248] width 27 height 37
click at [129, 332] on td "3" at bounding box center [129, 340] width 29 height 26
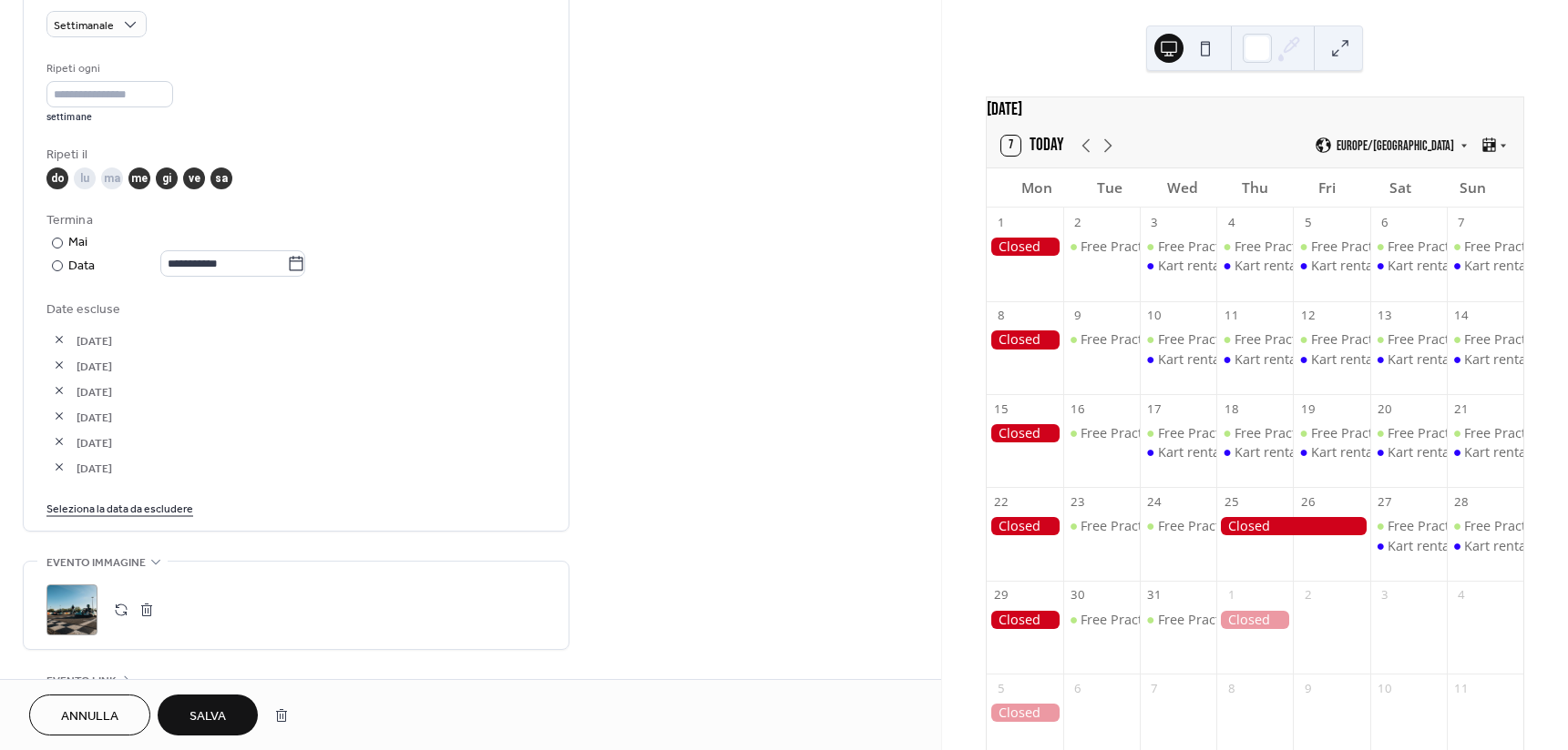
click at [205, 710] on span "Salva" at bounding box center [207, 717] width 37 height 19
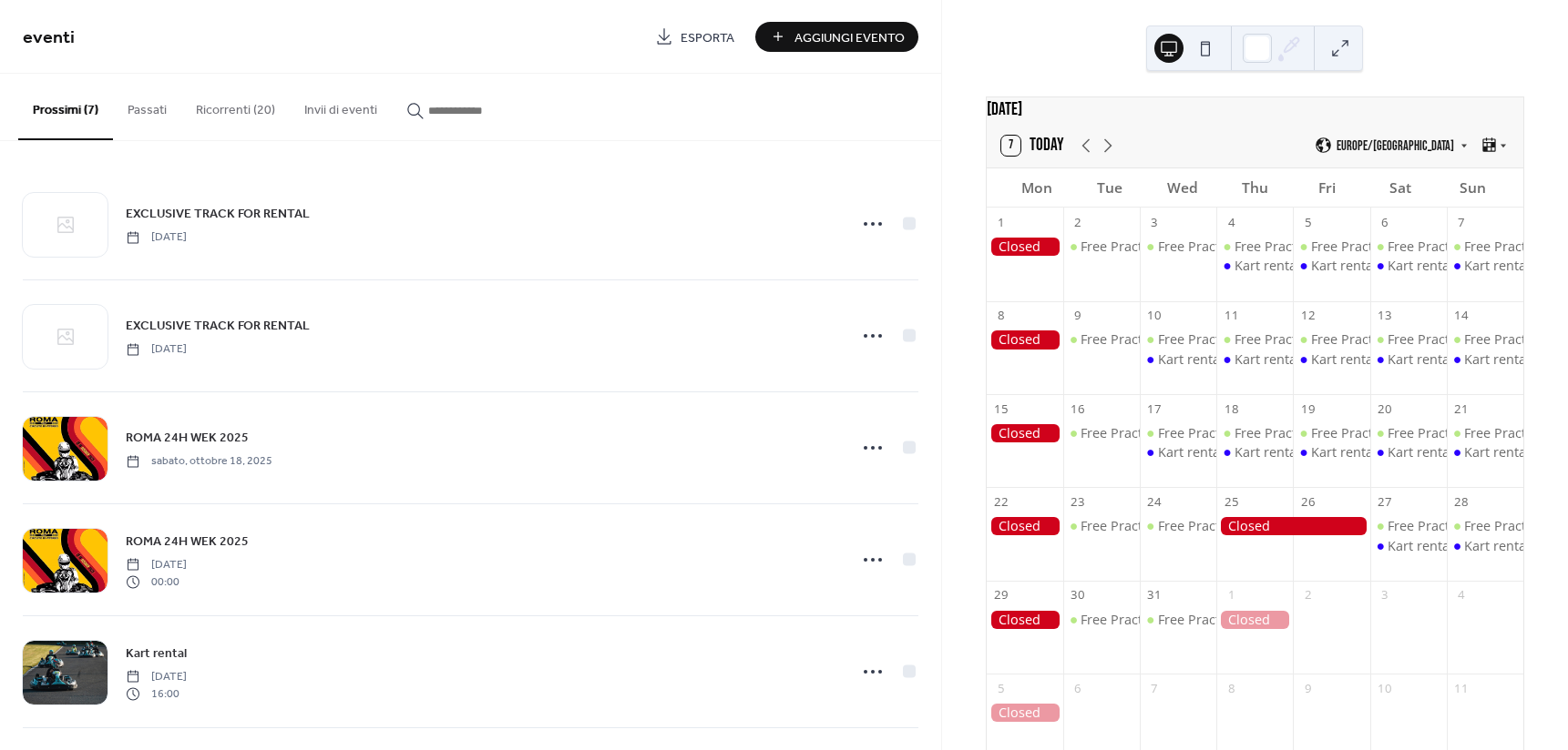
scroll to position [229, 0]
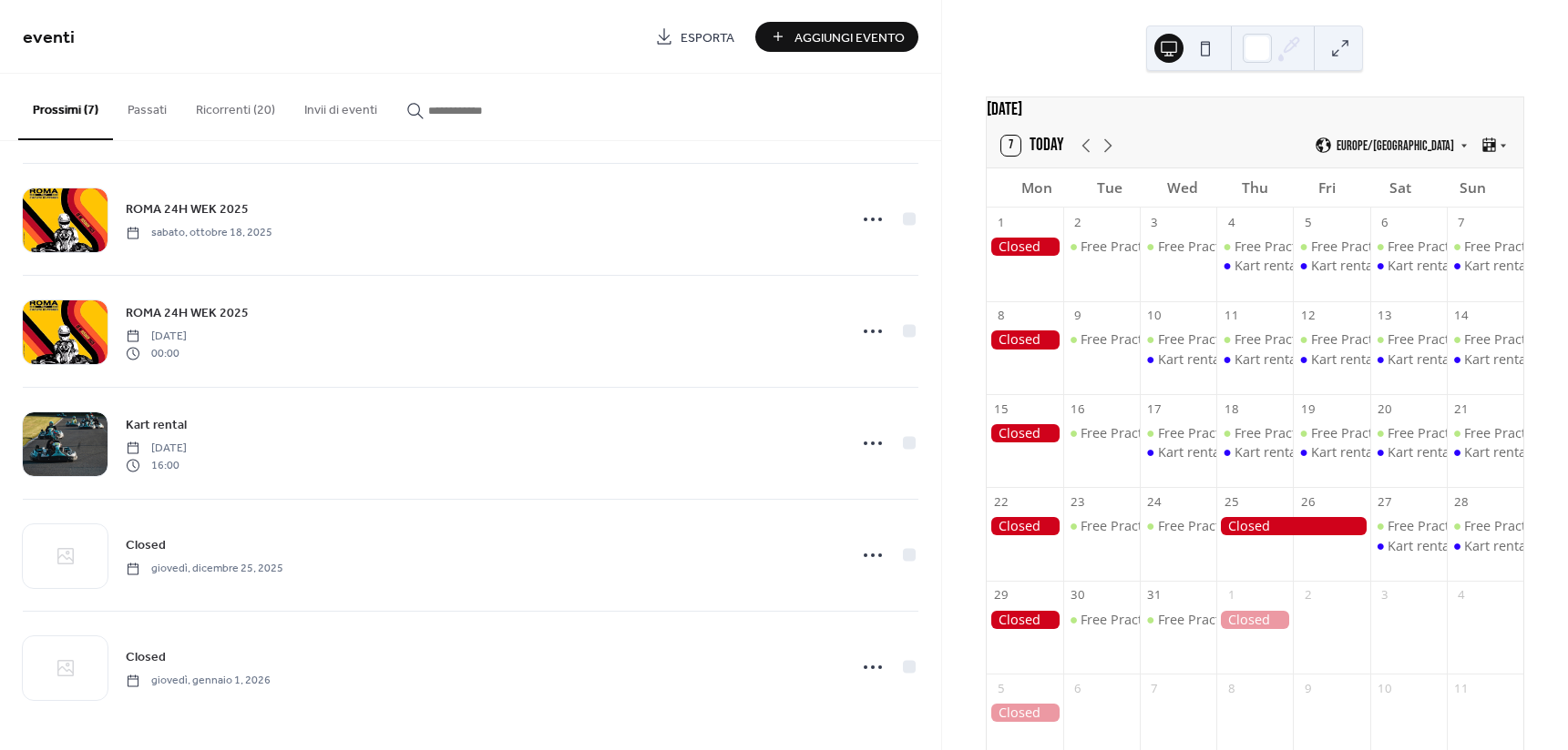
click at [256, 106] on button "Ricorrenti (20)" at bounding box center [235, 106] width 109 height 64
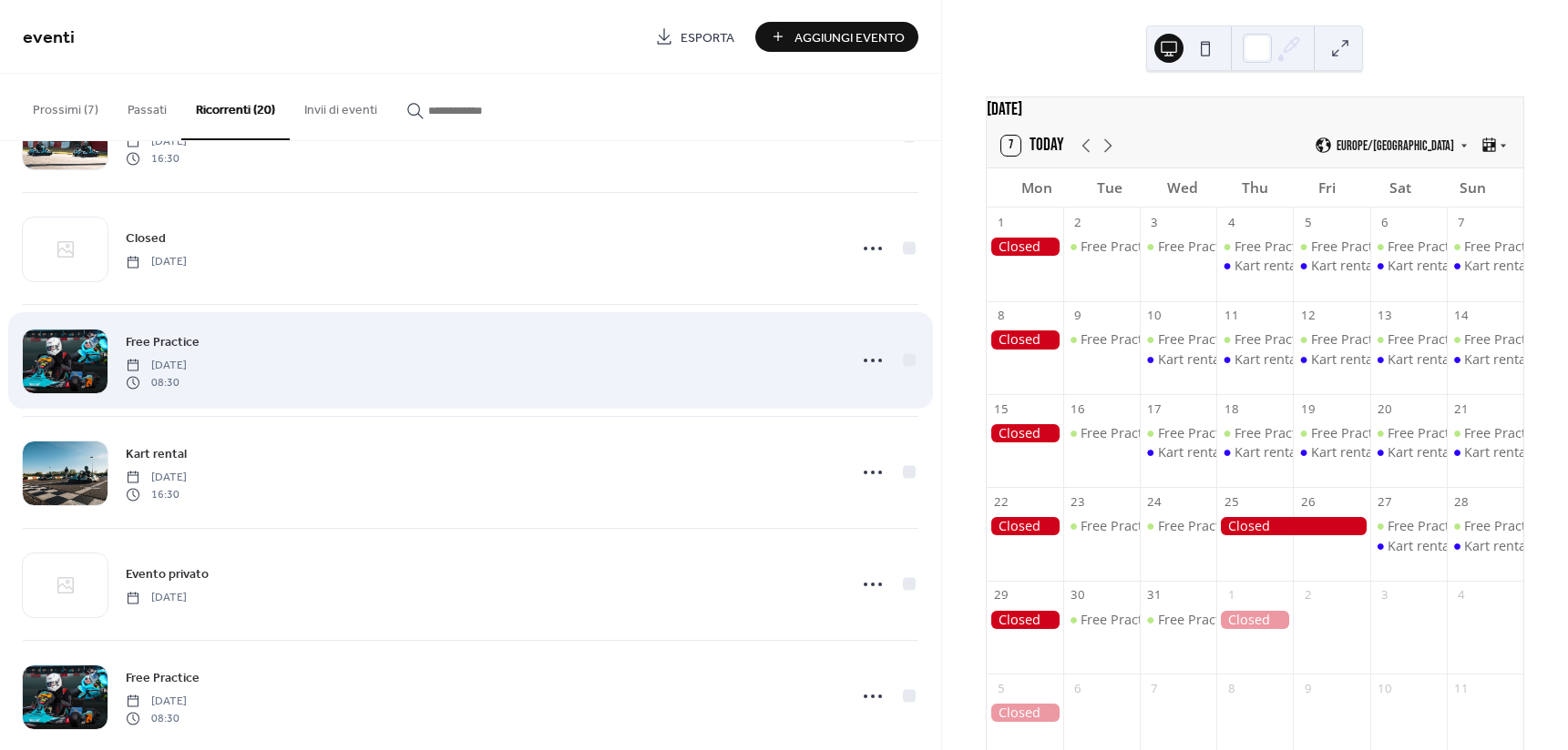
scroll to position [1547, 0]
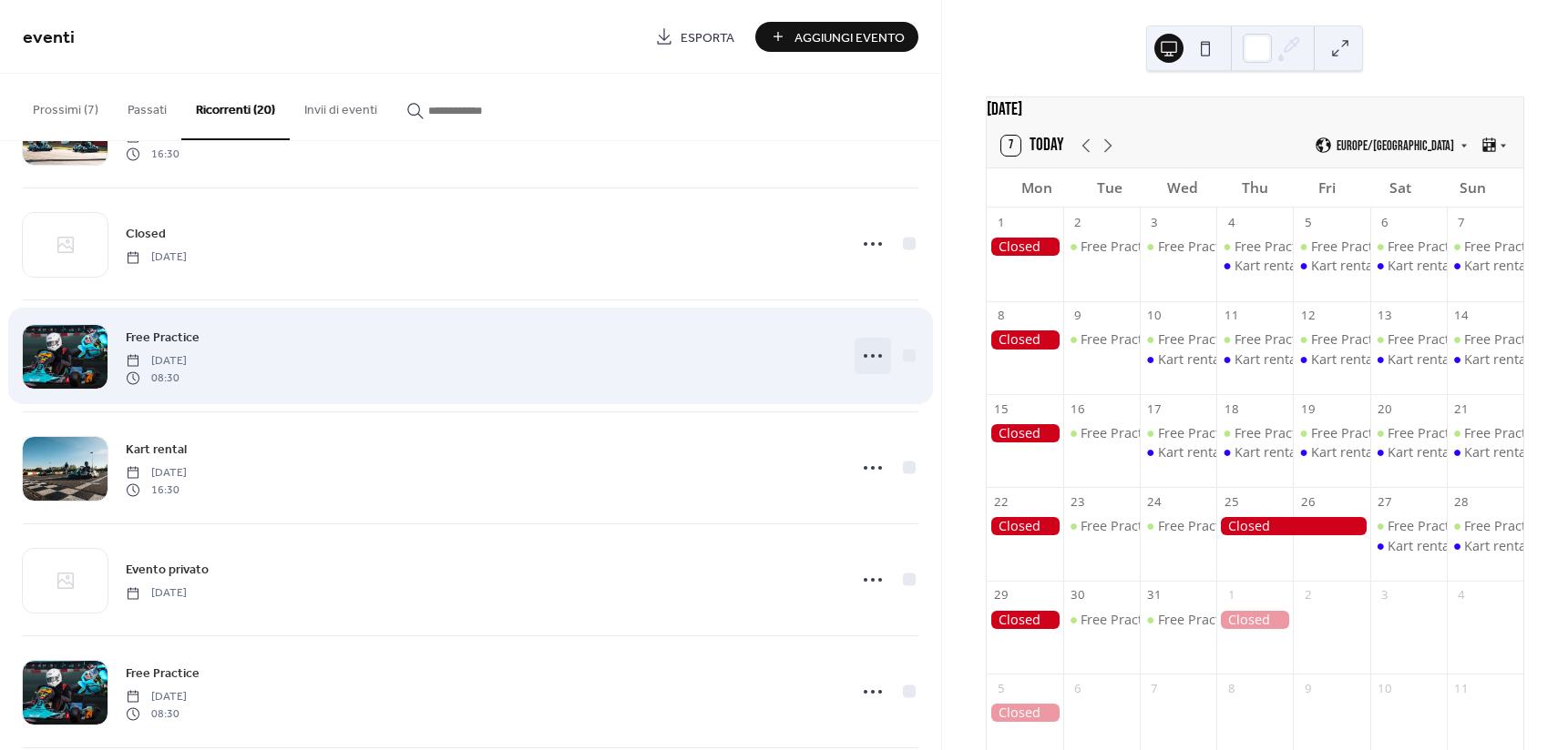
click at [864, 359] on icon at bounding box center [872, 355] width 29 height 29
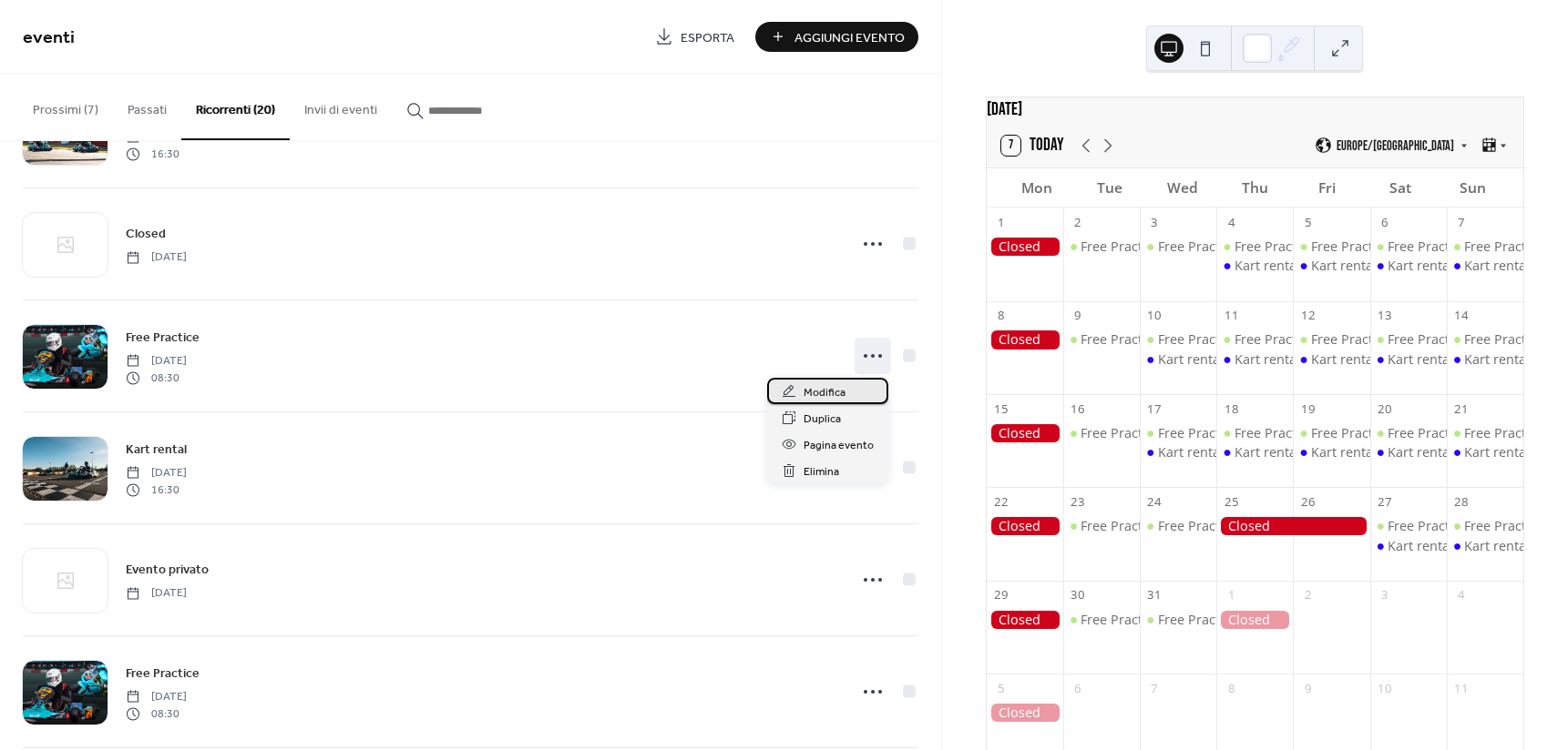
click at [849, 384] on div "Modifica" at bounding box center [828, 391] width 121 height 26
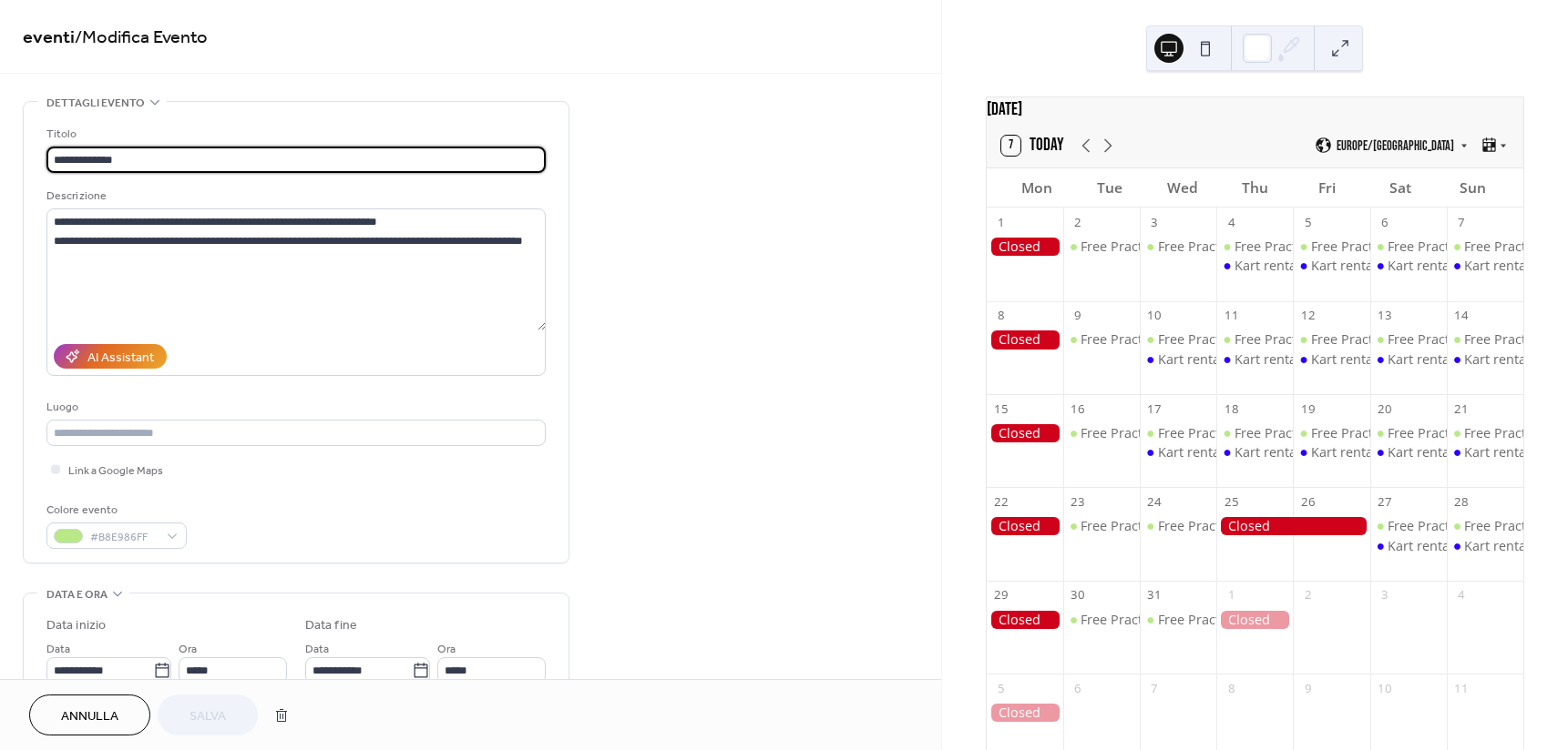
type input "**********"
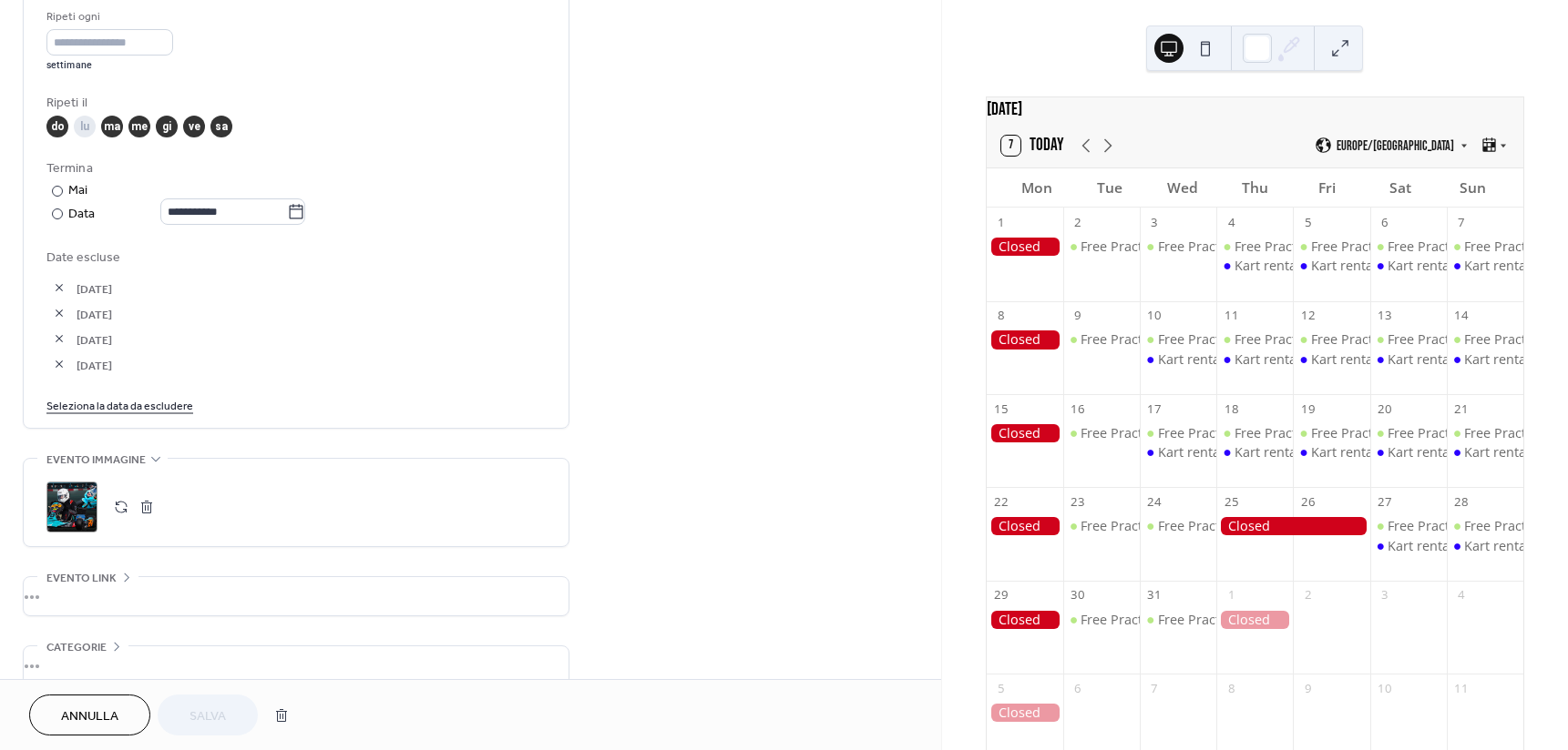
scroll to position [911, 0]
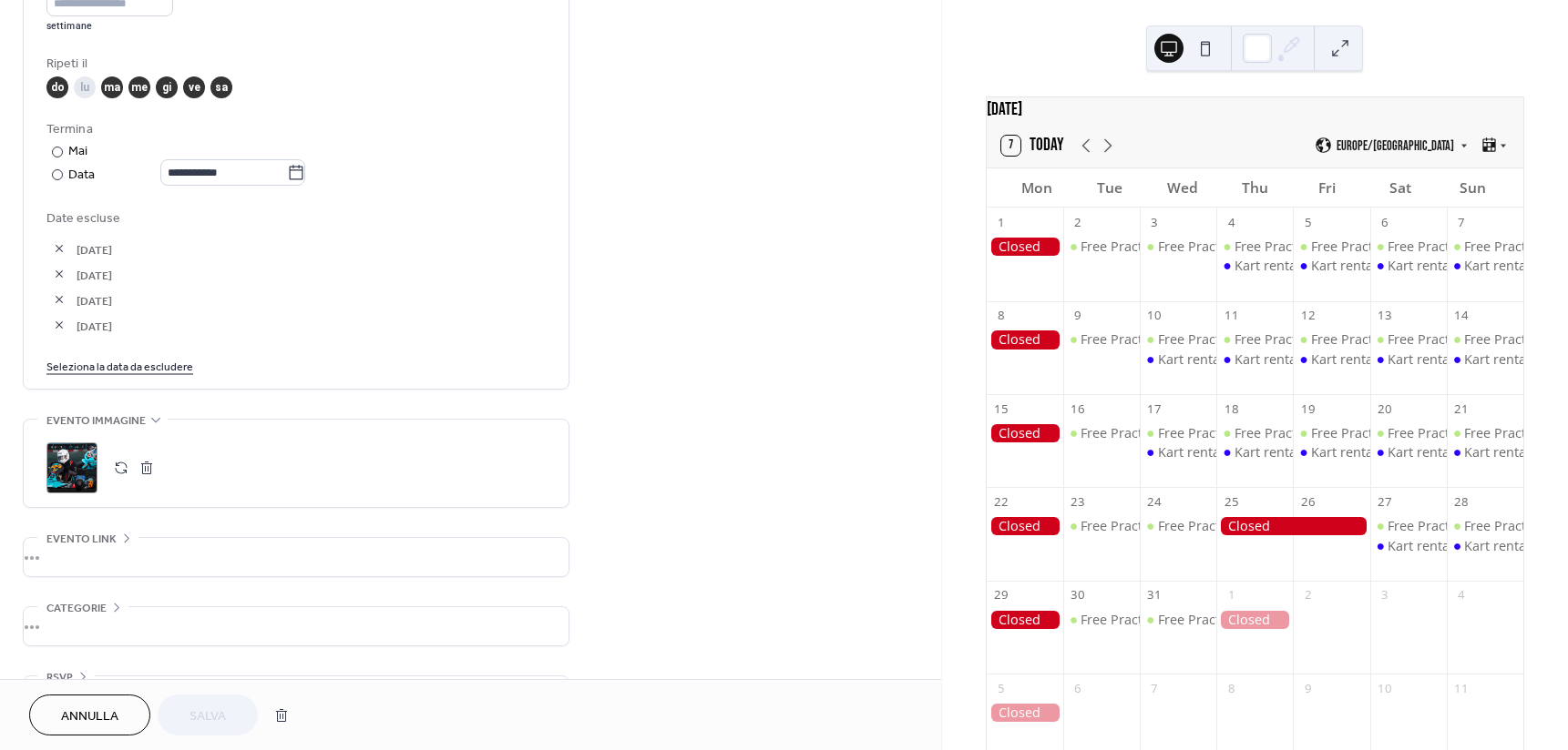
click at [141, 363] on link "Seleziona la data da escludere" at bounding box center [119, 366] width 146 height 19
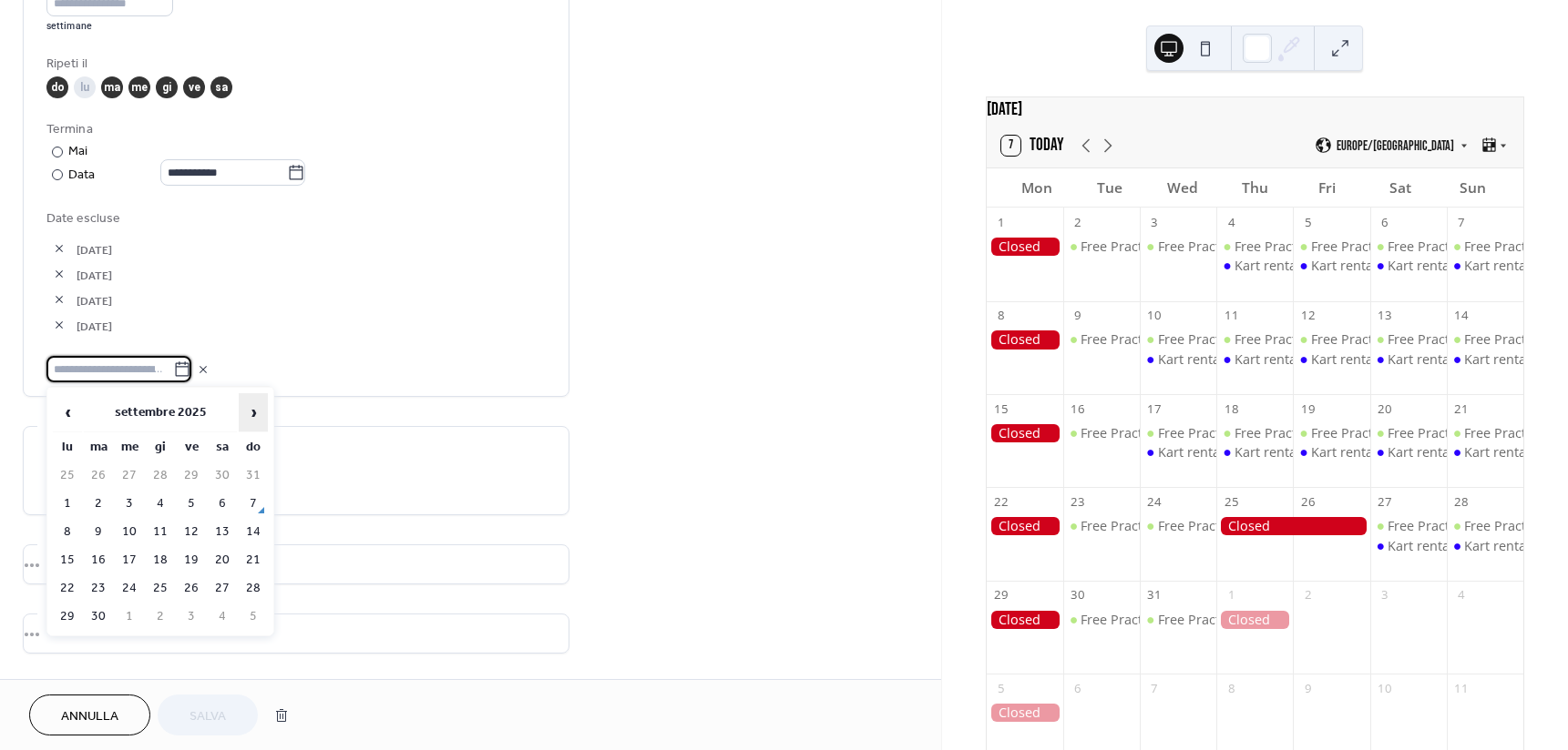
click at [245, 411] on span "›" at bounding box center [252, 412] width 27 height 37
click at [98, 499] on td "2" at bounding box center [98, 503] width 29 height 26
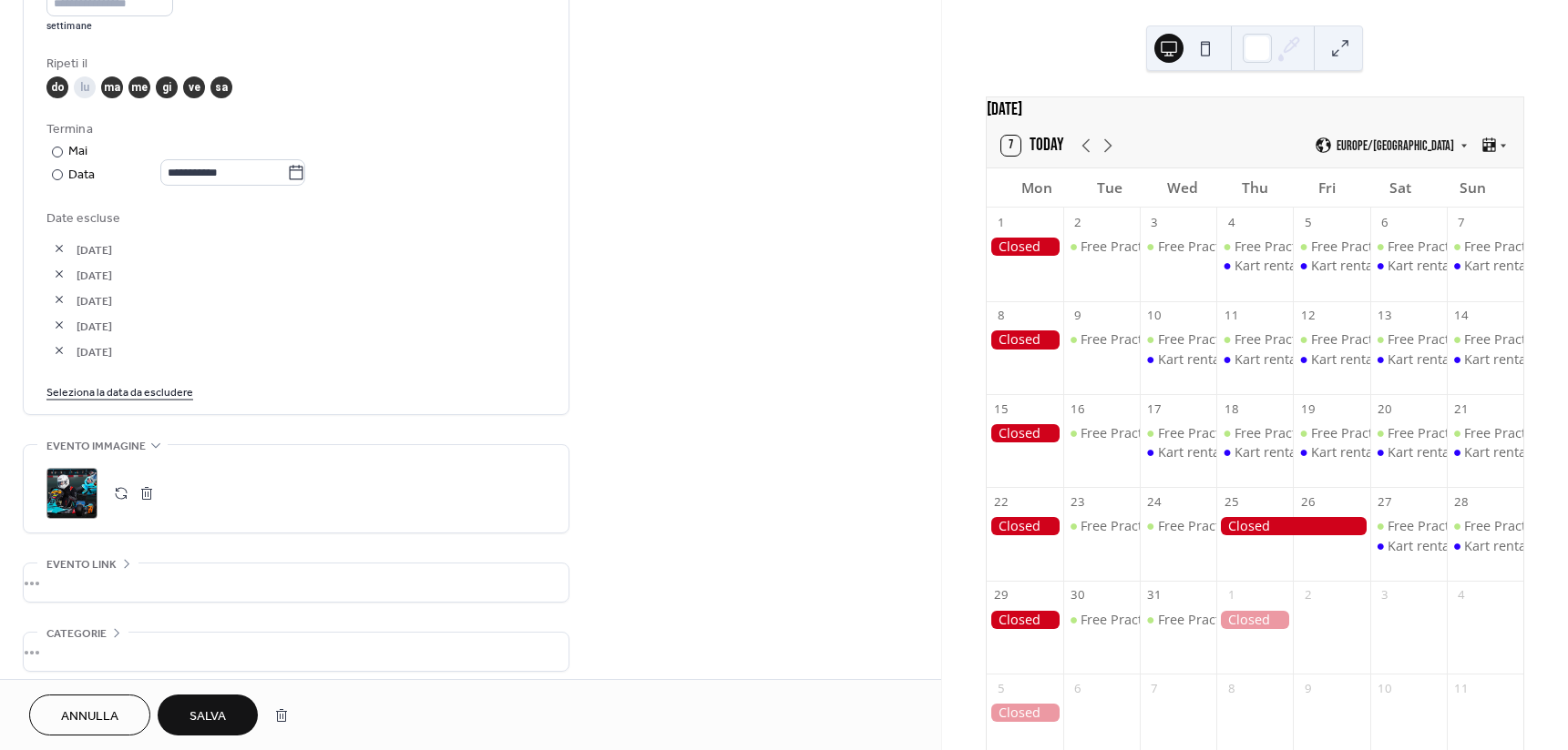
click at [181, 391] on link "Seleziona la data da escludere" at bounding box center [119, 391] width 146 height 19
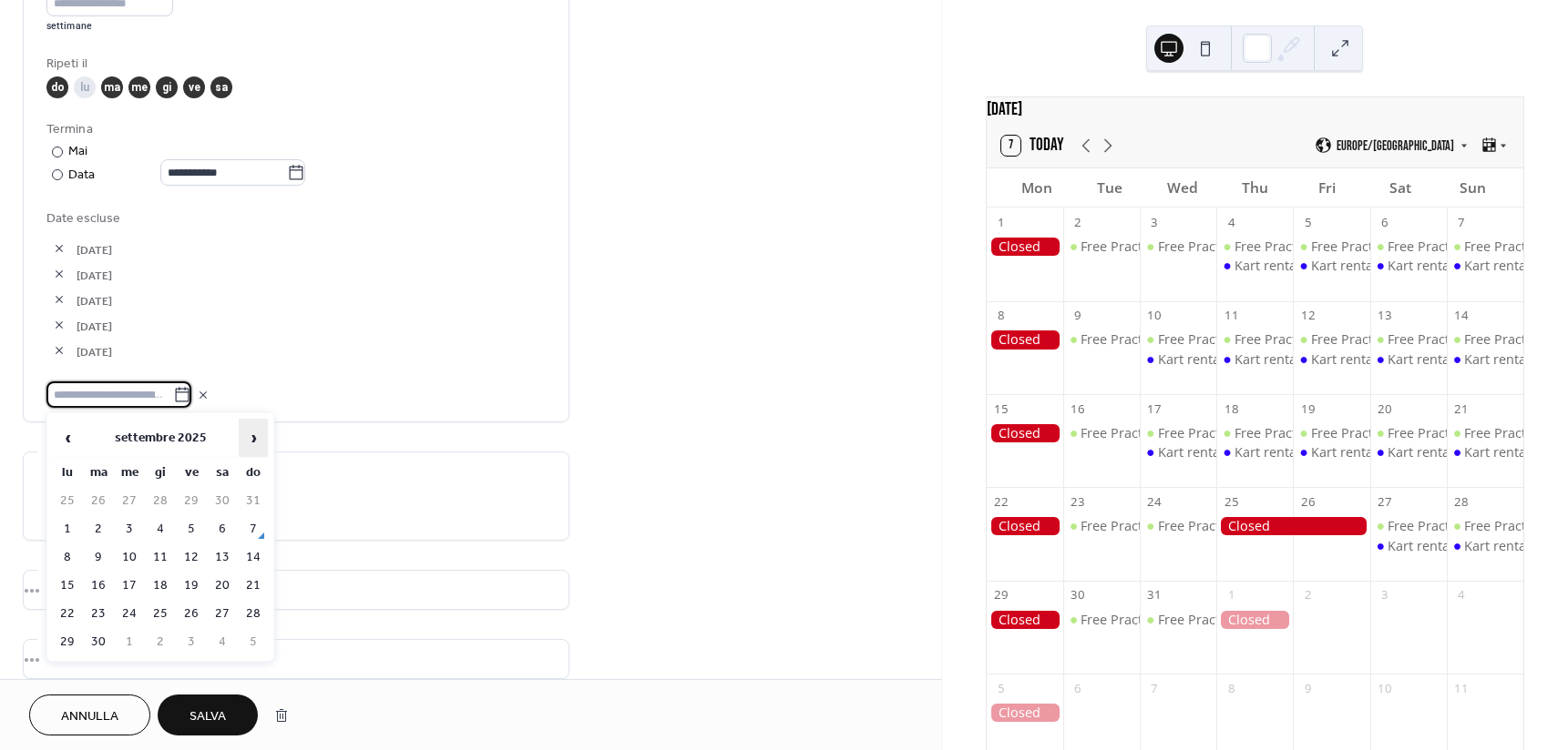
click at [265, 436] on span "›" at bounding box center [252, 437] width 27 height 37
click at [133, 522] on td "3" at bounding box center [129, 529] width 29 height 26
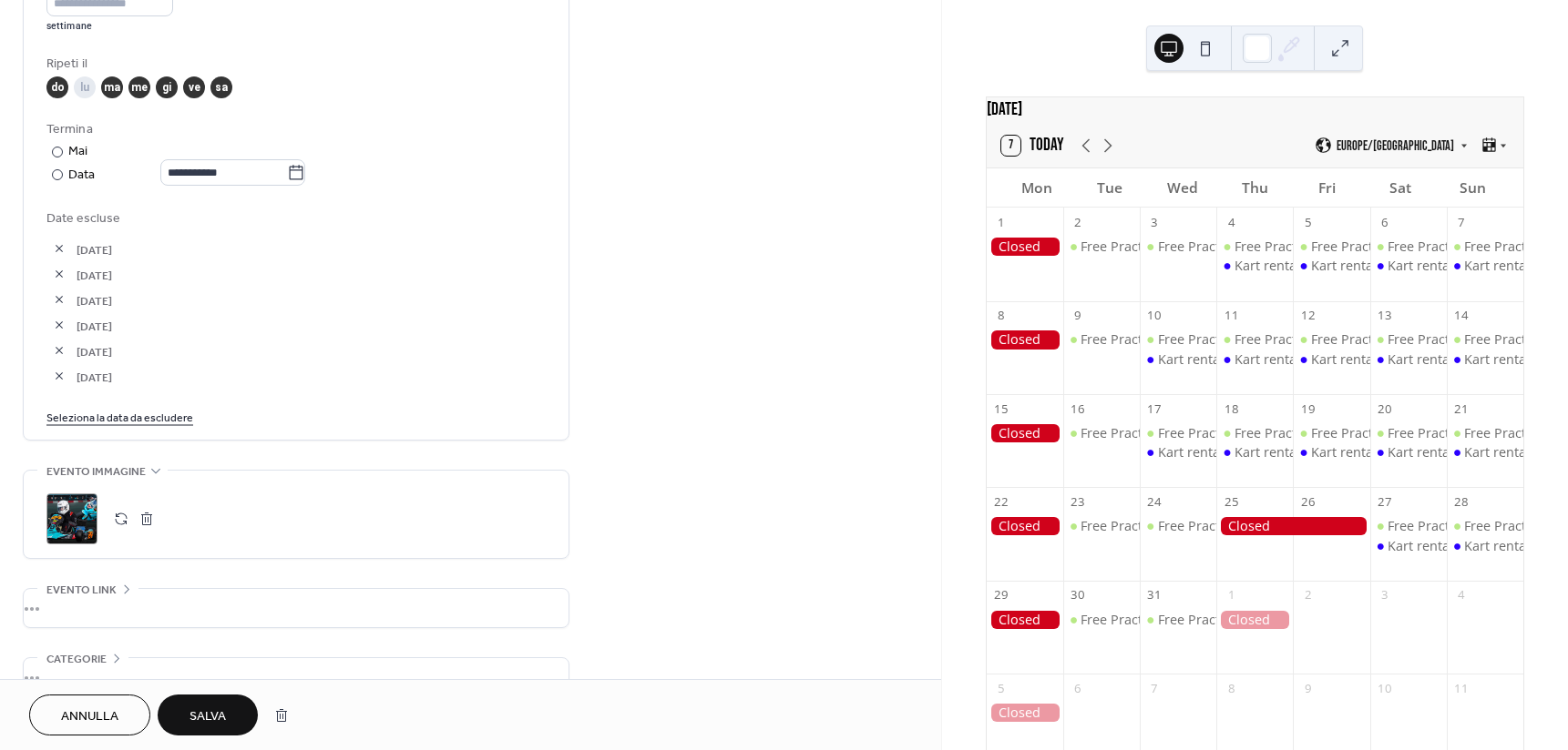
click at [213, 701] on button "Salva" at bounding box center [208, 714] width 100 height 41
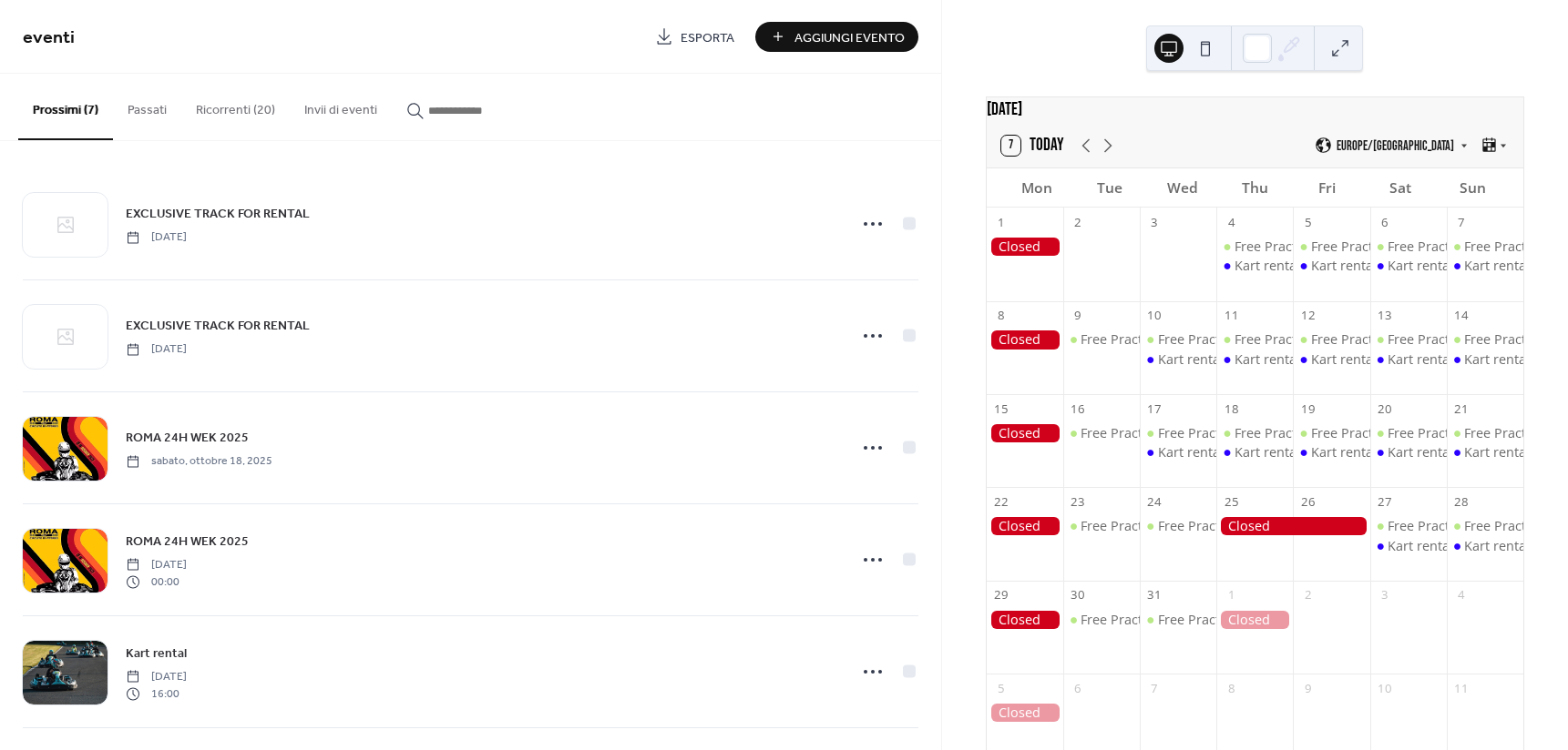
click at [218, 110] on button "Ricorrenti (20)" at bounding box center [235, 106] width 109 height 64
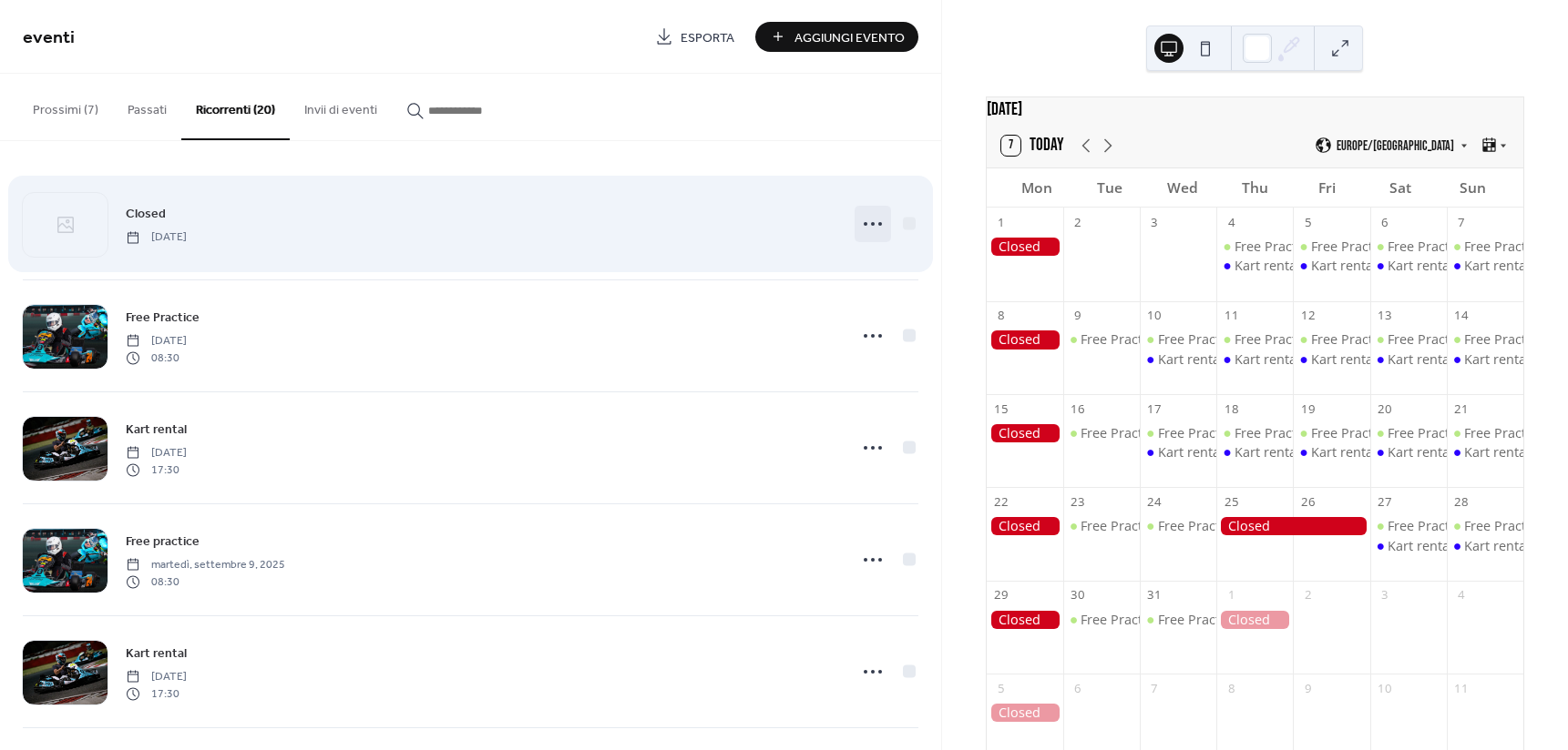
click at [866, 219] on icon at bounding box center [872, 224] width 29 height 29
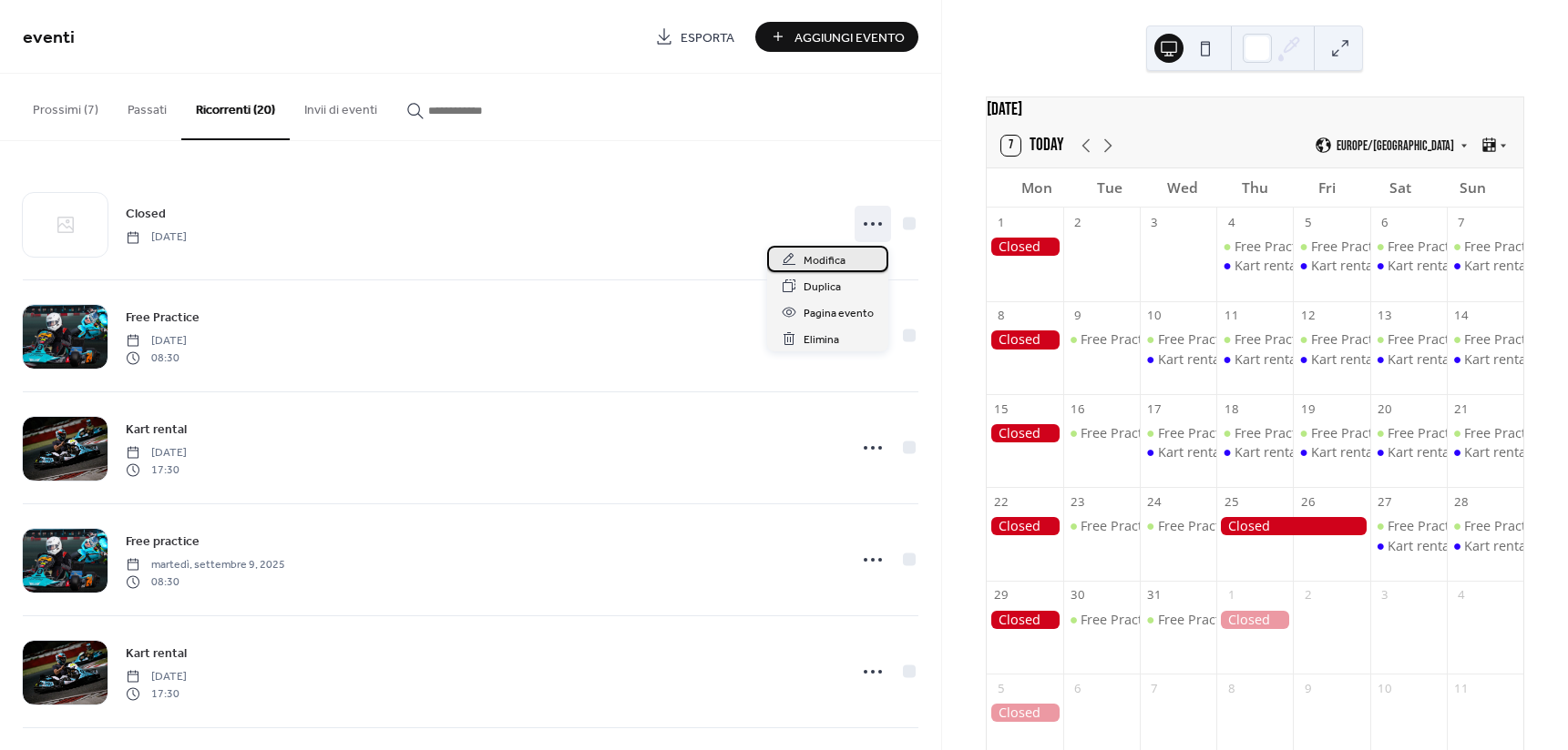
click at [862, 255] on div "Modifica" at bounding box center [828, 259] width 121 height 26
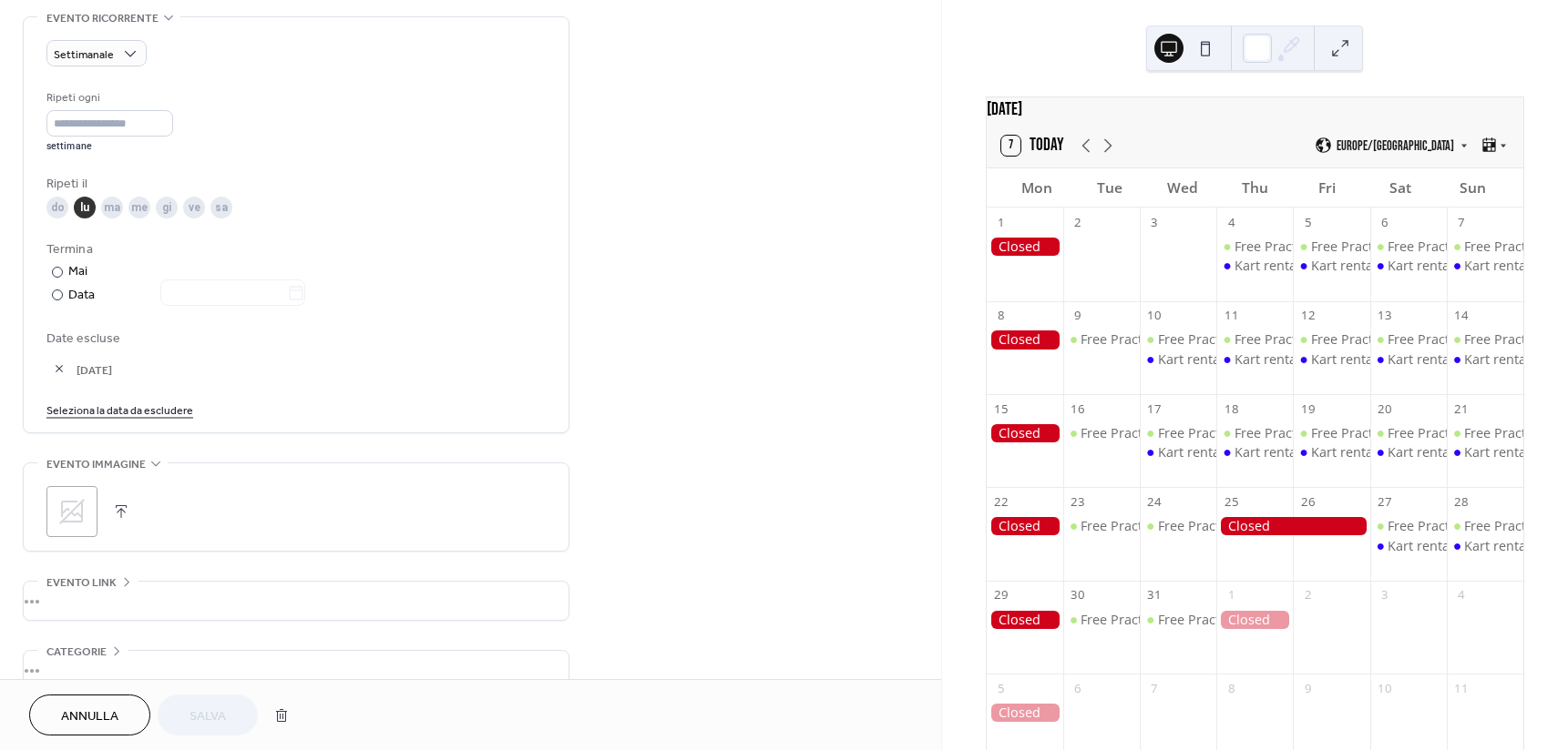
scroll to position [819, 0]
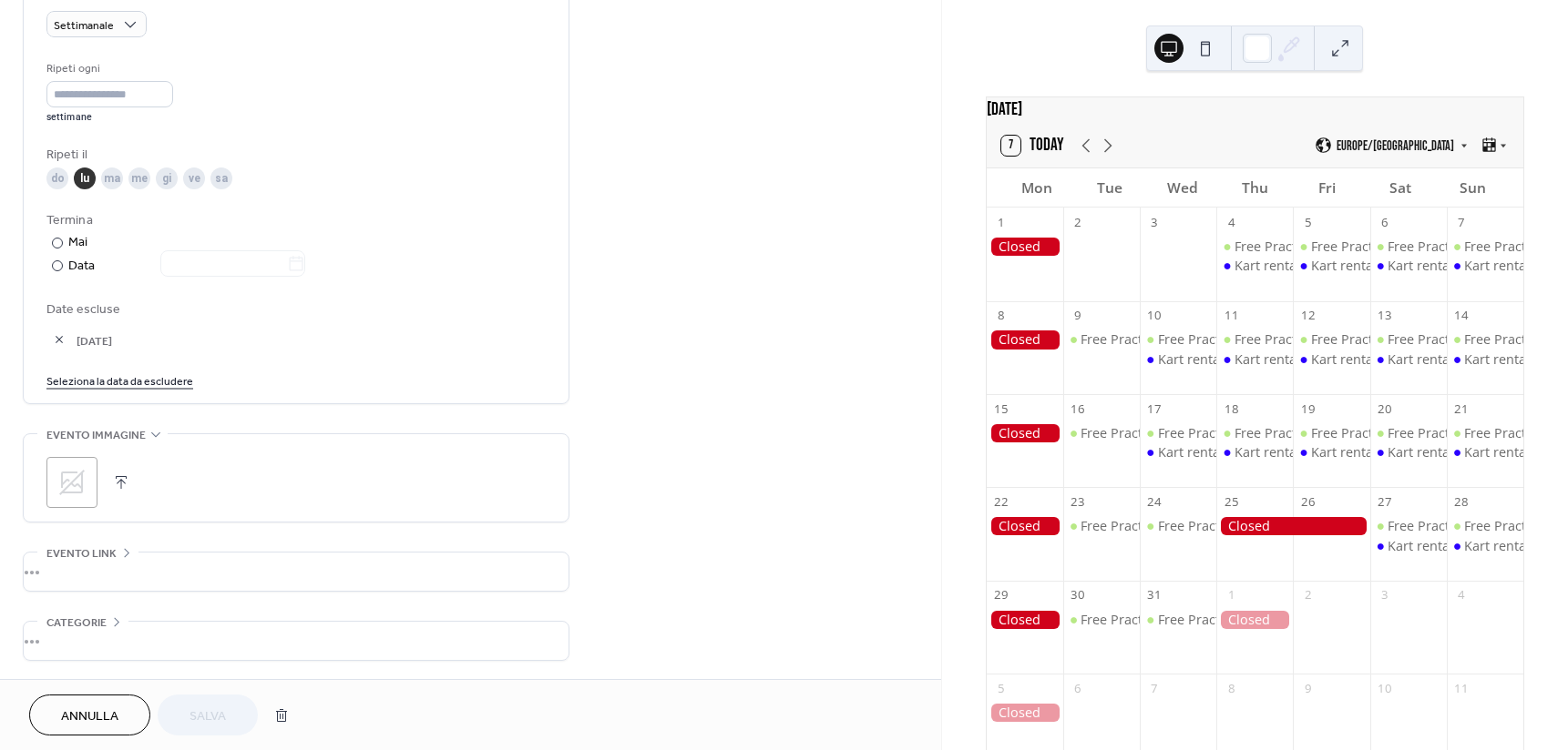
click at [133, 385] on link "Seleziona la data da escludere" at bounding box center [119, 380] width 146 height 19
click at [248, 412] on span "›" at bounding box center [252, 427] width 27 height 37
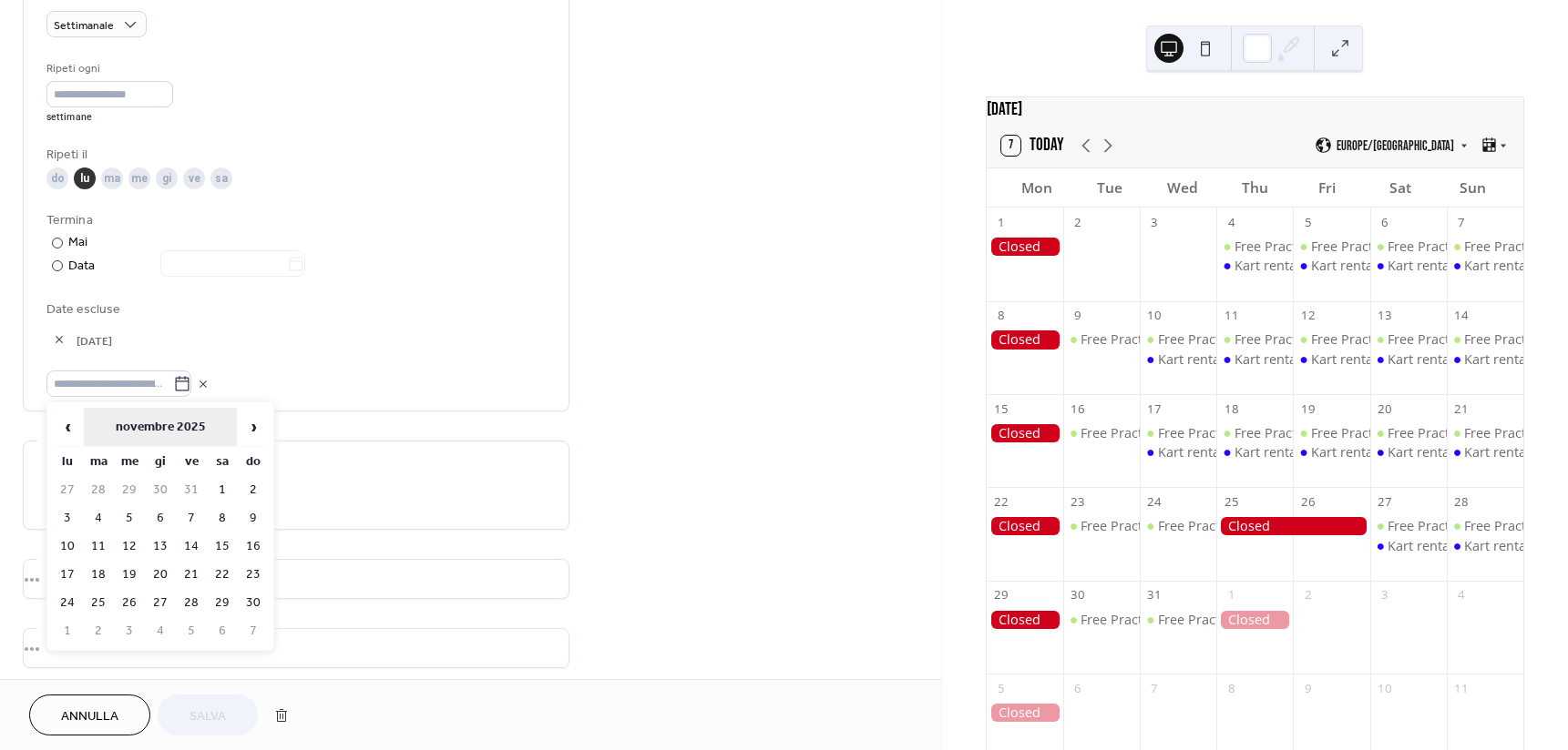
drag, startPoint x: 248, startPoint y: 412, endPoint x: 147, endPoint y: 444, distance: 105.9
click at [241, 413] on span "›" at bounding box center [252, 427] width 27 height 37
click at [72, 512] on td "1" at bounding box center [67, 519] width 29 height 26
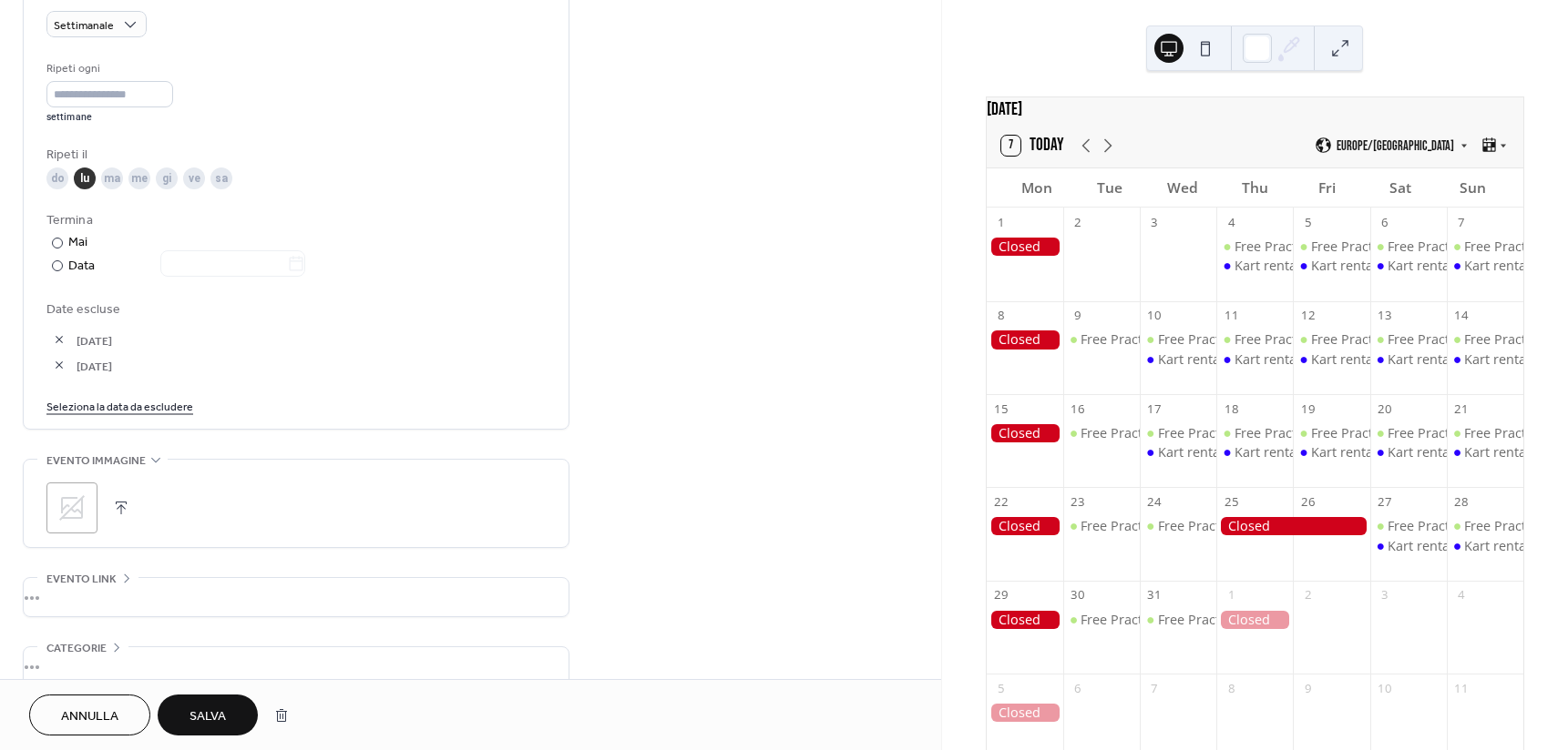
click at [214, 707] on span "Salva" at bounding box center [207, 717] width 37 height 19
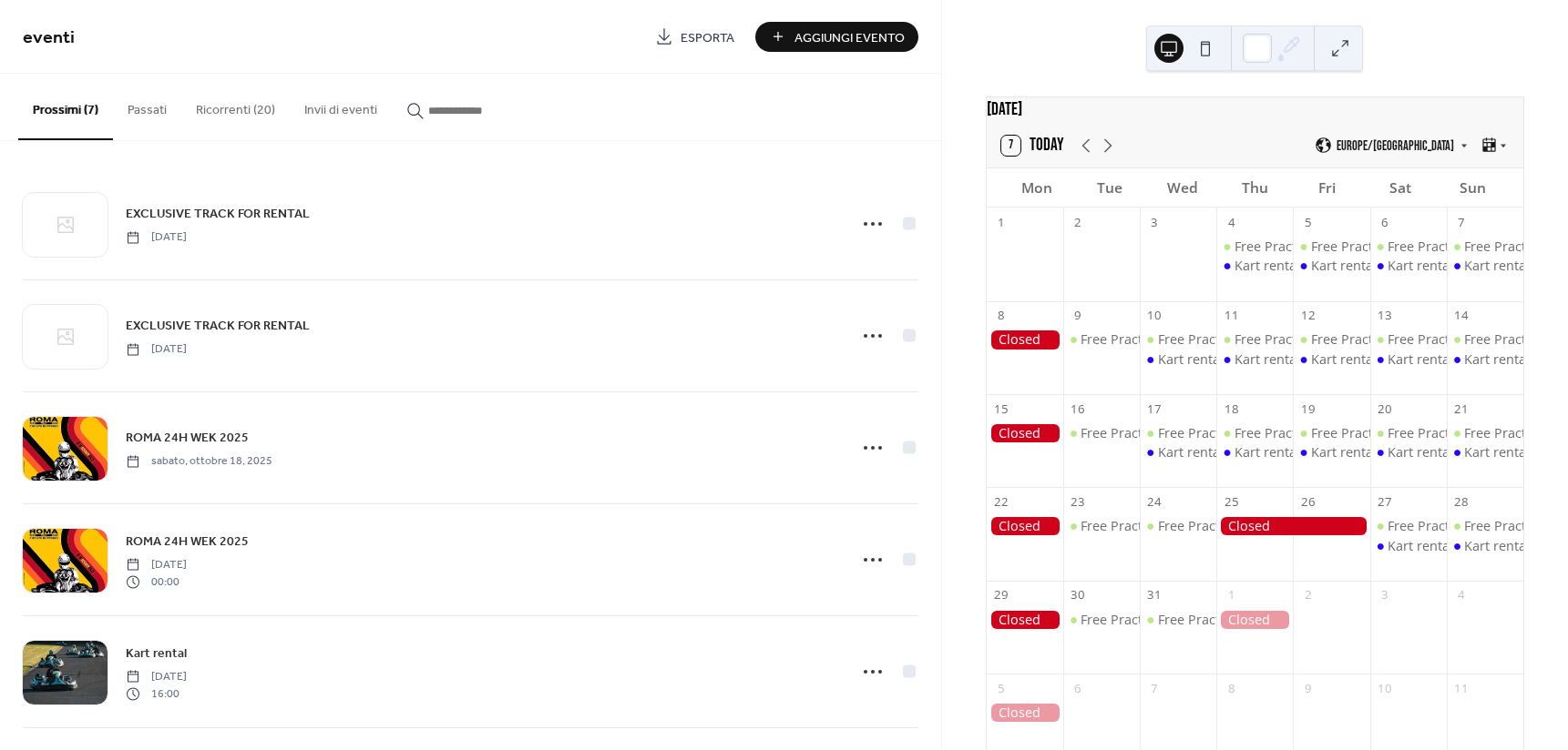
click at [232, 96] on button "Ricorrenti (20)" at bounding box center [235, 106] width 109 height 64
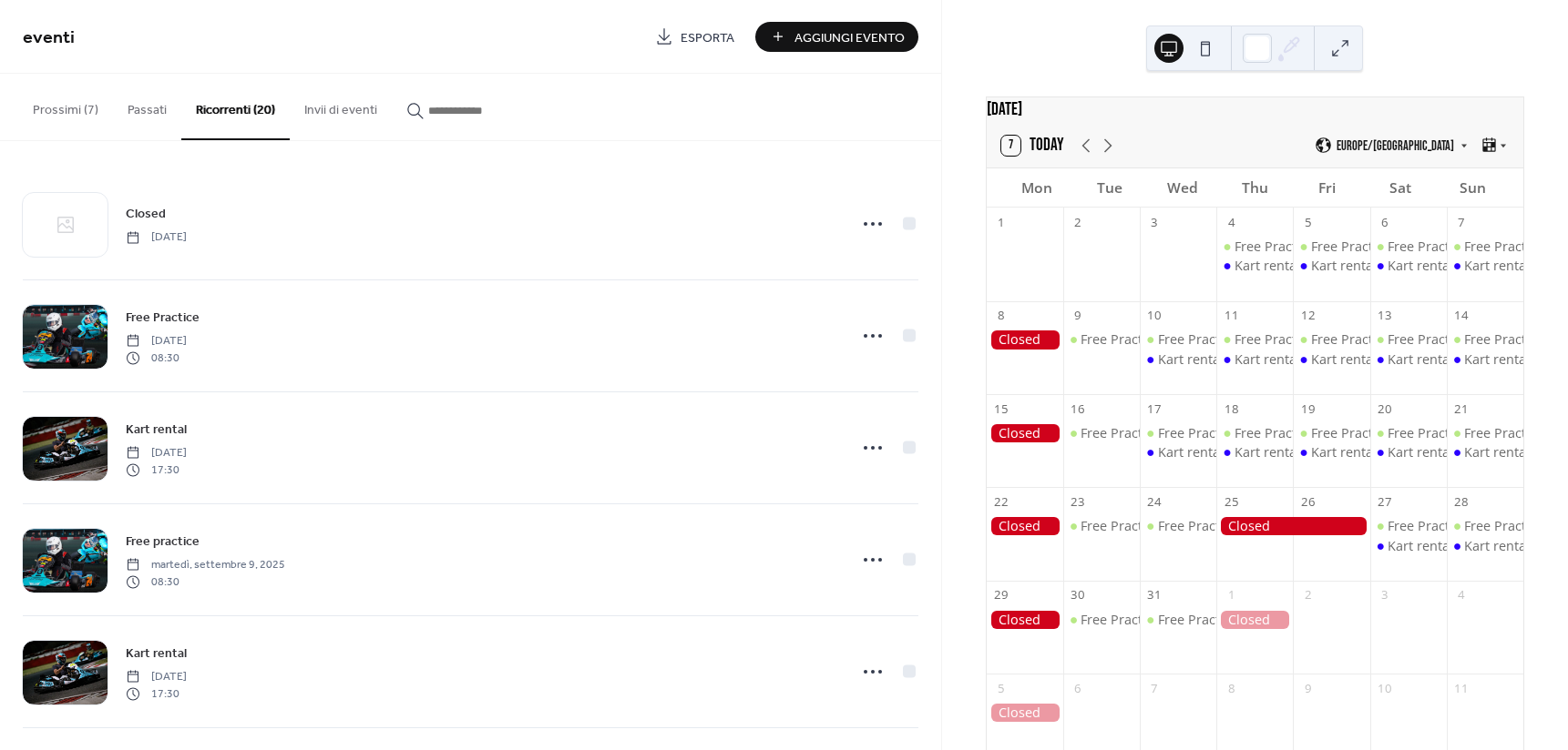
click at [855, 28] on span "Aggiungi Evento" at bounding box center [849, 38] width 111 height 19
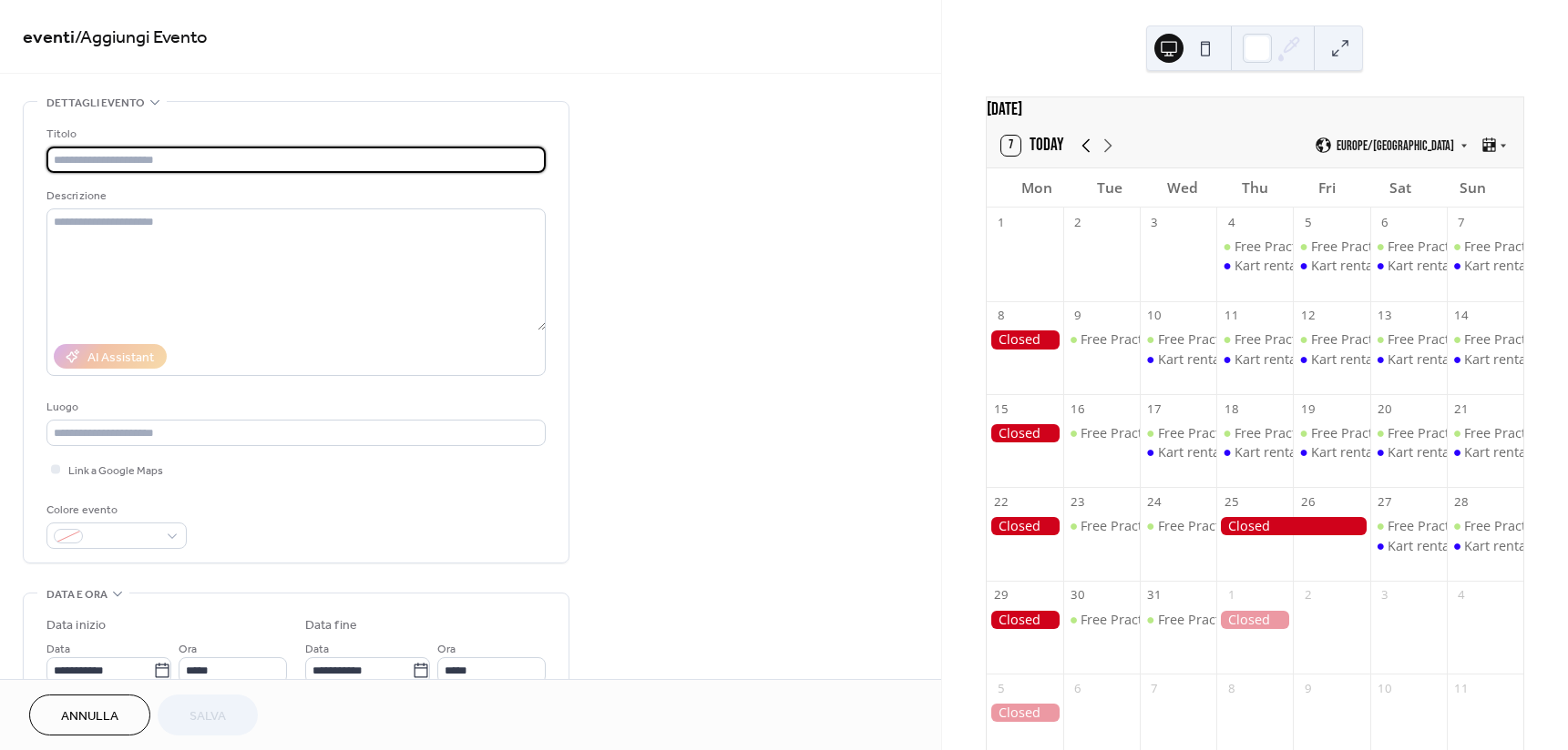
click at [1084, 157] on icon at bounding box center [1085, 145] width 22 height 22
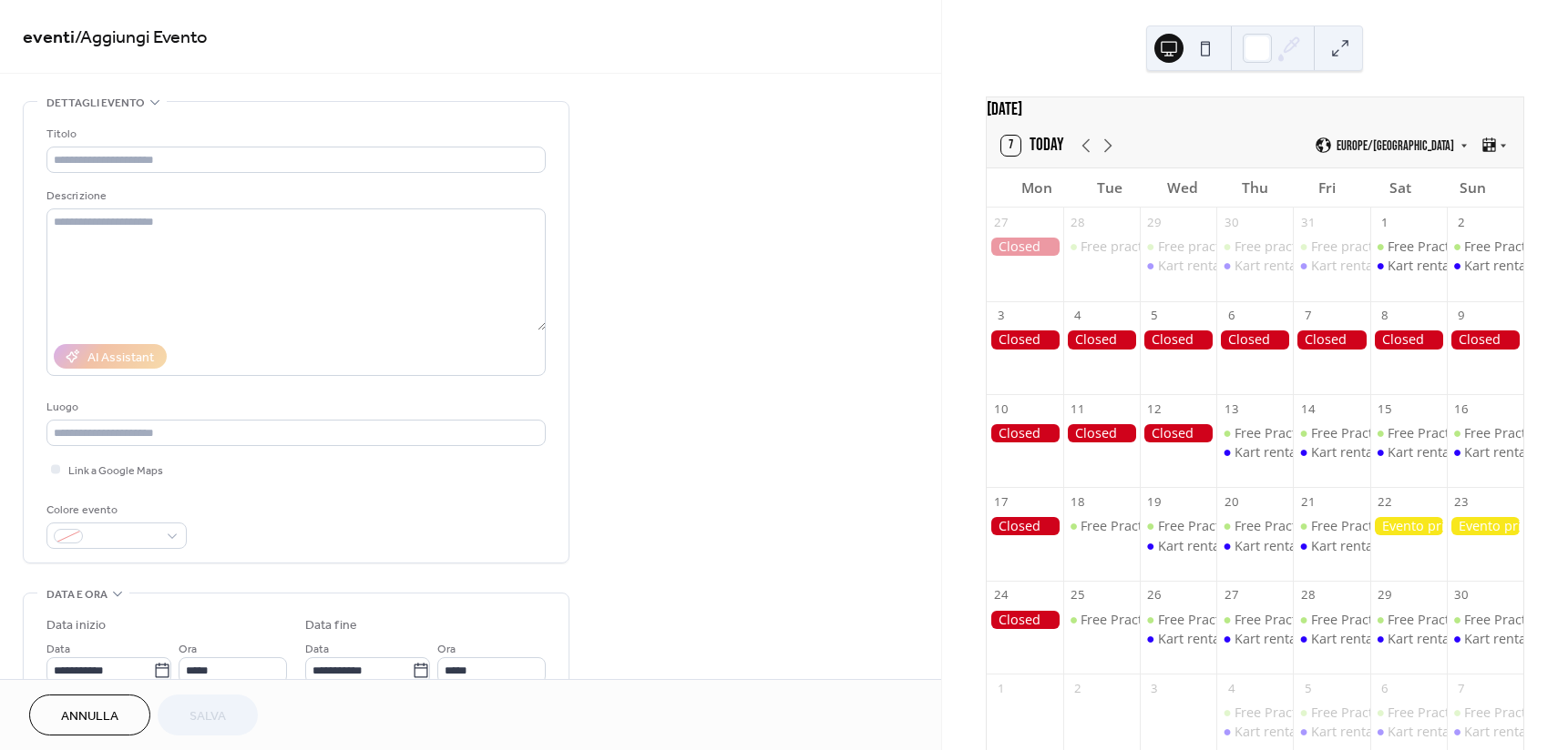
click at [1396, 536] on div at bounding box center [1408, 525] width 77 height 18
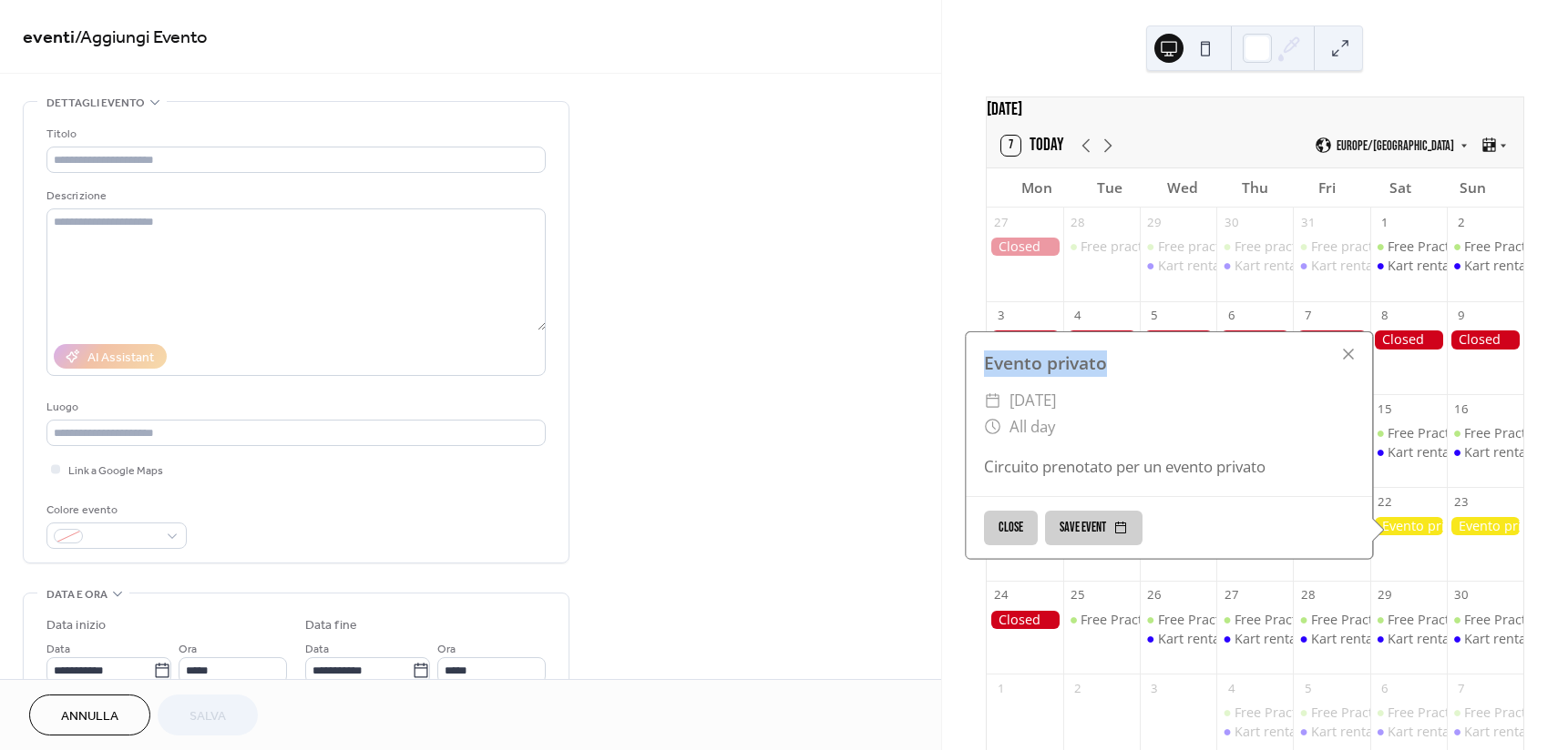
drag, startPoint x: 981, startPoint y: 374, endPoint x: 1114, endPoint y: 377, distance: 133.0
click at [1114, 377] on div "Evento privato" at bounding box center [1169, 364] width 406 height 26
copy div "Evento privato"
click at [177, 155] on input "text" at bounding box center [296, 160] width 499 height 26
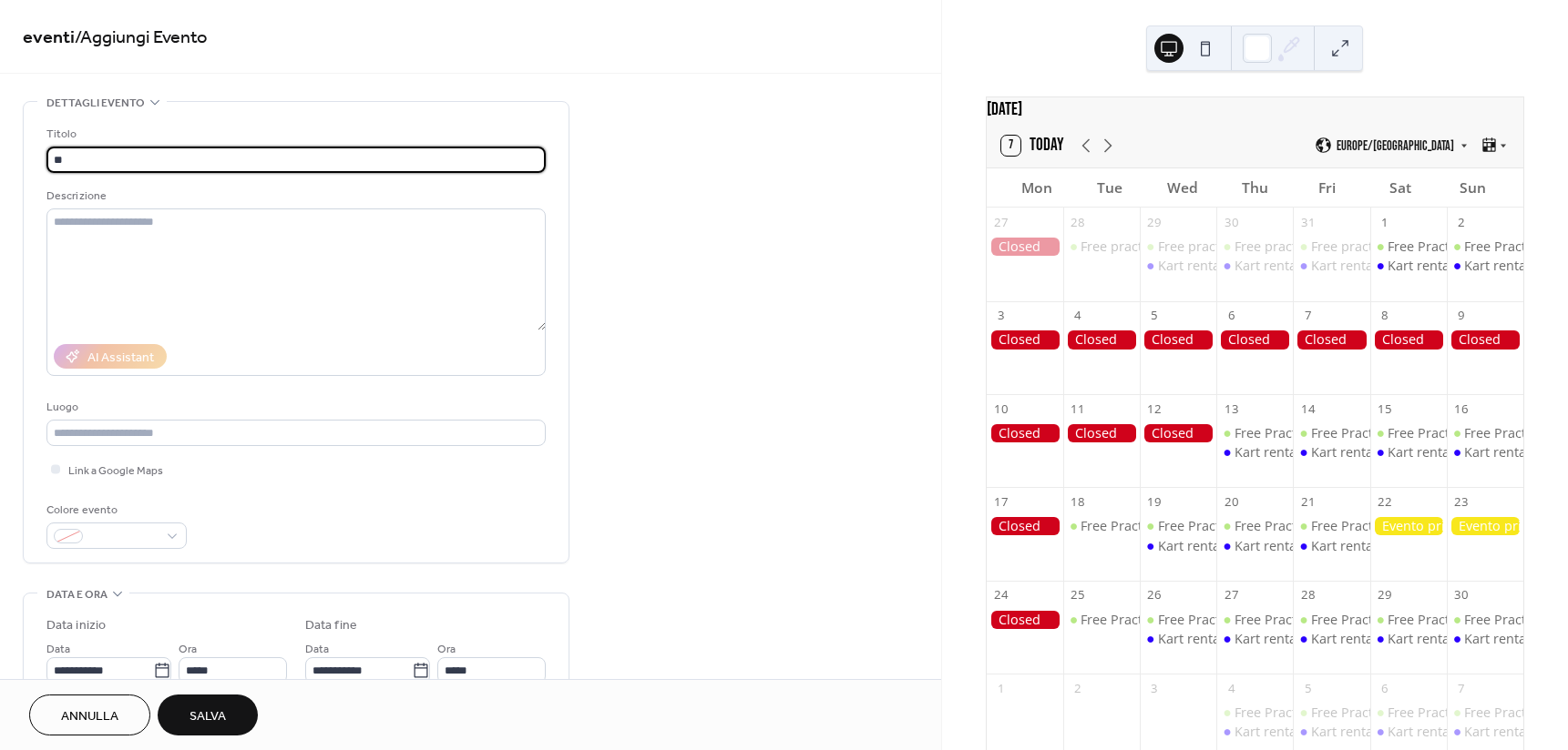
type input "*"
type input "**********"
click at [1406, 532] on div at bounding box center [1408, 525] width 77 height 18
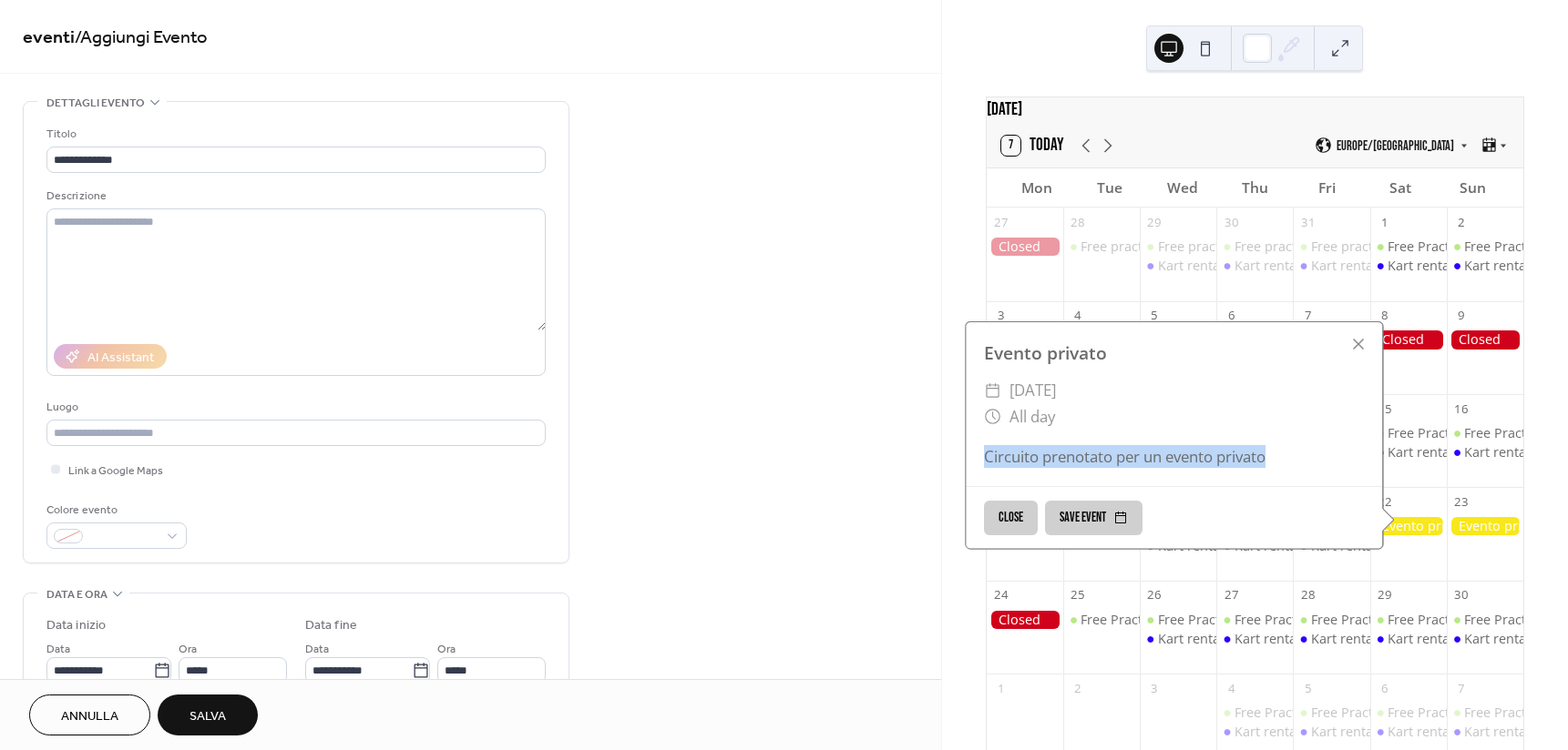
drag, startPoint x: 980, startPoint y: 462, endPoint x: 1304, endPoint y: 457, distance: 324.0
click at [1304, 457] on div "Circuito prenotato per un evento privato" at bounding box center [1174, 456] width 416 height 23
copy div "Circuito prenotato per un evento privato"
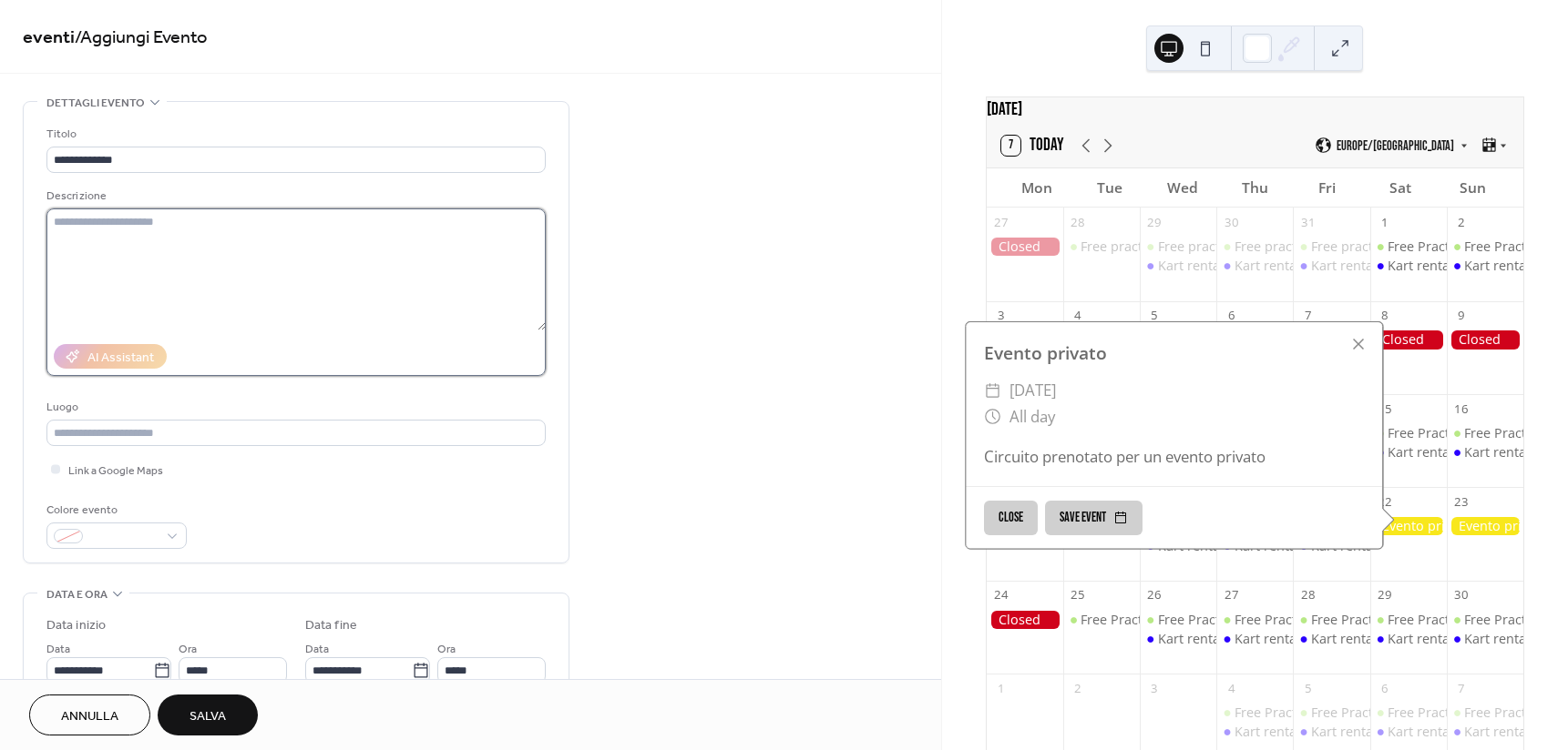
click at [228, 273] on textarea at bounding box center [296, 269] width 499 height 122
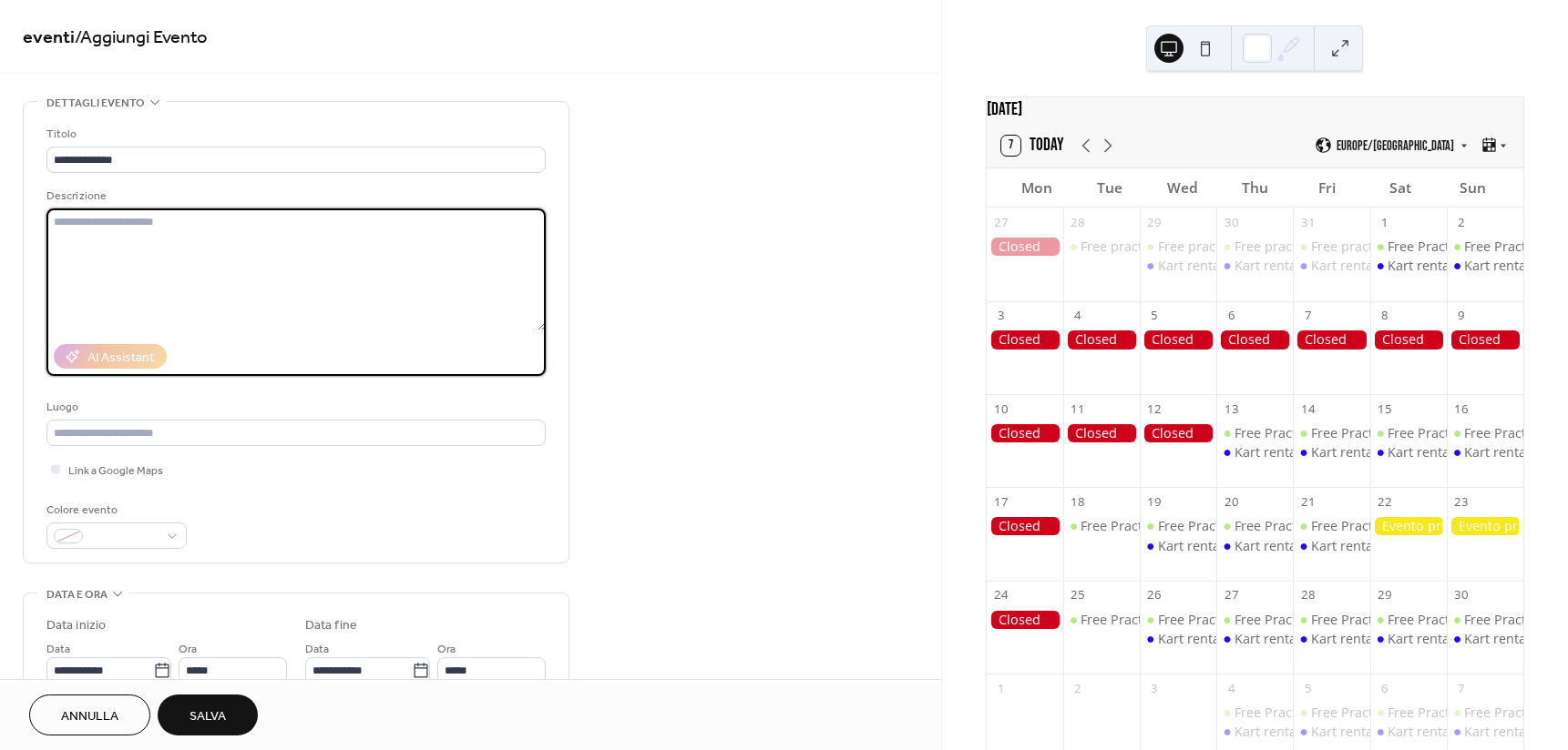
paste textarea "**********"
type textarea "**********"
drag, startPoint x: 293, startPoint y: 232, endPoint x: -12, endPoint y: 225, distance: 305.1
click at [0, 225] on html "**********" at bounding box center [784, 375] width 1568 height 750
click at [272, 265] on textarea at bounding box center [296, 269] width 499 height 122
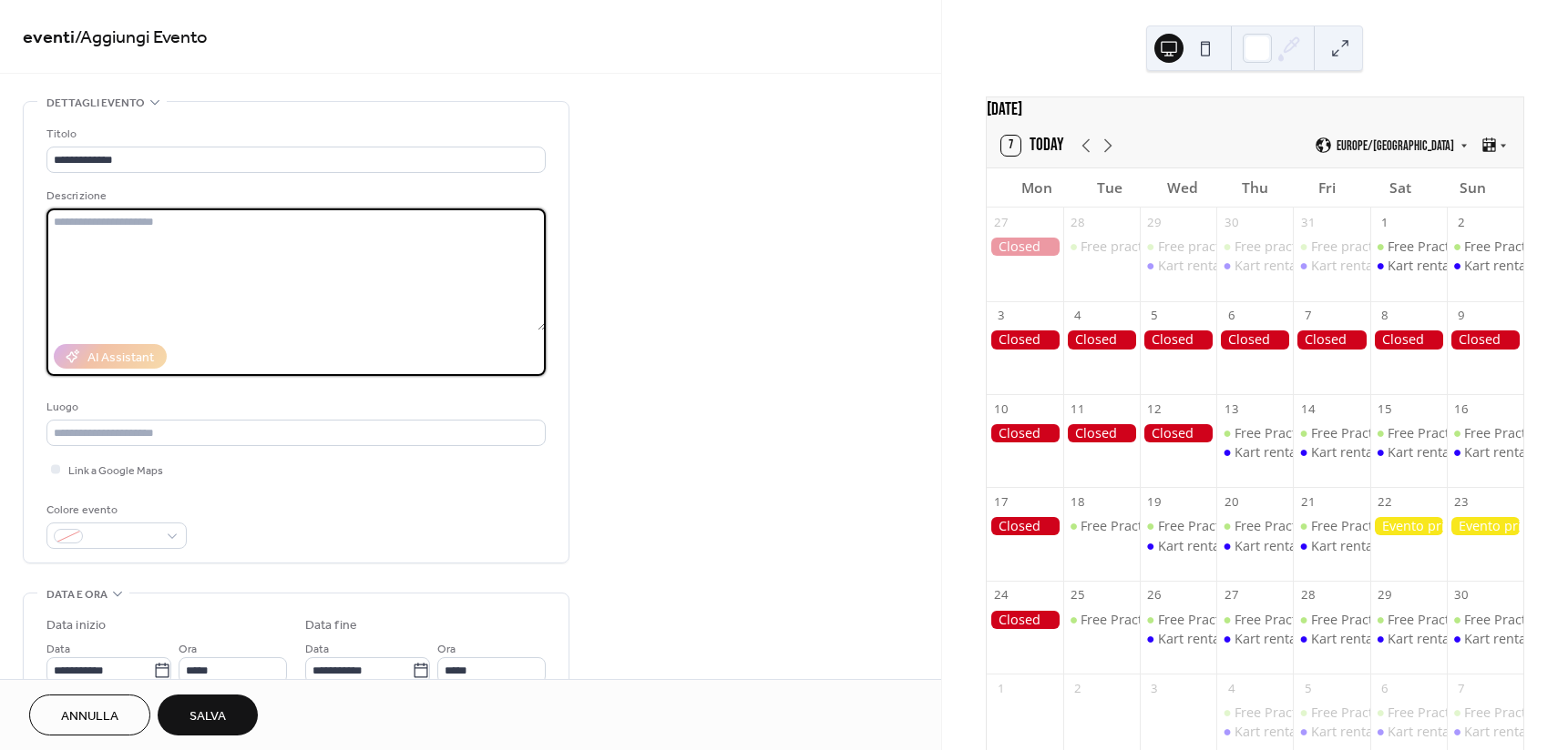
paste textarea "**********"
type textarea "**********"
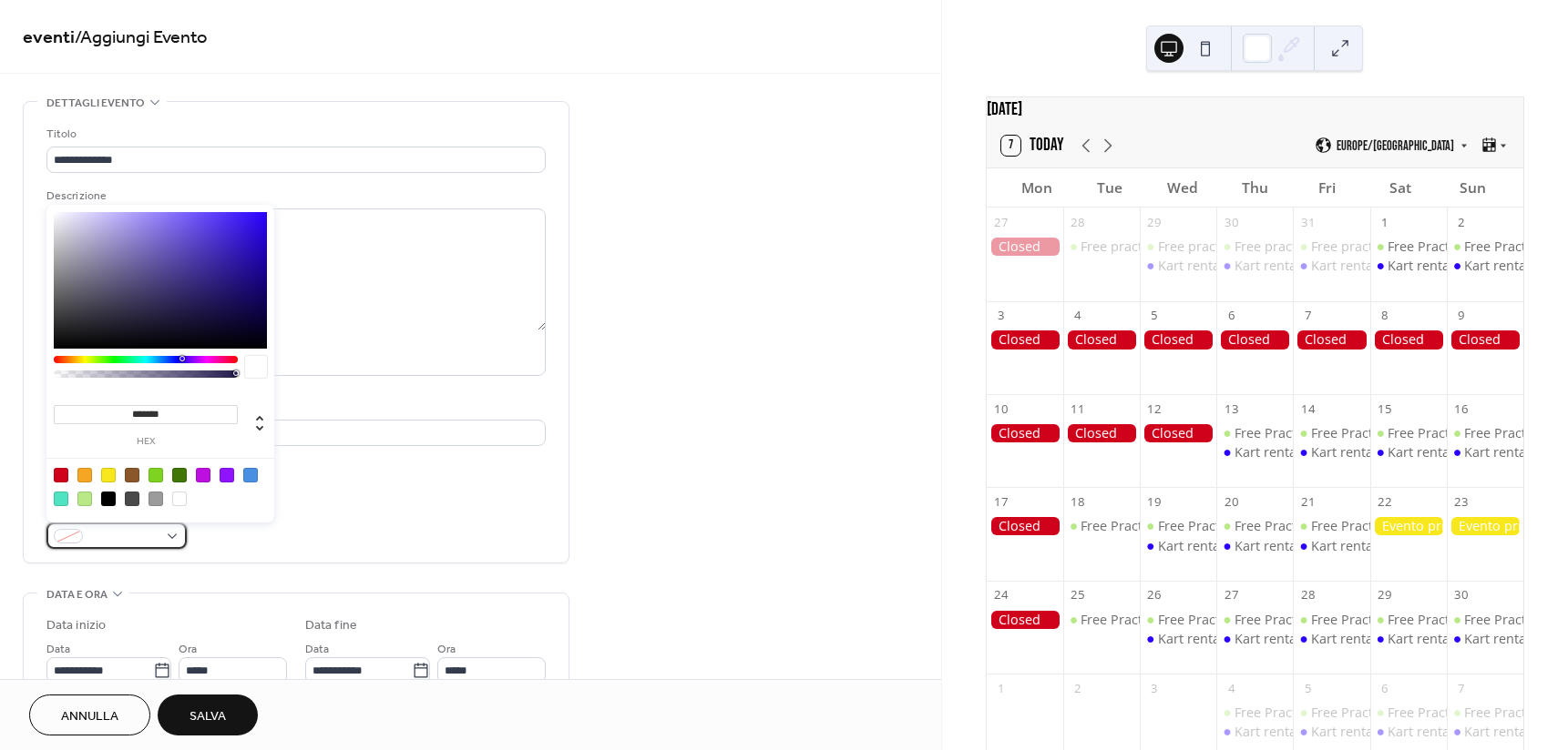
click at [177, 531] on div at bounding box center [116, 536] width 140 height 26
click at [108, 478] on div at bounding box center [108, 474] width 14 height 14
type input "*******"
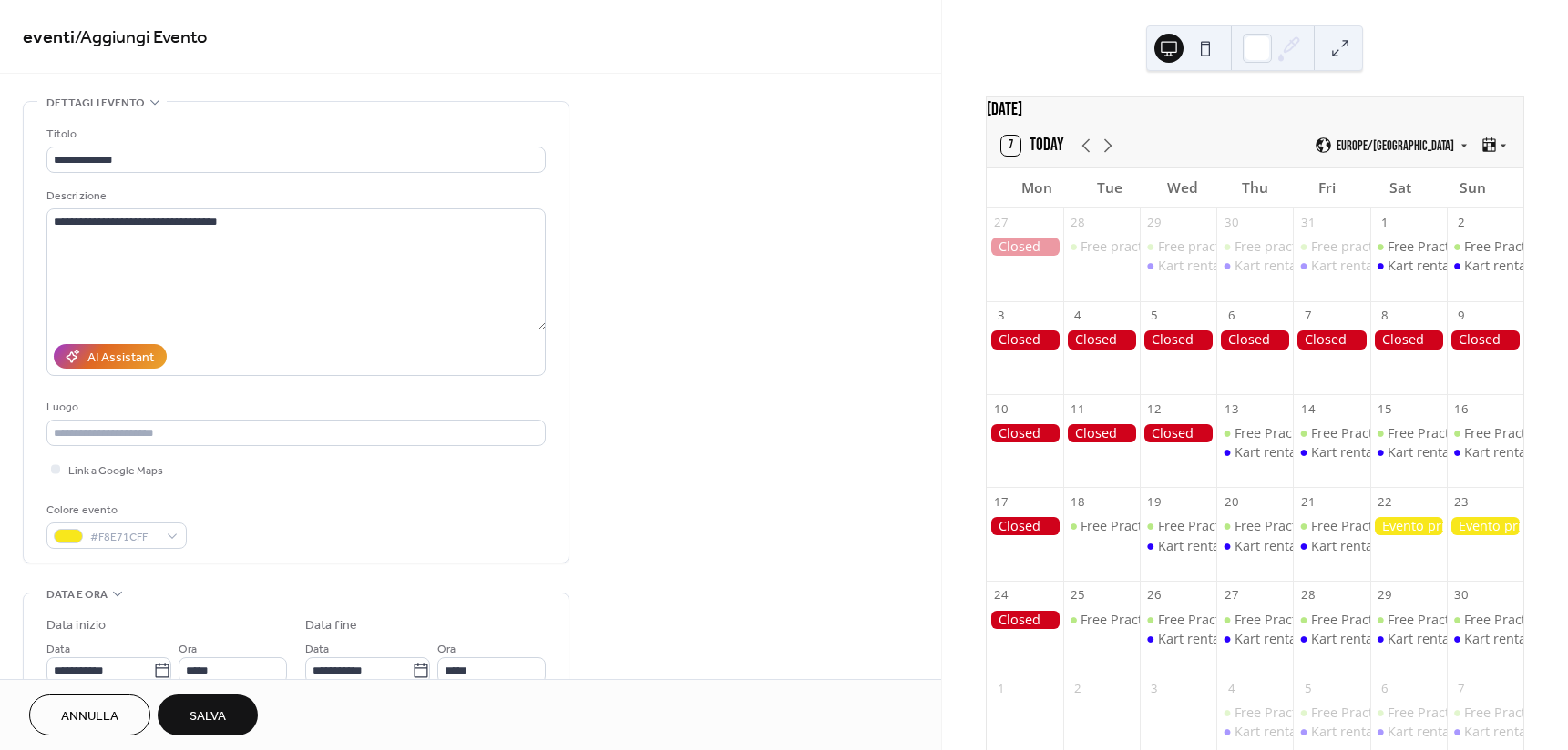
click at [522, 520] on div "Colore evento #F8E71CFF" at bounding box center [296, 524] width 499 height 48
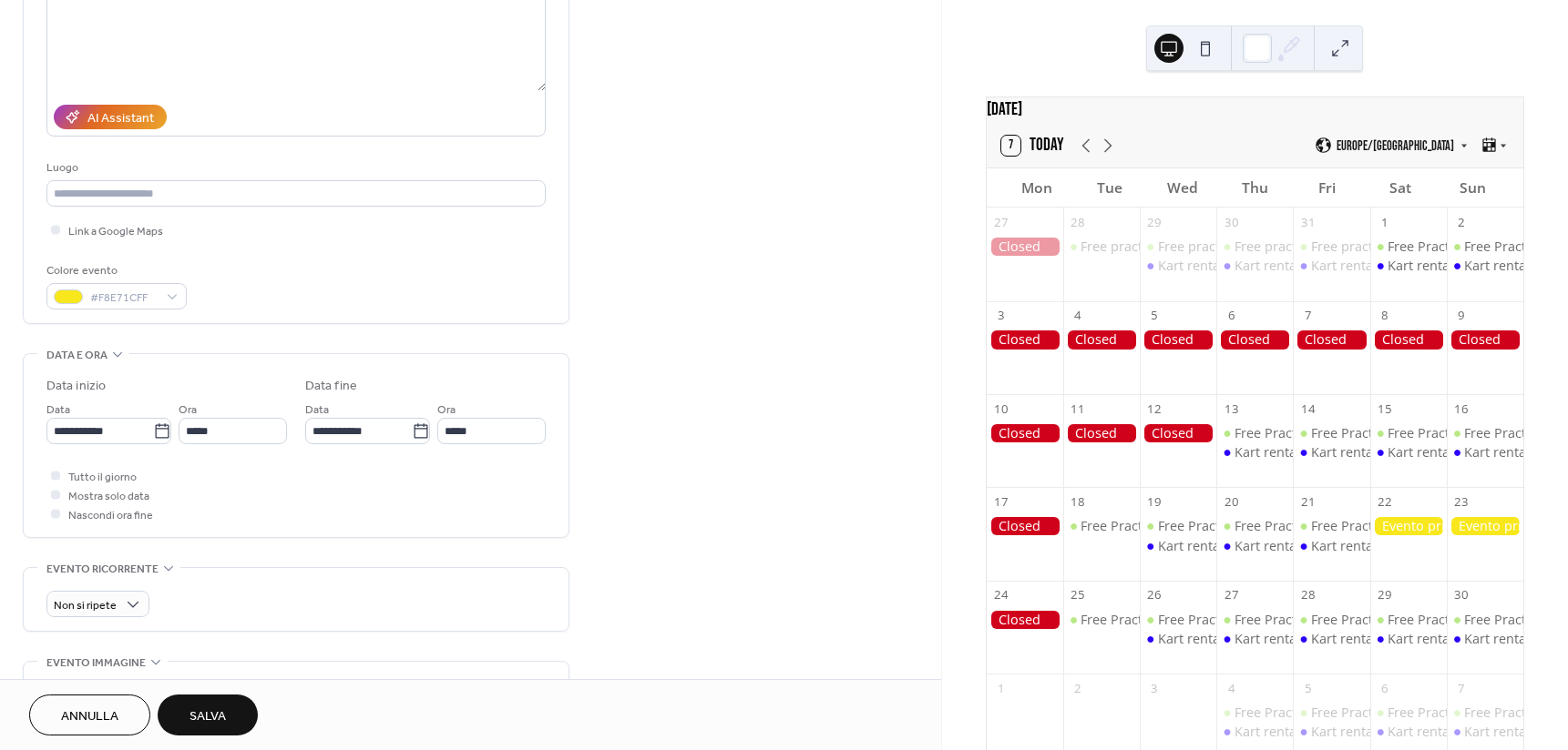
scroll to position [273, 0]
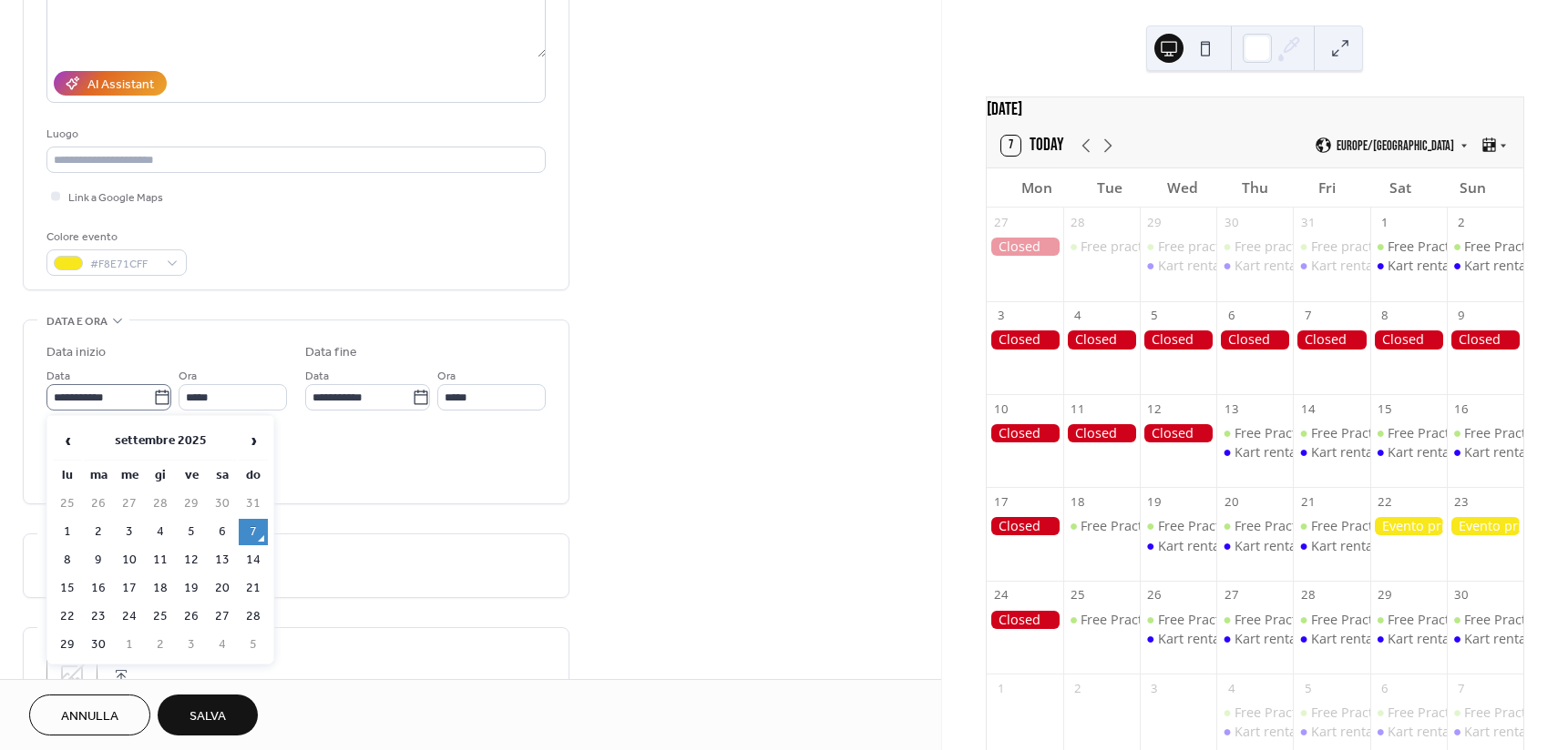
click at [160, 397] on icon at bounding box center [162, 398] width 18 height 18
click at [153, 397] on input "**********" at bounding box center [99, 398] width 107 height 26
click at [262, 448] on span "›" at bounding box center [252, 440] width 27 height 37
click at [247, 442] on span "›" at bounding box center [252, 440] width 27 height 37
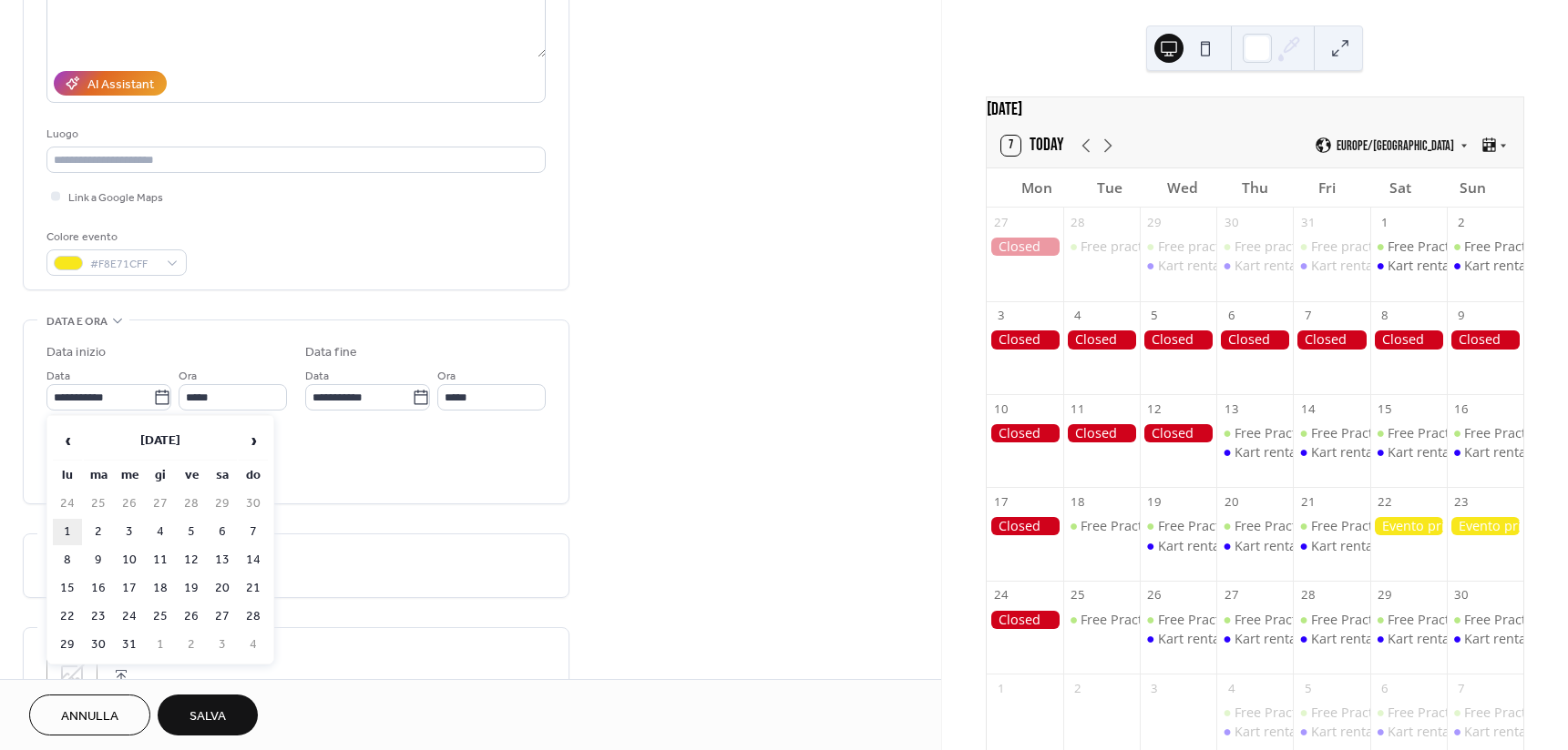
click at [64, 528] on td "1" at bounding box center [67, 532] width 29 height 26
type input "**********"
click at [107, 439] on span "Tutto il giorno" at bounding box center [102, 444] width 68 height 19
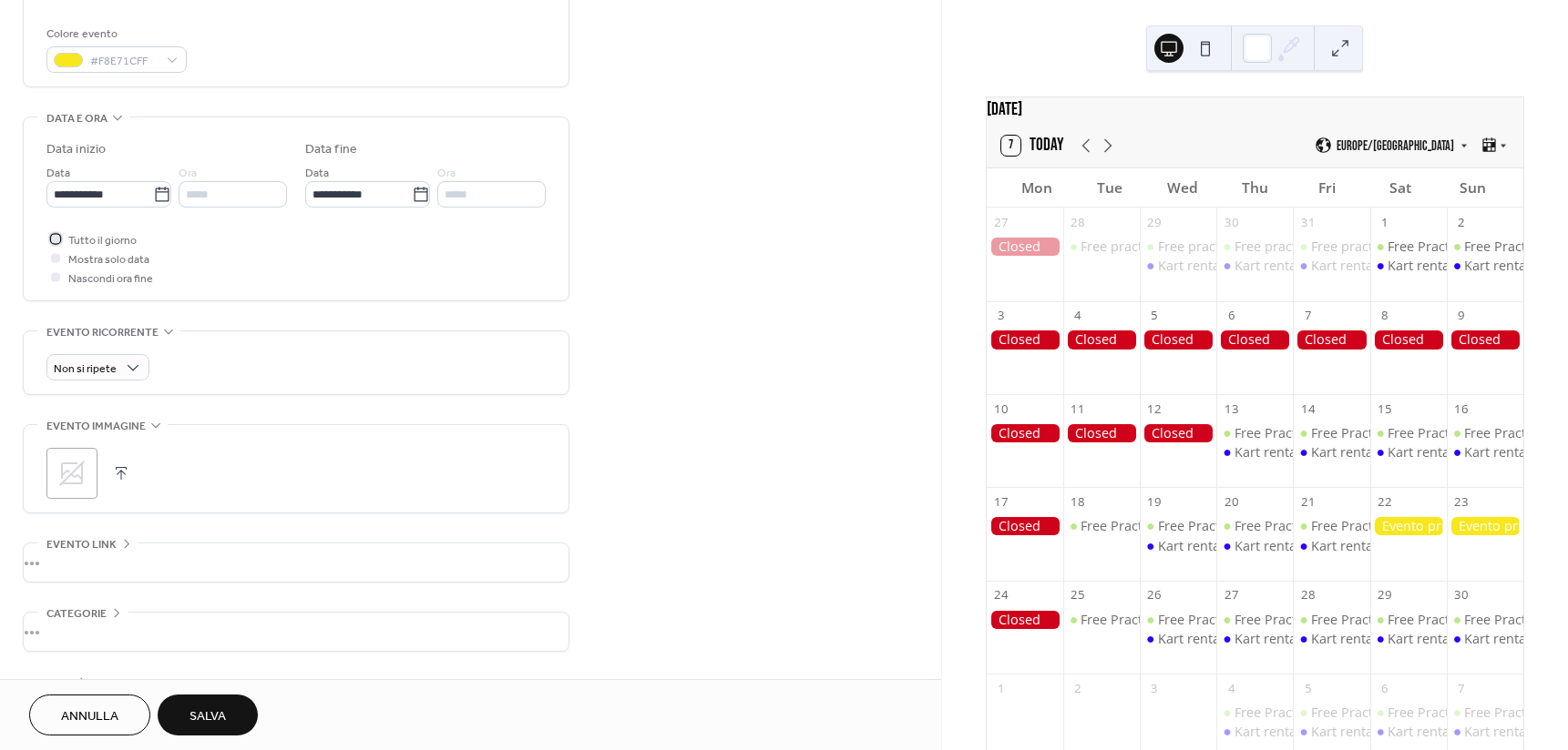
scroll to position [537, 0]
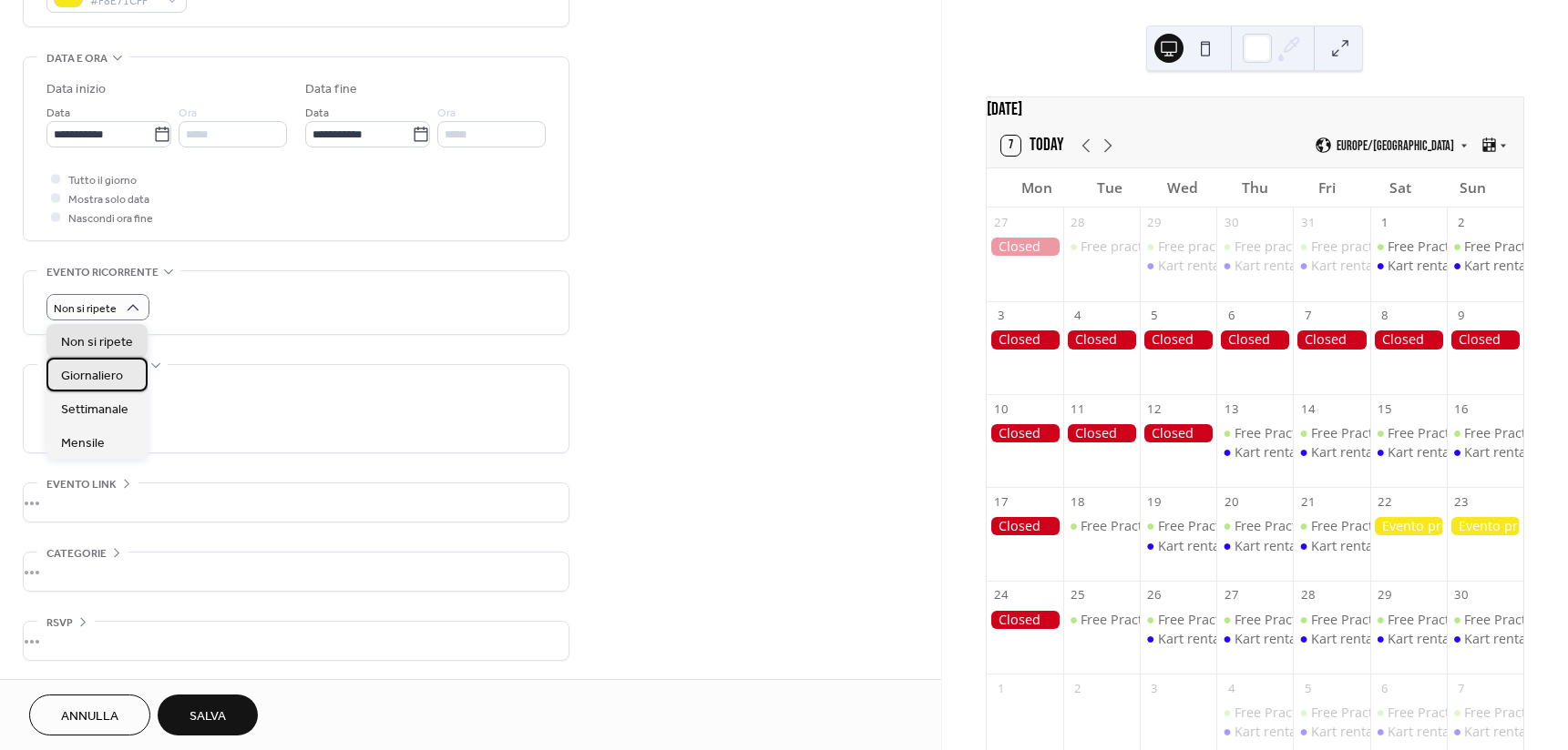
click at [112, 374] on span "Giornaliero" at bounding box center [93, 376] width 62 height 19
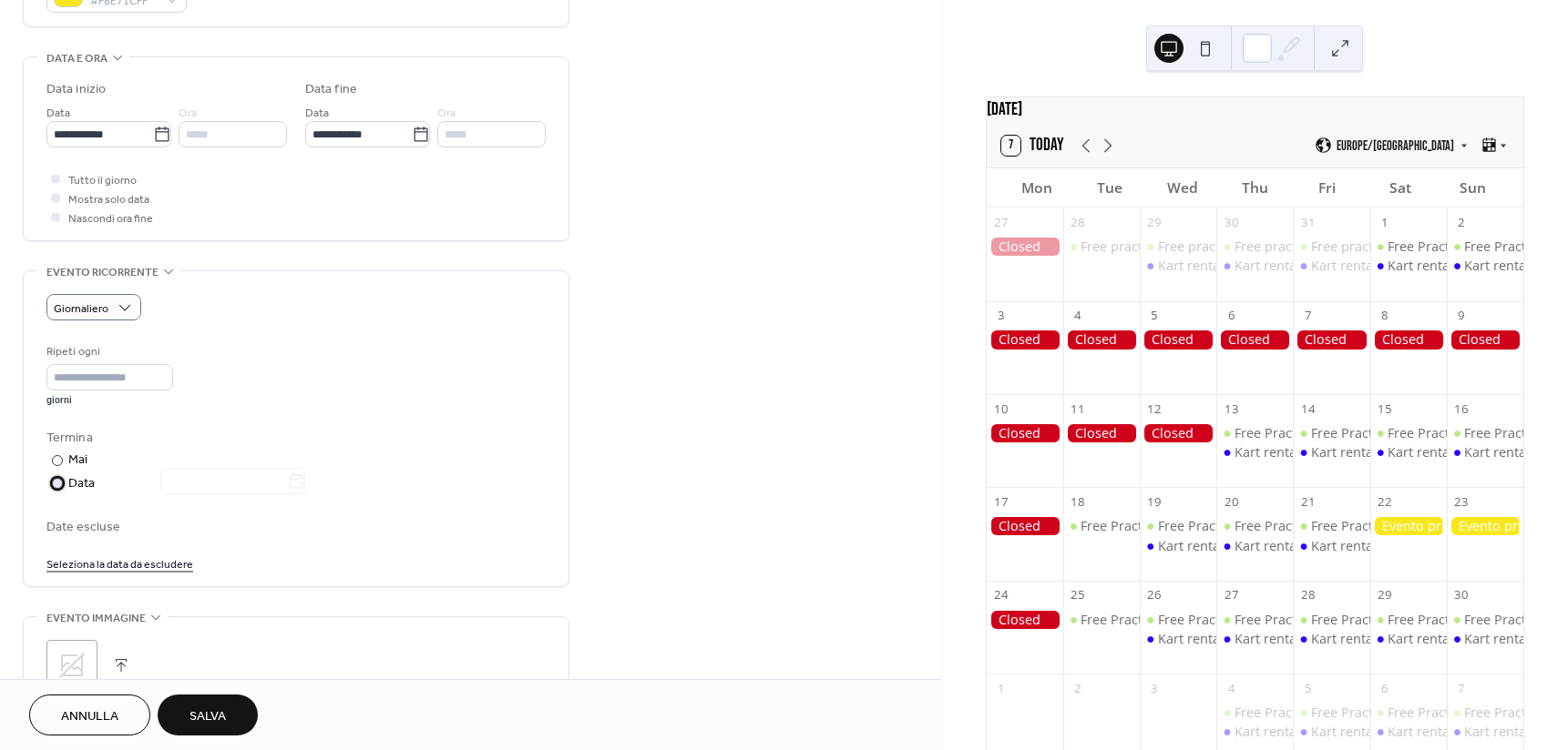
click at [94, 481] on div "Data" at bounding box center [186, 484] width 237 height 21
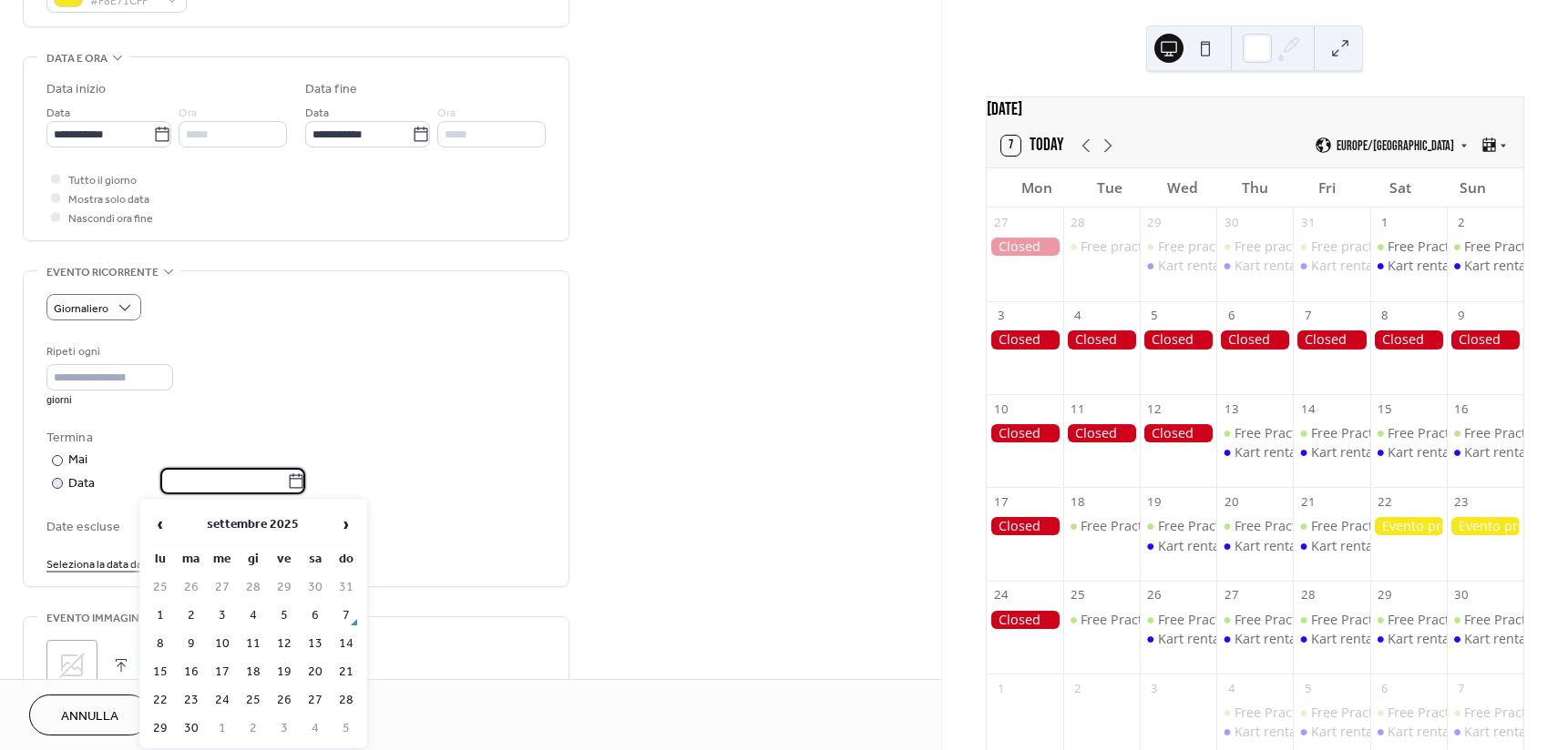
click at [211, 481] on input "text" at bounding box center [224, 481] width 127 height 26
click at [347, 523] on span "›" at bounding box center [346, 524] width 27 height 37
click at [354, 517] on span "›" at bounding box center [346, 524] width 27 height 37
click at [224, 604] on td "3" at bounding box center [222, 616] width 29 height 26
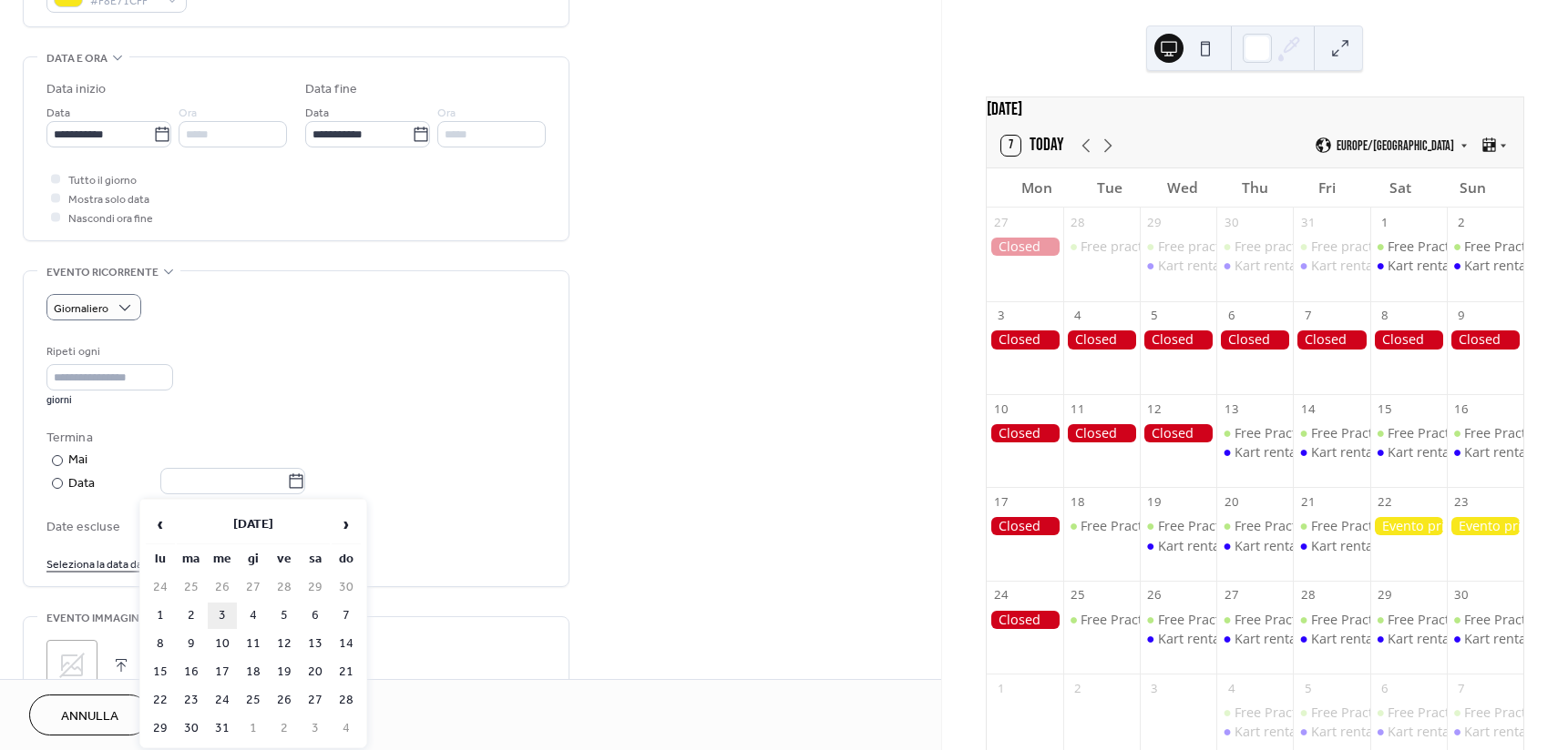
type input "**********"
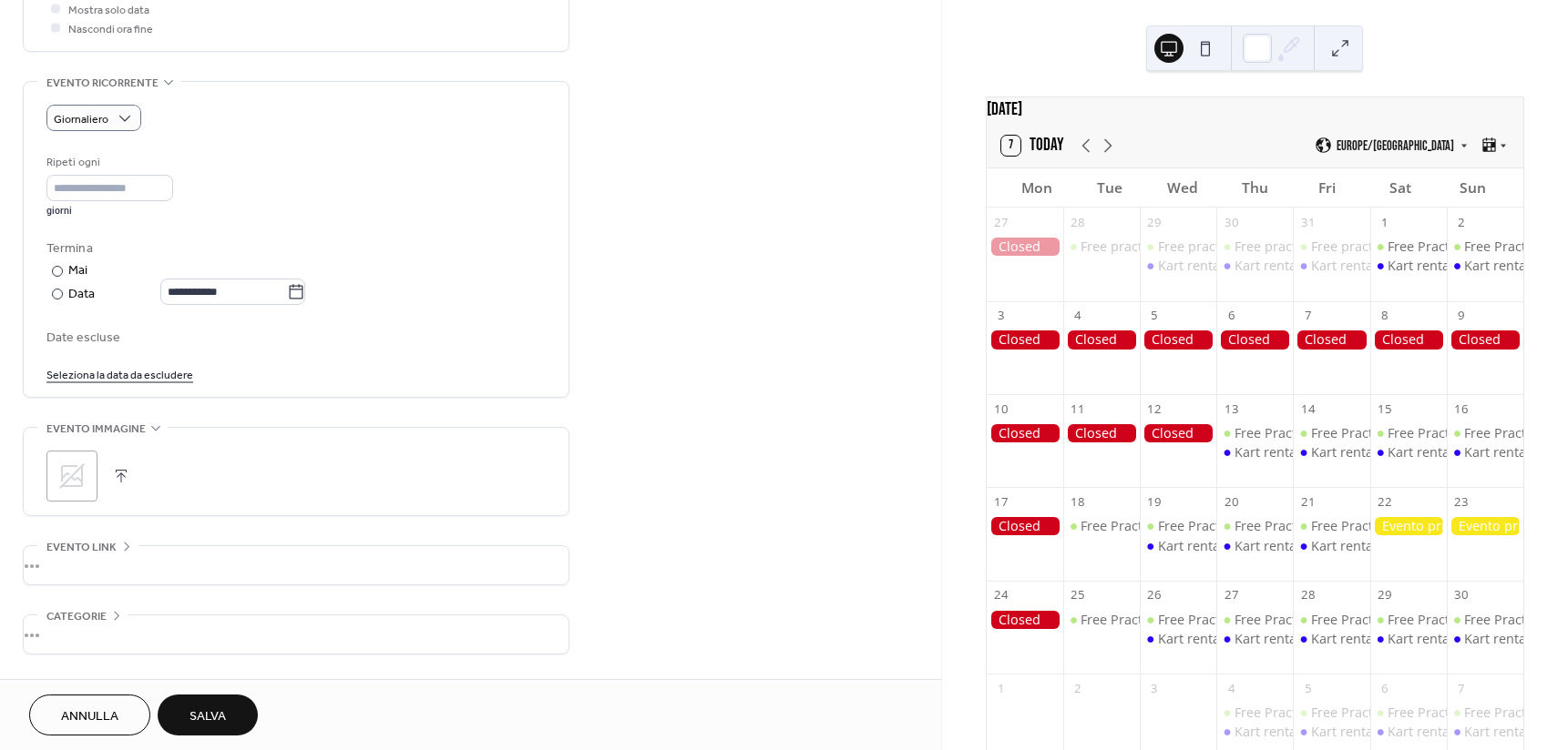
scroll to position [789, 0]
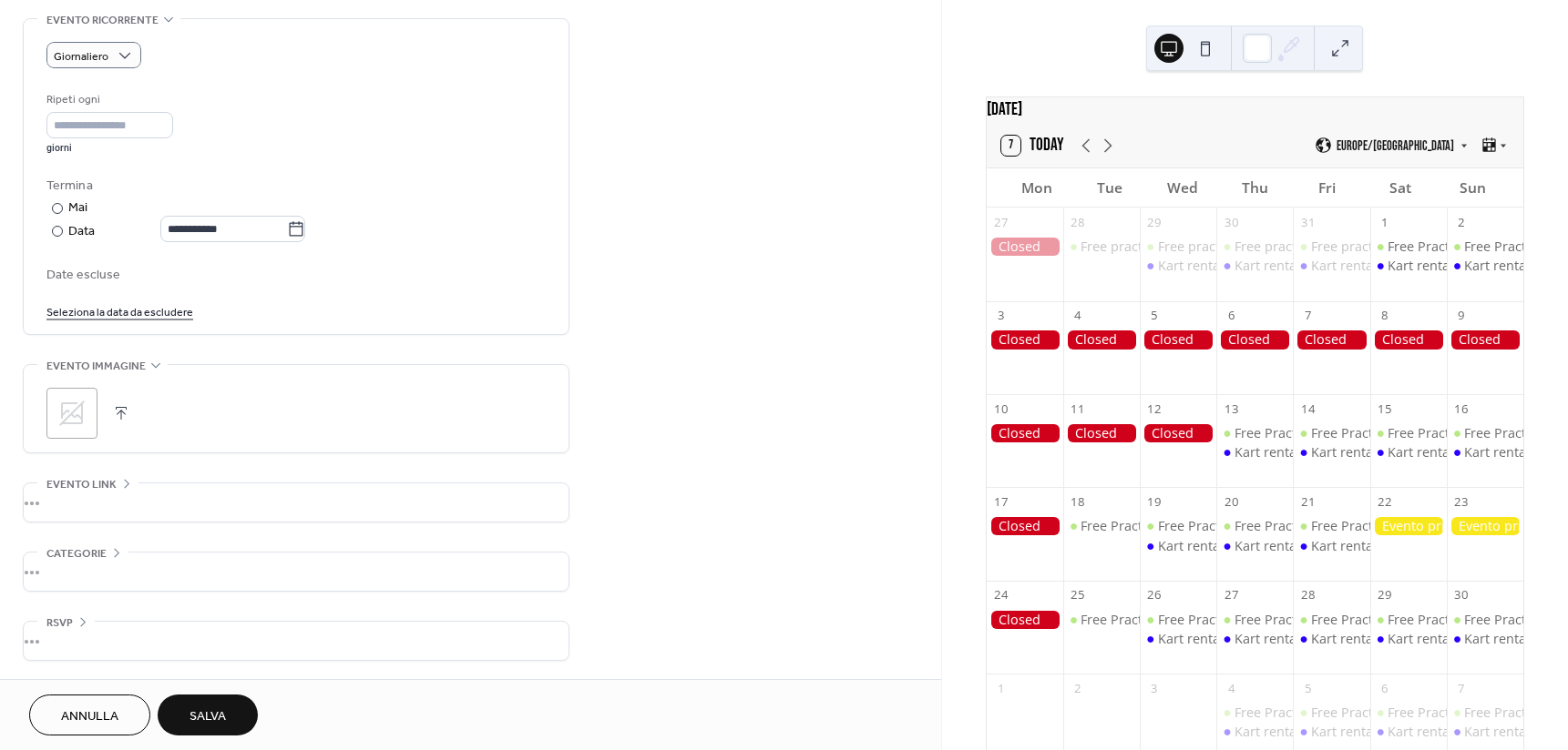
click at [213, 713] on span "Salva" at bounding box center [207, 717] width 37 height 19
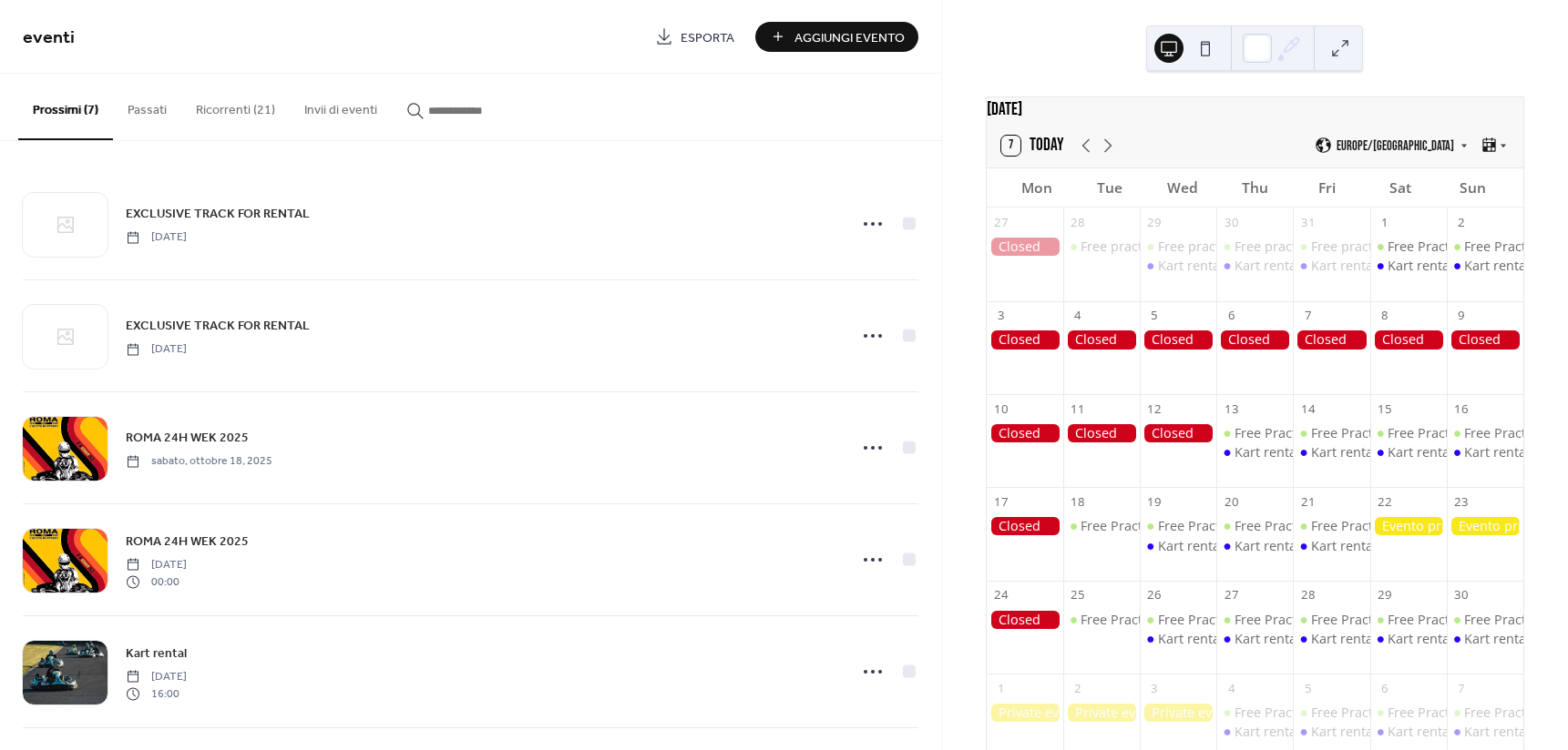
click at [1119, 157] on div "7 Today Europe/Rome" at bounding box center [1255, 145] width 537 height 43
click at [1116, 153] on icon at bounding box center [1107, 145] width 22 height 22
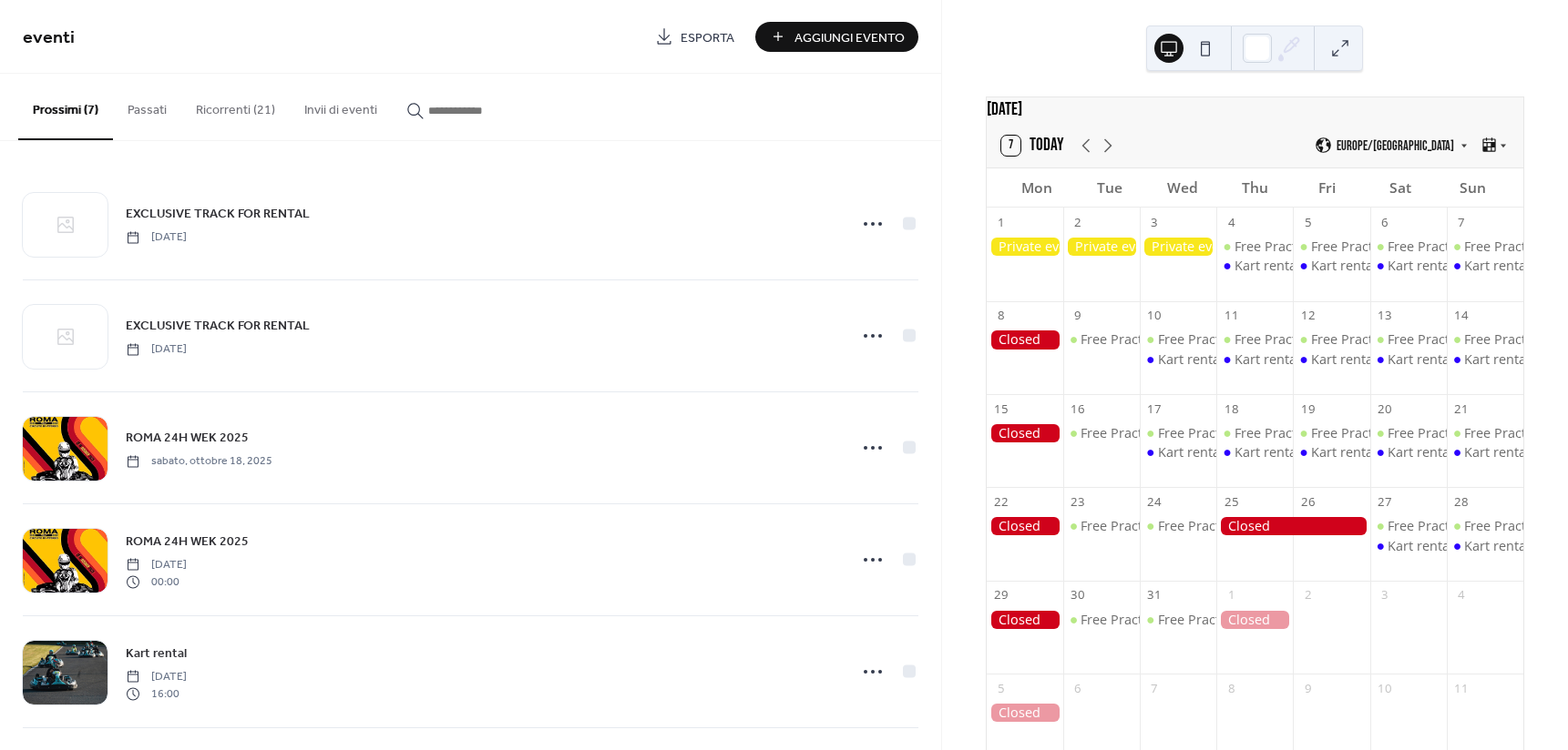
click at [239, 106] on button "Ricorrenti (21)" at bounding box center [235, 106] width 109 height 64
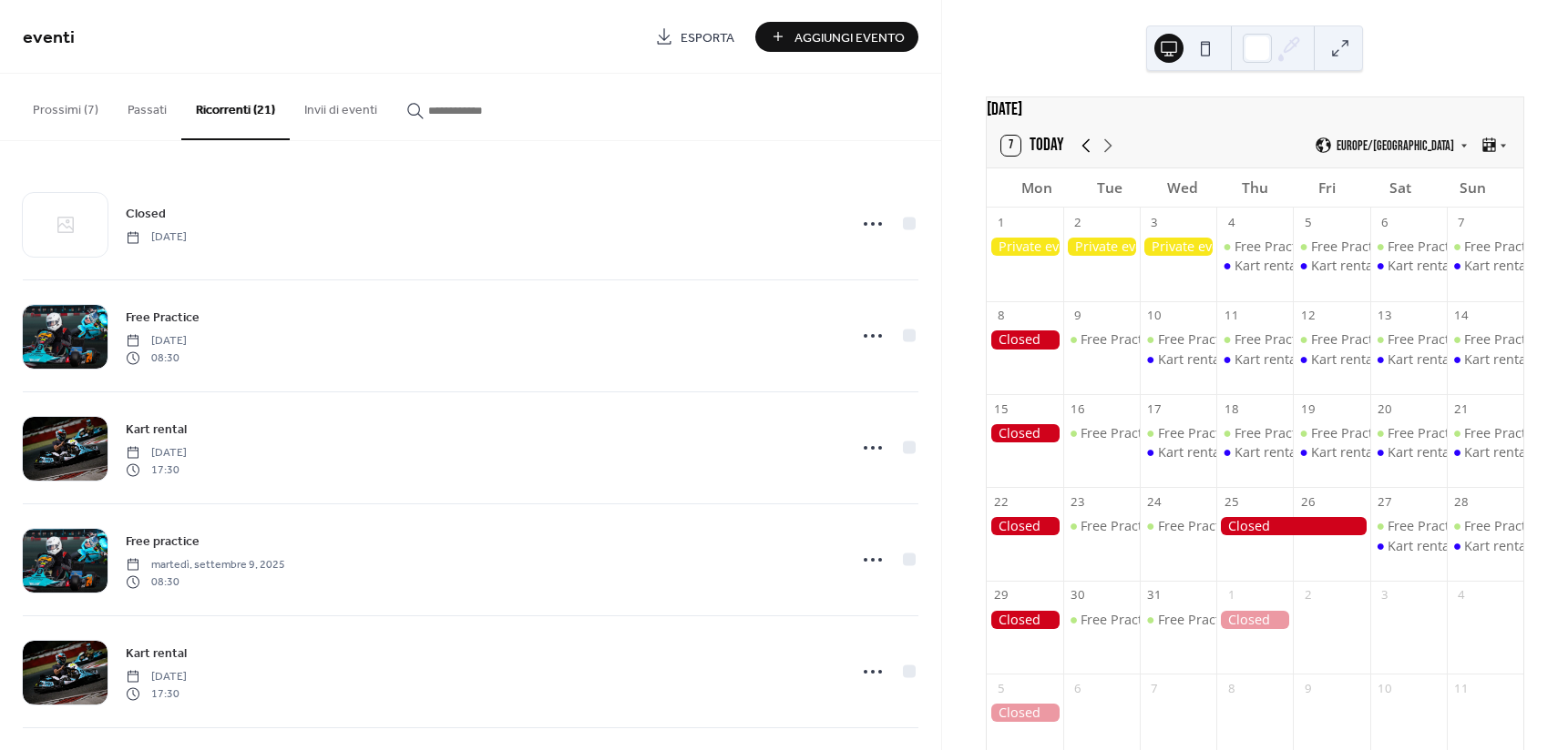
click at [1086, 157] on icon at bounding box center [1085, 145] width 22 height 22
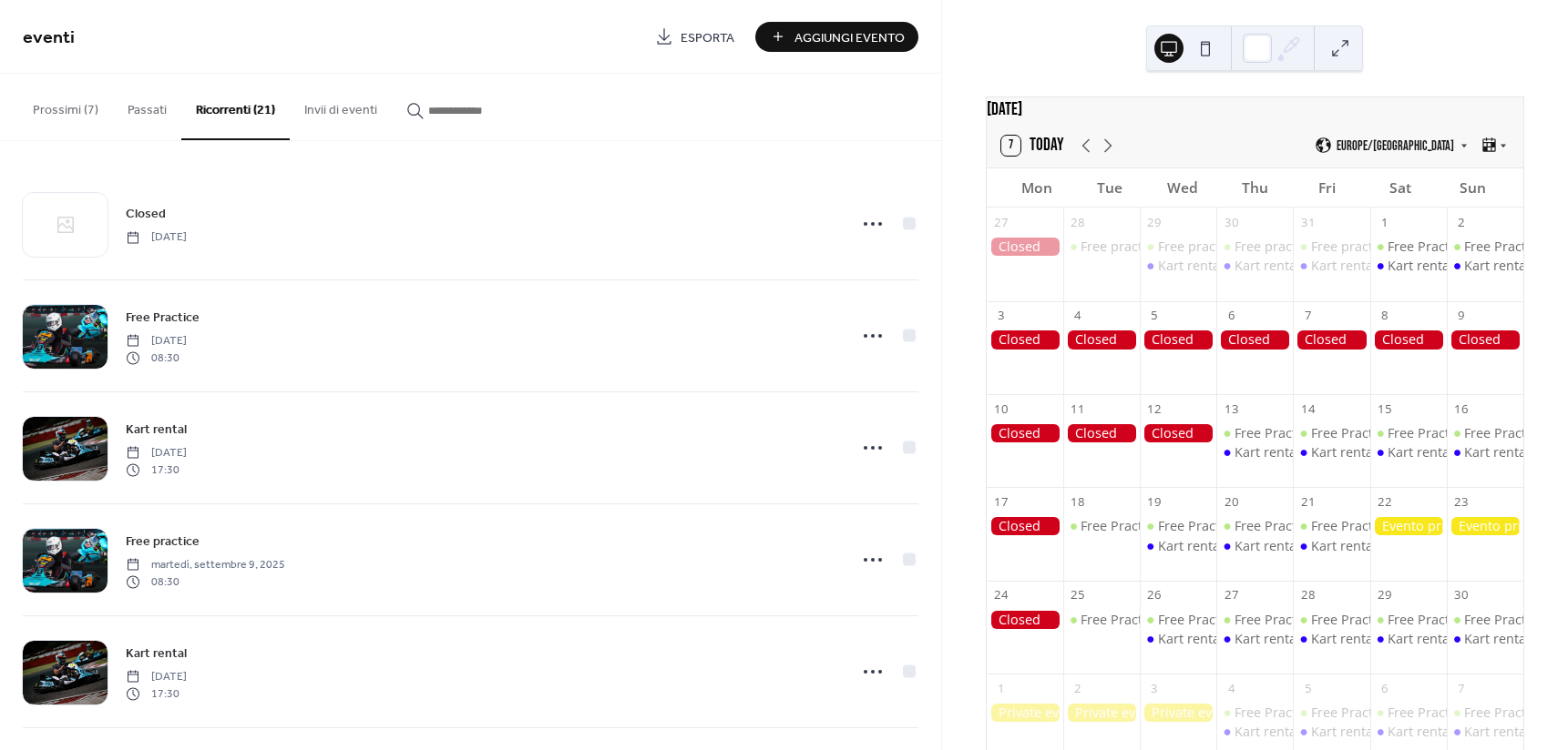
click at [460, 94] on button "button" at bounding box center [472, 106] width 161 height 64
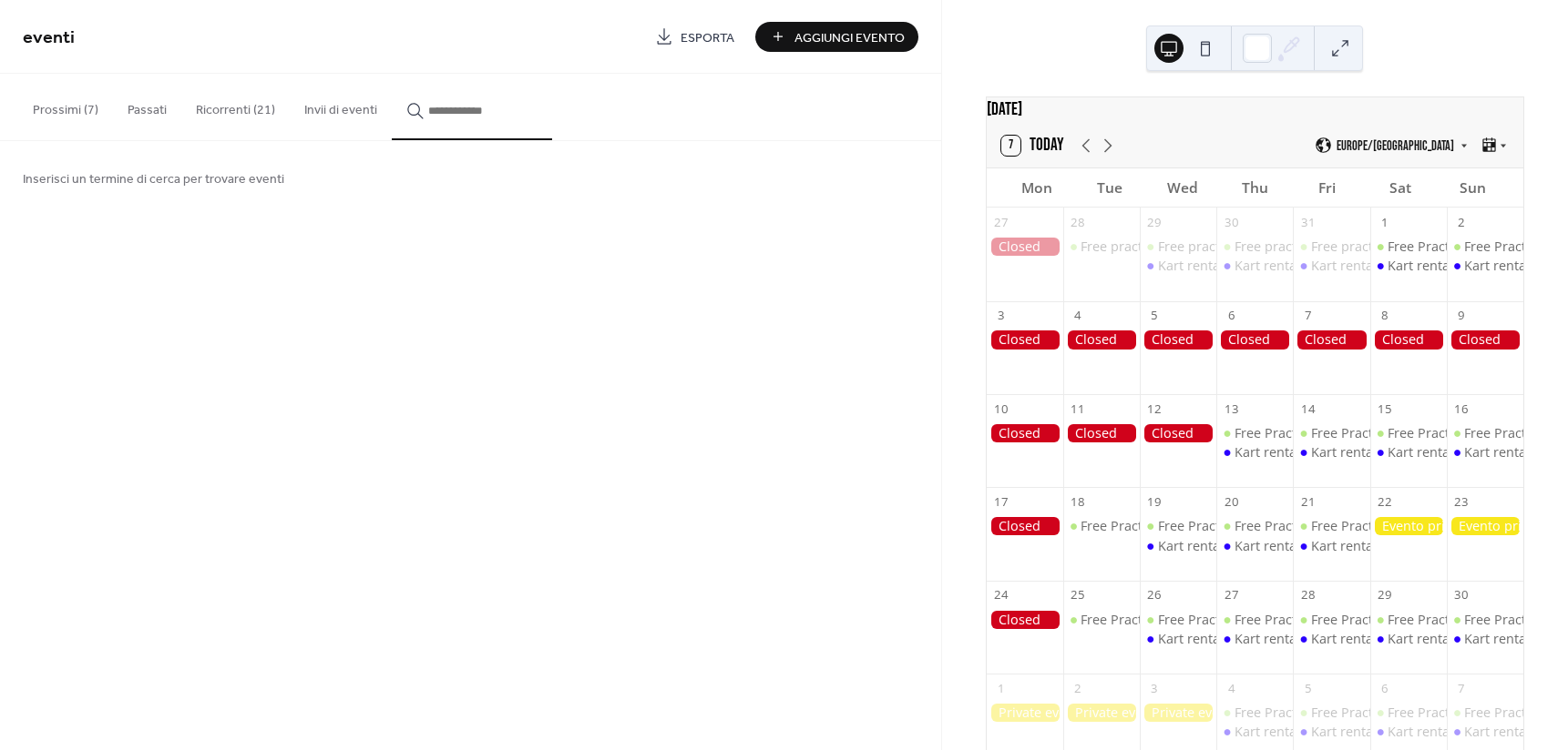
click at [457, 119] on input "button" at bounding box center [483, 111] width 110 height 19
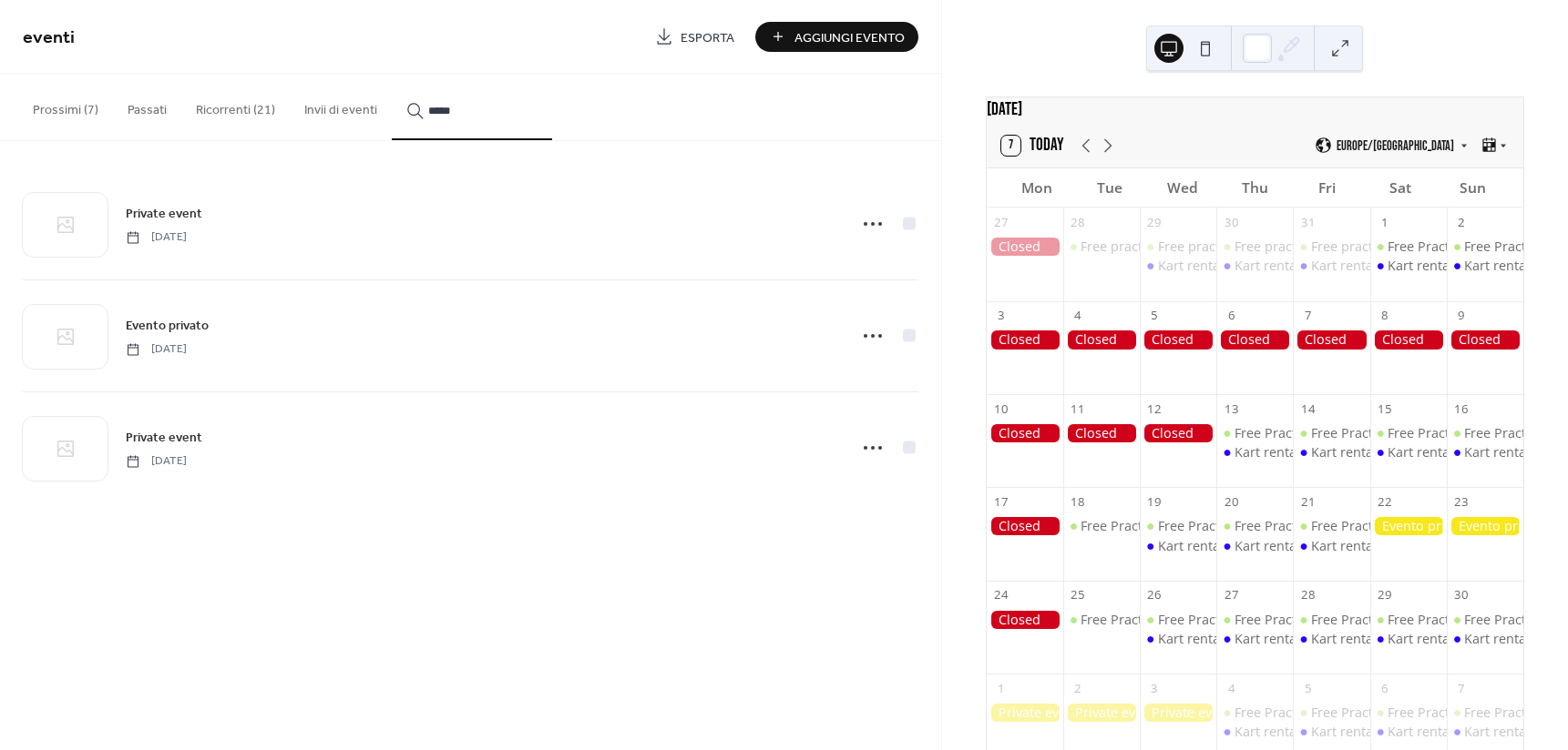
type input "*****"
click at [866, 333] on icon at bounding box center [872, 335] width 29 height 29
click at [859, 366] on div "Modifica" at bounding box center [833, 371] width 121 height 26
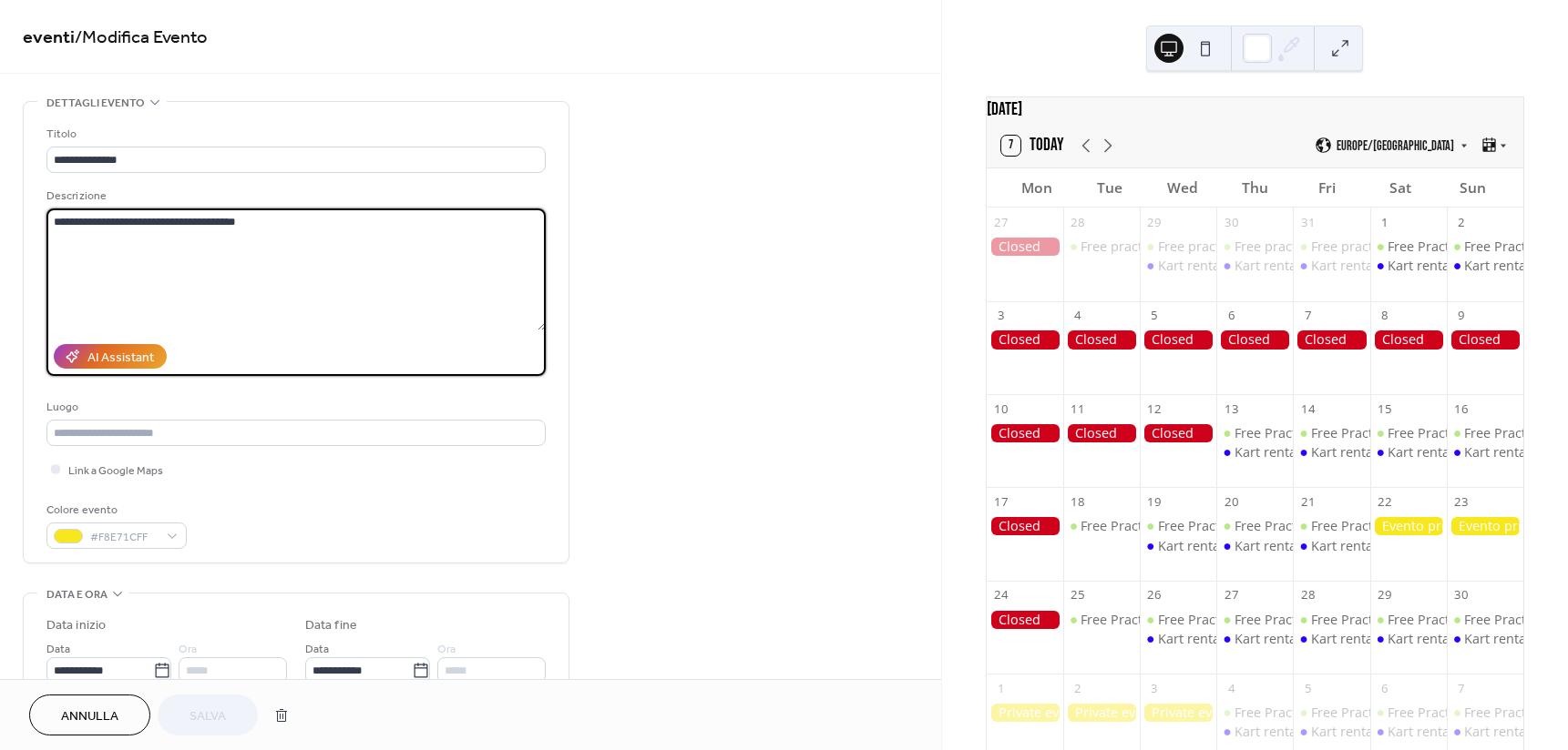
paste textarea
drag, startPoint x: 288, startPoint y: 220, endPoint x: 9, endPoint y: 232, distance: 279.3
type textarea "**********"
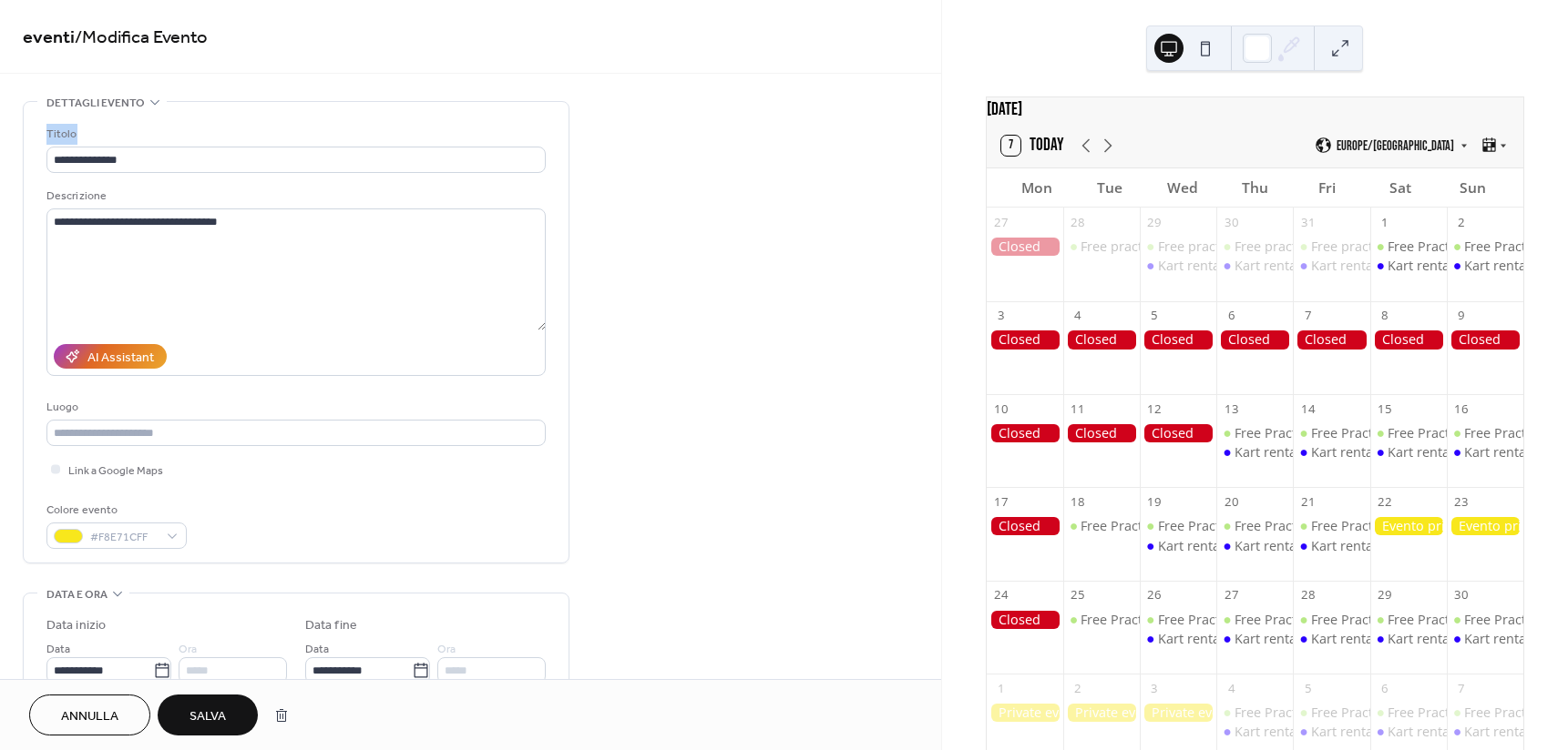
drag, startPoint x: 190, startPoint y: 174, endPoint x: 43, endPoint y: 174, distance: 147.0
click at [30, 175] on div "**********" at bounding box center [296, 332] width 544 height 461
click at [164, 162] on input "**********" at bounding box center [296, 160] width 499 height 26
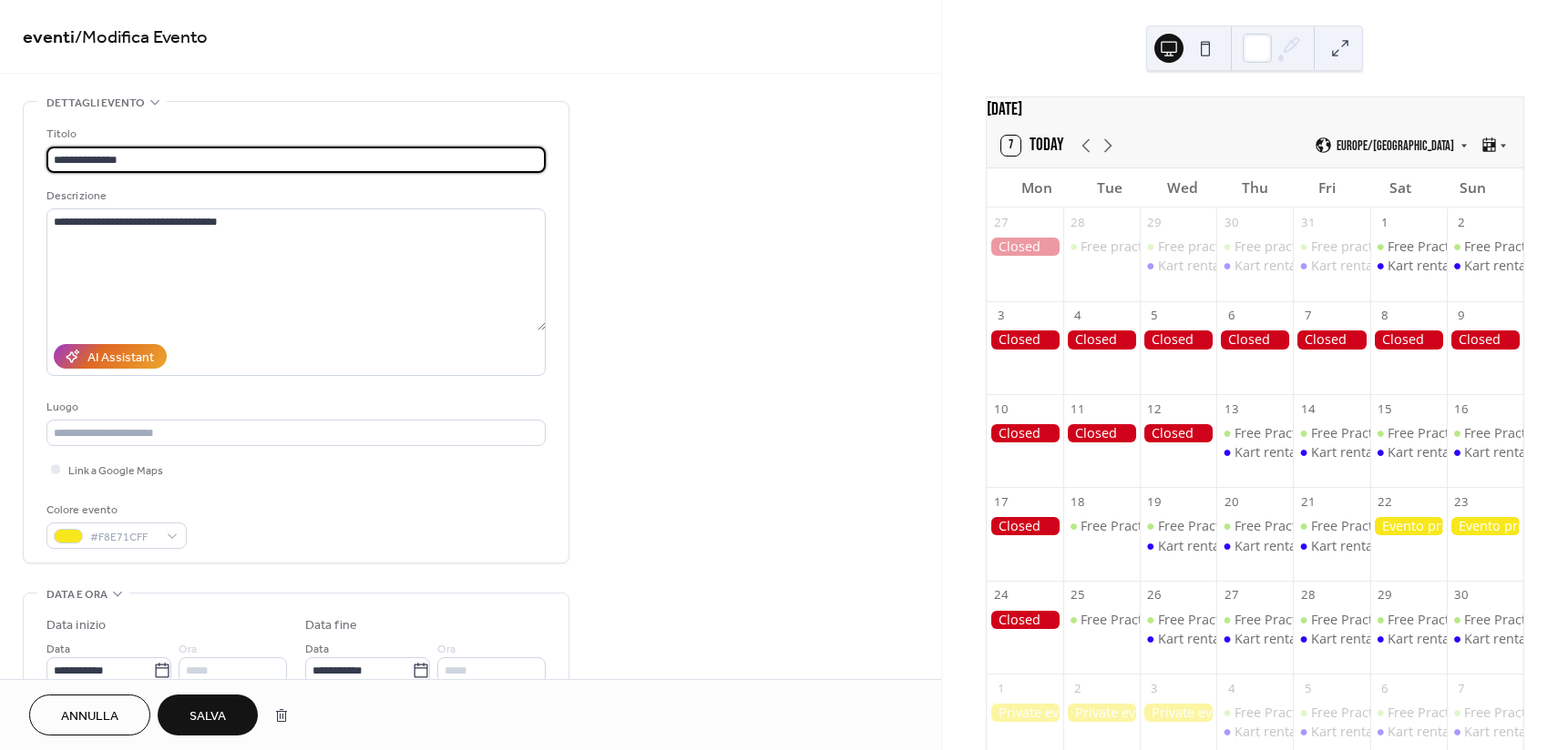
drag, startPoint x: 164, startPoint y: 156, endPoint x: 31, endPoint y: 167, distance: 133.5
click at [31, 167] on div "**********" at bounding box center [296, 332] width 544 height 461
type input "*"
type input "**********"
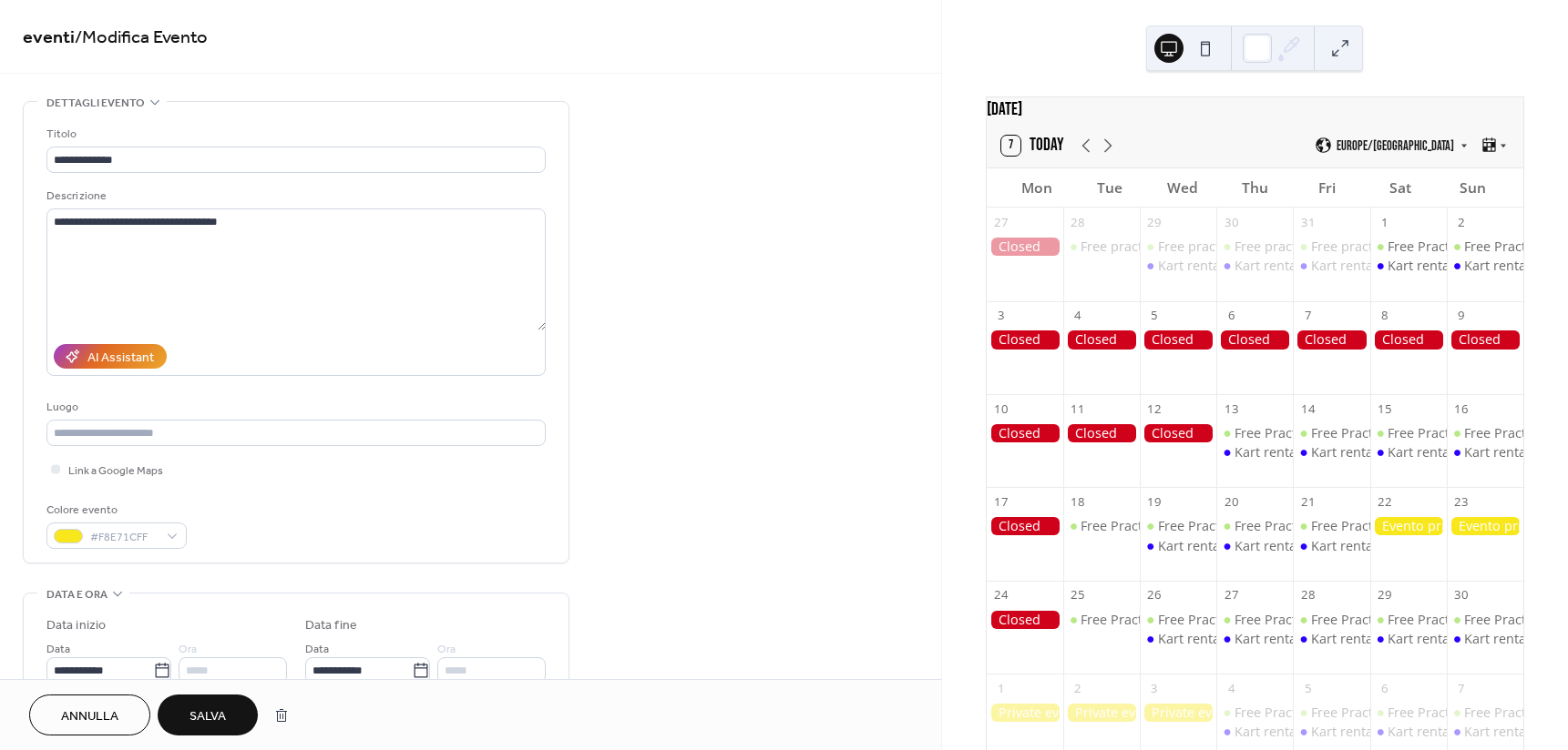
click at [198, 711] on span "Salva" at bounding box center [207, 717] width 37 height 19
